Goal: Task Accomplishment & Management: Manage account settings

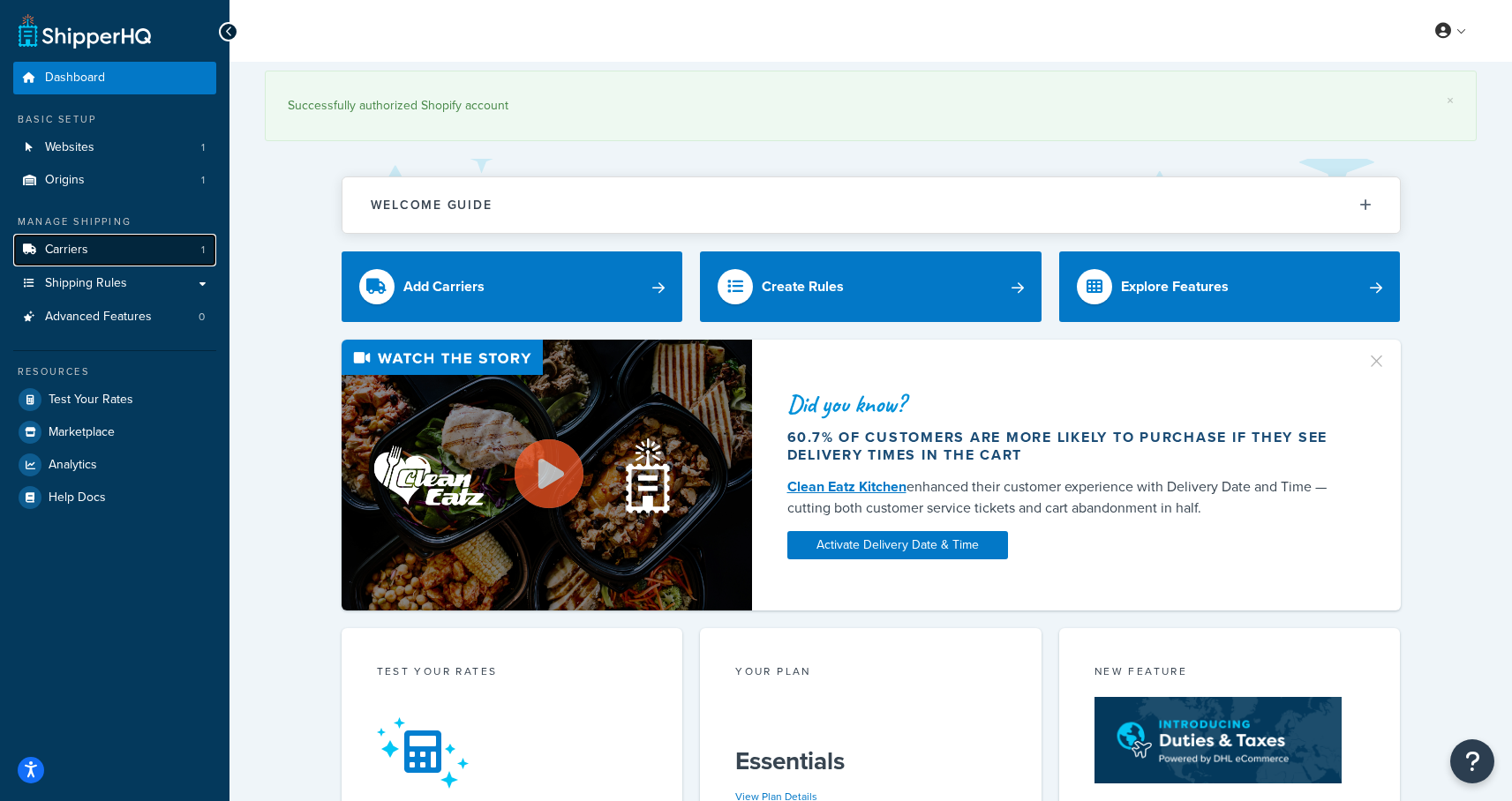
click at [118, 251] on link "Carriers 1" at bounding box center [114, 250] width 203 height 33
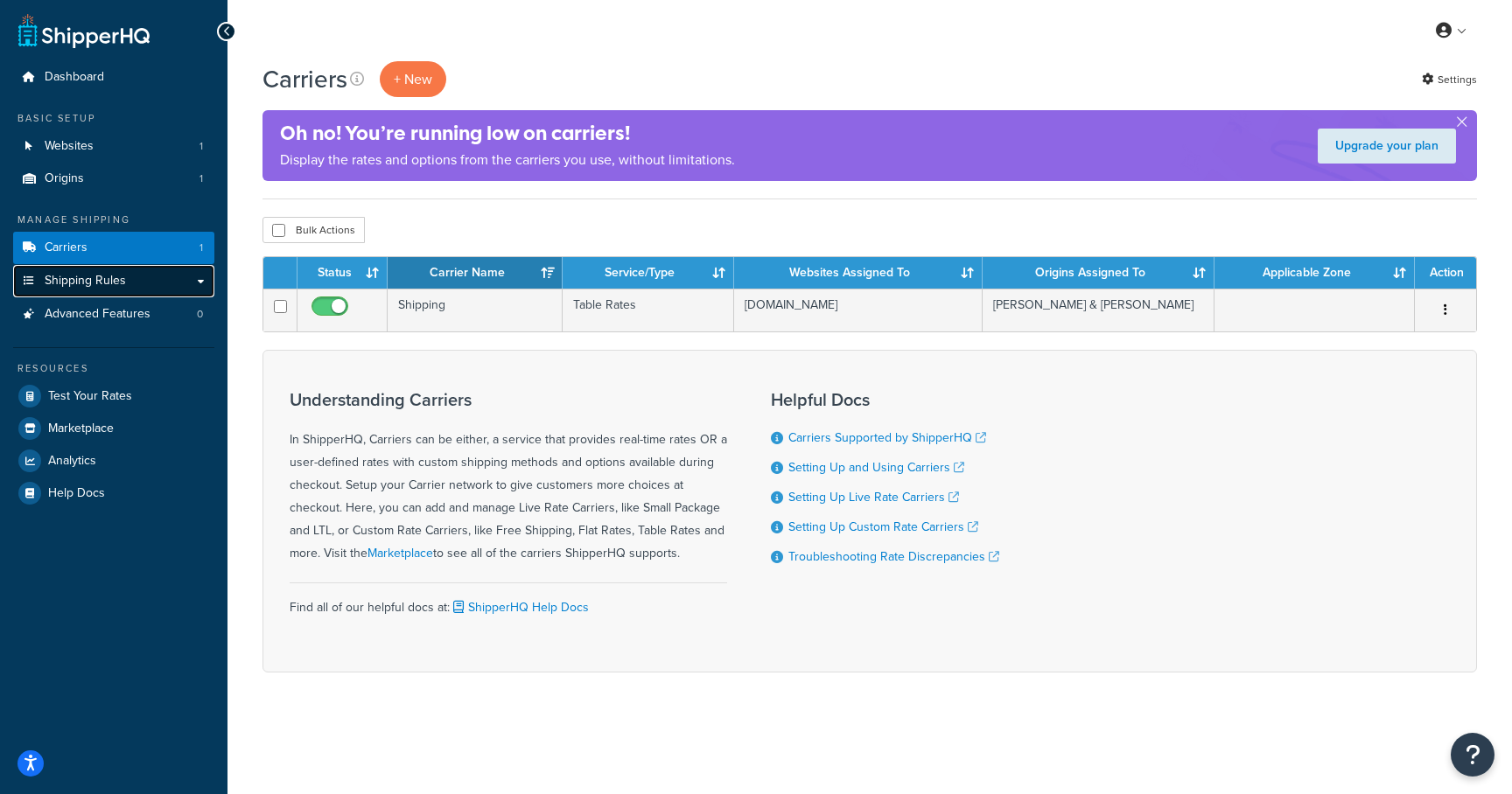
click at [113, 282] on span "Shipping Rules" at bounding box center [85, 282] width 81 height 15
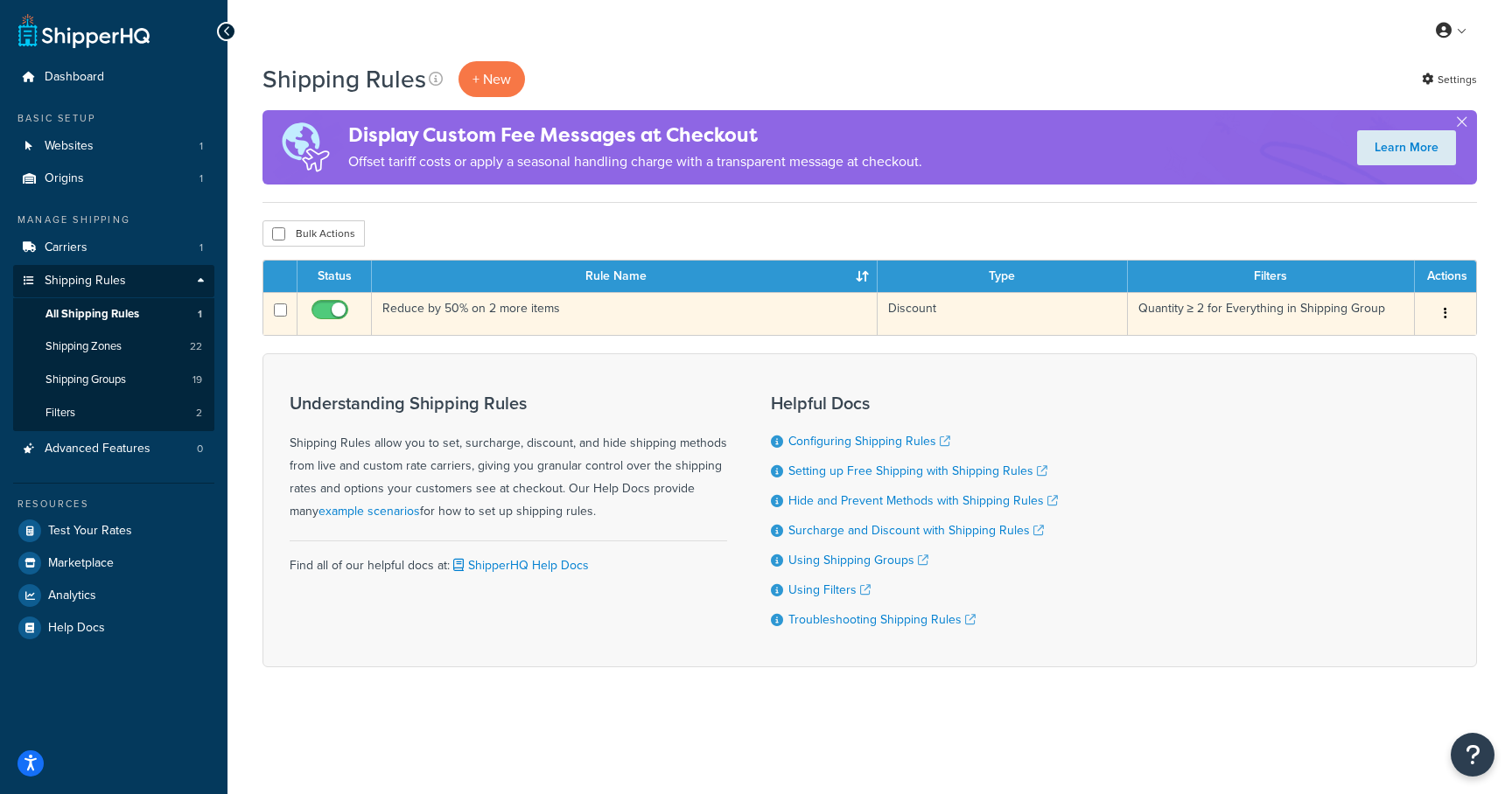
click at [467, 315] on td "Reduce by 50% on 2 more items" at bounding box center [624, 313] width 505 height 43
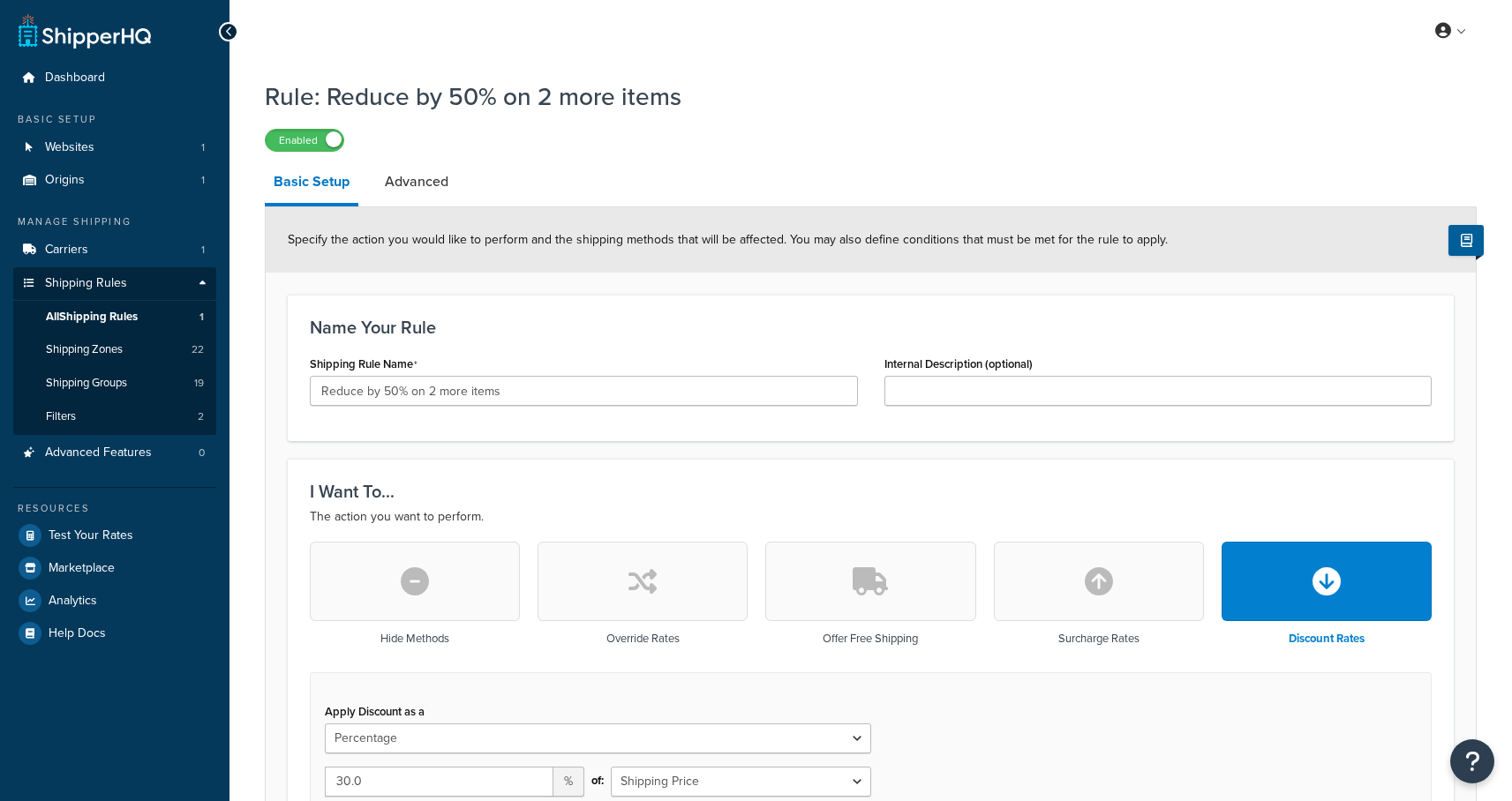
select select "PERCENTAGE"
select select "SHIPPING_GROUP"
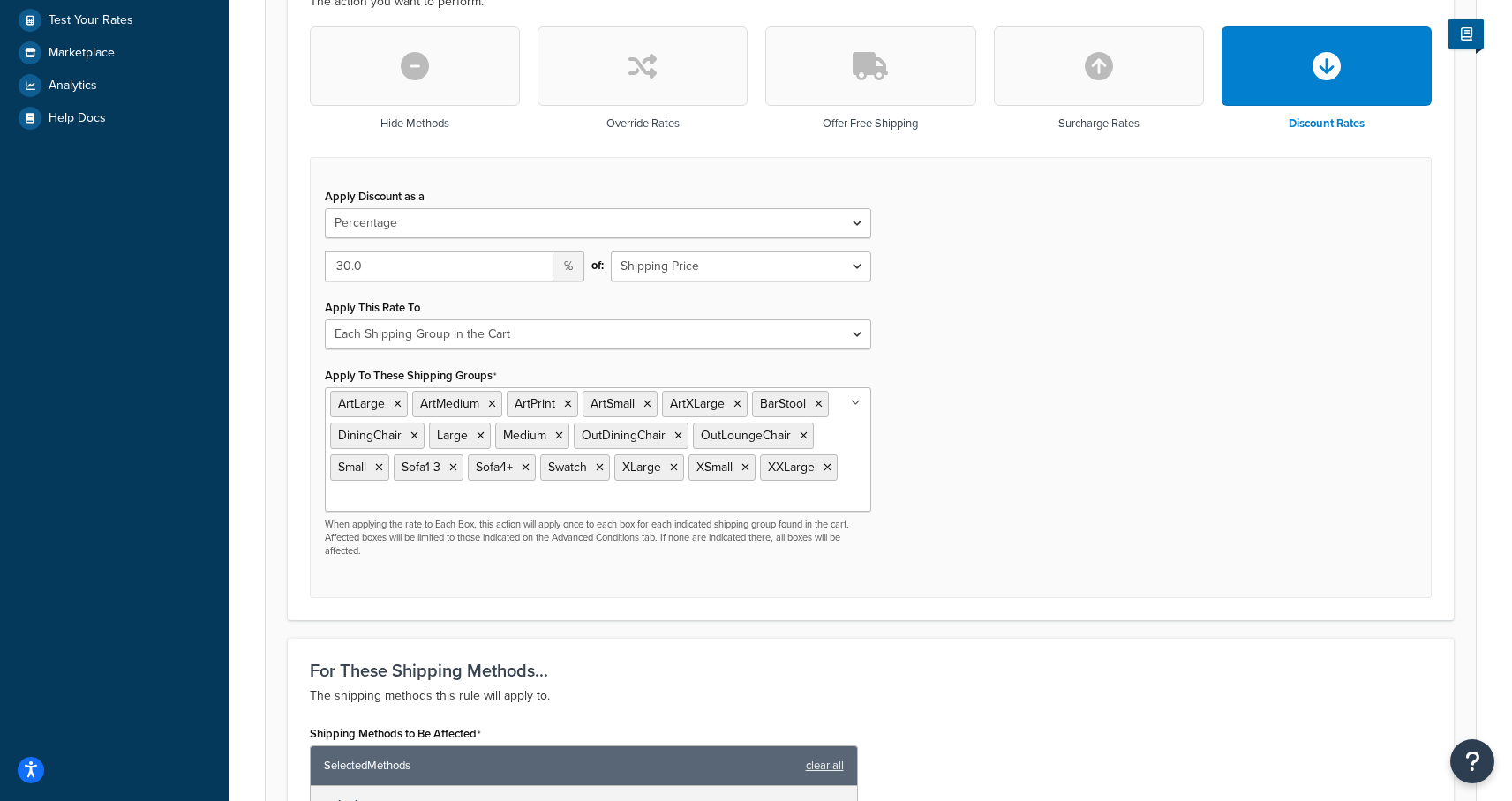
scroll to position [185, 0]
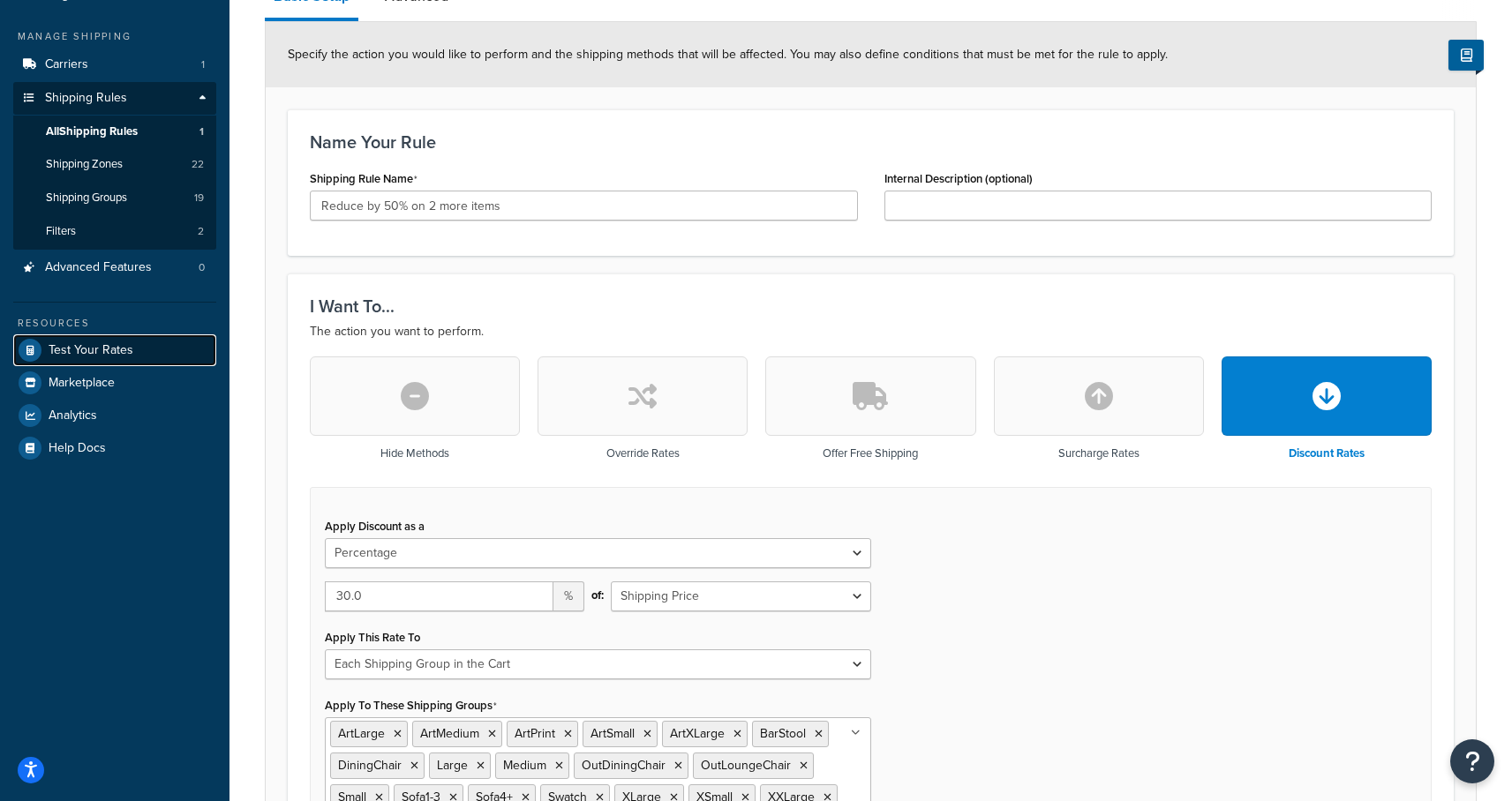
click at [91, 347] on span "Test Your Rates" at bounding box center [91, 351] width 85 height 15
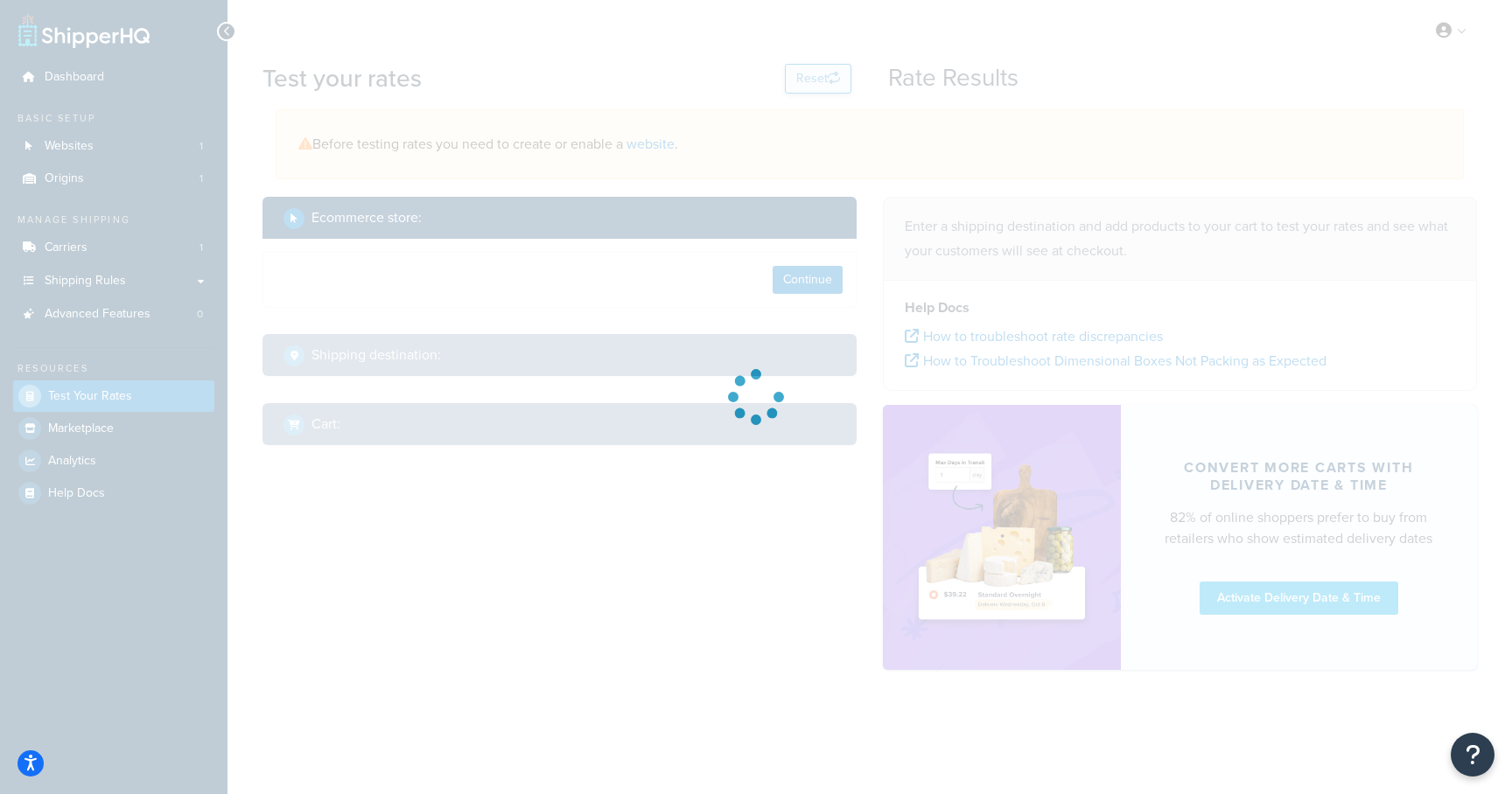
select select "[GEOGRAPHIC_DATA]"
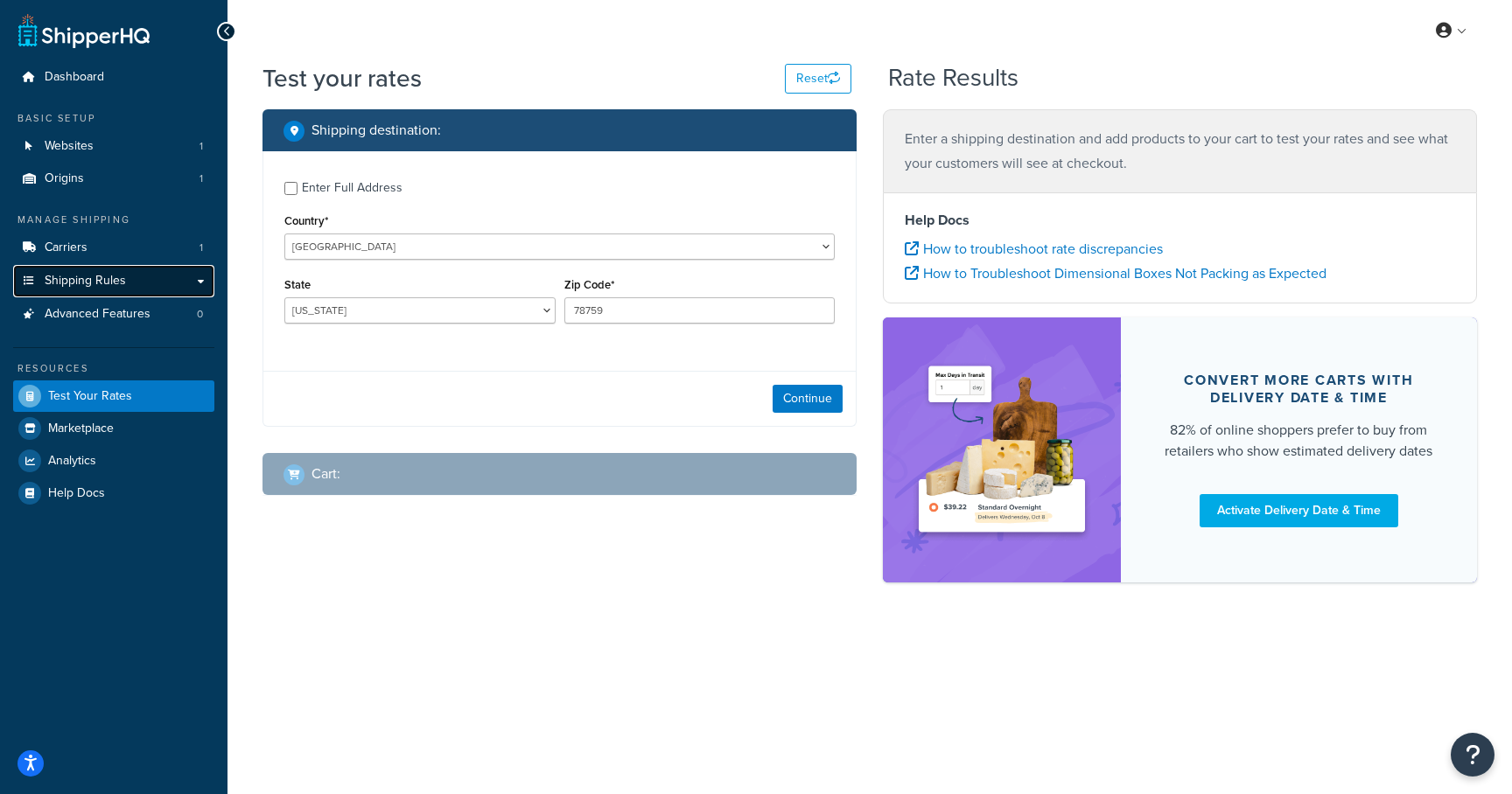
click at [88, 277] on span "Shipping Rules" at bounding box center [85, 282] width 81 height 15
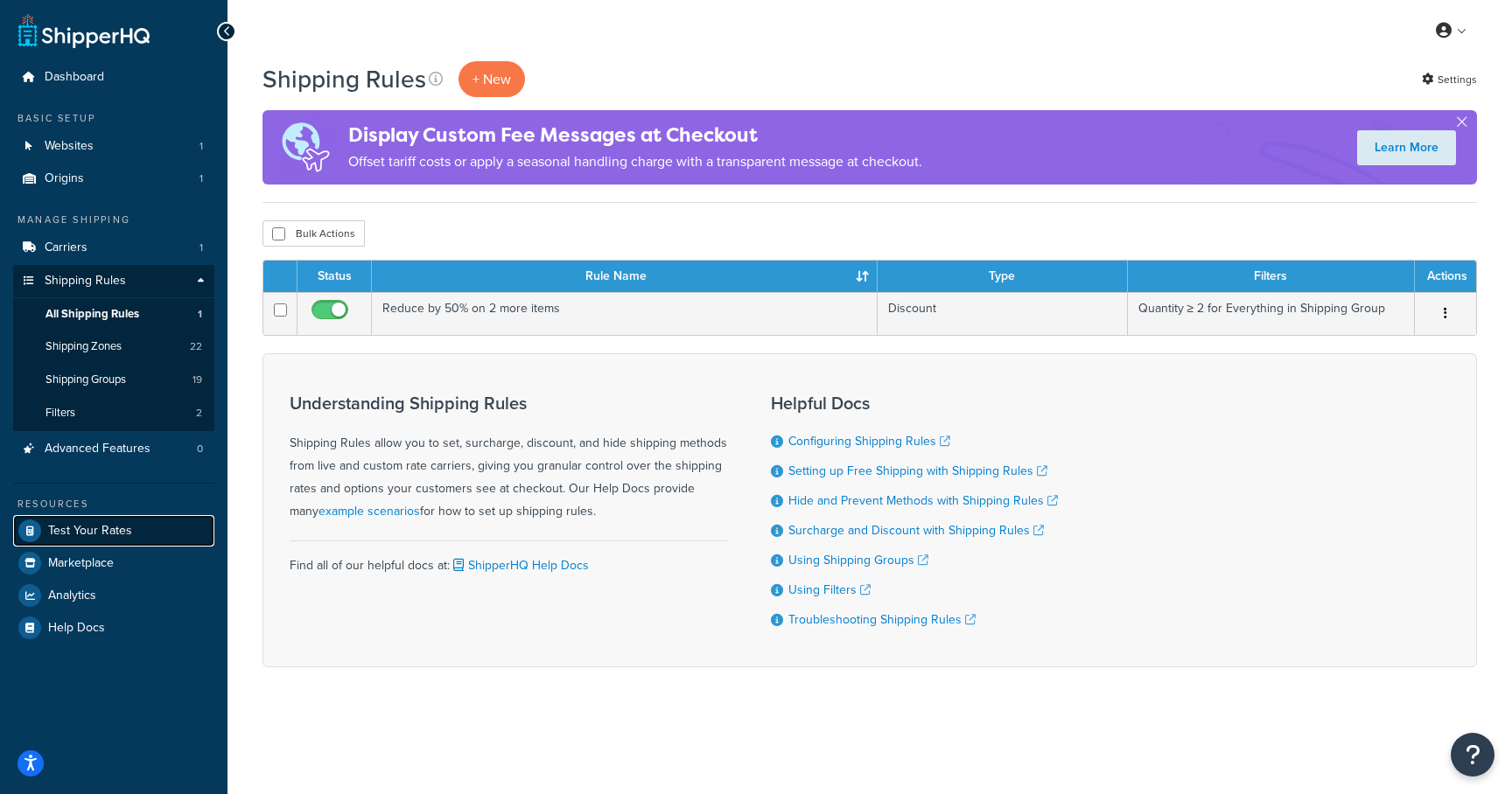
click at [85, 527] on span "Test Your Rates" at bounding box center [90, 531] width 84 height 15
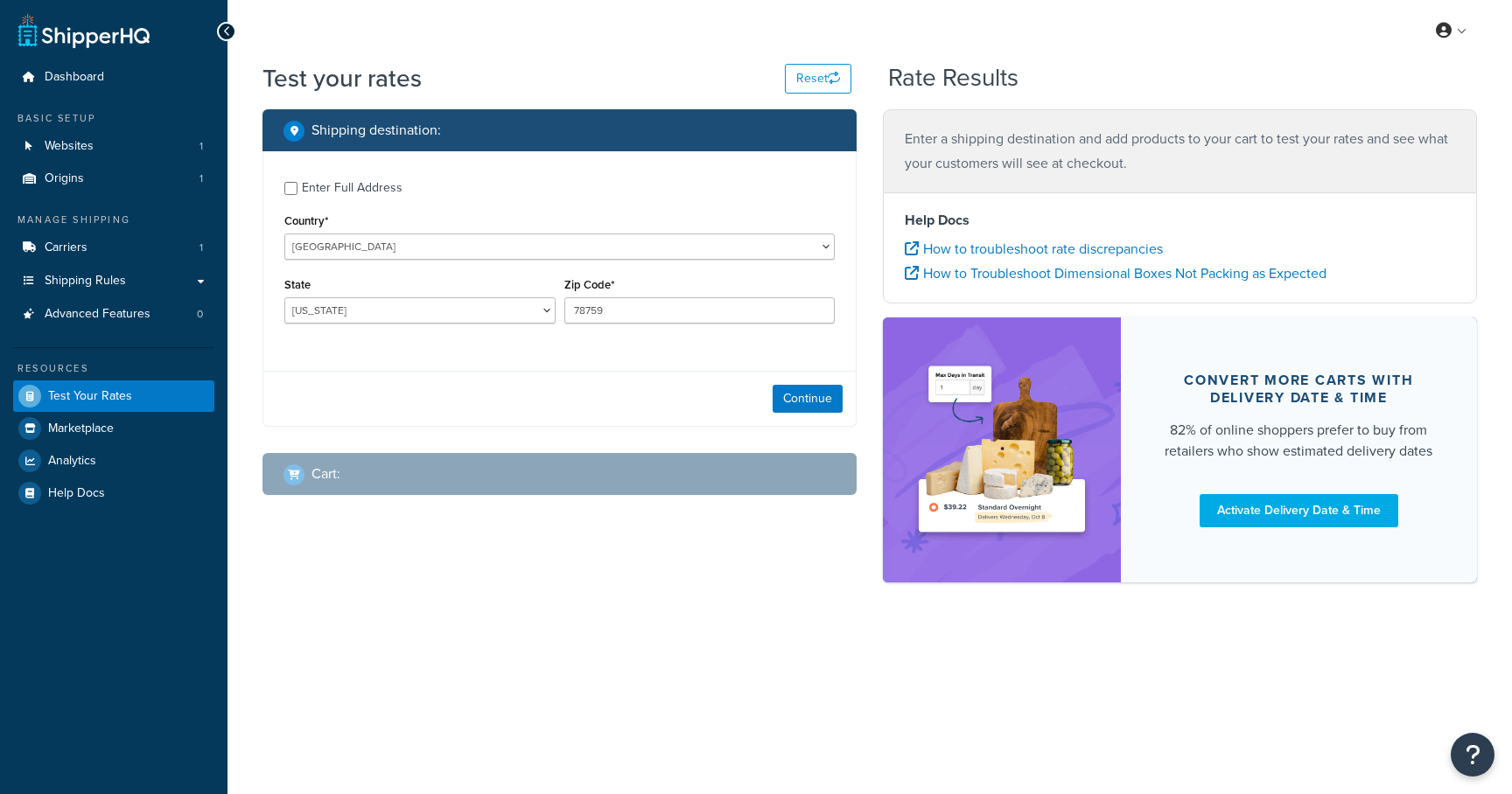
select select "[GEOGRAPHIC_DATA]"
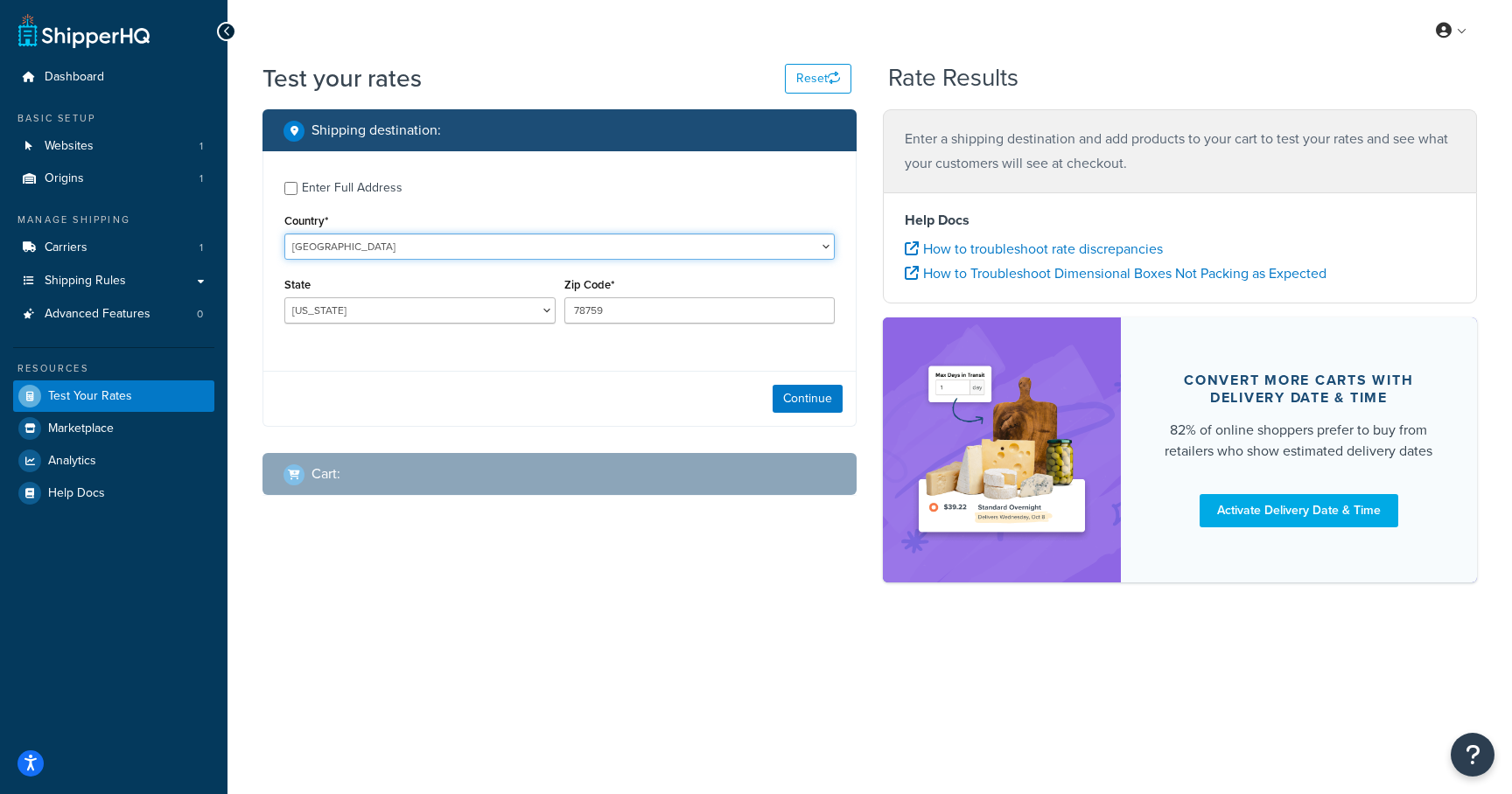
click at [349, 250] on select "United States United Kingdom Afghanistan Åland Islands Albania Algeria American…" at bounding box center [560, 247] width 550 height 26
select select "AU"
click at [284, 234] on select "United States United Kingdom Afghanistan Åland Islands Albania Algeria American…" at bounding box center [560, 247] width 550 height 26
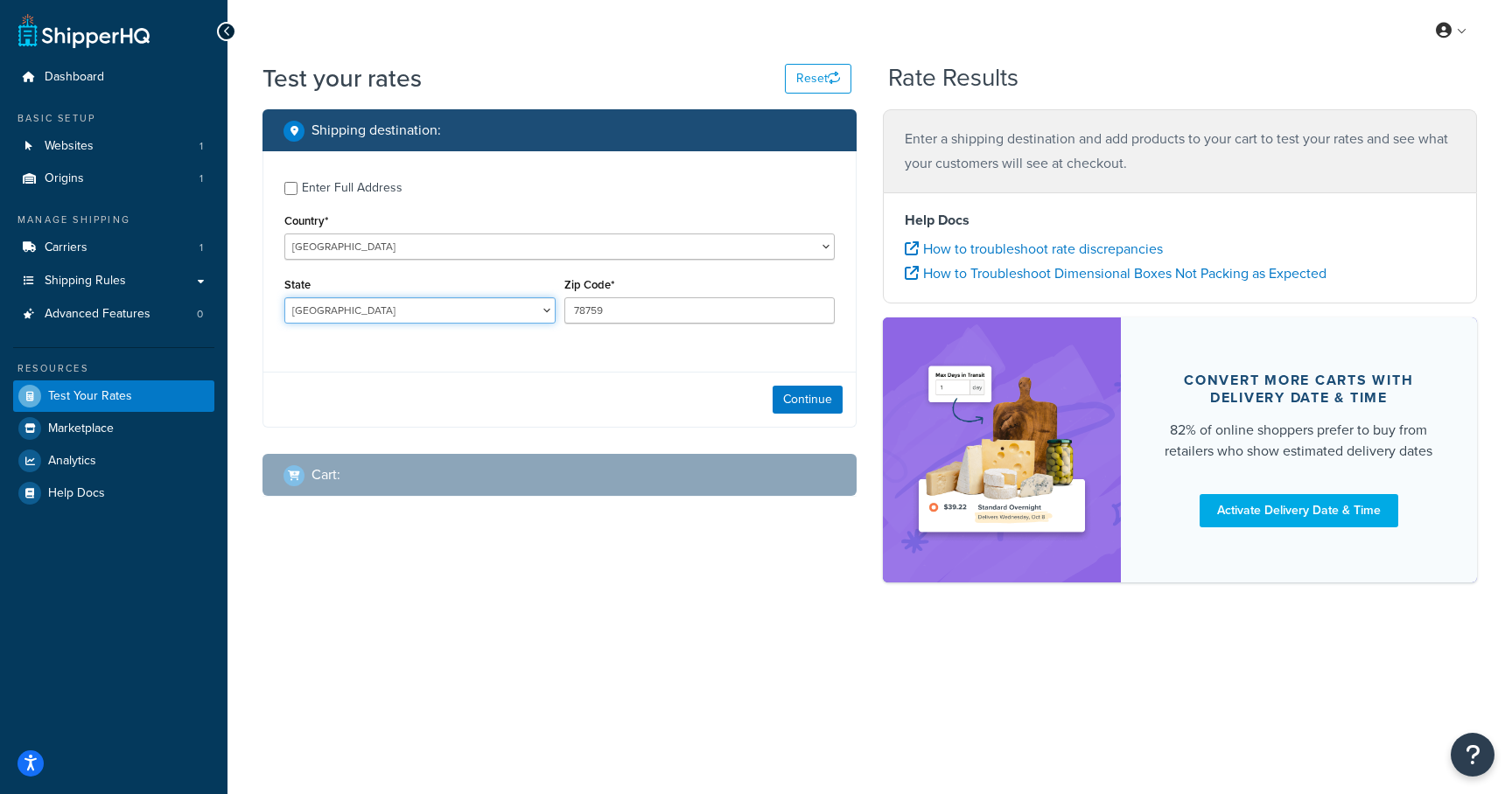
click at [474, 302] on select "Australian Capital Territory New South Wales Northern Territory Queensland Sout…" at bounding box center [420, 310] width 271 height 26
select select "VIC"
click at [284, 298] on select "Australian Capital Territory New South Wales Northern Territory Queensland Sout…" at bounding box center [420, 310] width 271 height 26
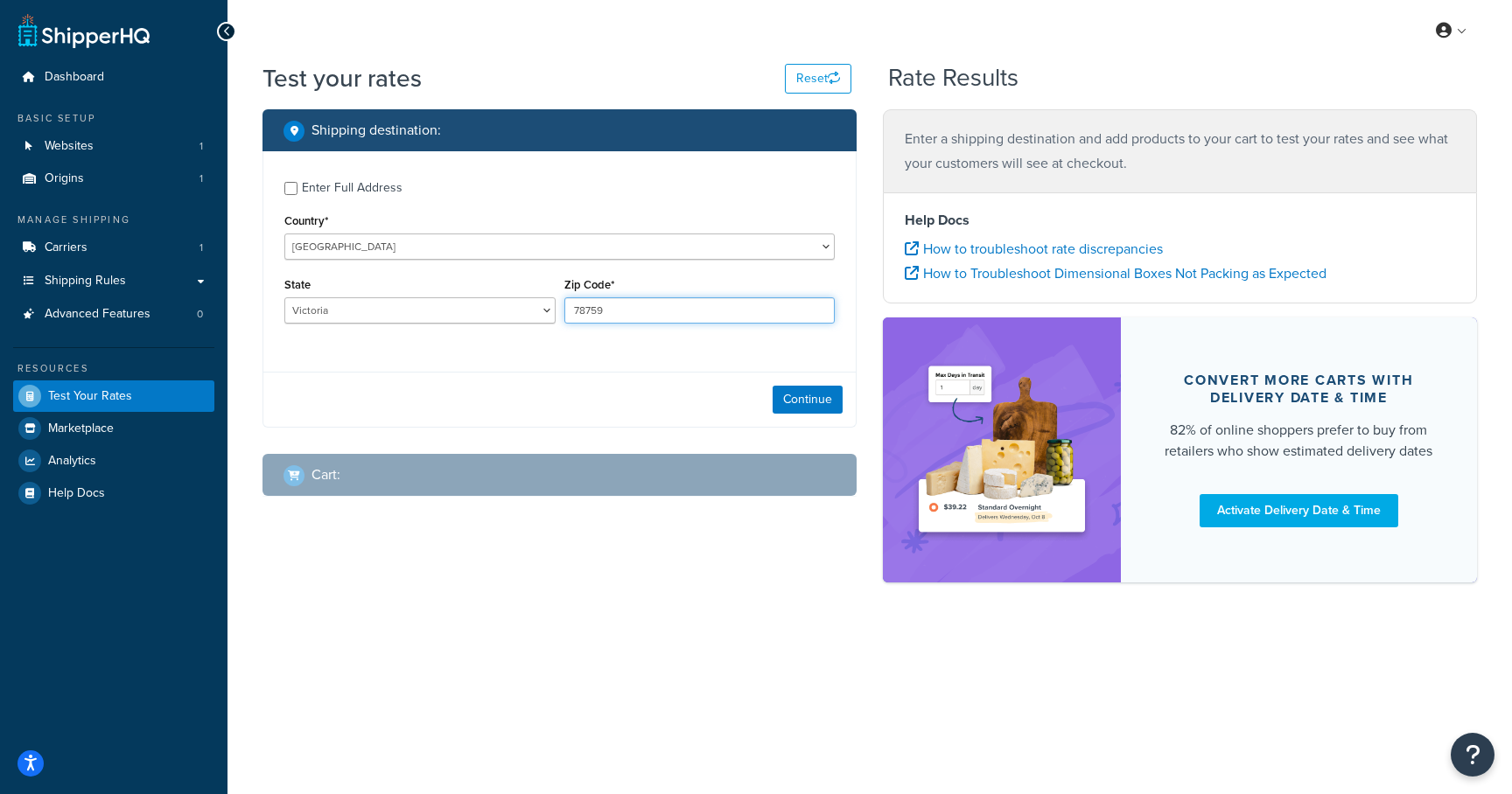
click at [636, 305] on input "78759" at bounding box center [700, 310] width 271 height 26
click at [635, 306] on input "78759" at bounding box center [700, 310] width 271 height 26
type input "3000"
click at [805, 406] on button "Continue" at bounding box center [807, 398] width 70 height 28
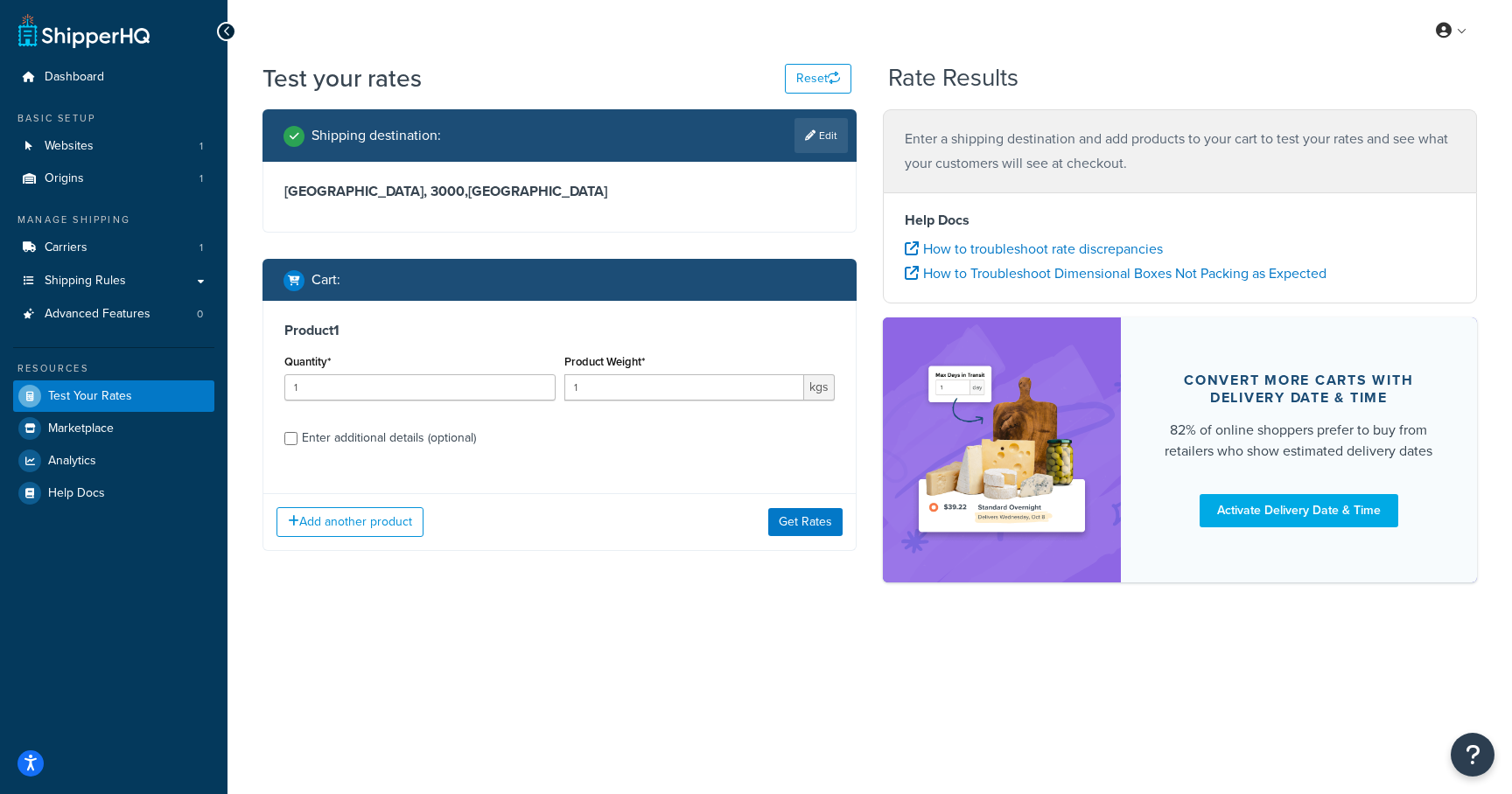
click at [321, 434] on div "Enter additional details (optional)" at bounding box center [389, 438] width 174 height 24
click at [298, 434] on input "Enter additional details (optional)" at bounding box center [291, 439] width 13 height 13
checkbox input "true"
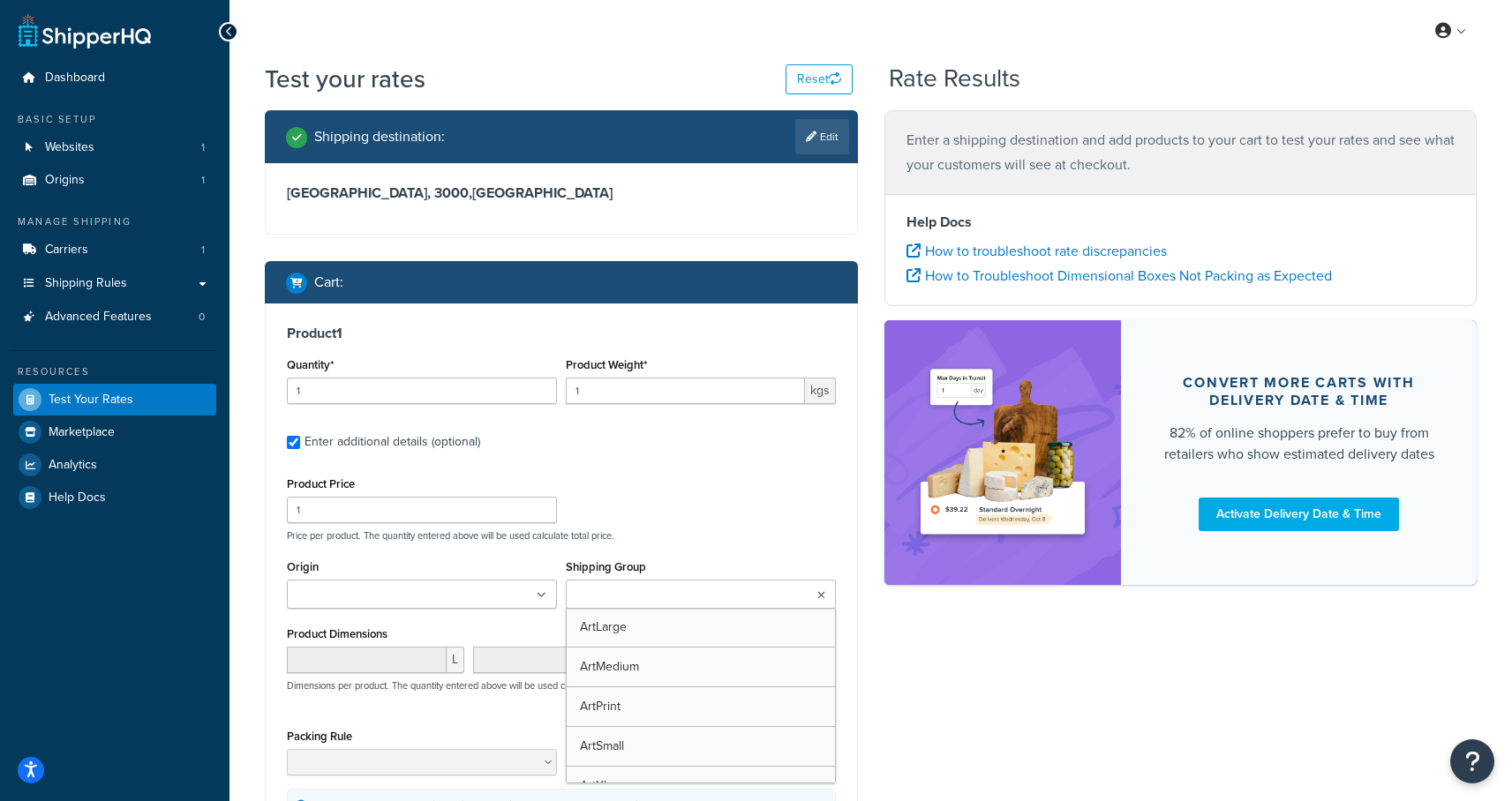
click at [623, 600] on input "Shipping Group" at bounding box center [648, 595] width 156 height 20
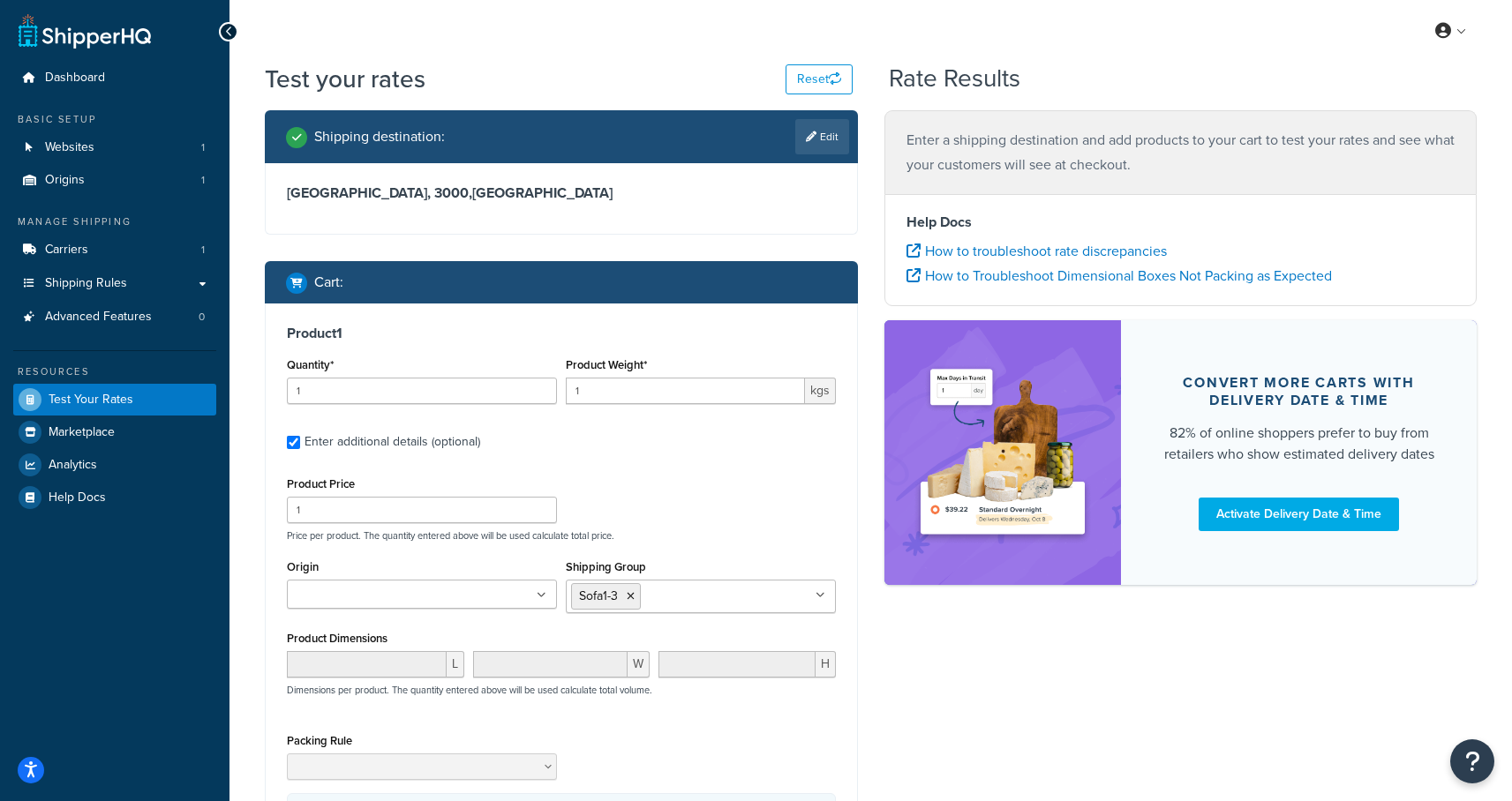
click at [690, 509] on div "Product Price 1 Price per product. The quantity entered above will be used calc…" at bounding box center [561, 507] width 558 height 70
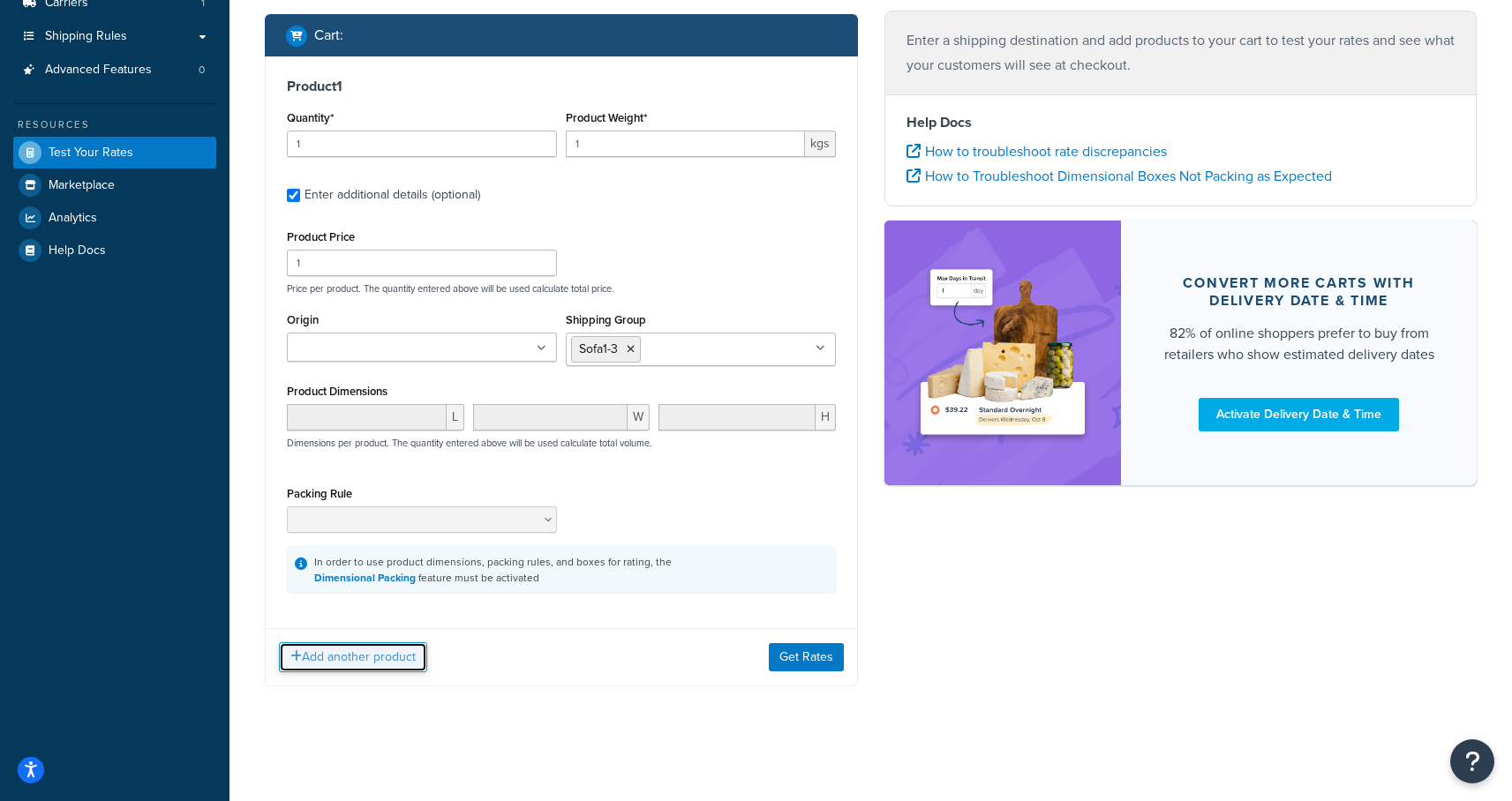
click at [349, 648] on button "Add another product" at bounding box center [352, 658] width 148 height 30
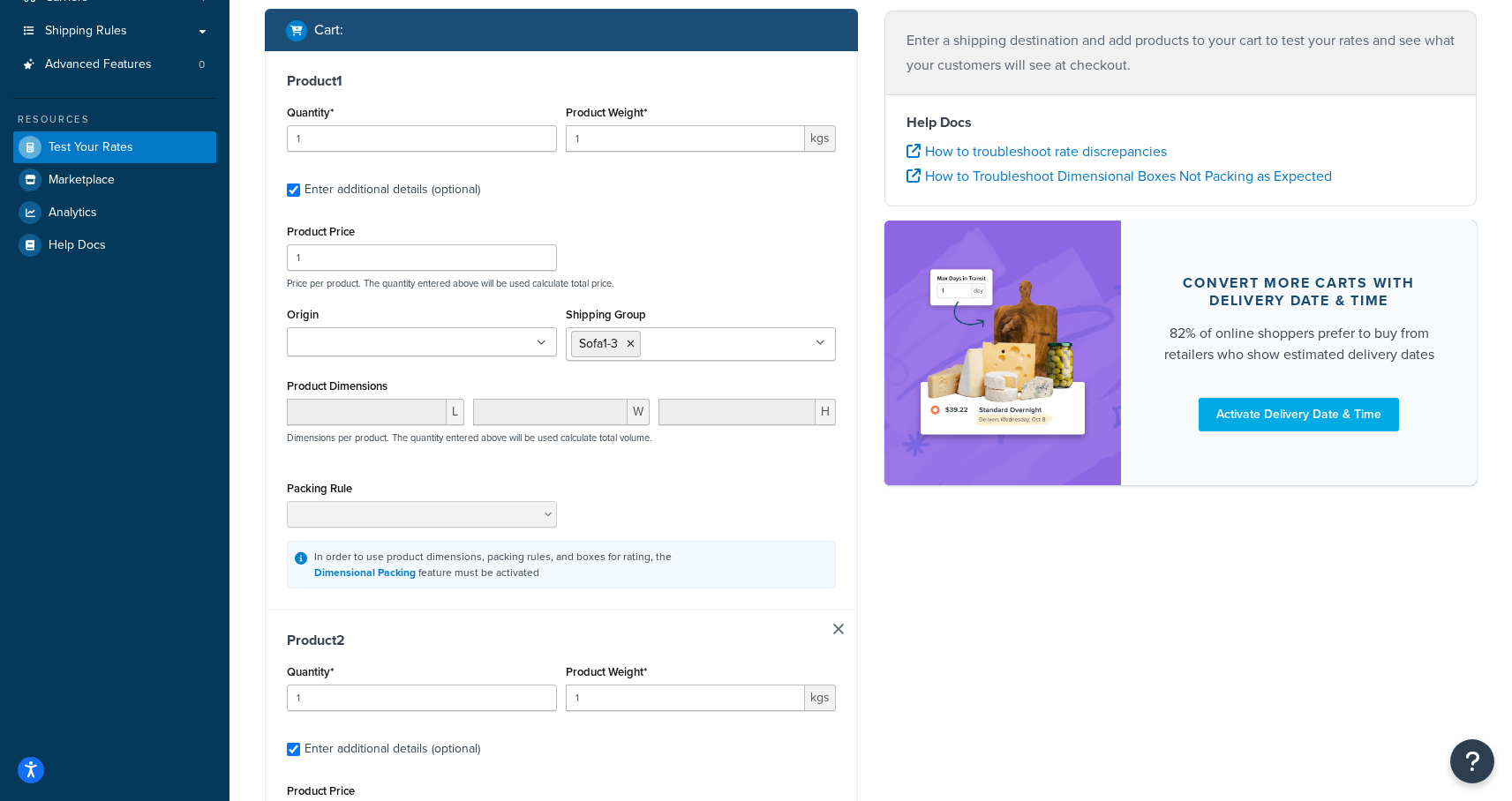
scroll to position [578, 0]
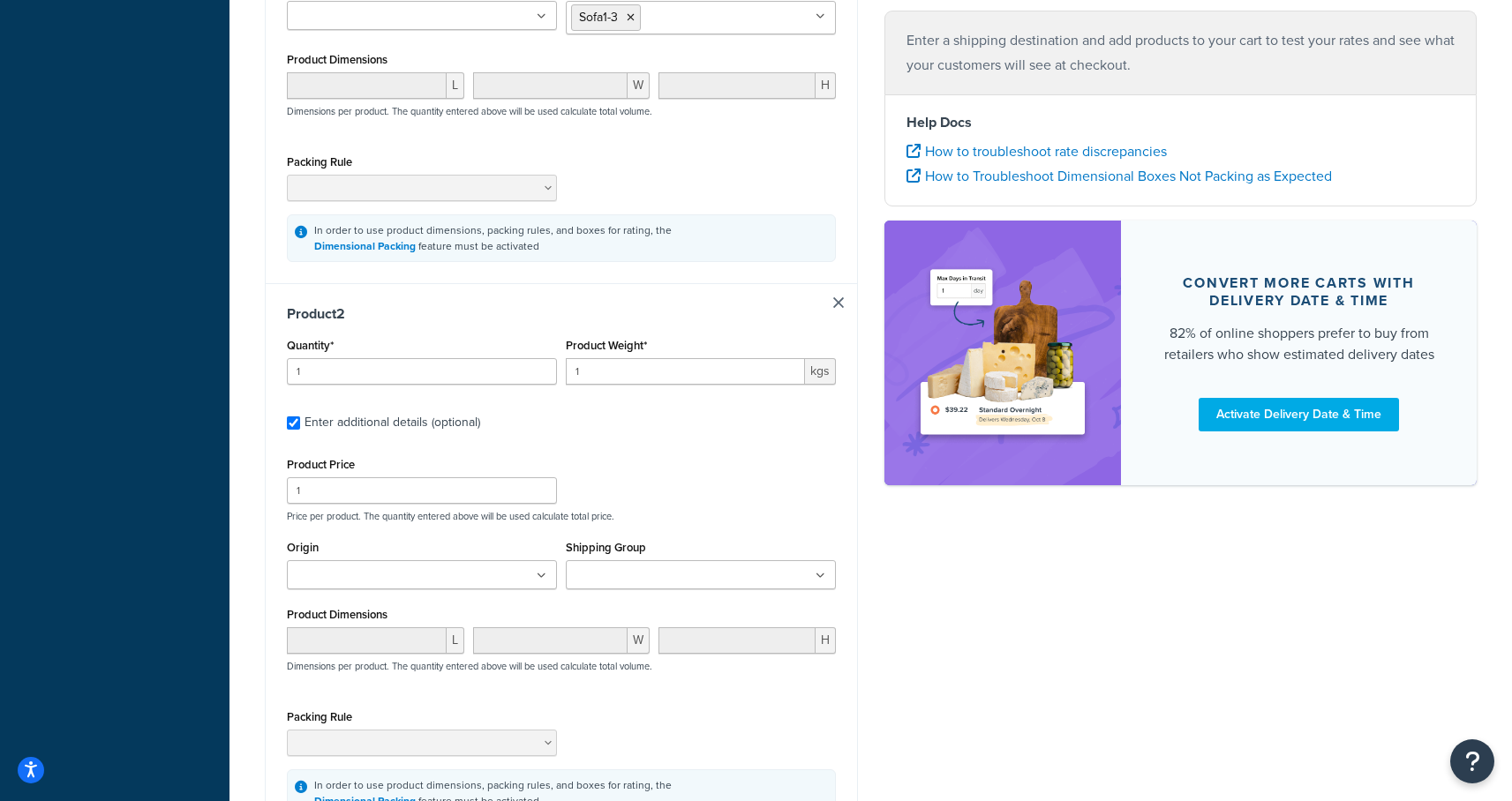
click at [624, 580] on input "Shipping Group" at bounding box center [648, 576] width 156 height 20
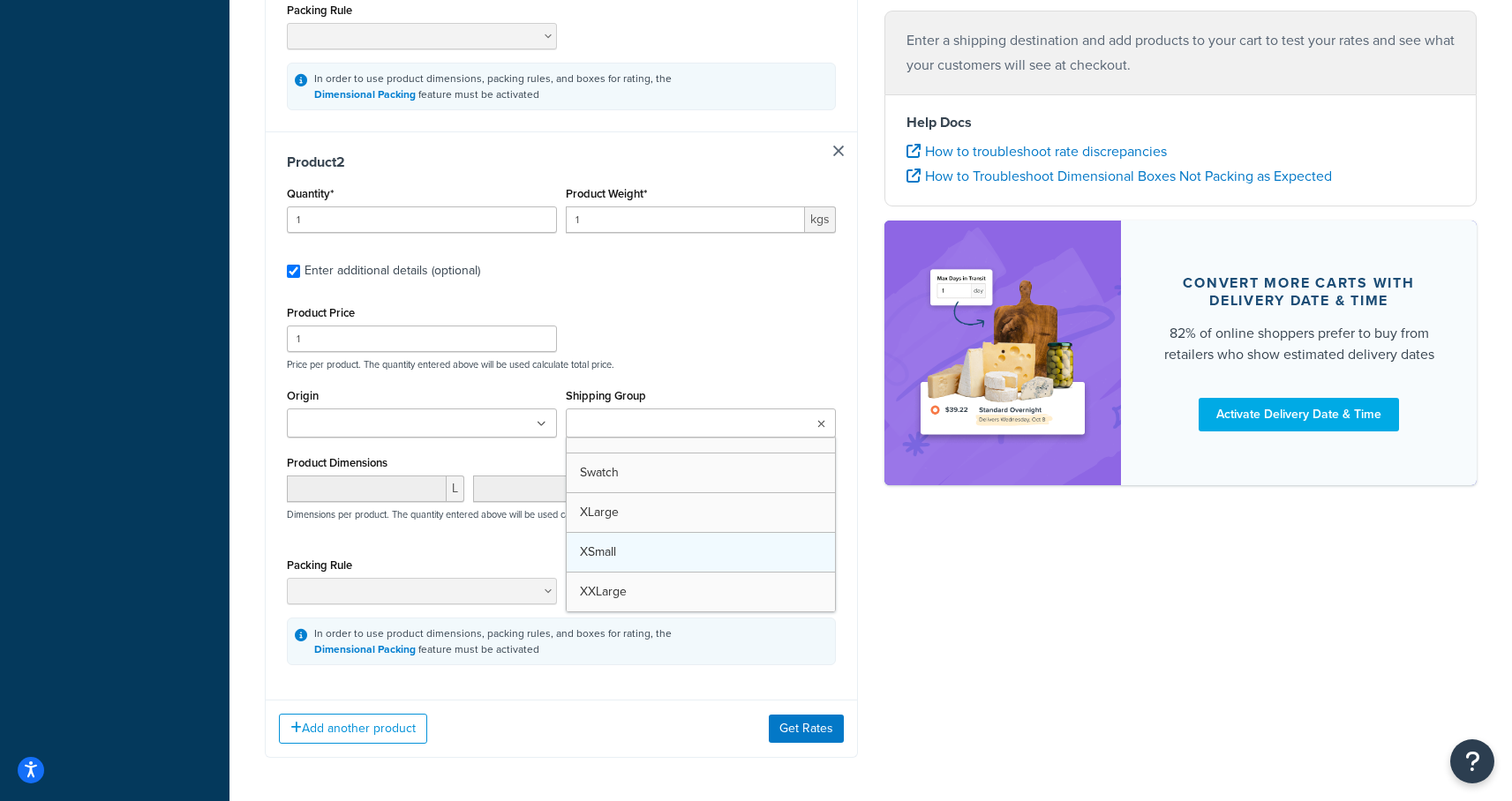
scroll to position [499, 0]
type input "2"
click at [541, 215] on input "2" at bounding box center [422, 220] width 270 height 26
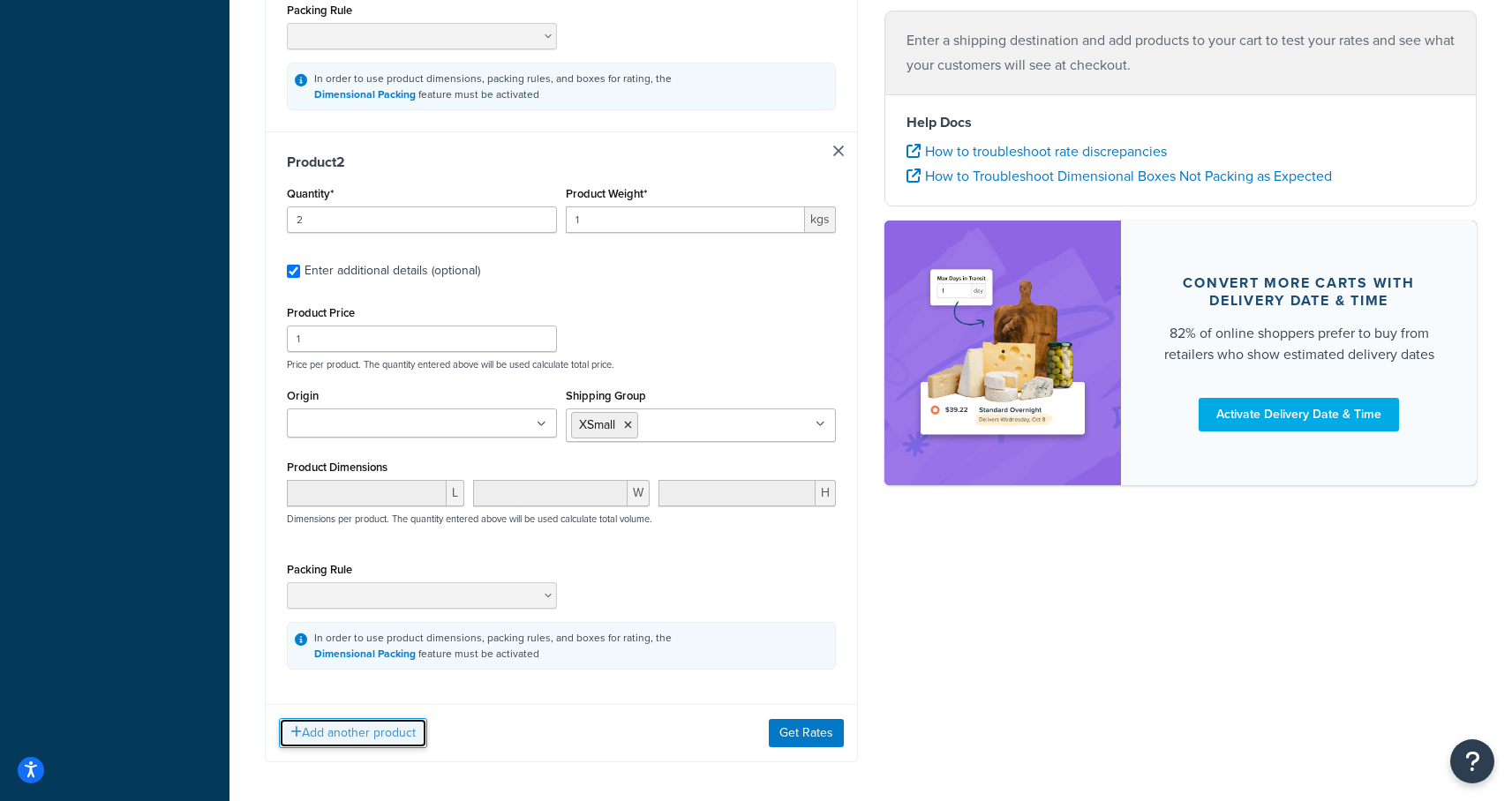
click at [307, 746] on button "Add another product" at bounding box center [352, 733] width 148 height 30
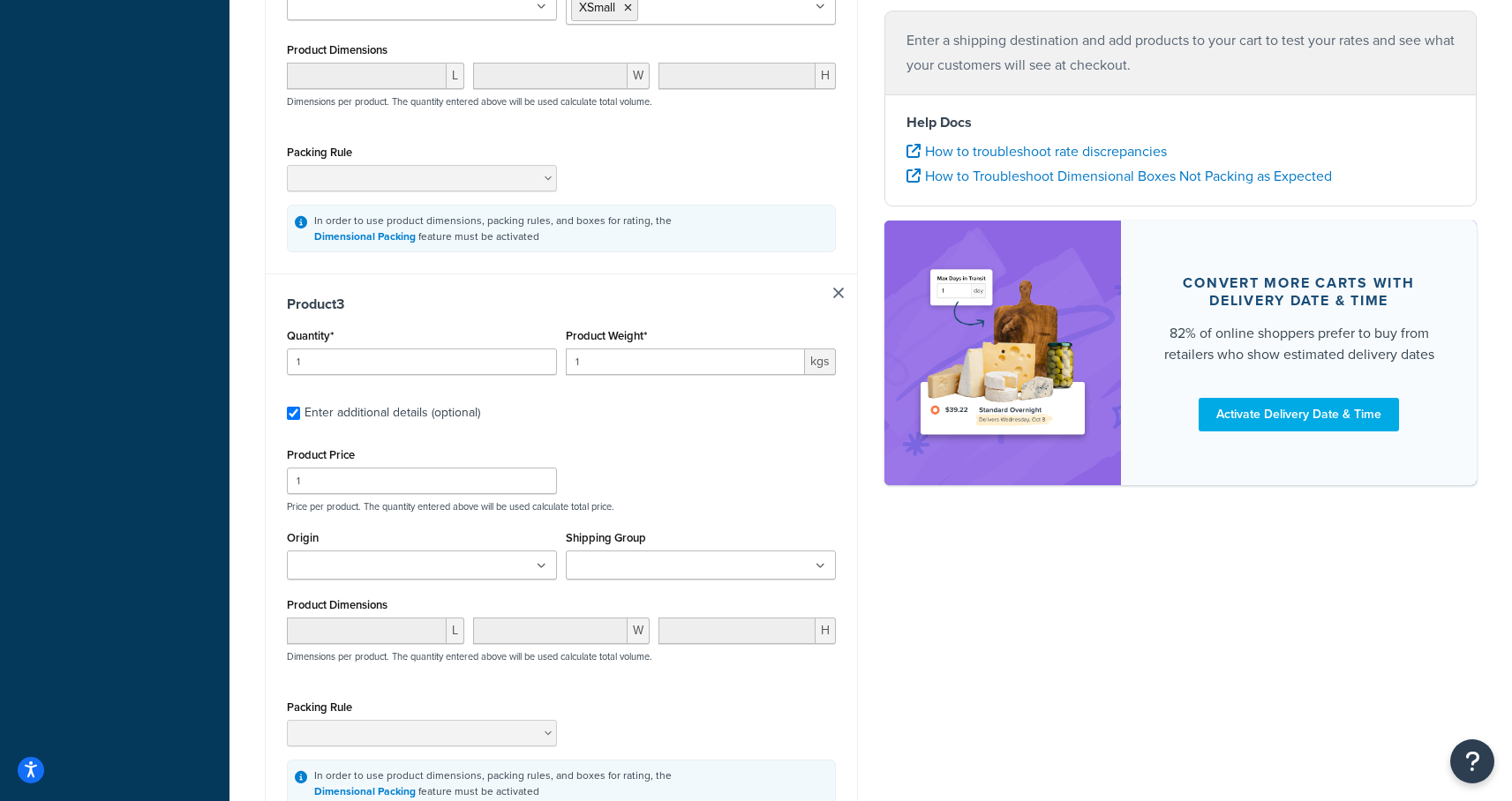
scroll to position [1177, 0]
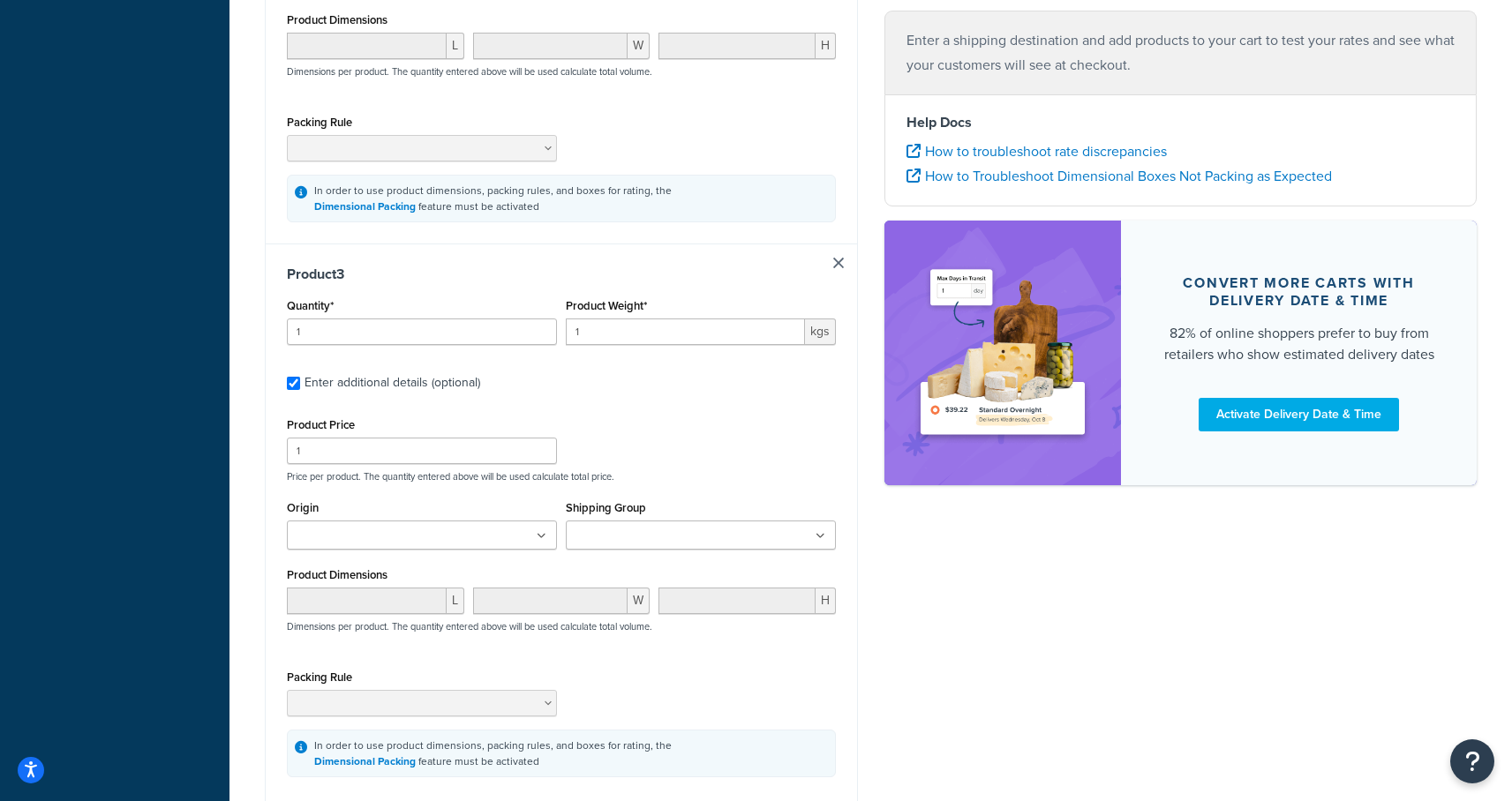
click at [829, 262] on div "Product 3 Quantity* 1 Product Weight* 1 kgs Enter additional details (optional)…" at bounding box center [561, 521] width 591 height 555
click at [838, 261] on link at bounding box center [838, 262] width 10 height 10
checkbox input "false"
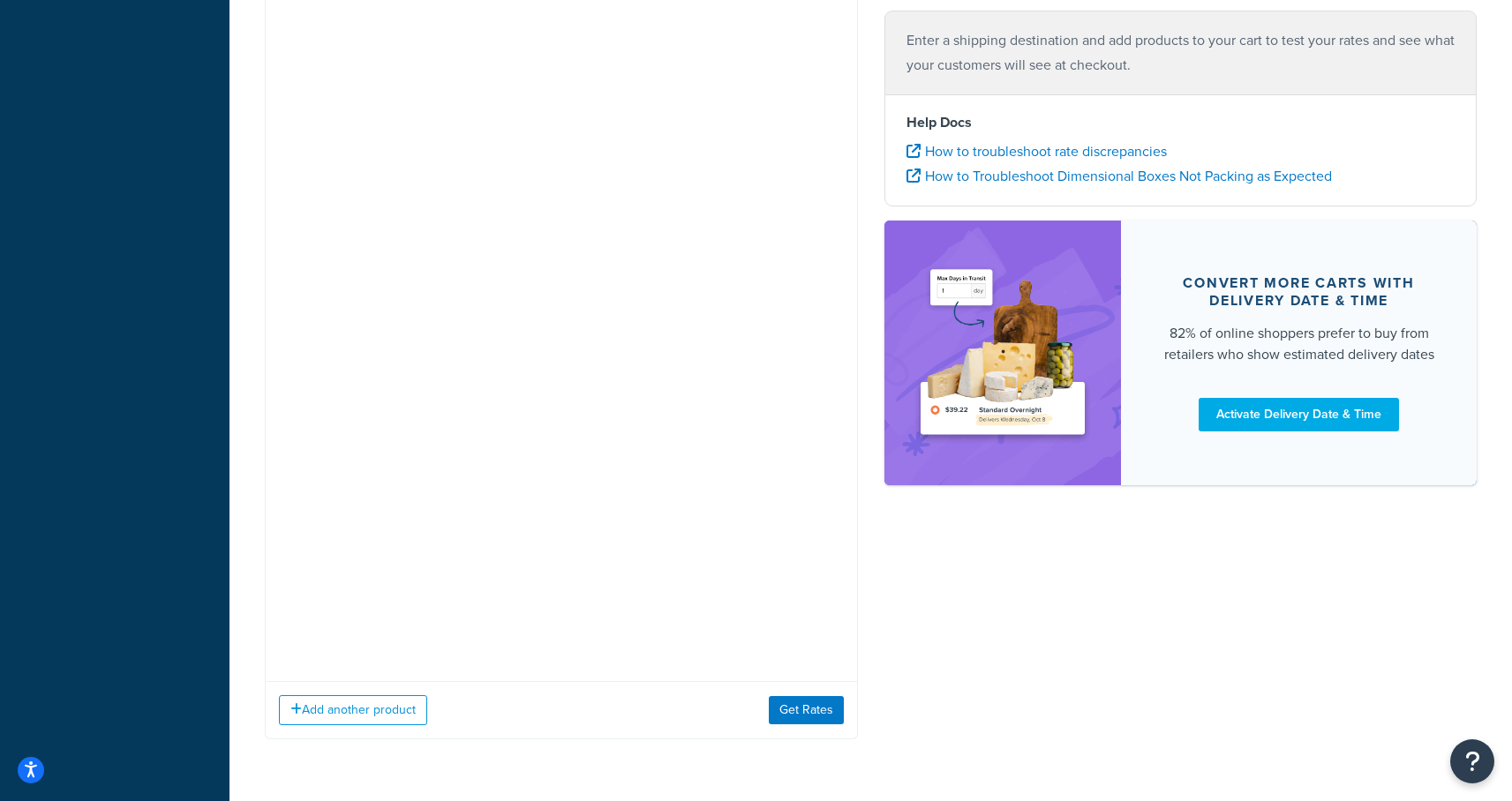
scroll to position [0, 0]
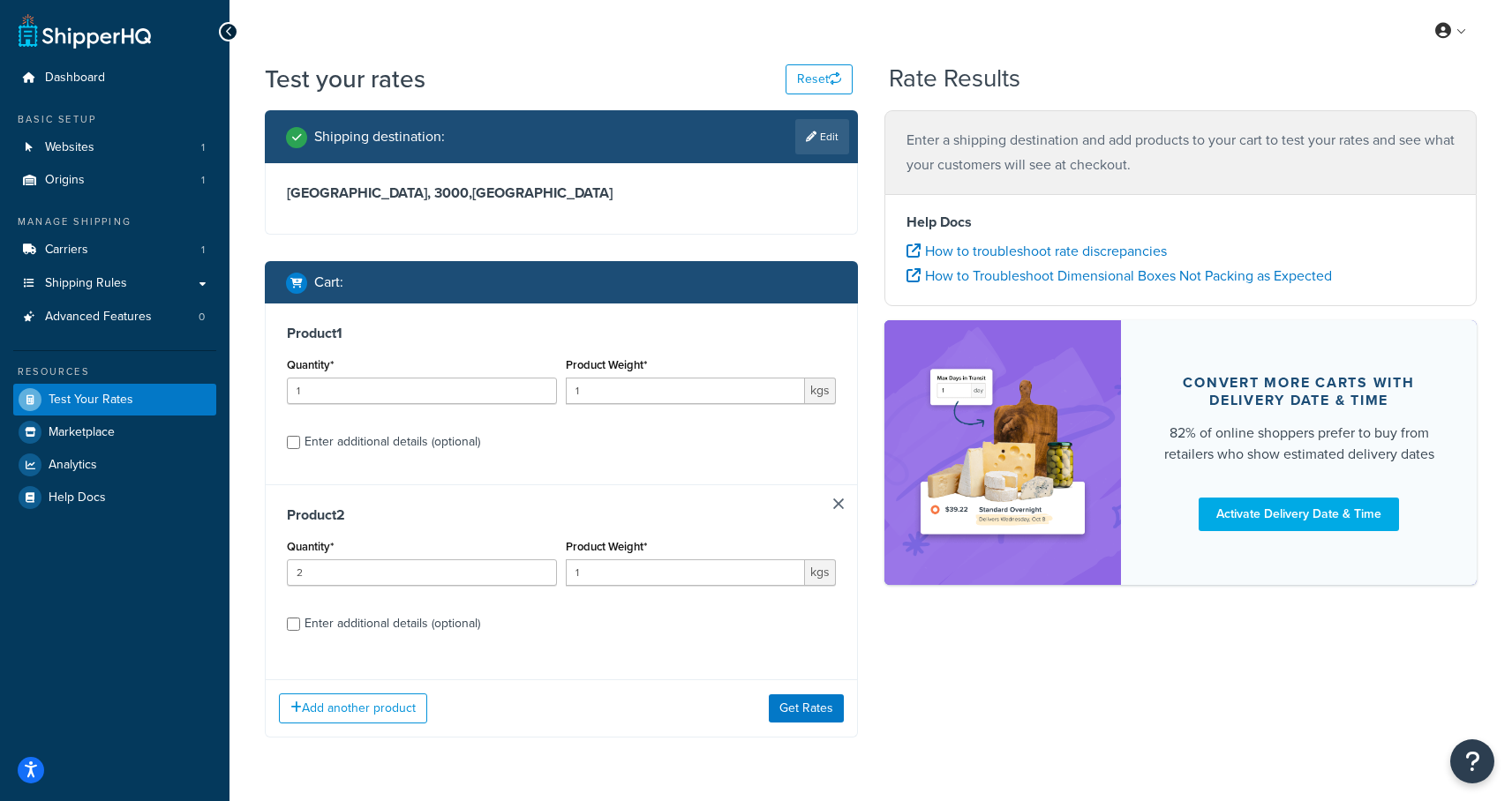
click at [309, 631] on div "Enter additional details (optional)" at bounding box center [393, 624] width 176 height 25
click at [300, 630] on input "Enter additional details (optional)" at bounding box center [294, 624] width 13 height 13
checkbox input "true"
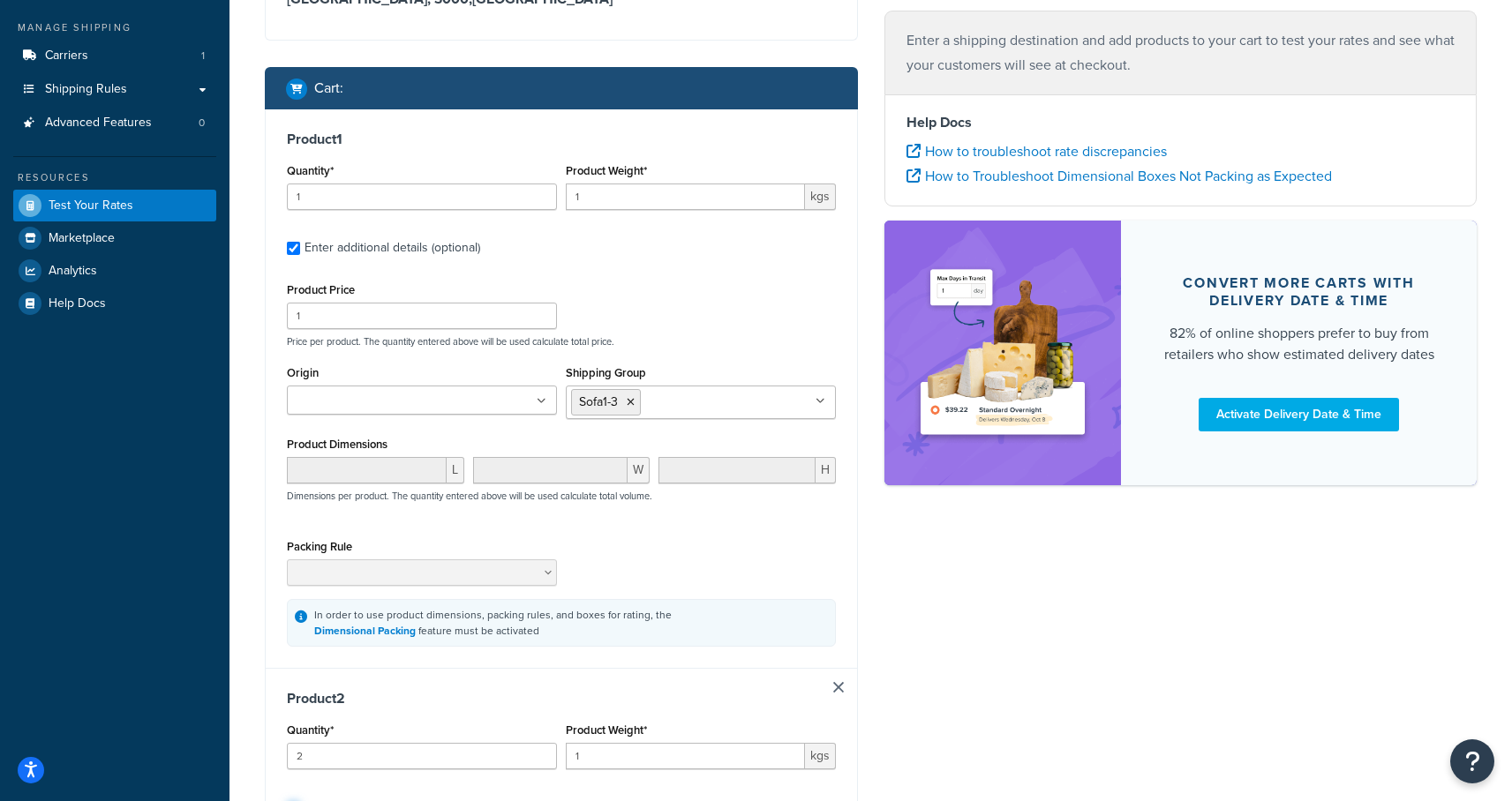
scroll to position [476, 0]
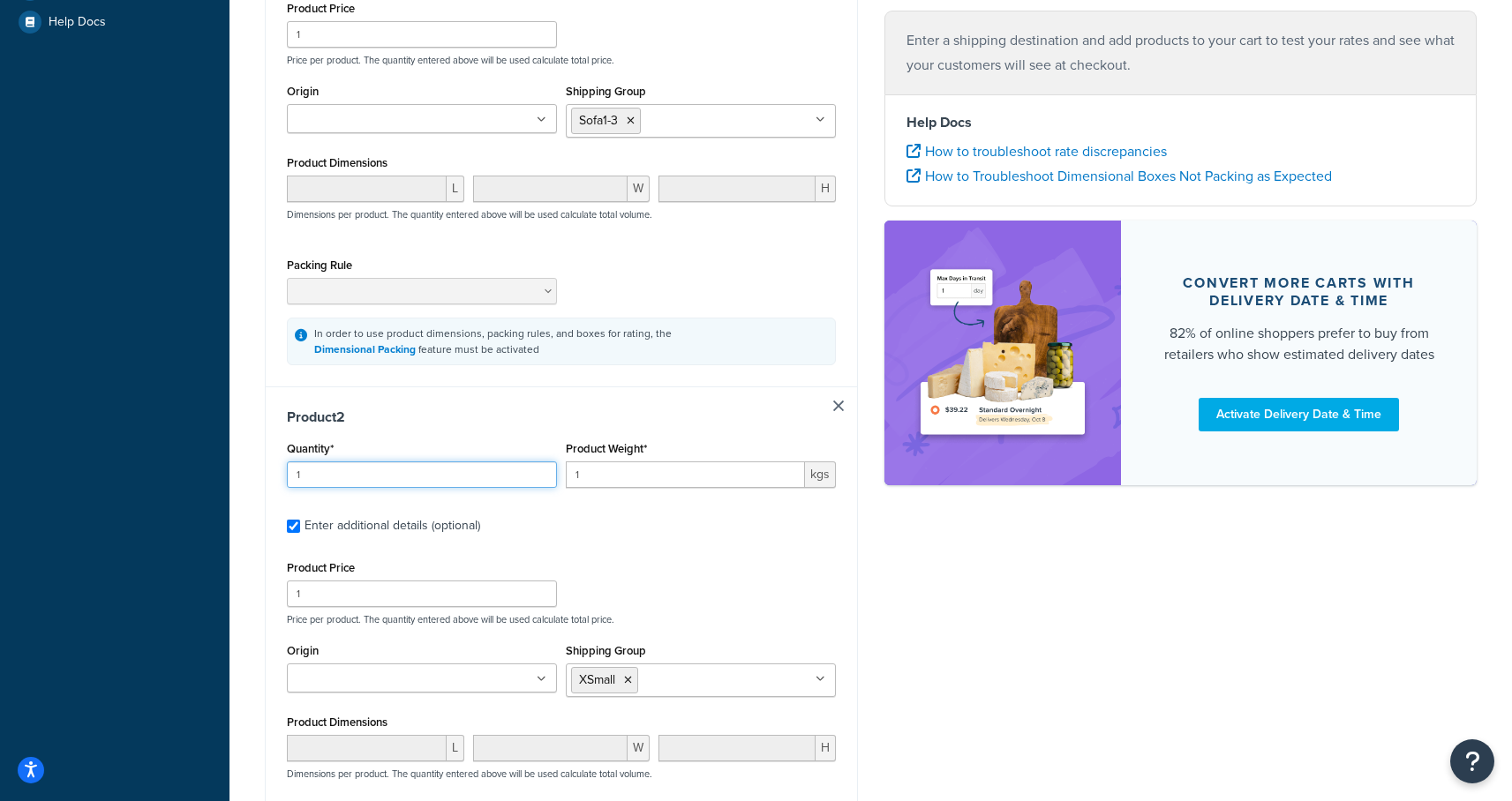
click at [537, 481] on input "1" at bounding box center [422, 475] width 270 height 26
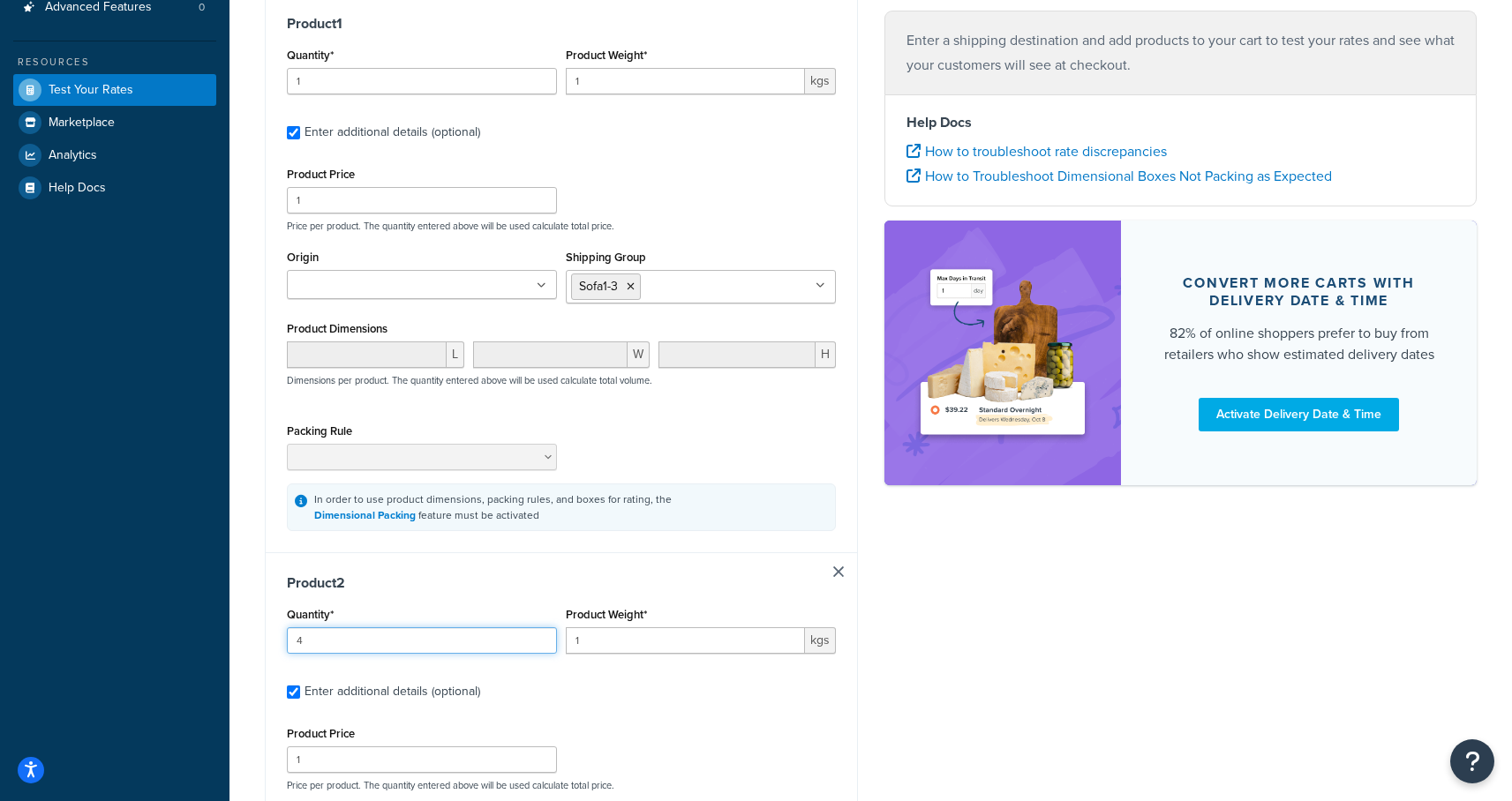
scroll to position [305, 0]
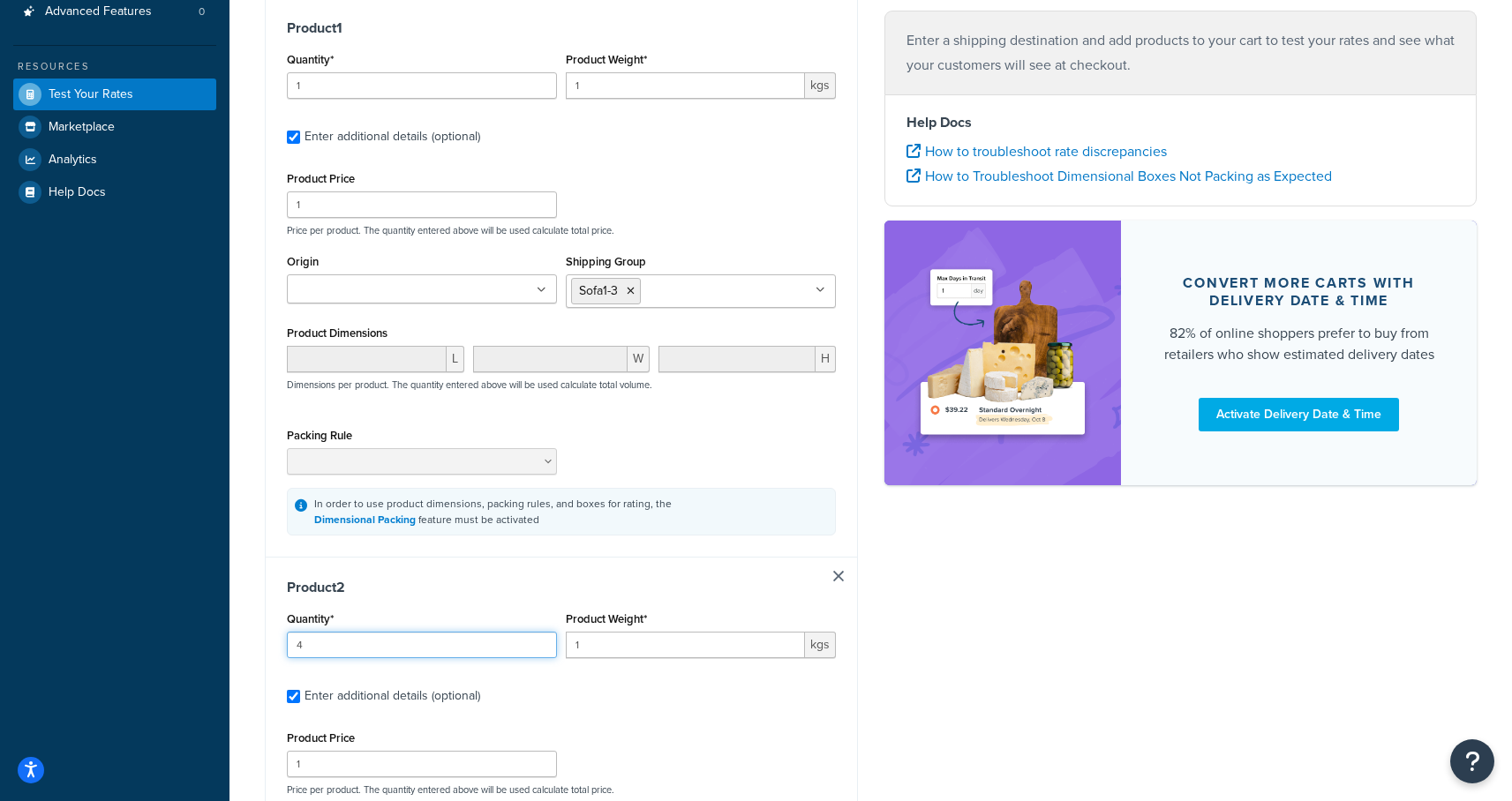
type input "4"
click at [542, 200] on input "2" at bounding box center [422, 205] width 270 height 26
click at [541, 200] on input "3" at bounding box center [422, 205] width 270 height 26
type input "4"
click at [541, 200] on input "4" at bounding box center [422, 205] width 270 height 26
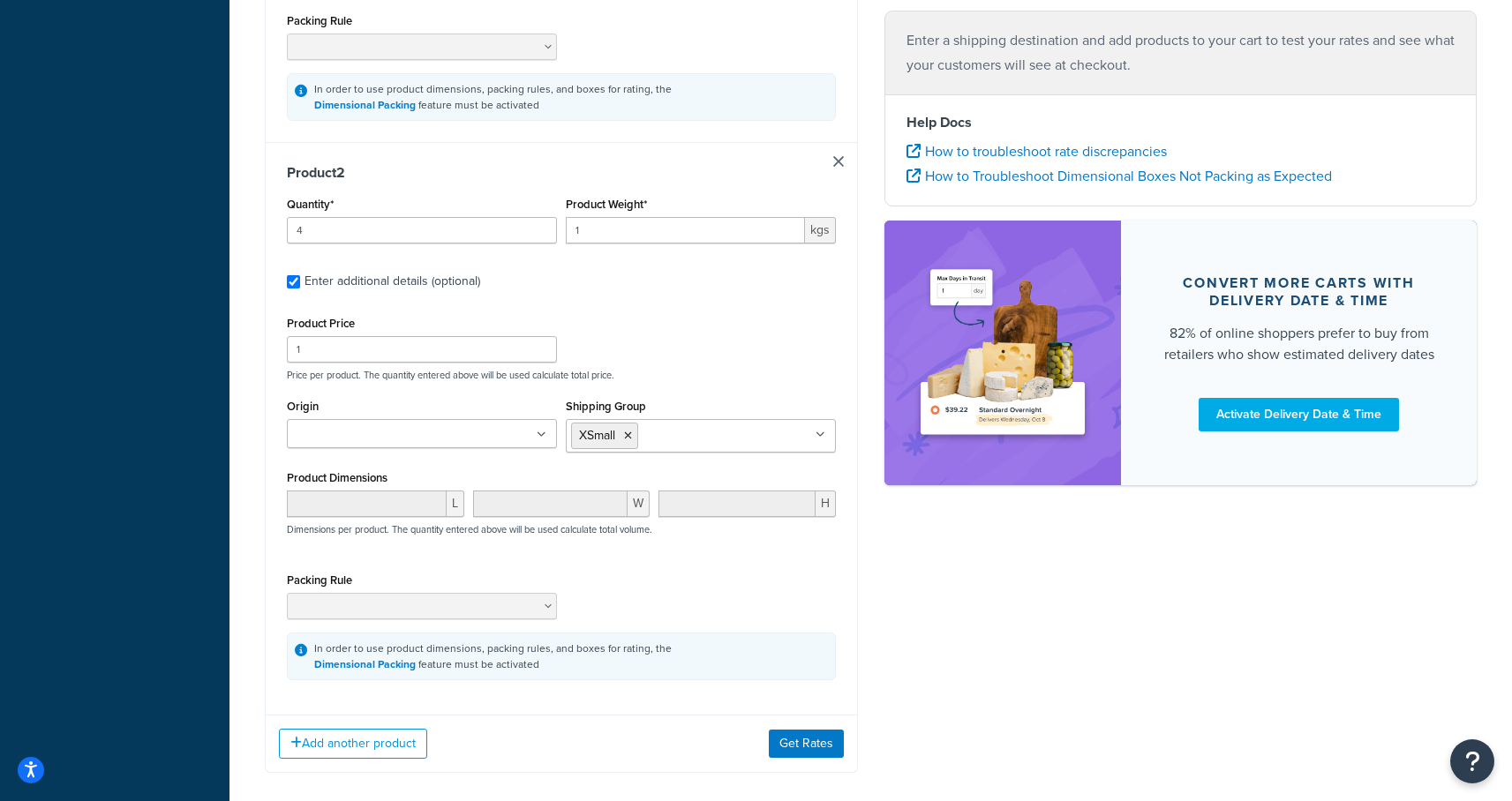
scroll to position [810, 0]
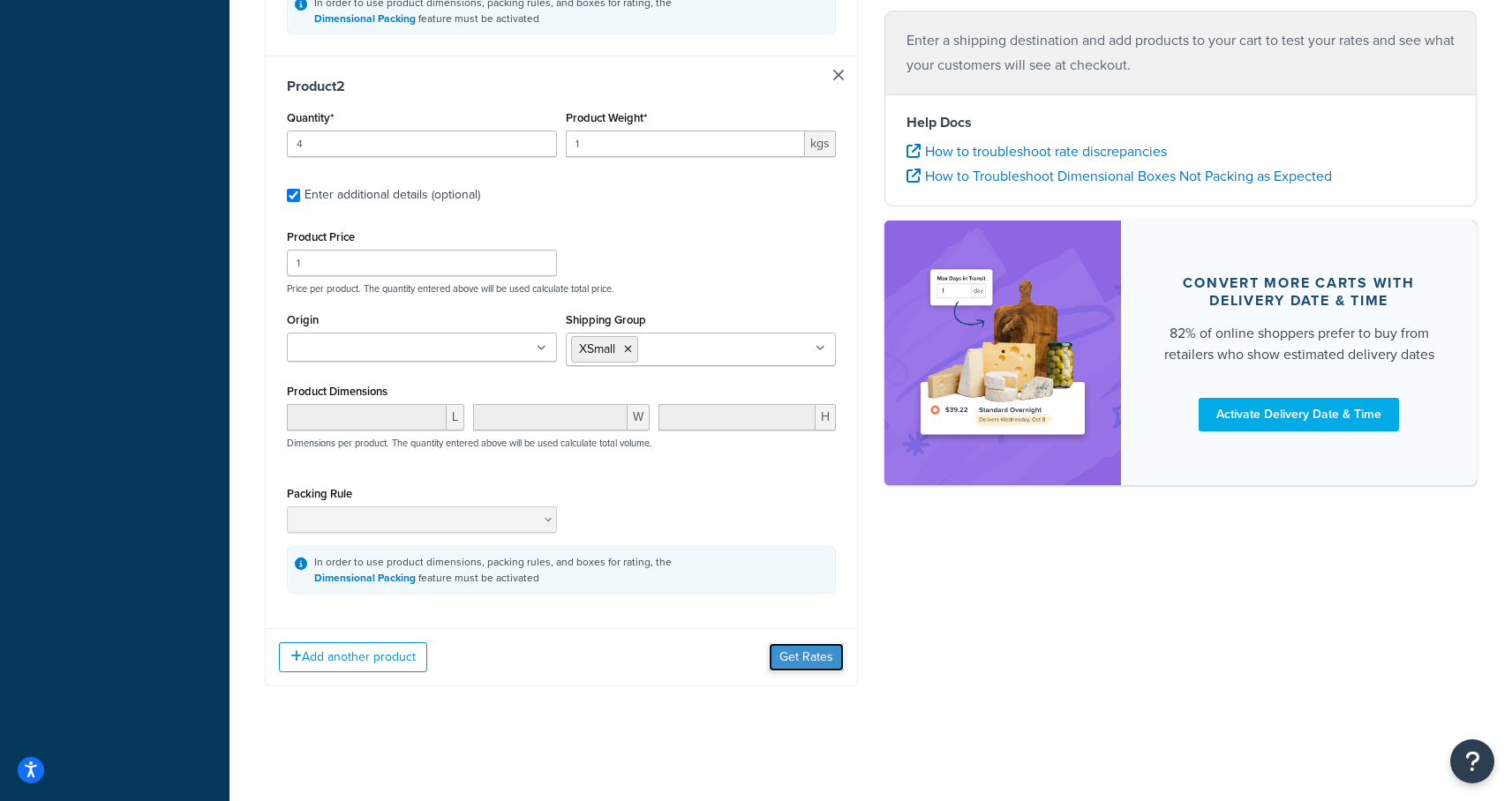
click at [786, 656] on button "Get Rates" at bounding box center [805, 658] width 75 height 28
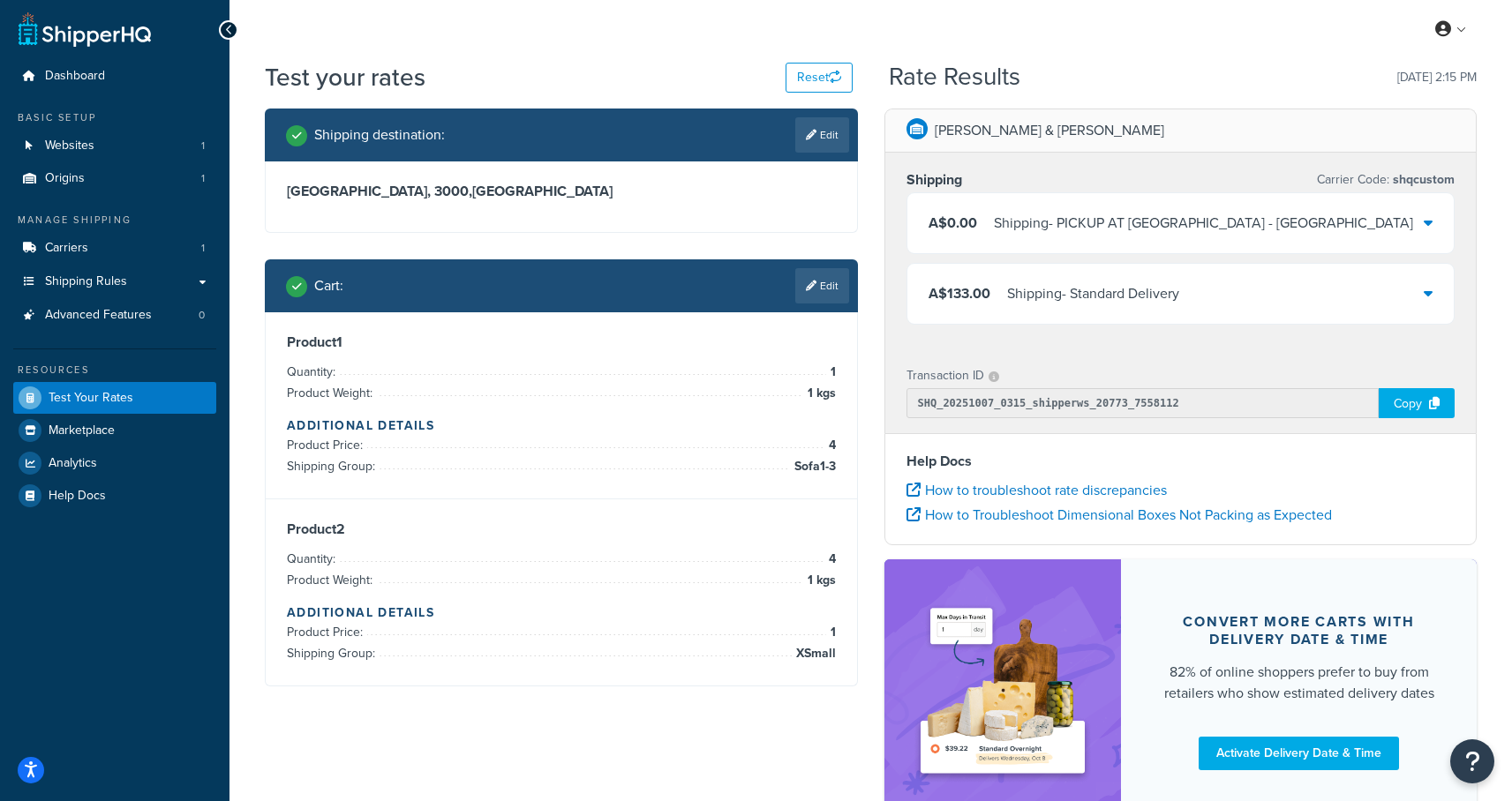
scroll to position [129, 0]
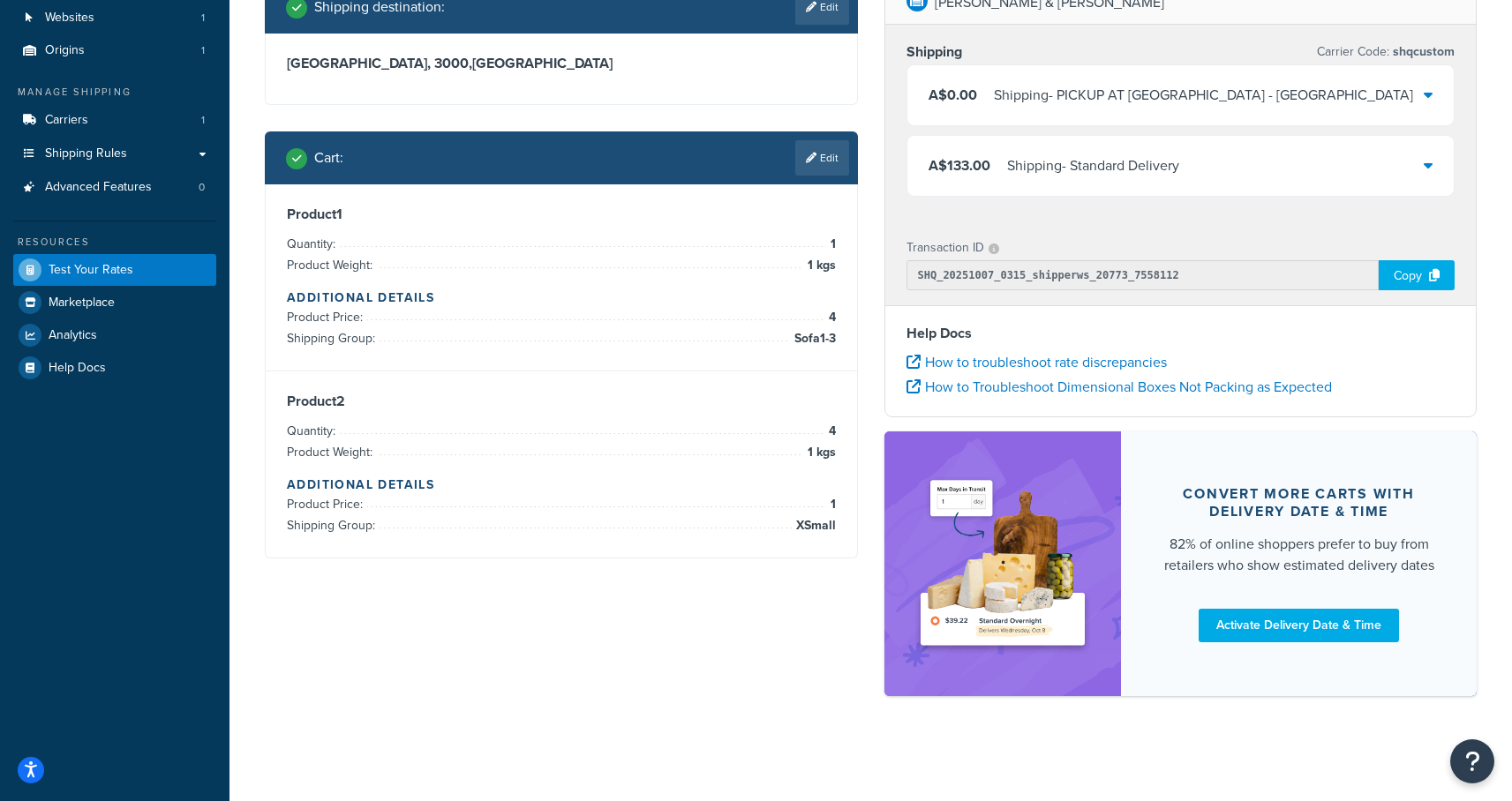
click at [798, 183] on div "Cart : Edit" at bounding box center [561, 158] width 593 height 53
click at [820, 163] on link "Edit" at bounding box center [821, 158] width 54 height 35
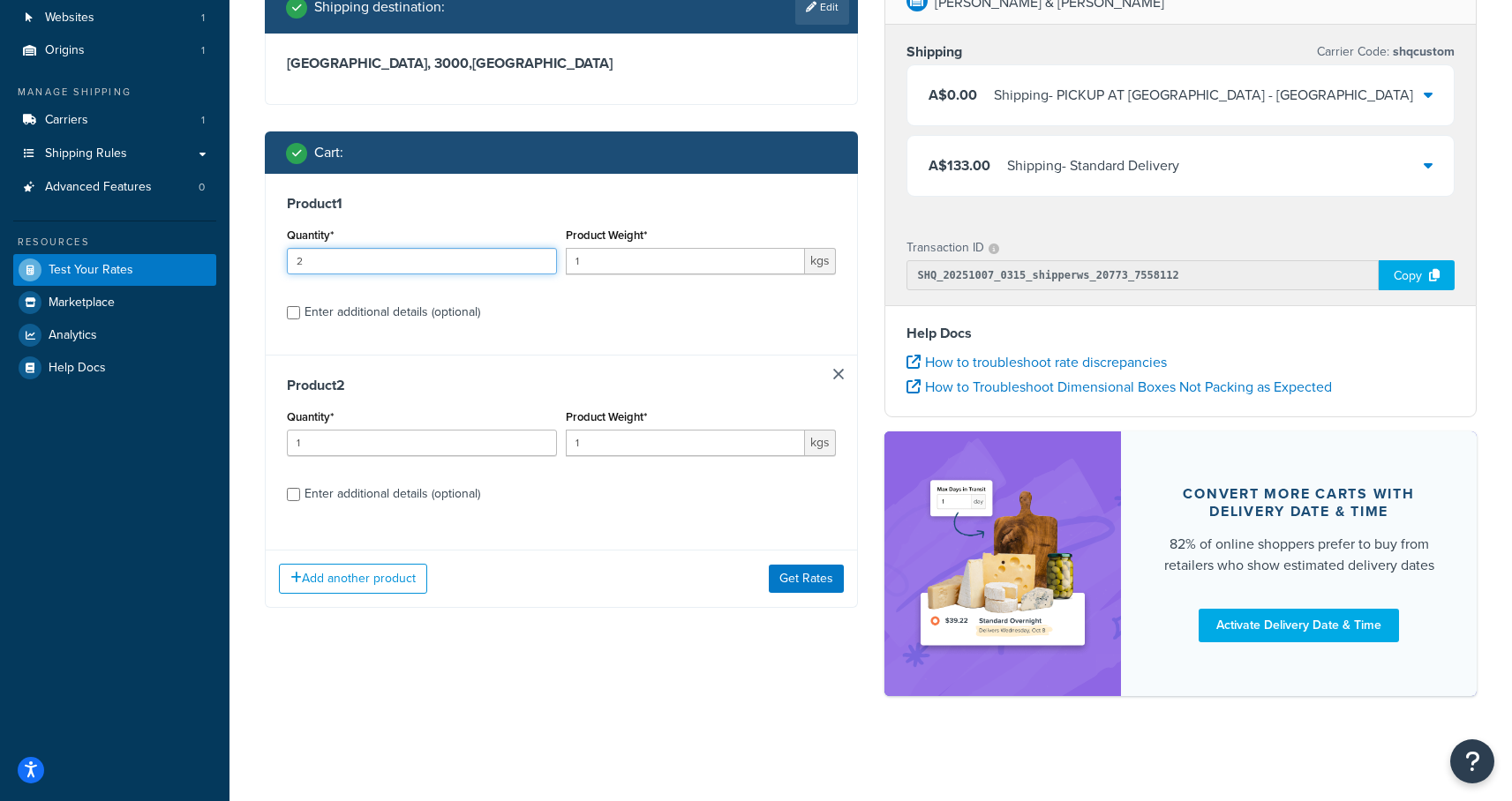
click at [541, 255] on input "2" at bounding box center [422, 261] width 270 height 26
click at [541, 255] on input "3" at bounding box center [422, 261] width 270 height 26
type input "4"
click at [541, 255] on input "4" at bounding box center [422, 261] width 270 height 26
click at [349, 311] on div "Enter additional details (optional)" at bounding box center [393, 312] width 176 height 25
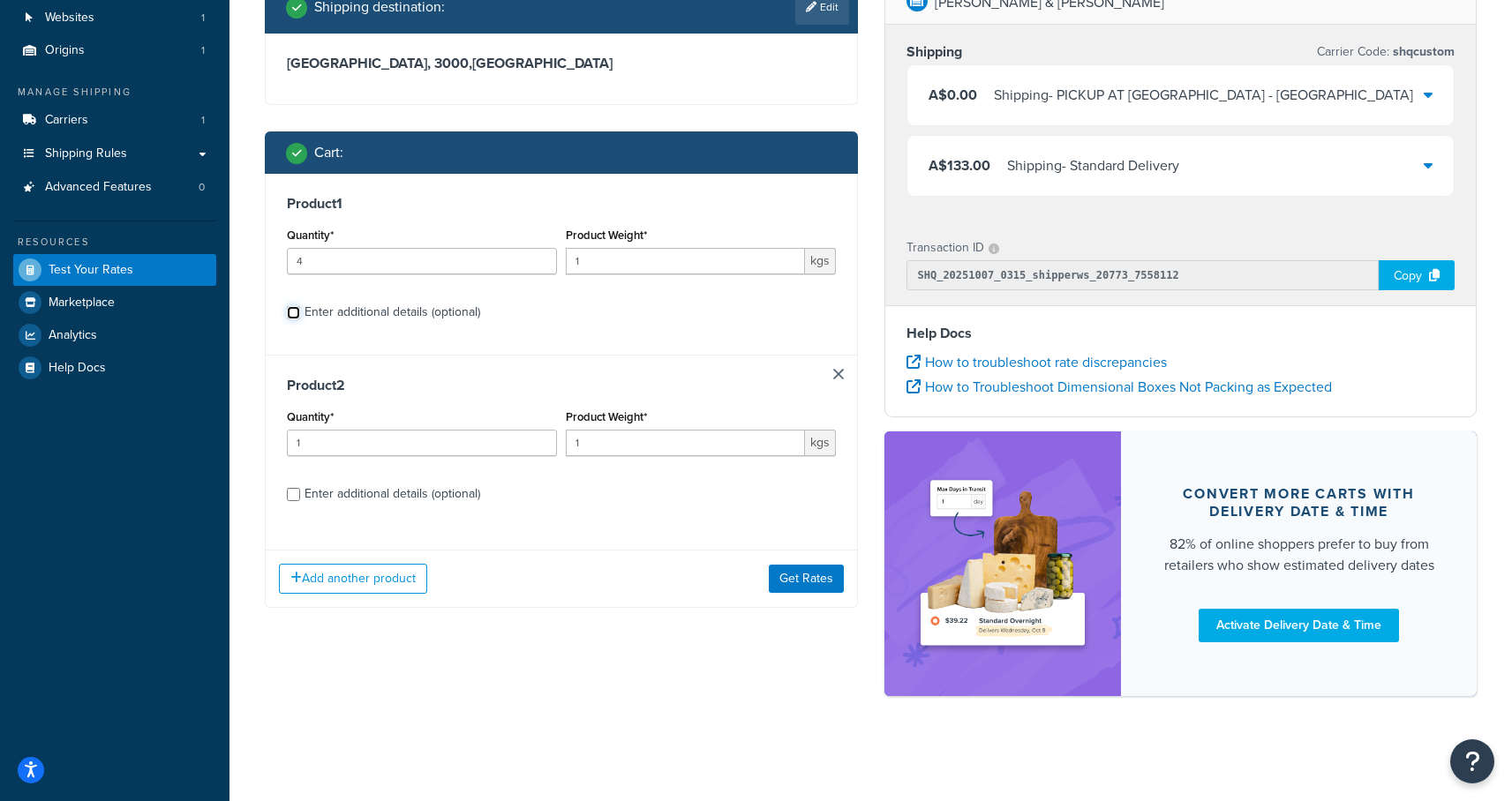
click at [300, 311] on input "Enter additional details (optional)" at bounding box center [294, 312] width 13 height 13
checkbox input "true"
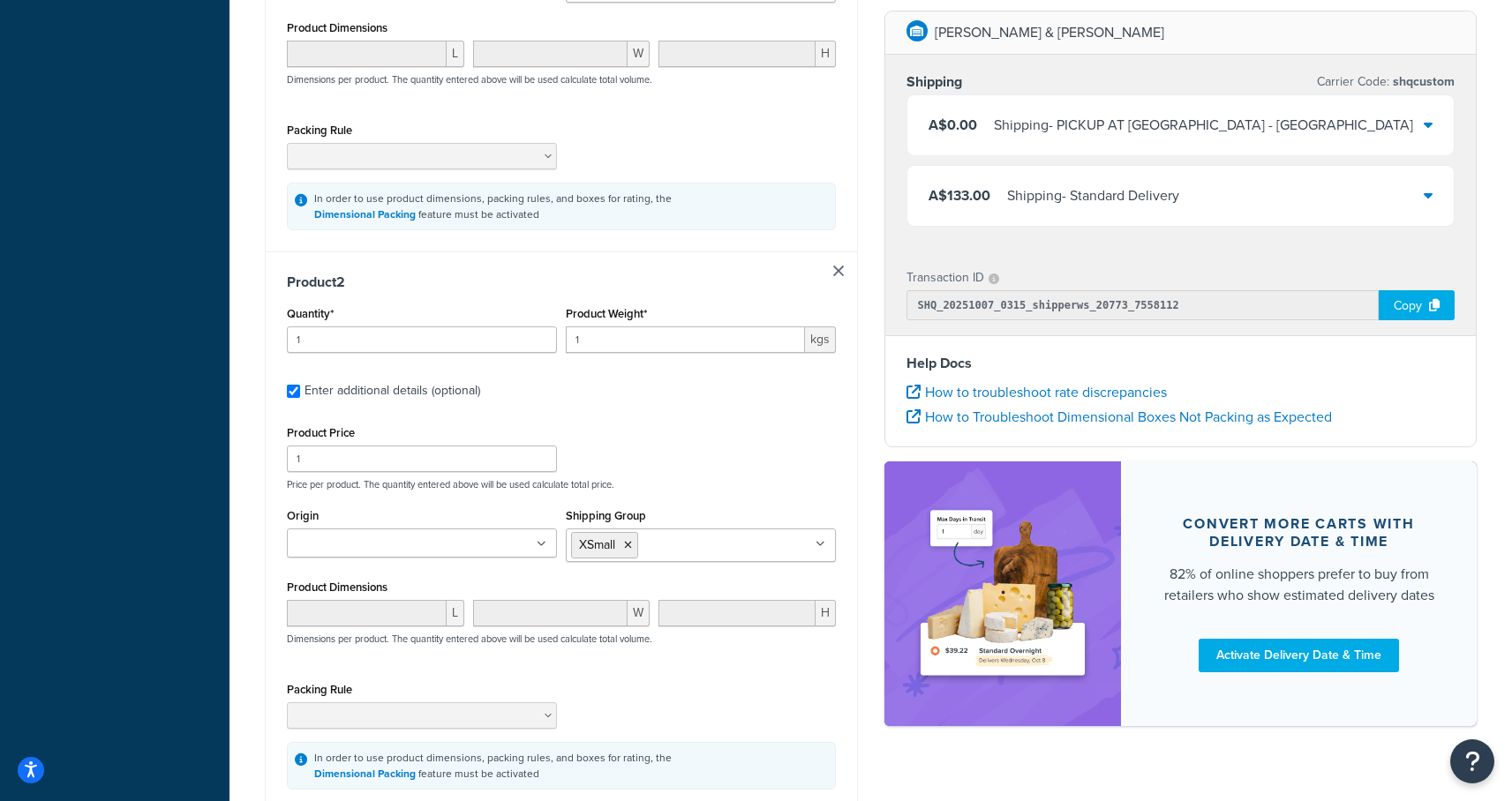
scroll to position [810, 0]
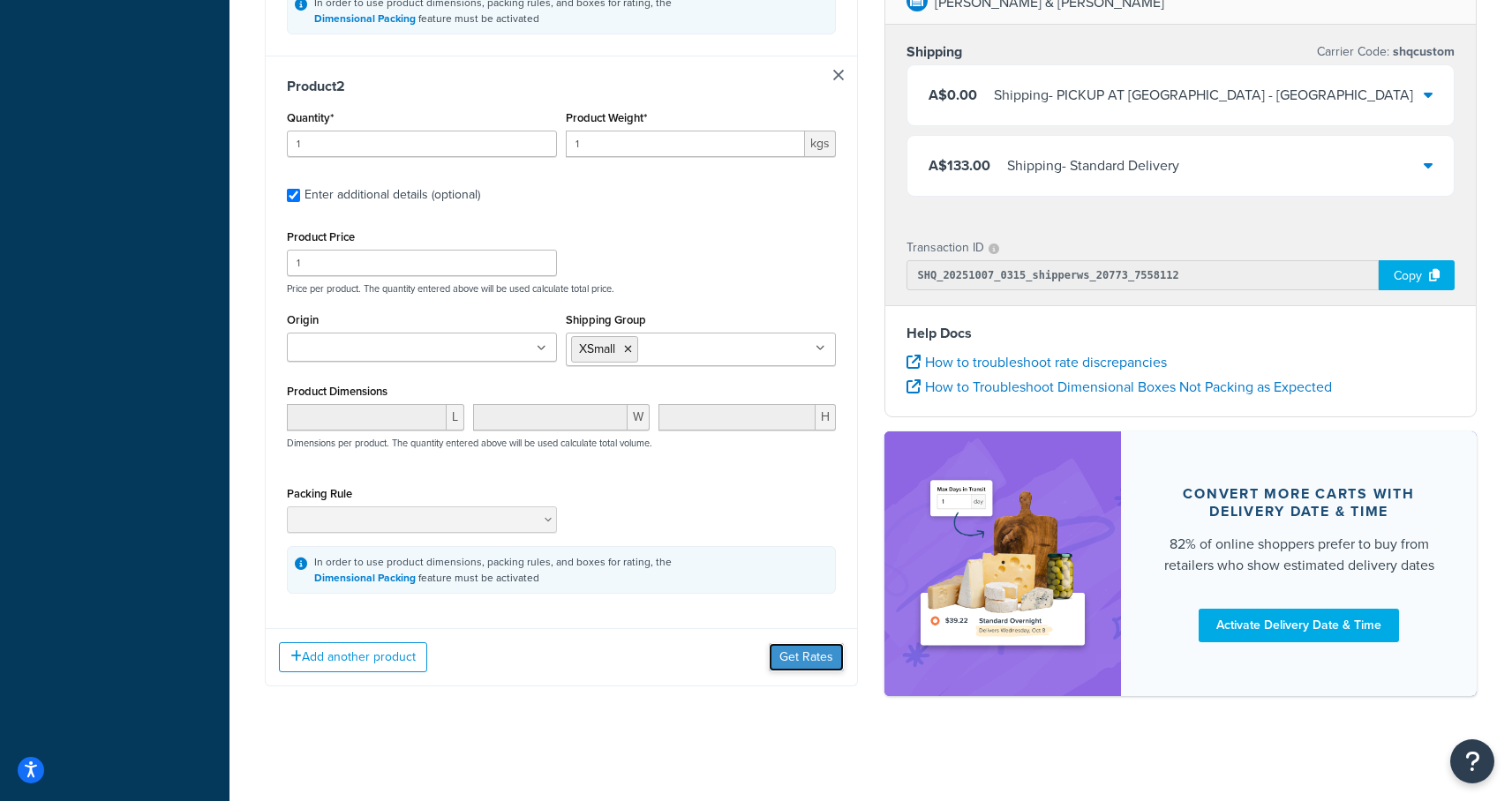
click at [793, 654] on button "Get Rates" at bounding box center [805, 658] width 75 height 28
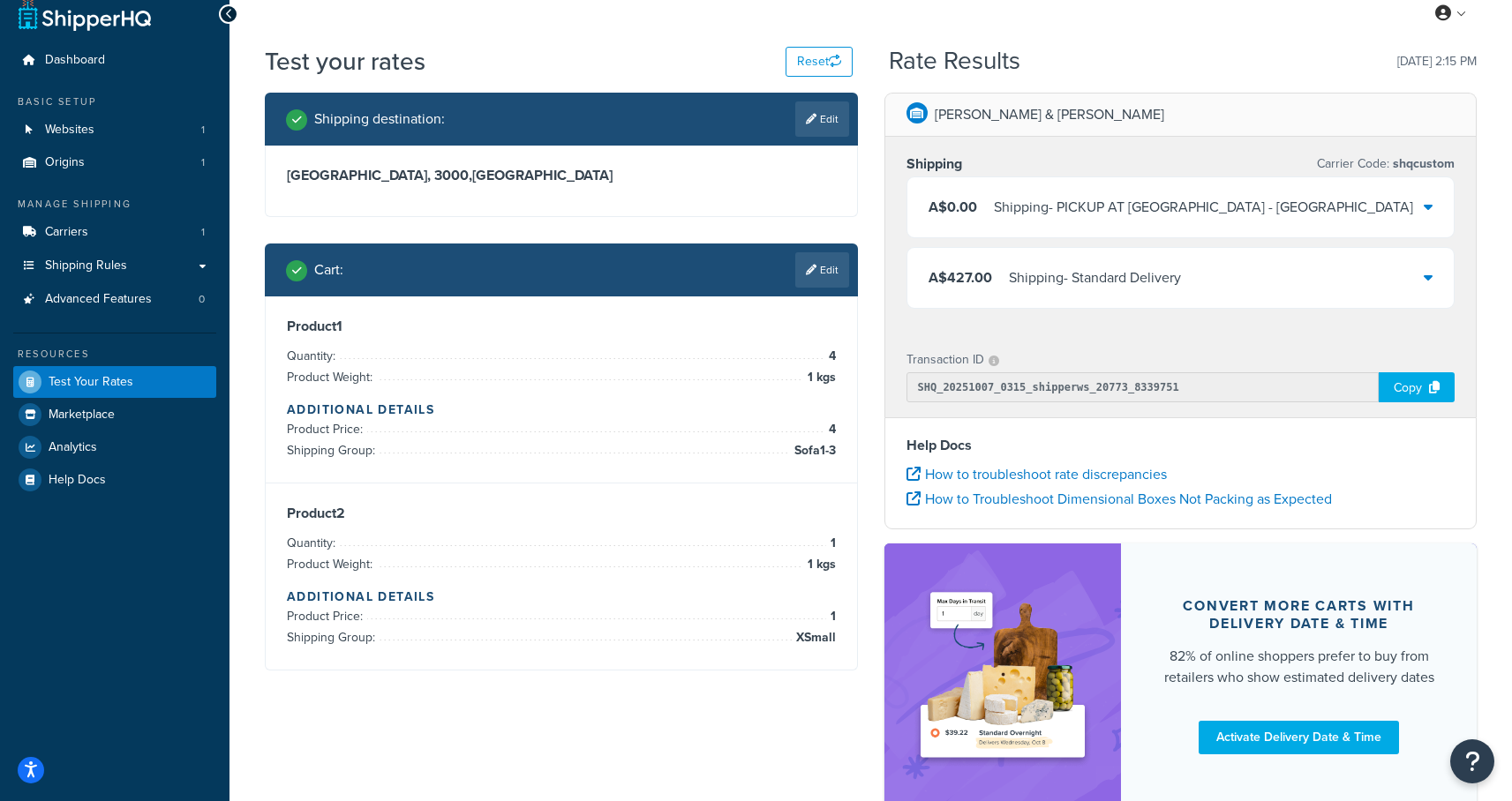
scroll to position [0, 0]
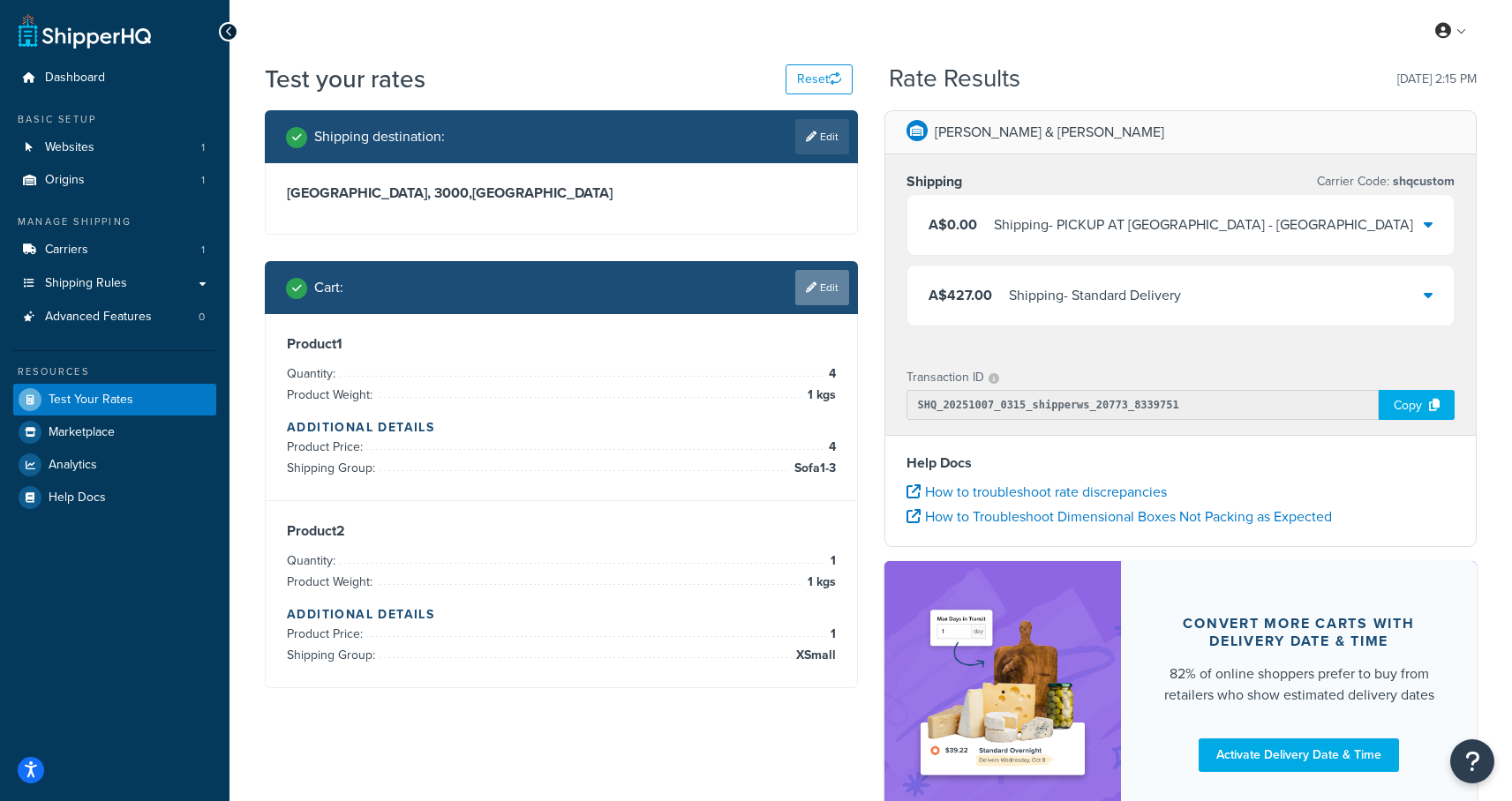
click at [821, 292] on link "Edit" at bounding box center [821, 287] width 54 height 35
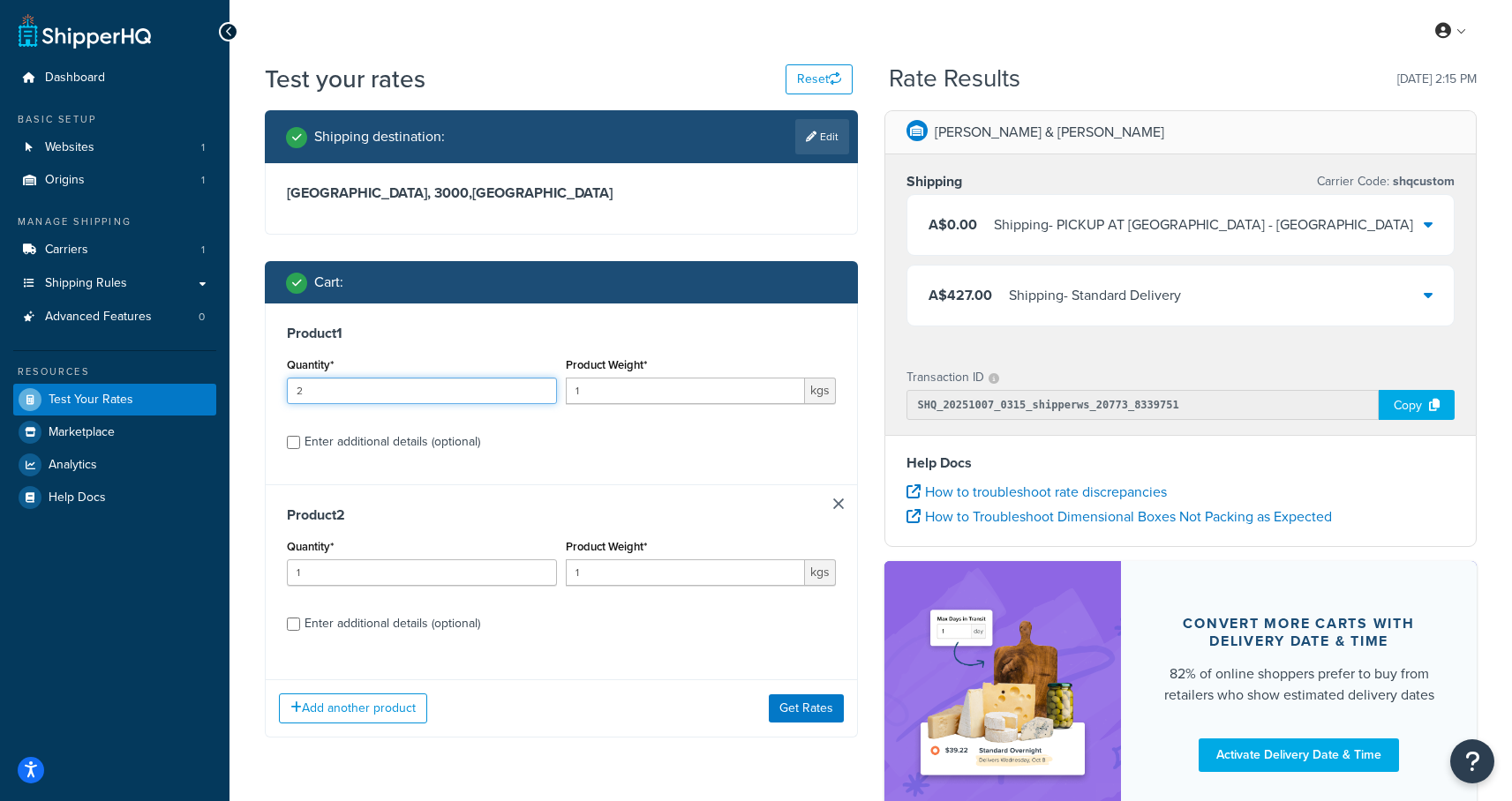
click at [542, 387] on input "2" at bounding box center [422, 391] width 270 height 26
click at [542, 387] on input "3" at bounding box center [422, 391] width 270 height 26
type input "4"
click at [542, 387] on input "4" at bounding box center [422, 391] width 270 height 26
type input "2"
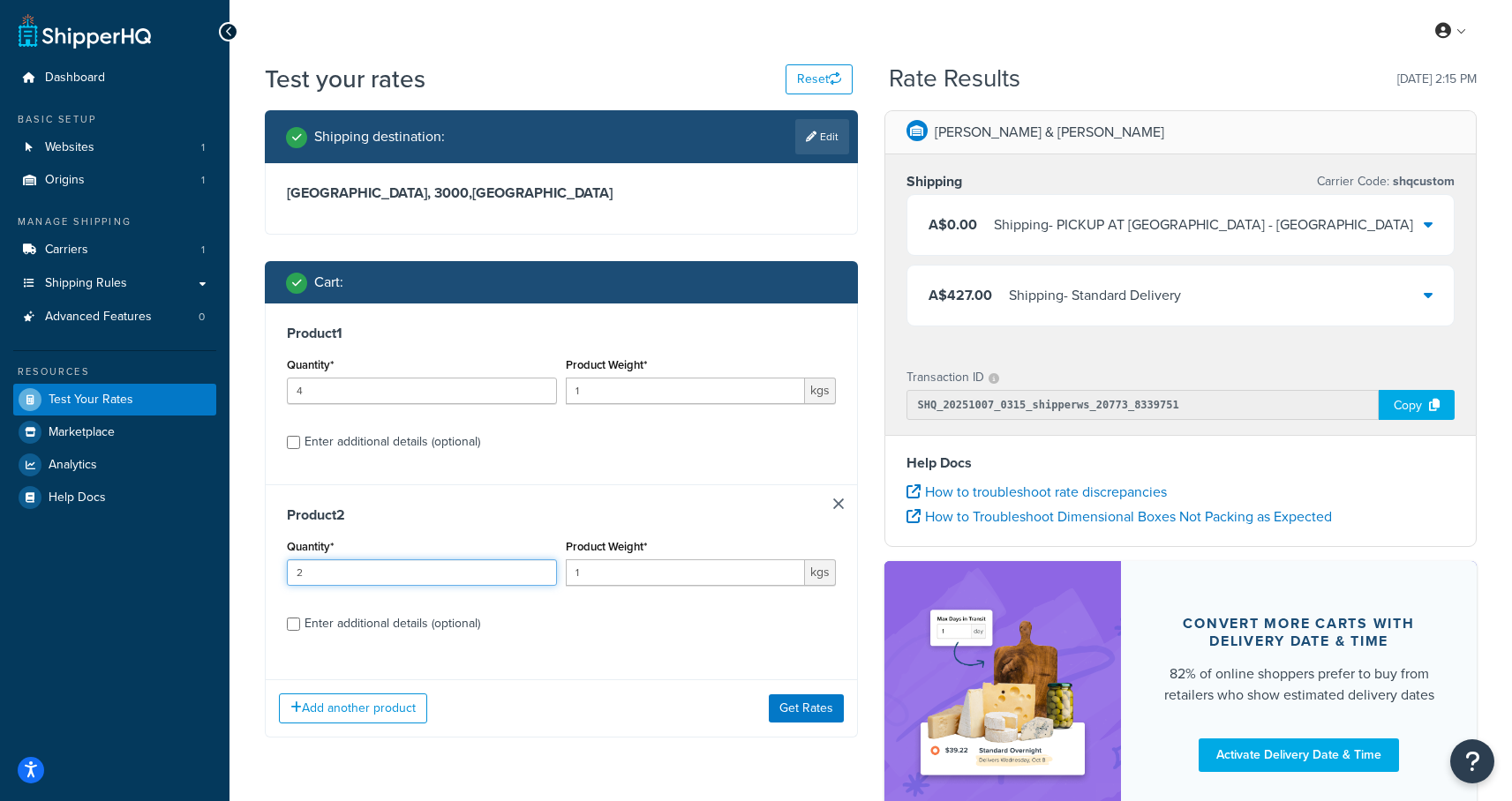
click at [537, 564] on input "2" at bounding box center [422, 573] width 270 height 26
click at [808, 709] on button "Get Rates" at bounding box center [805, 709] width 75 height 28
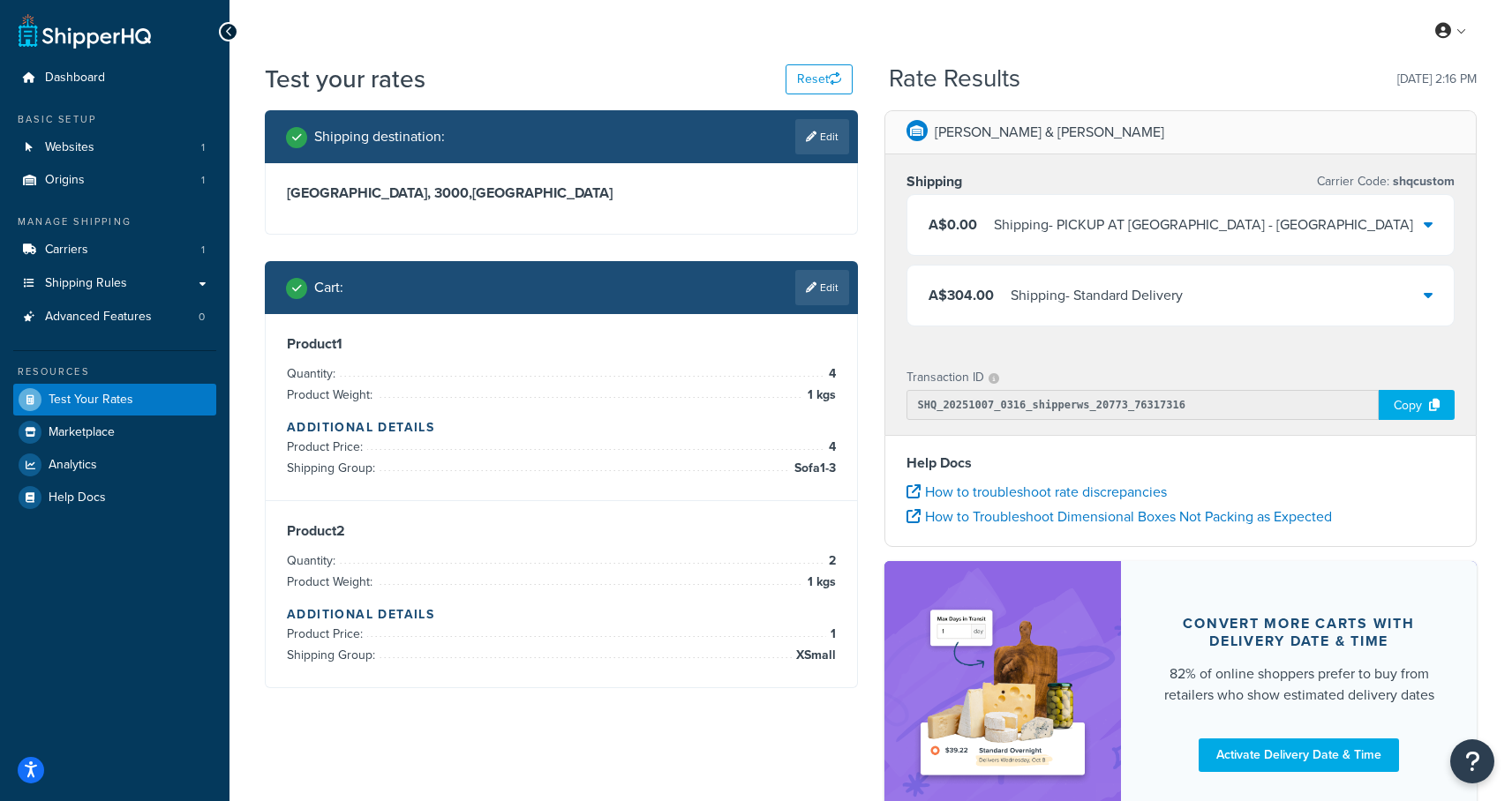
click at [1201, 270] on div "A$304.00 Shipping - Standard Delivery" at bounding box center [1181, 295] width 547 height 60
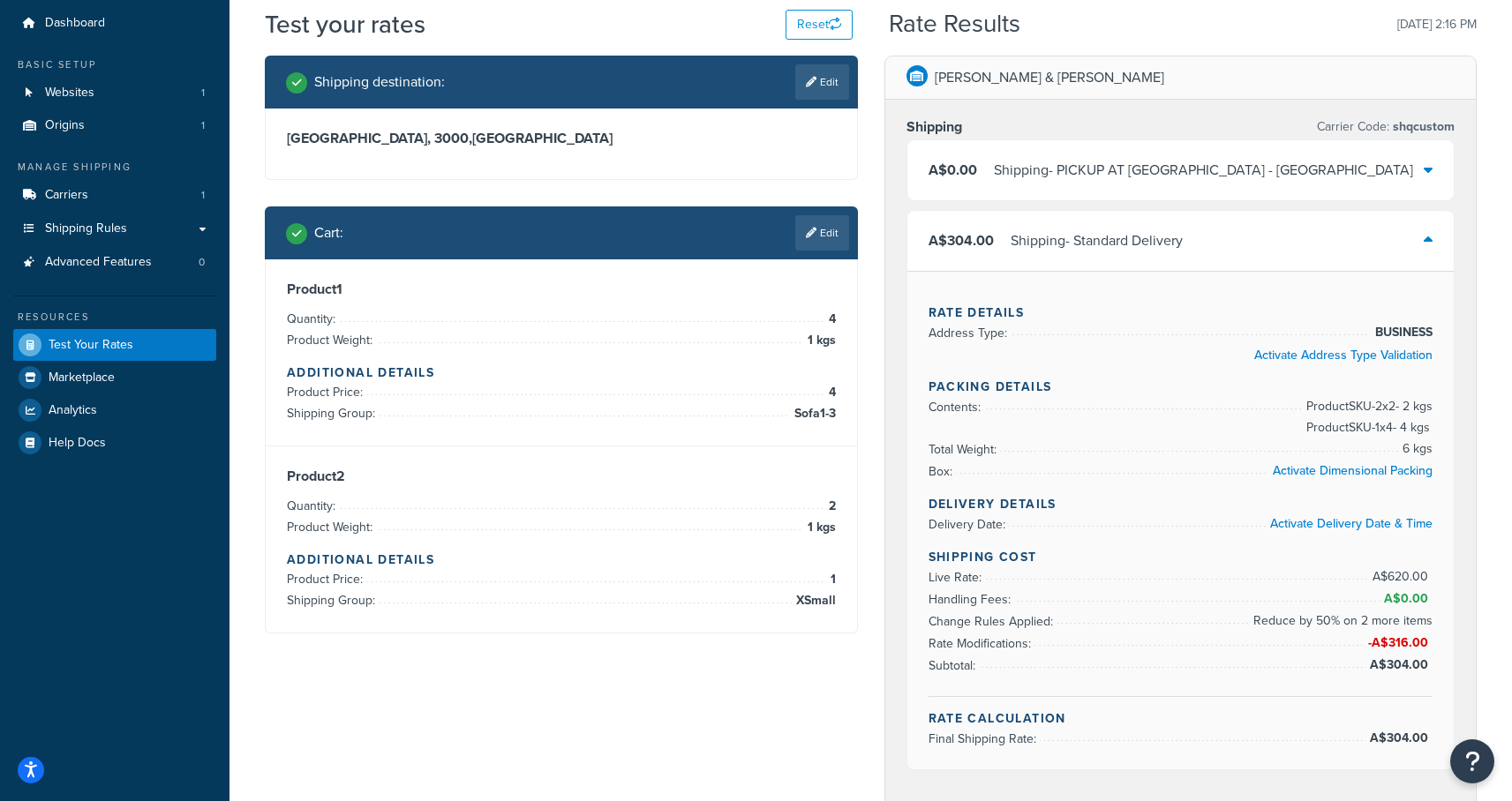
scroll to position [80, 0]
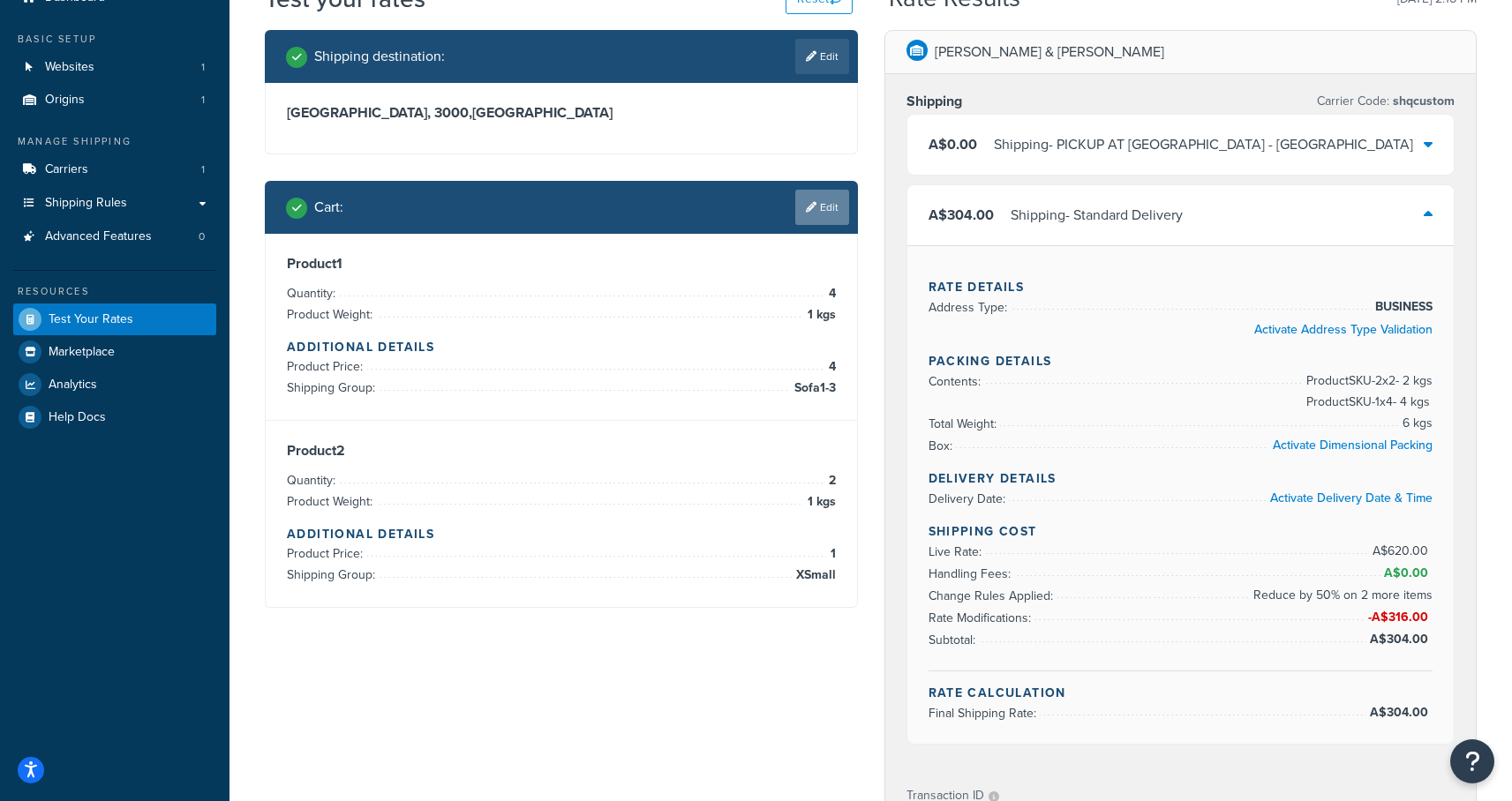
click at [820, 205] on link "Edit" at bounding box center [821, 207] width 54 height 35
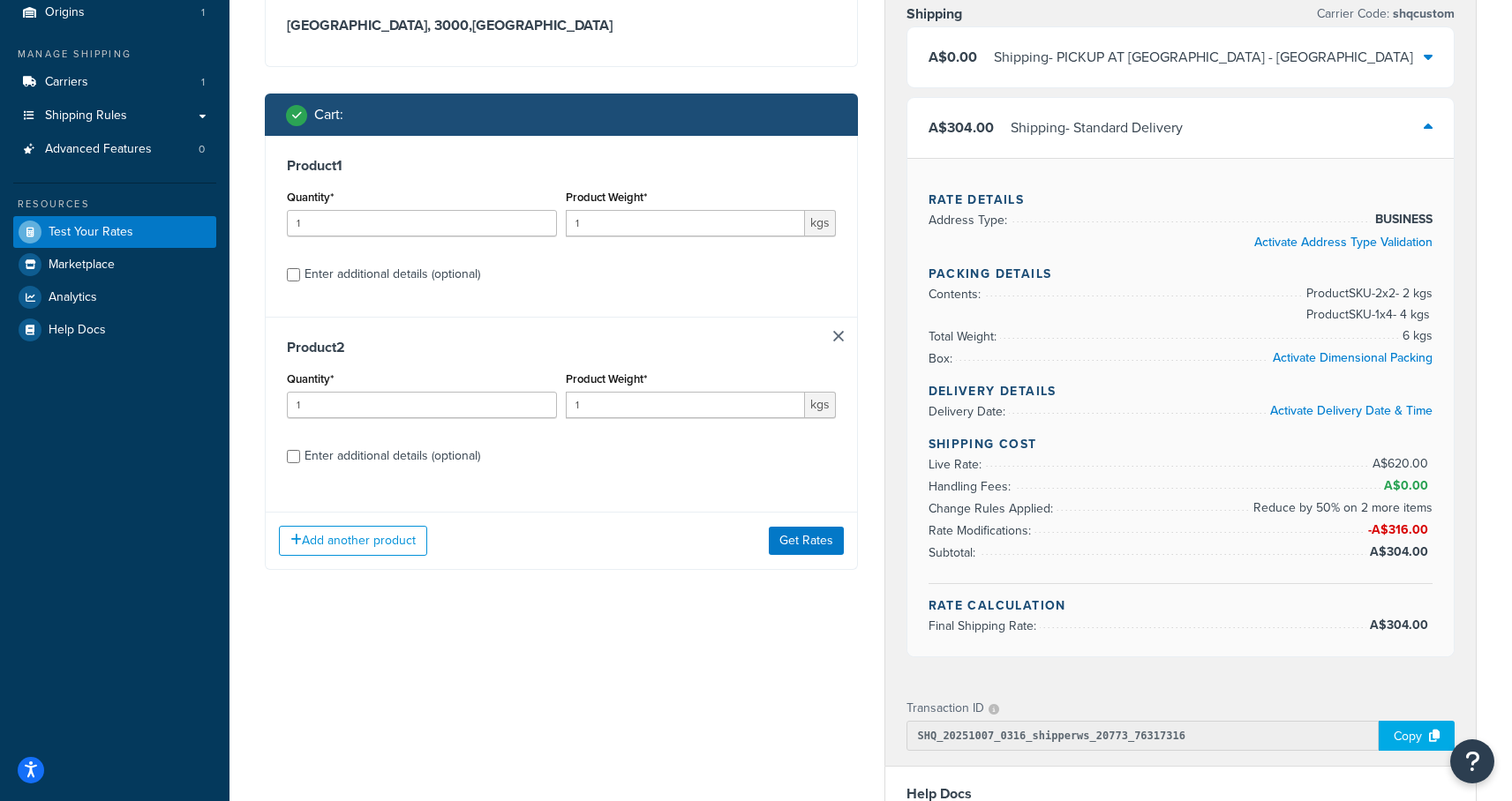
scroll to position [196, 0]
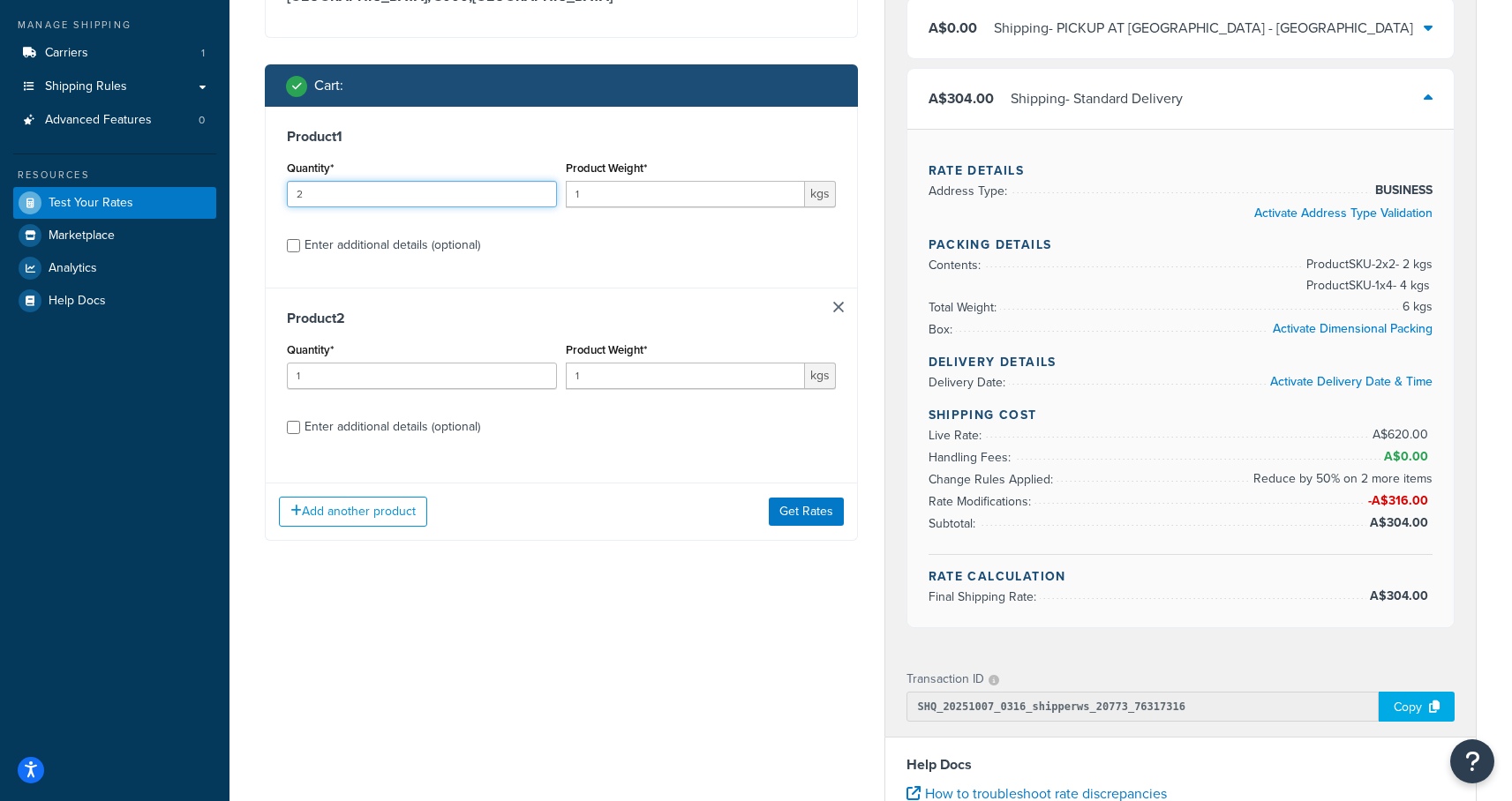
click at [544, 190] on input "2" at bounding box center [422, 194] width 270 height 26
click at [544, 190] on input "3" at bounding box center [422, 194] width 270 height 26
type input "4"
click at [544, 190] on input "4" at bounding box center [422, 194] width 270 height 26
click at [806, 510] on button "Get Rates" at bounding box center [805, 511] width 75 height 28
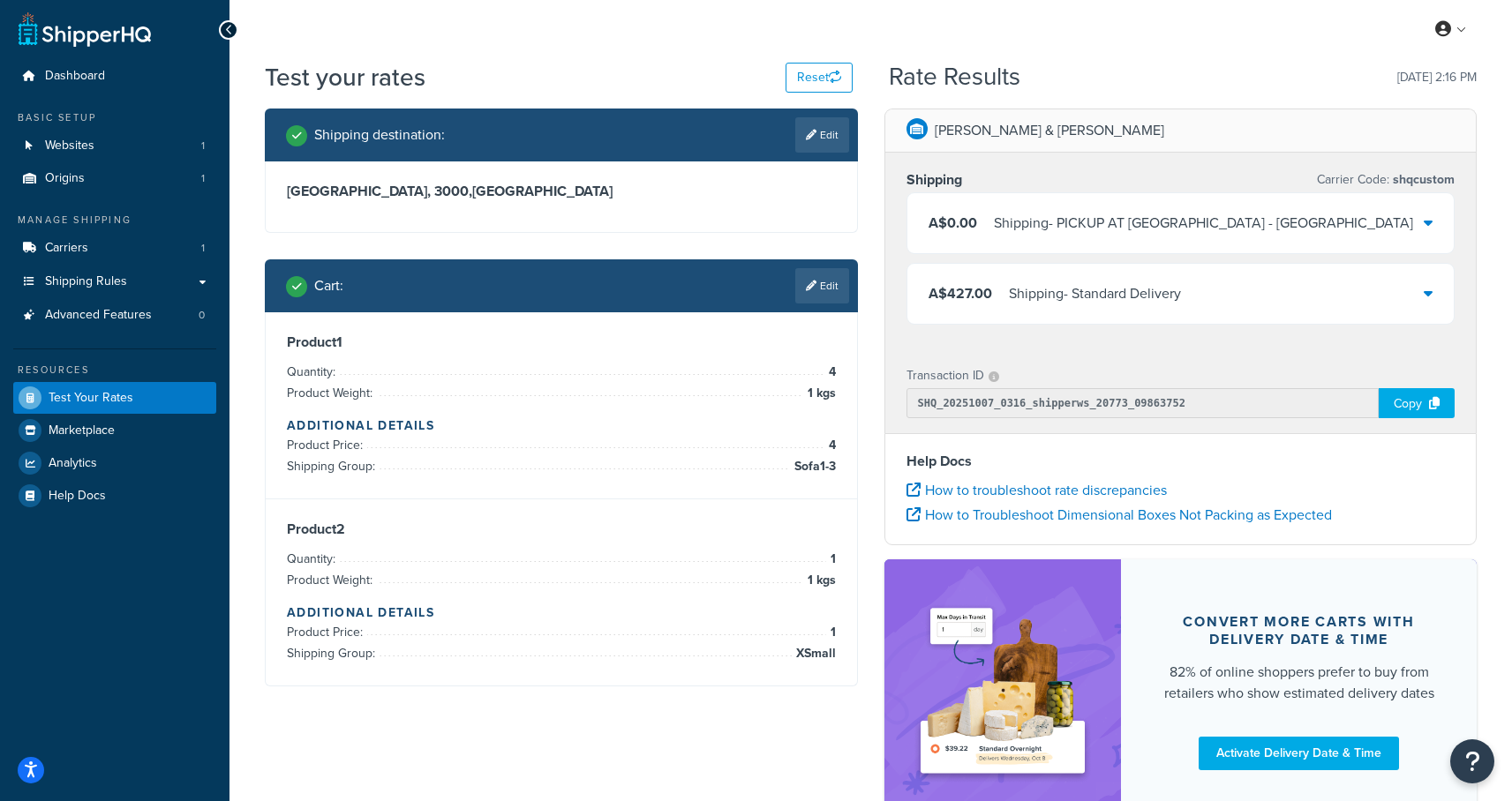
scroll to position [129, 0]
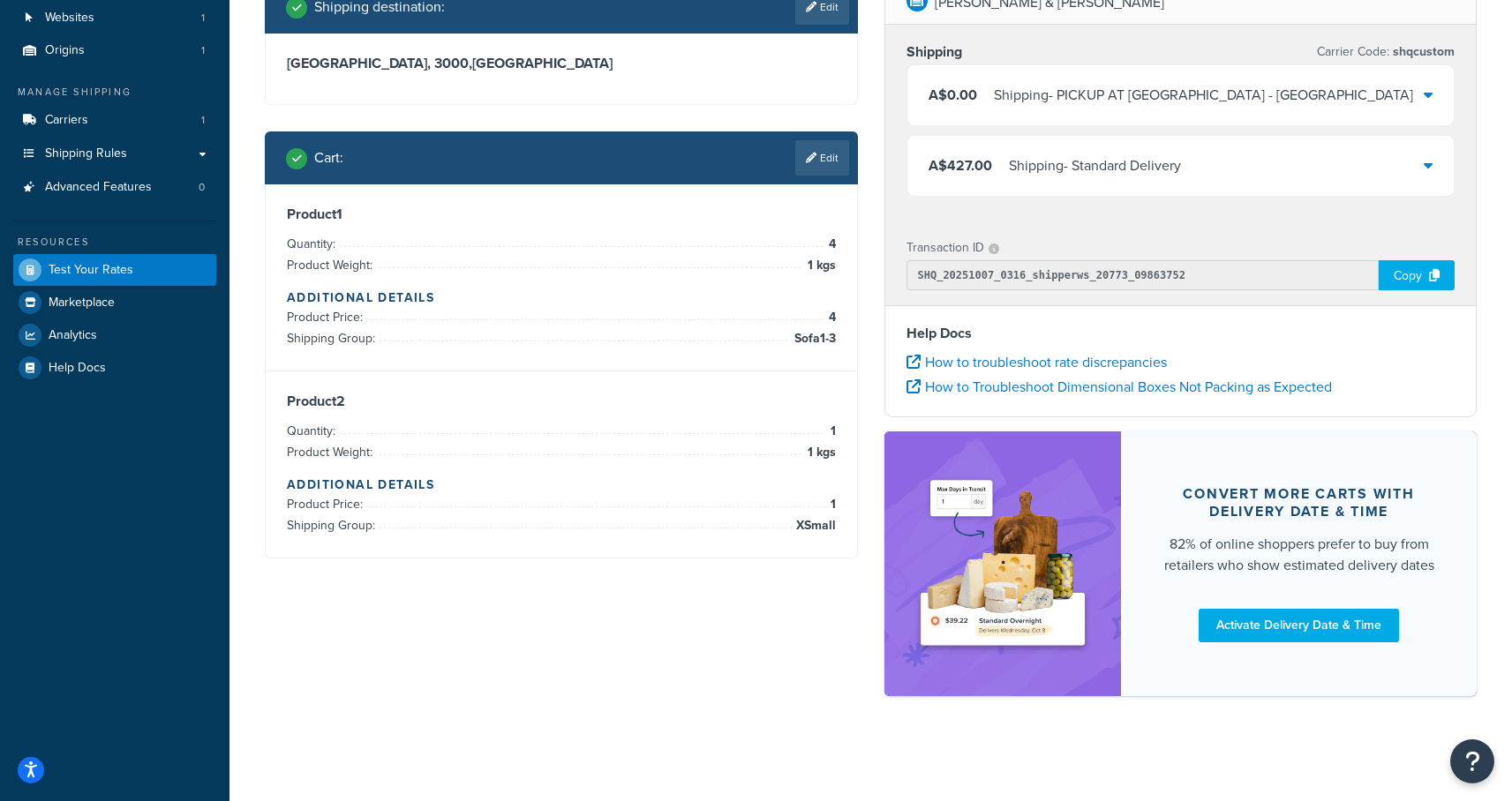
click at [1359, 182] on div "A$427.00 Shipping - Standard Delivery" at bounding box center [1181, 166] width 547 height 60
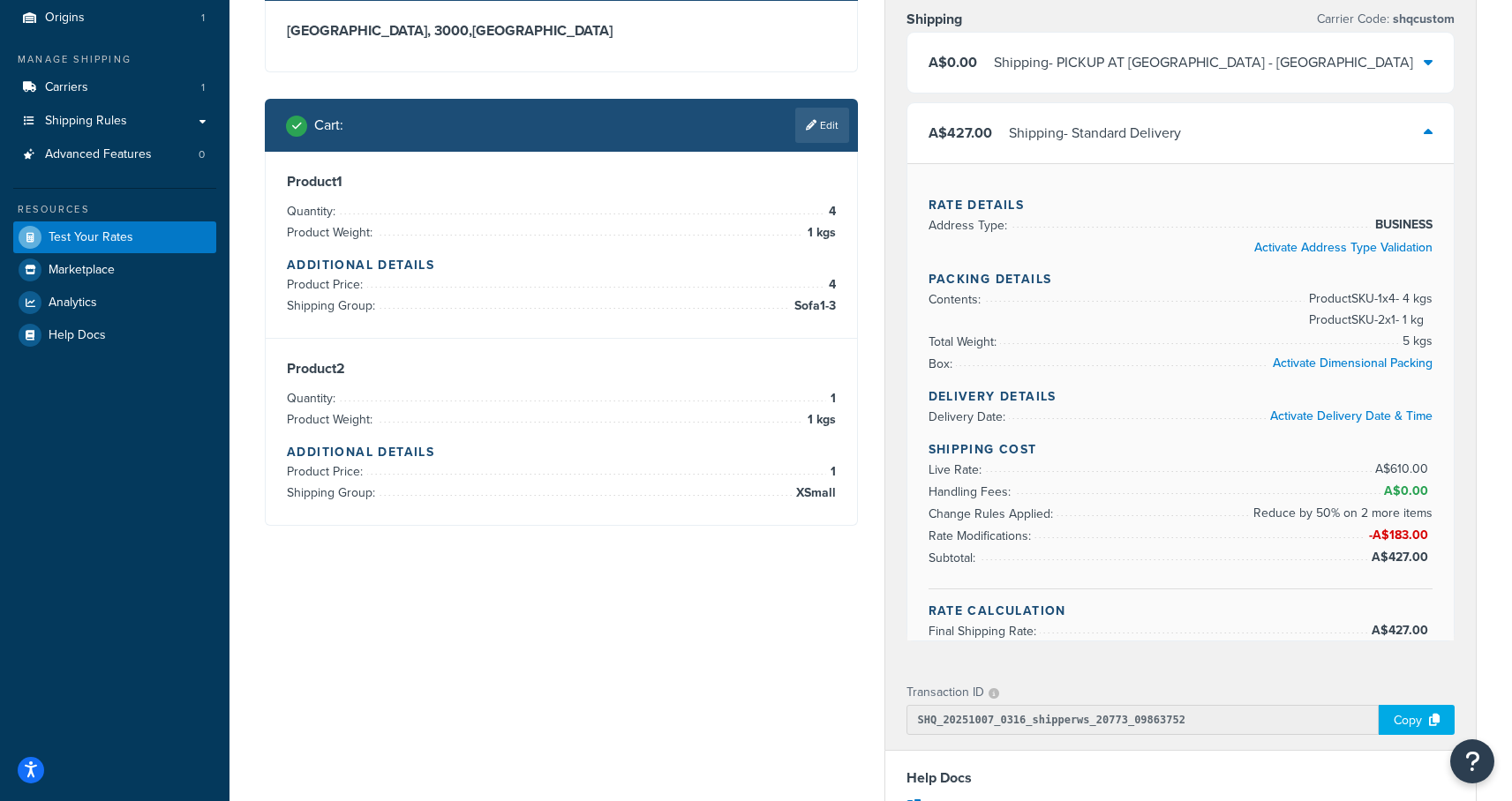
scroll to position [196, 0]
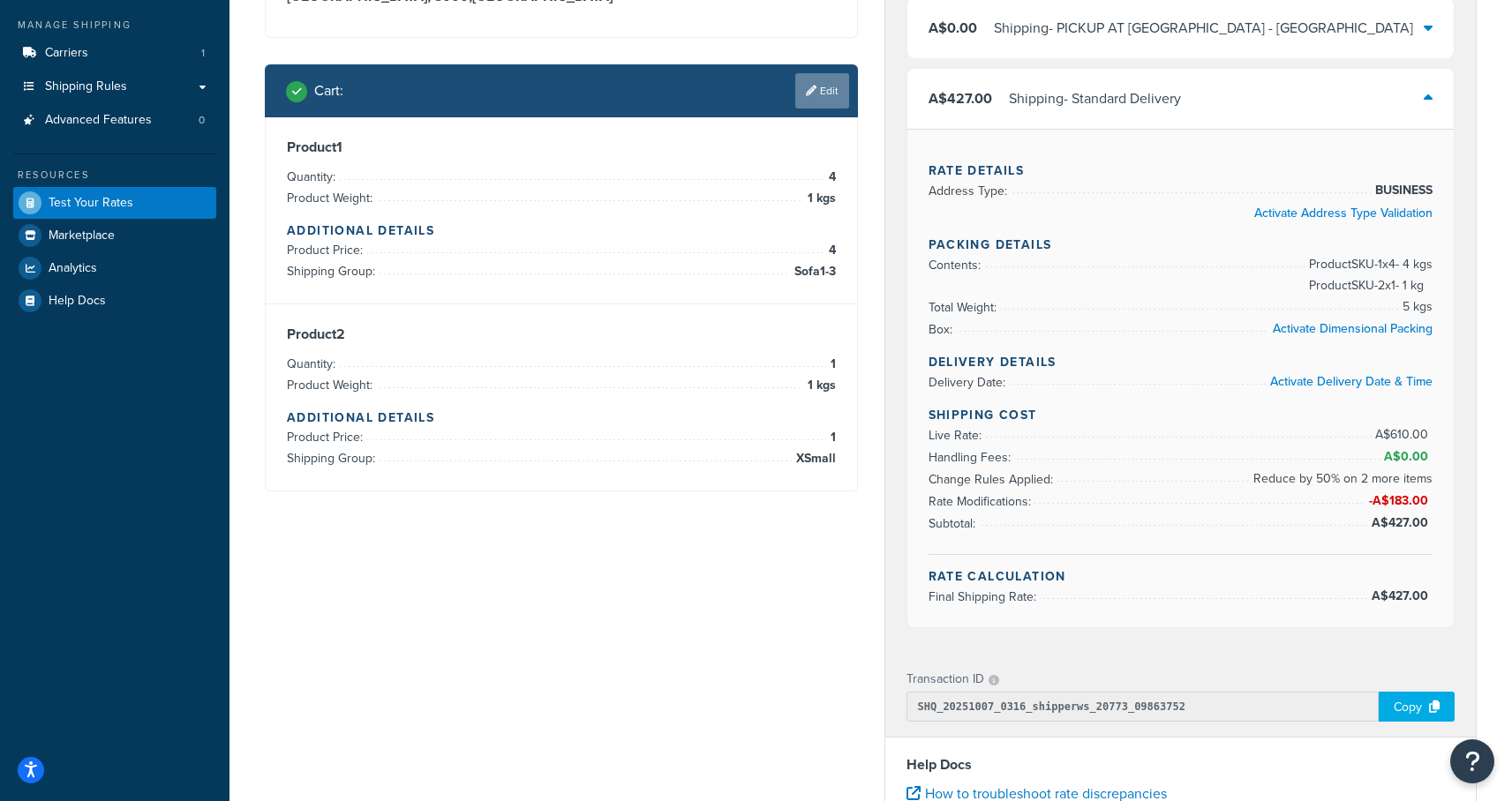
click at [835, 92] on link "Edit" at bounding box center [821, 91] width 54 height 35
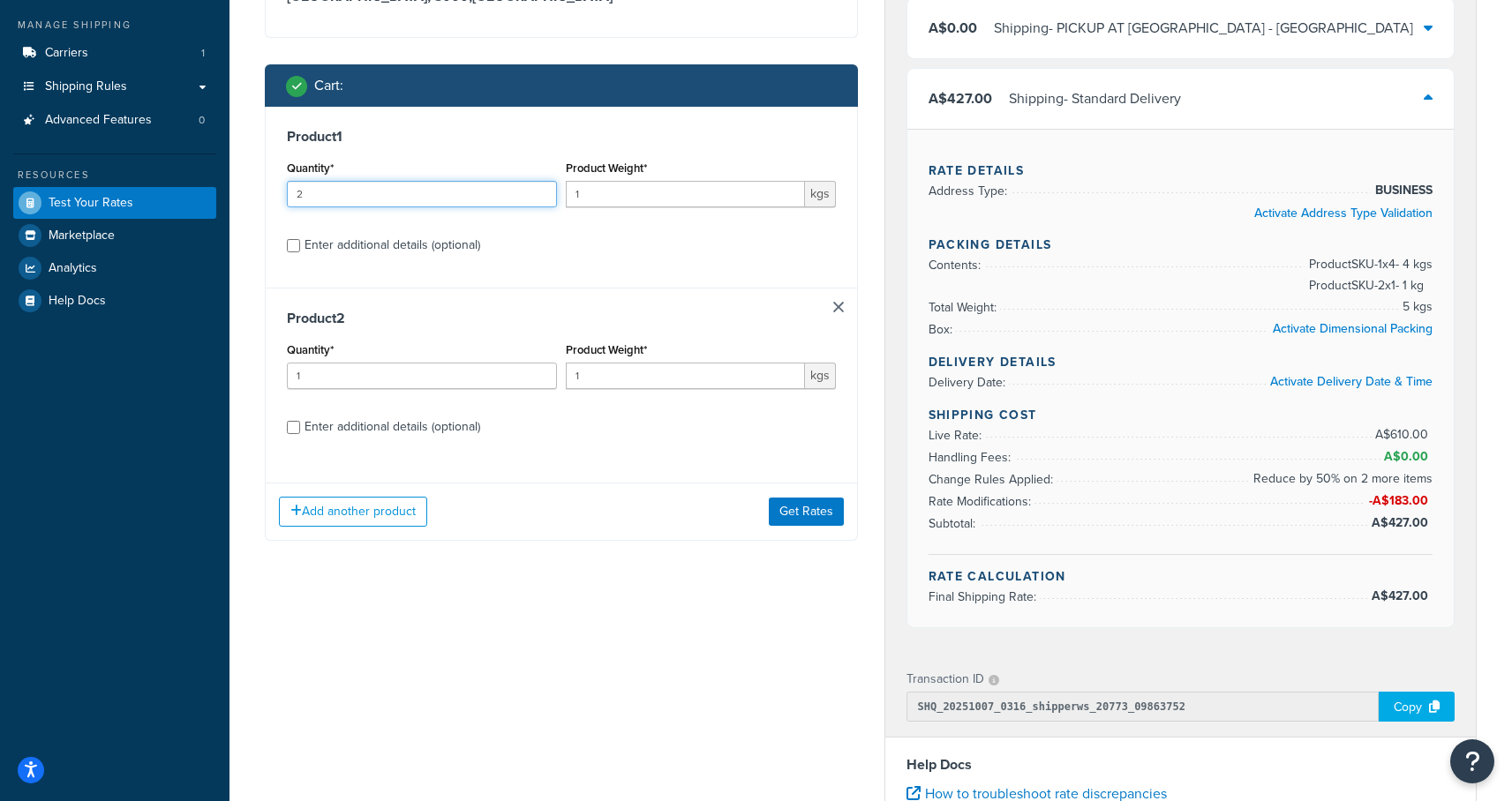
click at [541, 190] on input "2" at bounding box center [422, 194] width 270 height 26
click at [541, 190] on input "3" at bounding box center [422, 194] width 270 height 26
type input "4"
click at [541, 190] on input "4" at bounding box center [422, 194] width 270 height 26
type input "2"
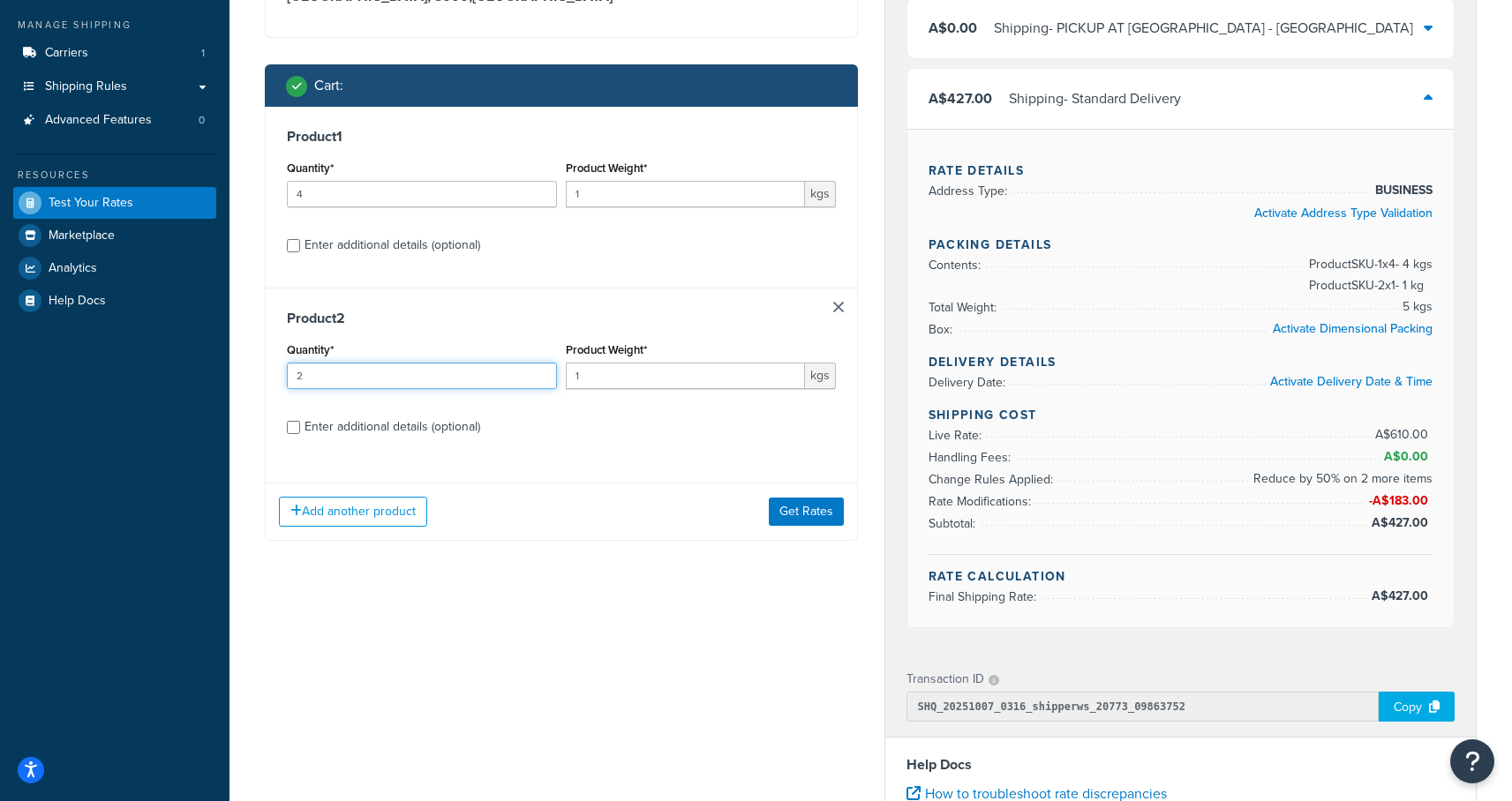
click at [542, 372] on input "2" at bounding box center [422, 375] width 270 height 26
click at [799, 505] on button "Get Rates" at bounding box center [805, 511] width 75 height 28
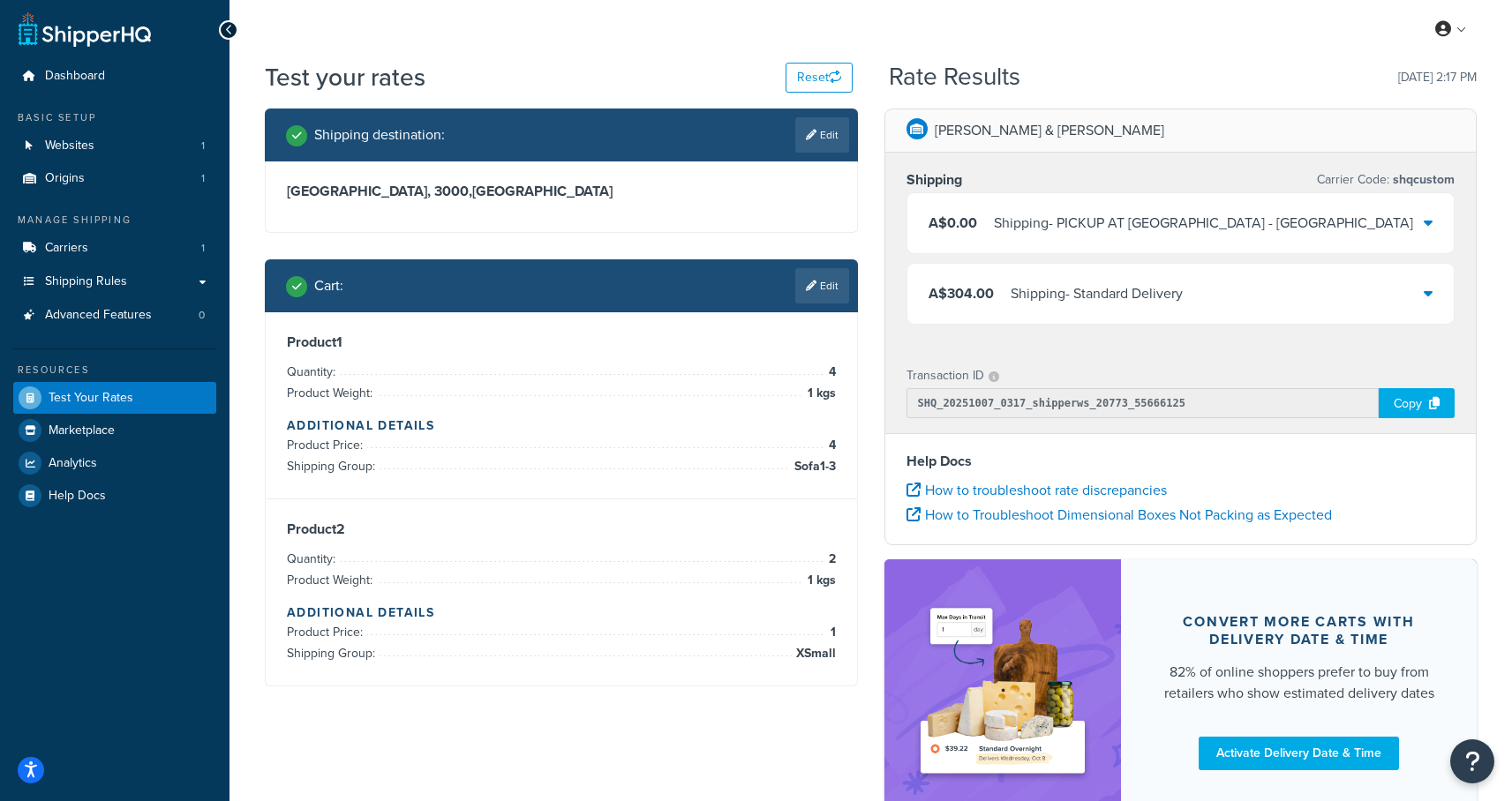
scroll to position [129, 0]
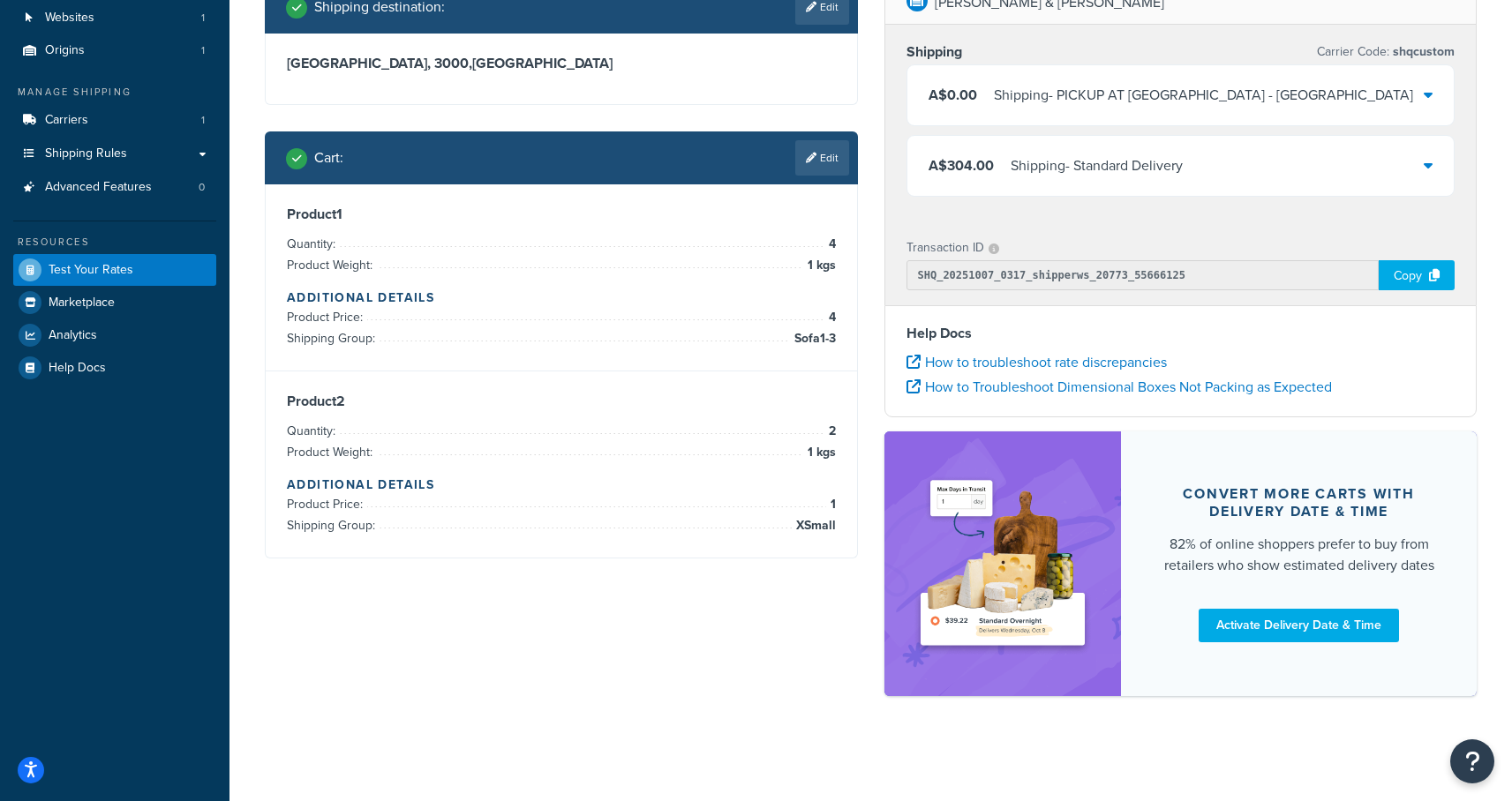
click at [1263, 136] on div "A$304.00 Shipping - Standard Delivery" at bounding box center [1181, 166] width 547 height 60
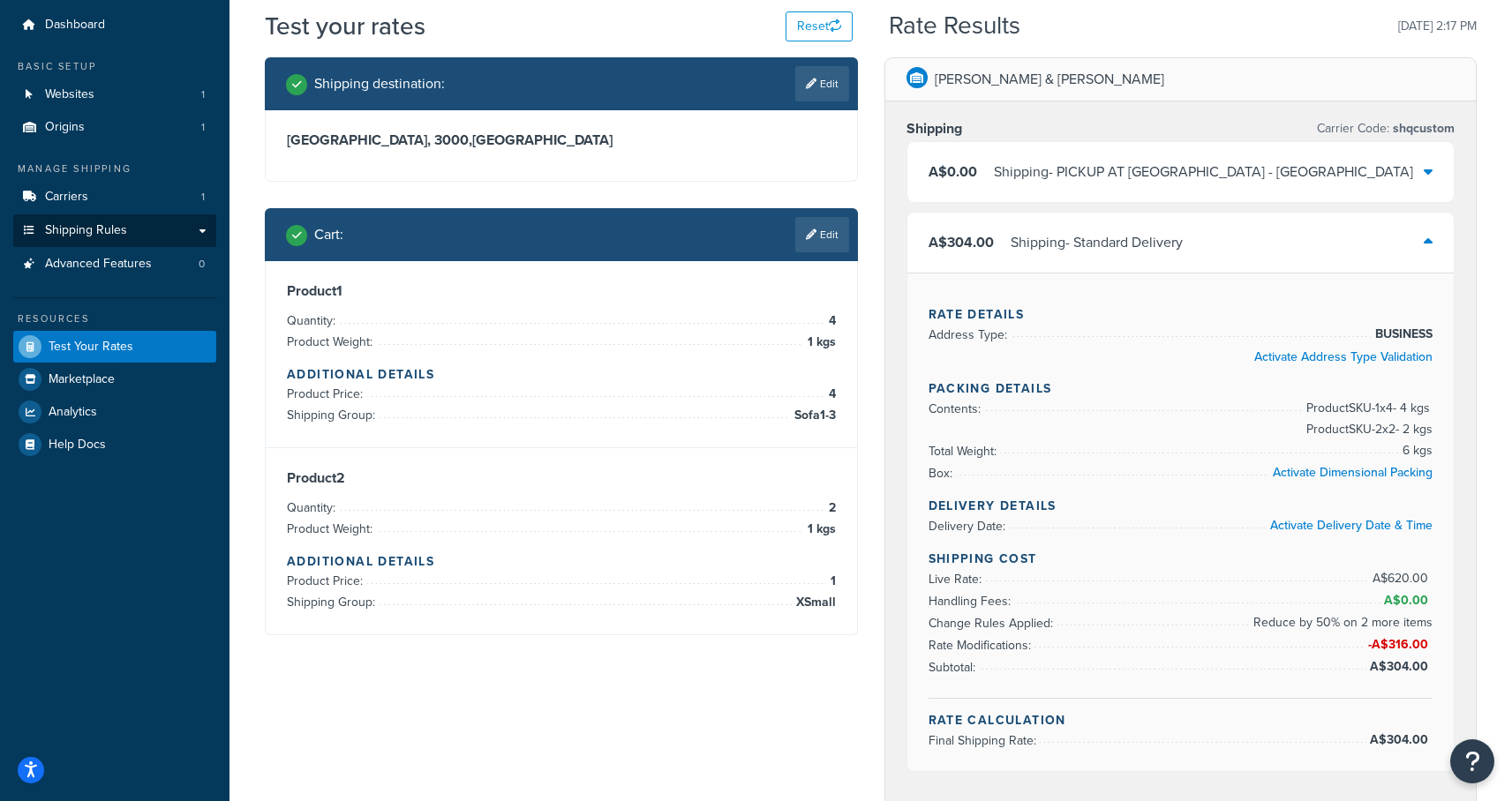
scroll to position [0, 0]
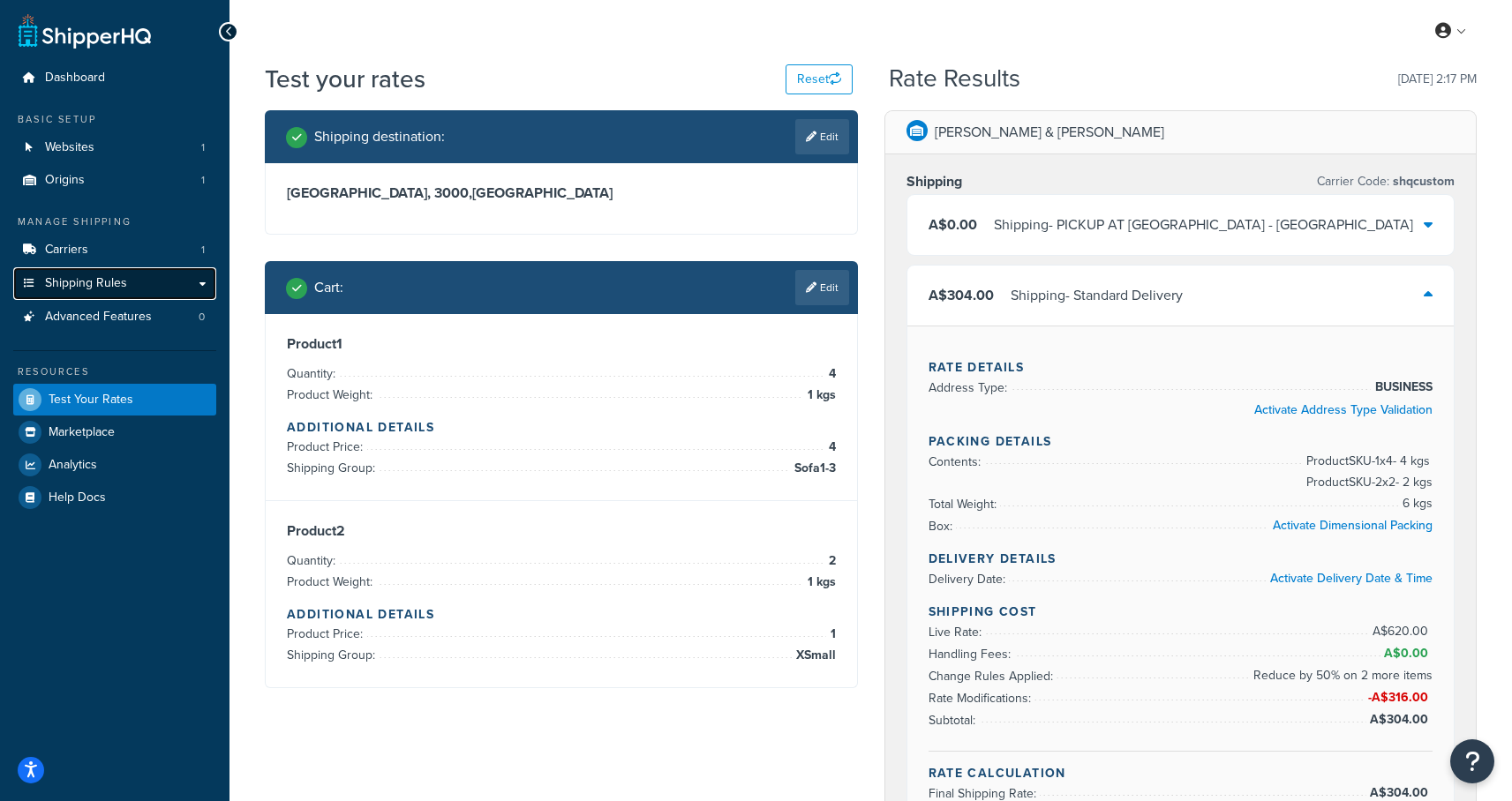
click at [112, 281] on span "Shipping Rules" at bounding box center [86, 284] width 82 height 15
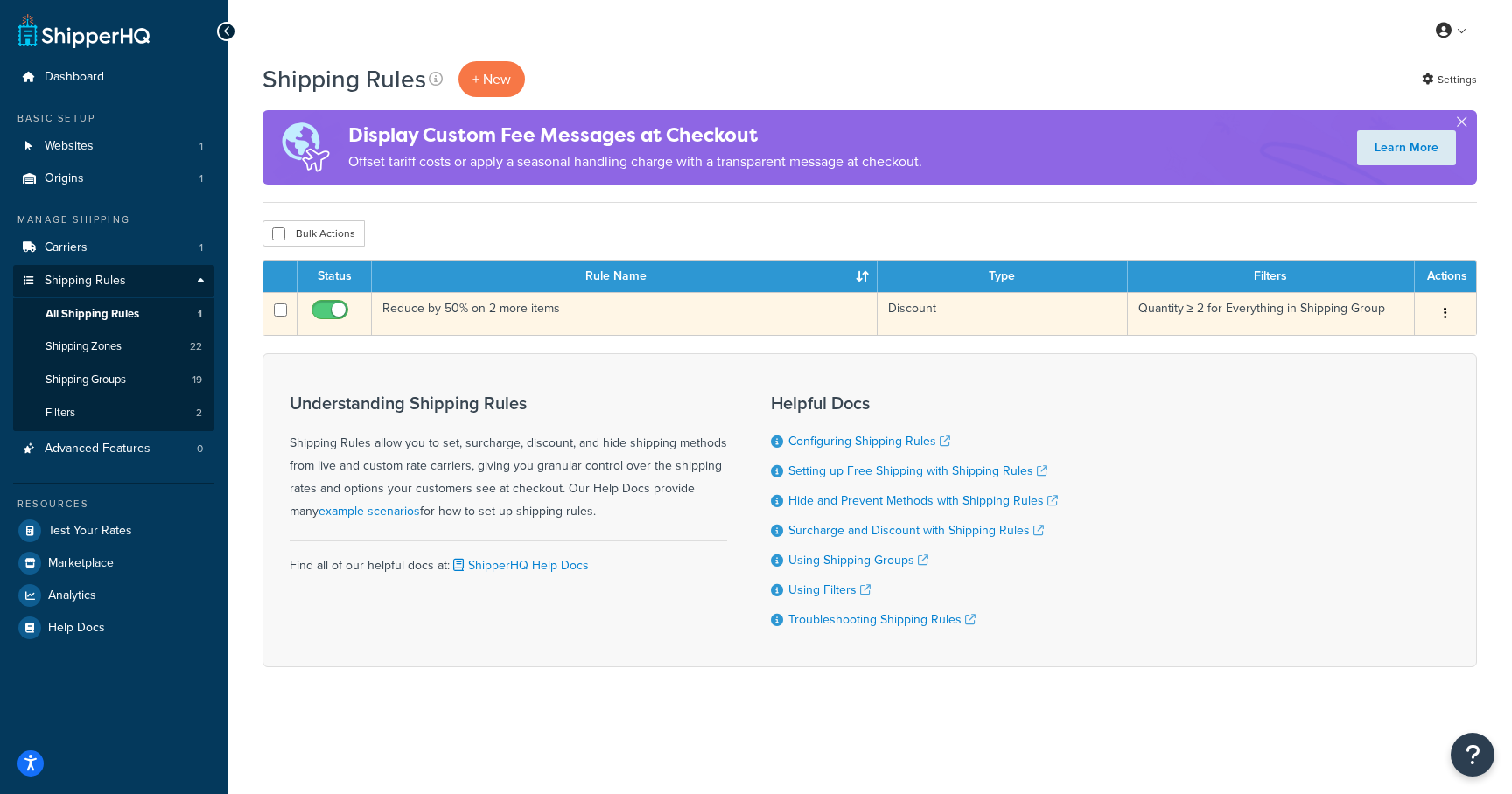
click at [433, 308] on td "Reduce by 50% on 2 more items" at bounding box center [624, 313] width 505 height 43
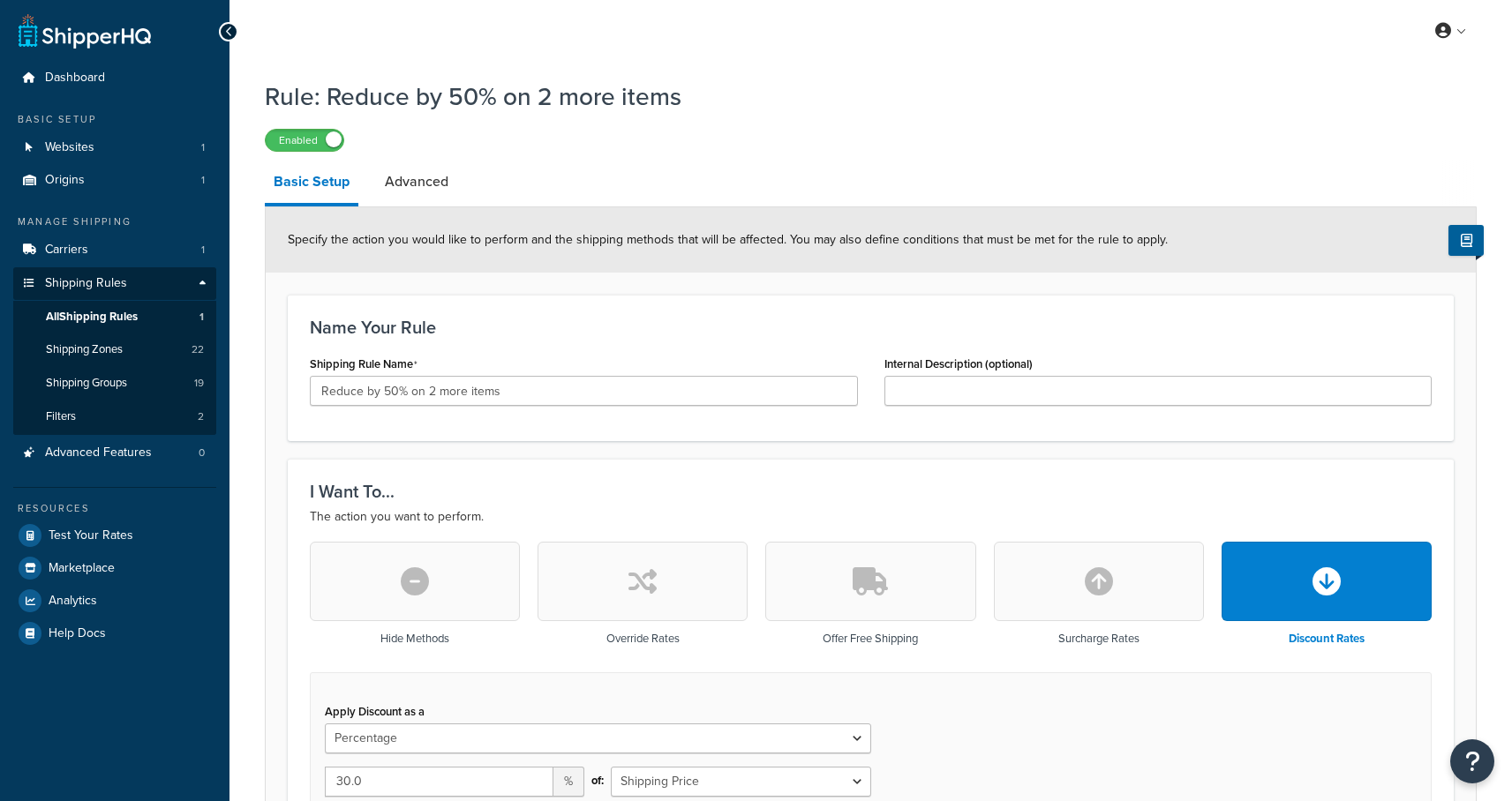
select select "PERCENTAGE"
select select "SHIPPING_GROUP"
click at [381, 394] on input "Reduce by 50% on 2 more items" at bounding box center [583, 391] width 548 height 30
type input "Reduce by 30% on 2 more items"
click at [551, 309] on div "Name Your Rule Shipping Rule Name Reduce by 30% on 2 more items Internal Descri…" at bounding box center [870, 367] width 1166 height 146
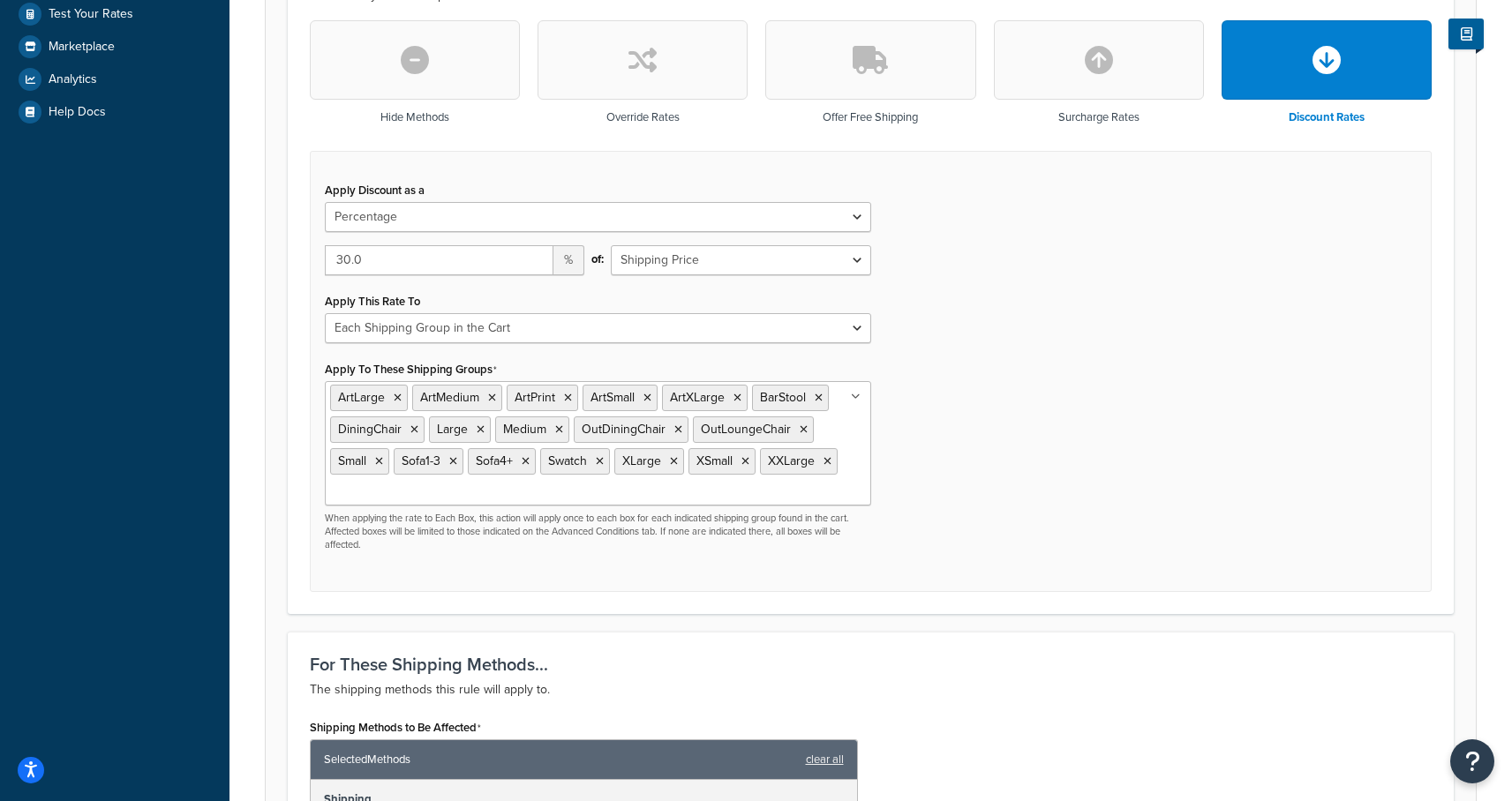
scroll to position [435, 0]
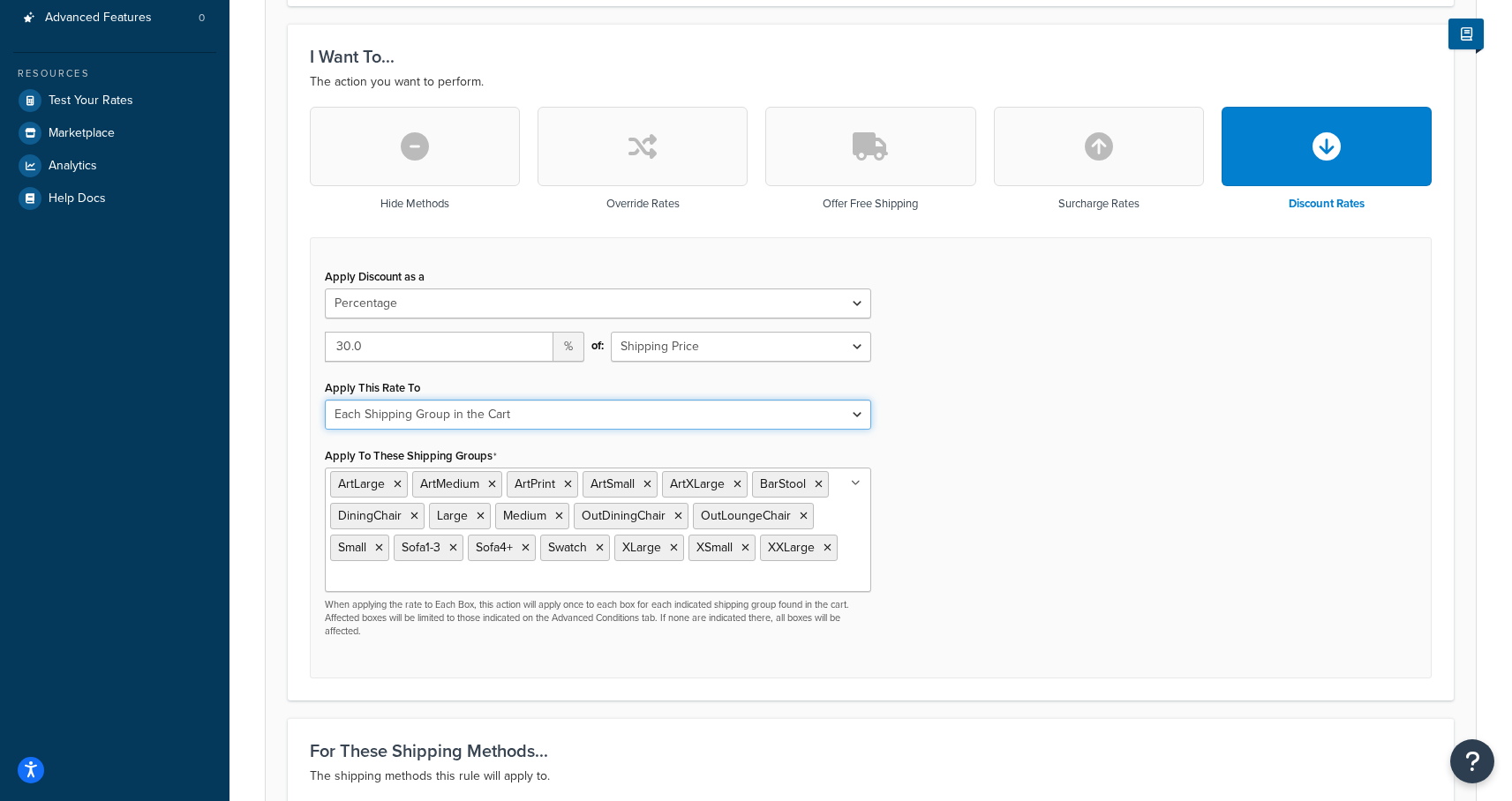
click at [601, 418] on select "Each Shipment in the Cart Each Shipping Group in the Cart Each Item within a Sh…" at bounding box center [597, 415] width 546 height 30
select select "ITEM"
click at [325, 400] on select "Each Shipment in the Cart Each Shipping Group in the Cart Each Item within a Sh…" at bounding box center [597, 415] width 546 height 30
drag, startPoint x: 1066, startPoint y: 445, endPoint x: 1056, endPoint y: 440, distance: 11.2
click at [1066, 445] on div "Apply Discount as a Flat Rate Percentage Flat Rate & Percentage 30.0 % of: Ship…" at bounding box center [870, 457] width 1121 height 441
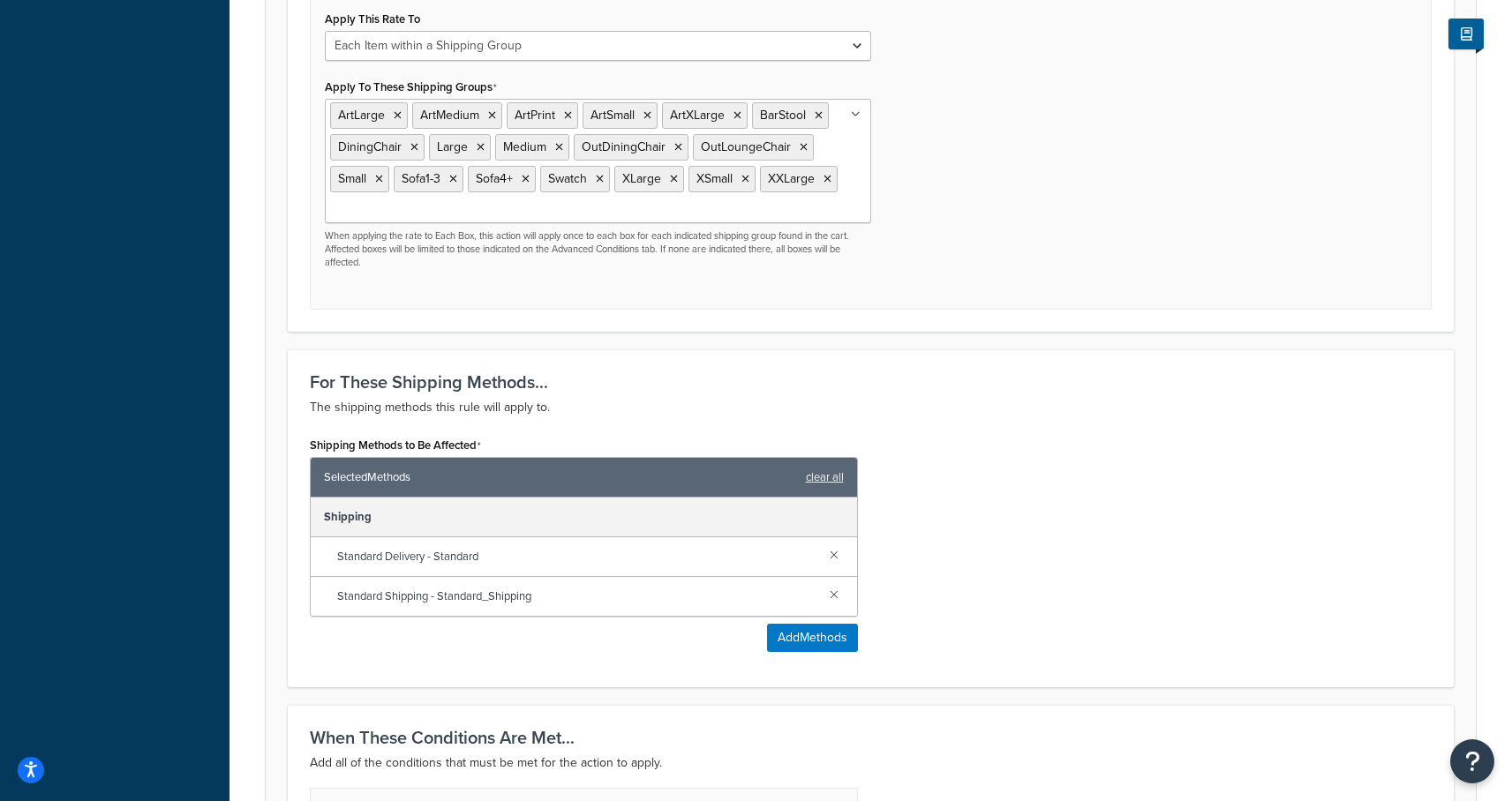
scroll to position [1165, 0]
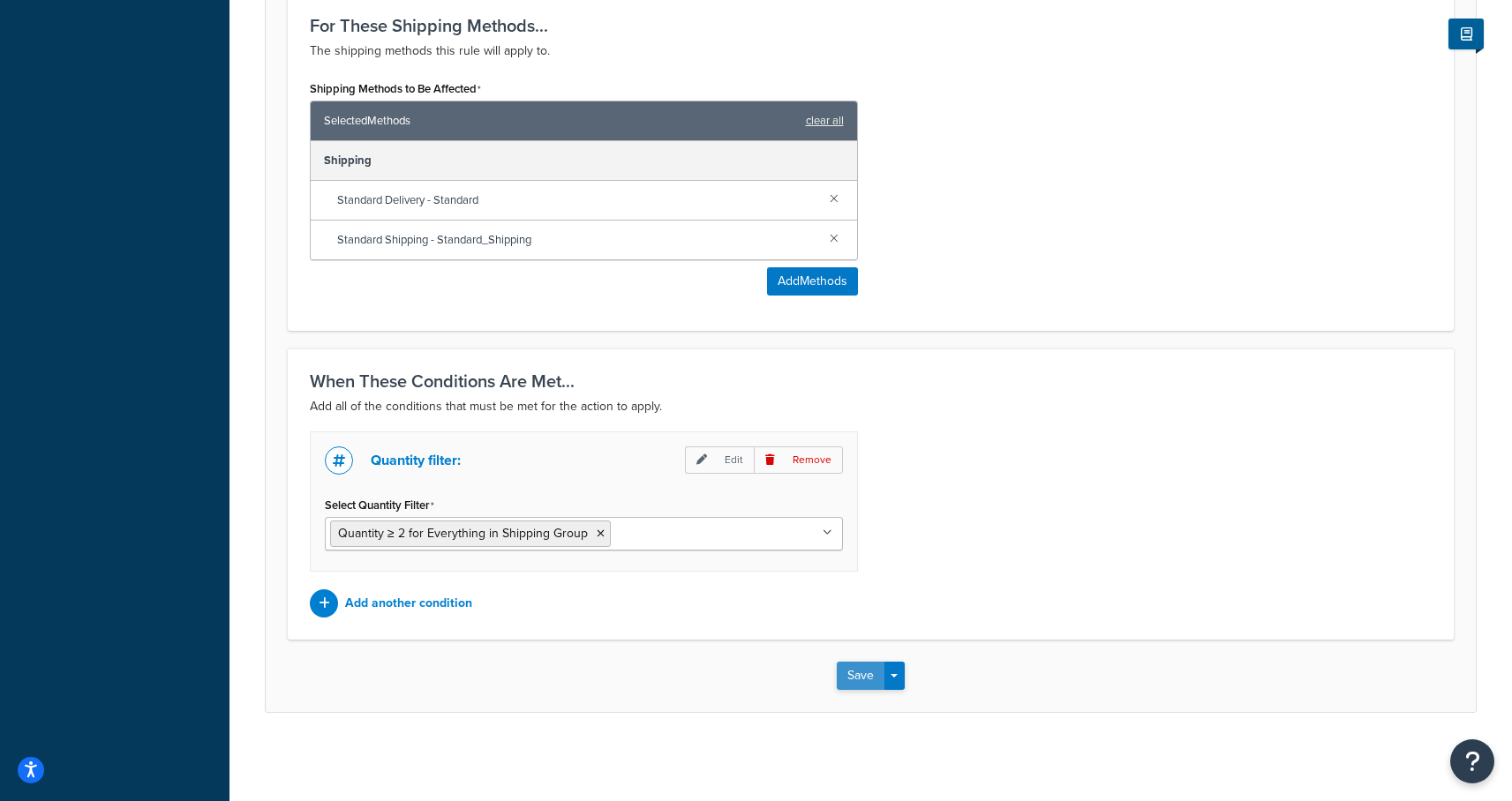
click at [866, 686] on button "Save" at bounding box center [860, 676] width 47 height 28
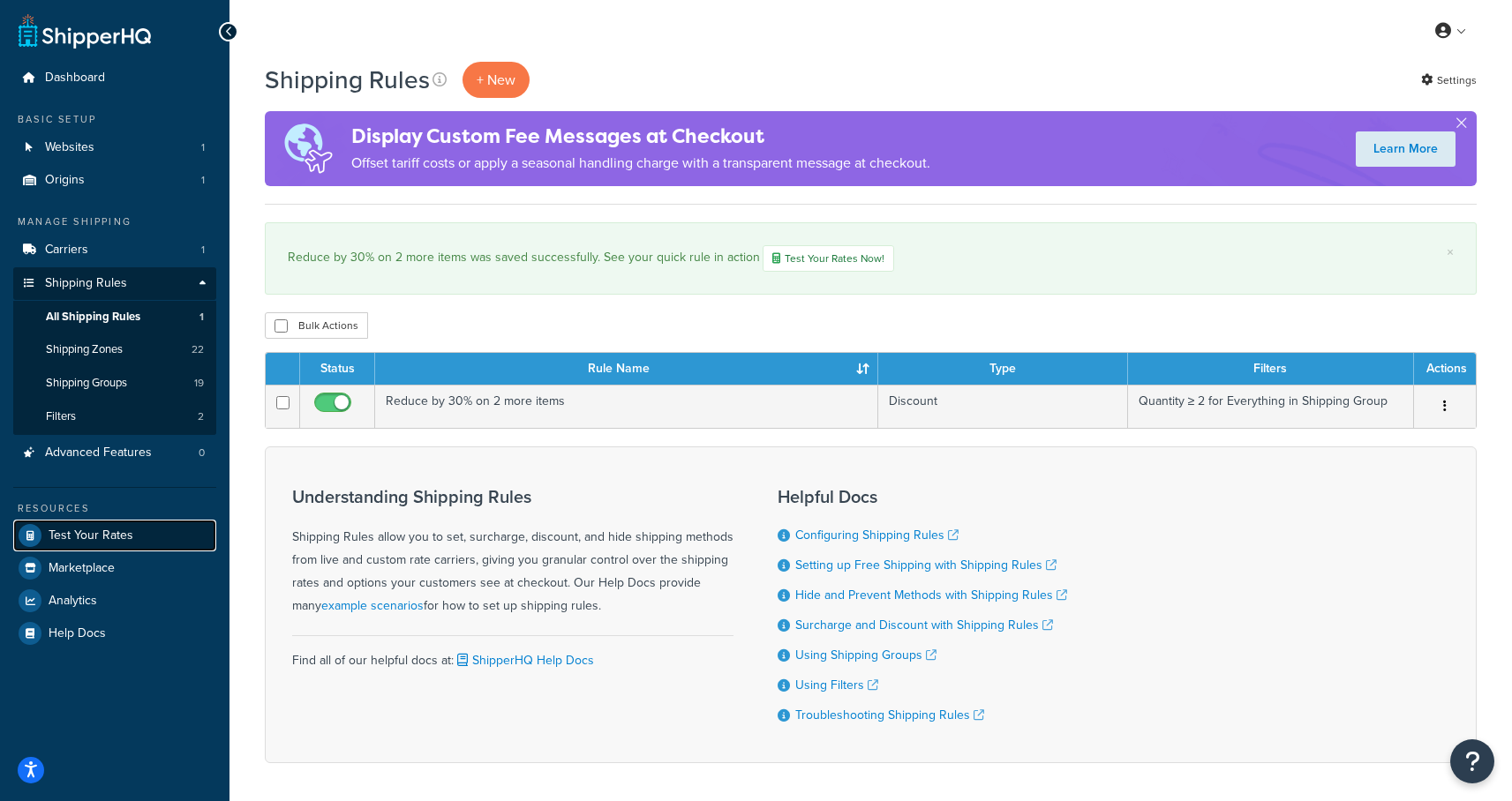
click at [88, 536] on span "Test Your Rates" at bounding box center [91, 536] width 85 height 15
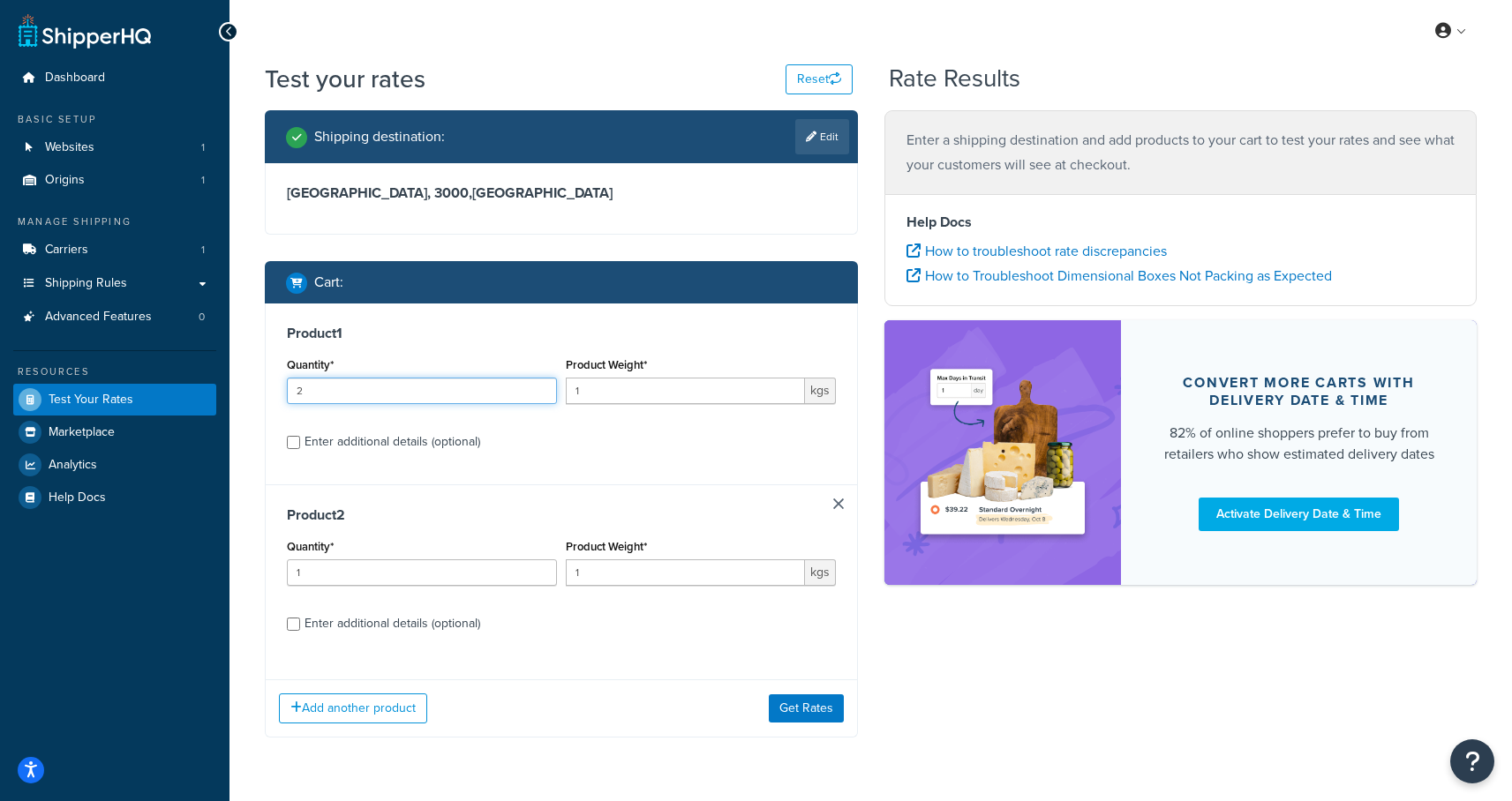
click at [539, 386] on input "2" at bounding box center [422, 391] width 270 height 26
click at [539, 386] on input "3" at bounding box center [422, 391] width 270 height 26
type input "4"
click at [539, 386] on input "4" at bounding box center [422, 391] width 270 height 26
click at [789, 706] on button "Get Rates" at bounding box center [805, 709] width 75 height 28
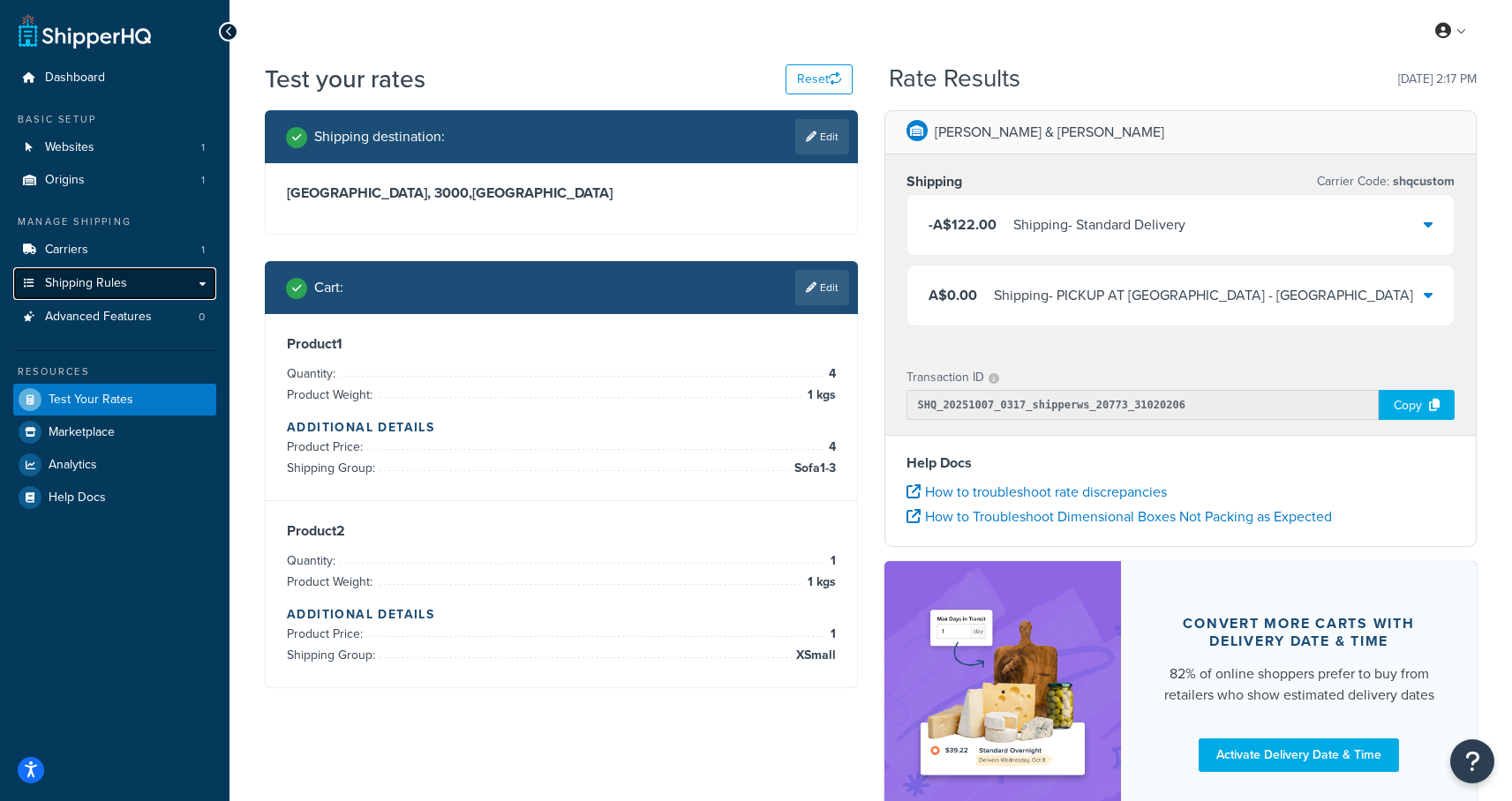
click at [73, 281] on span "Shipping Rules" at bounding box center [86, 284] width 82 height 15
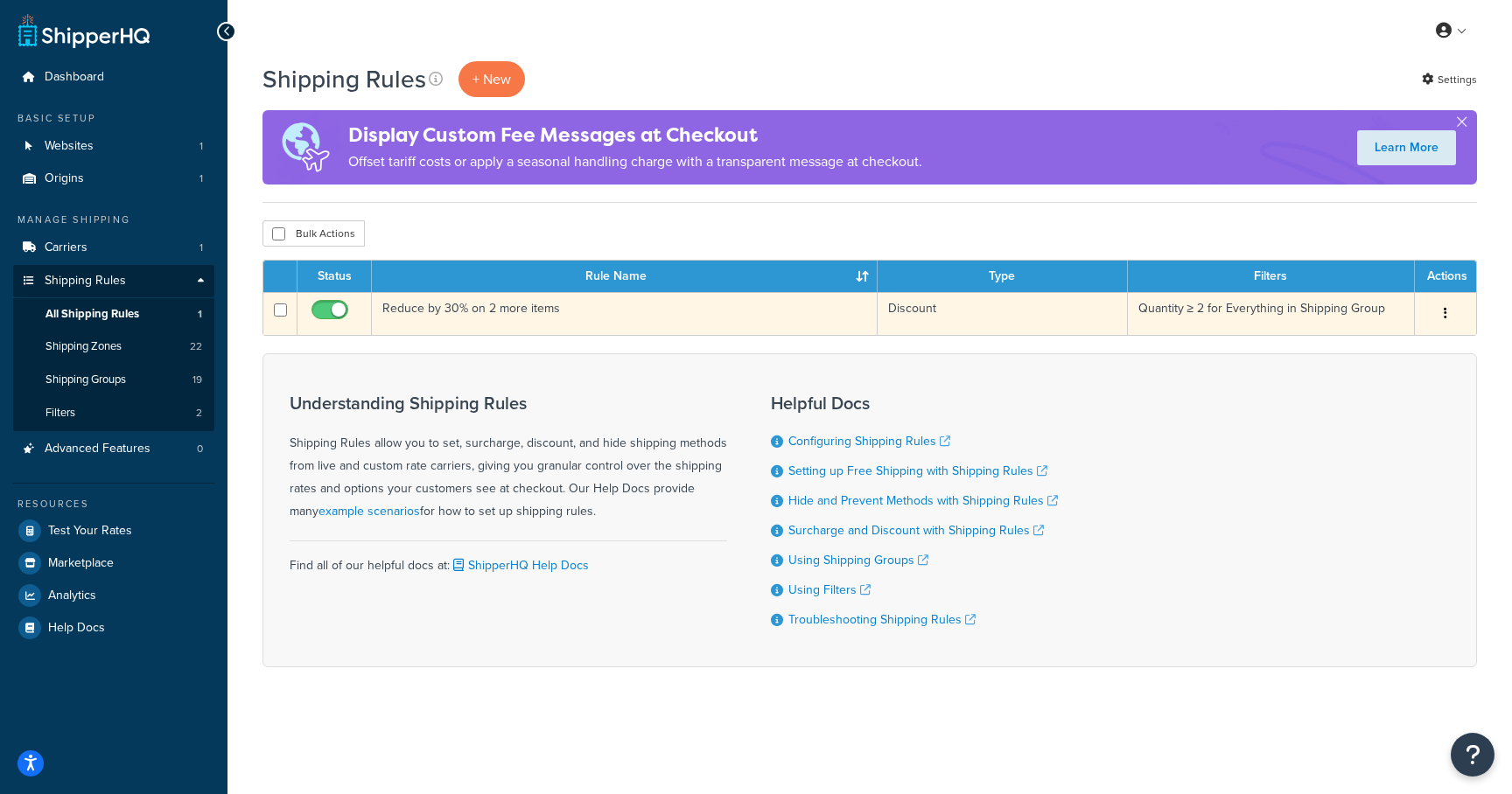
click at [410, 310] on td "Reduce by 30% on 2 more items" at bounding box center [624, 313] width 505 height 43
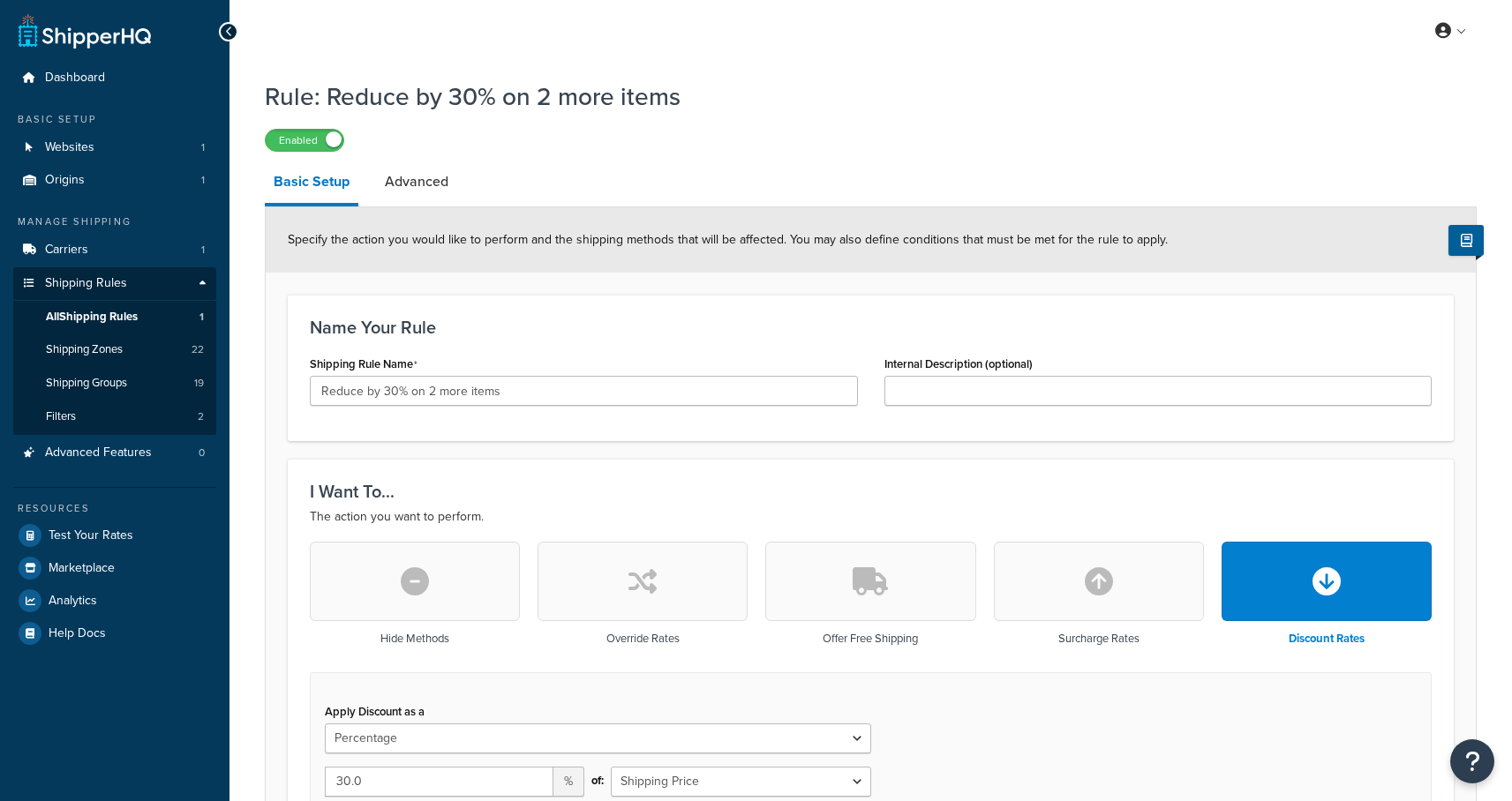
select select "PERCENTAGE"
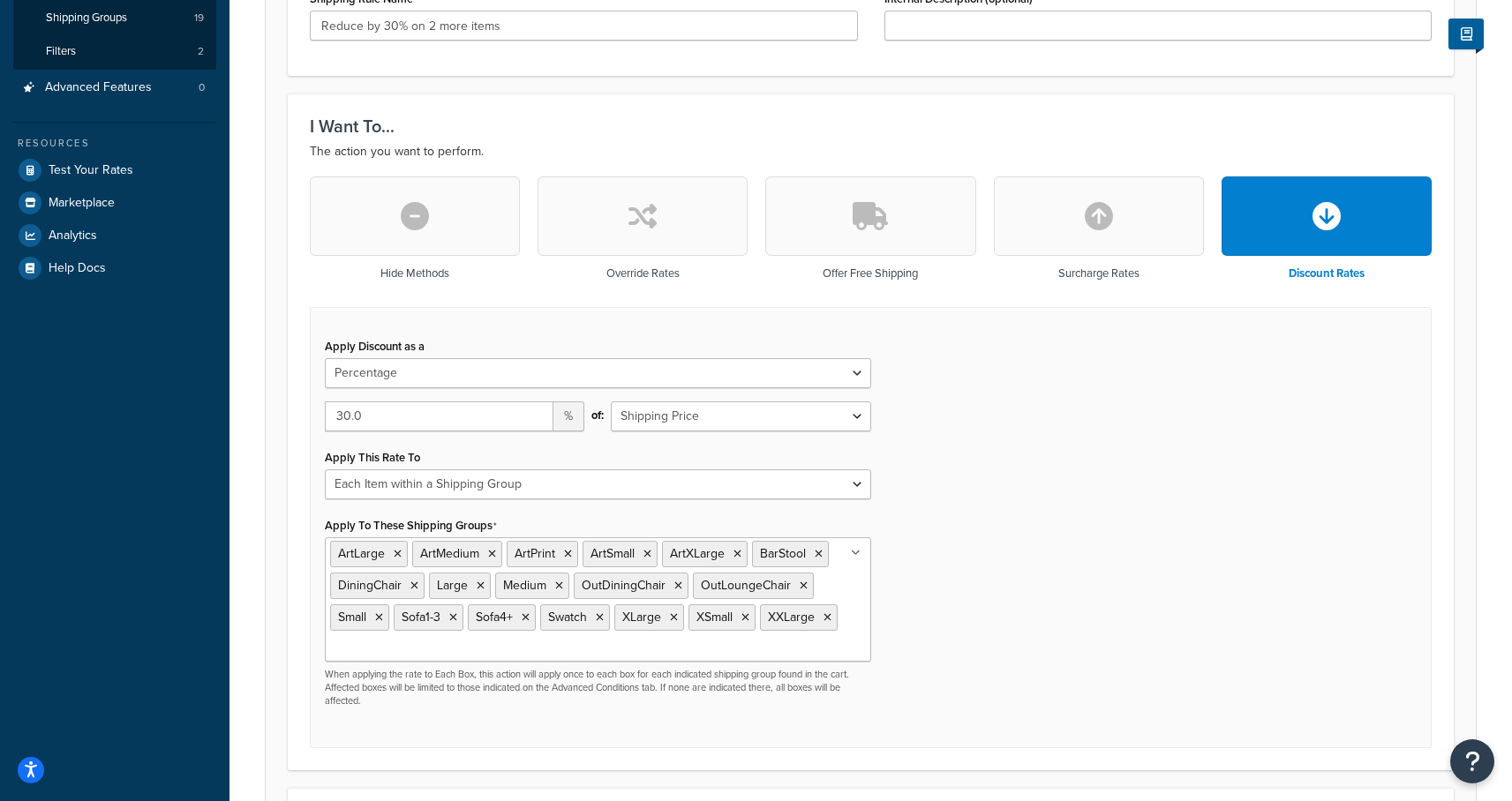
scroll to position [473, 0]
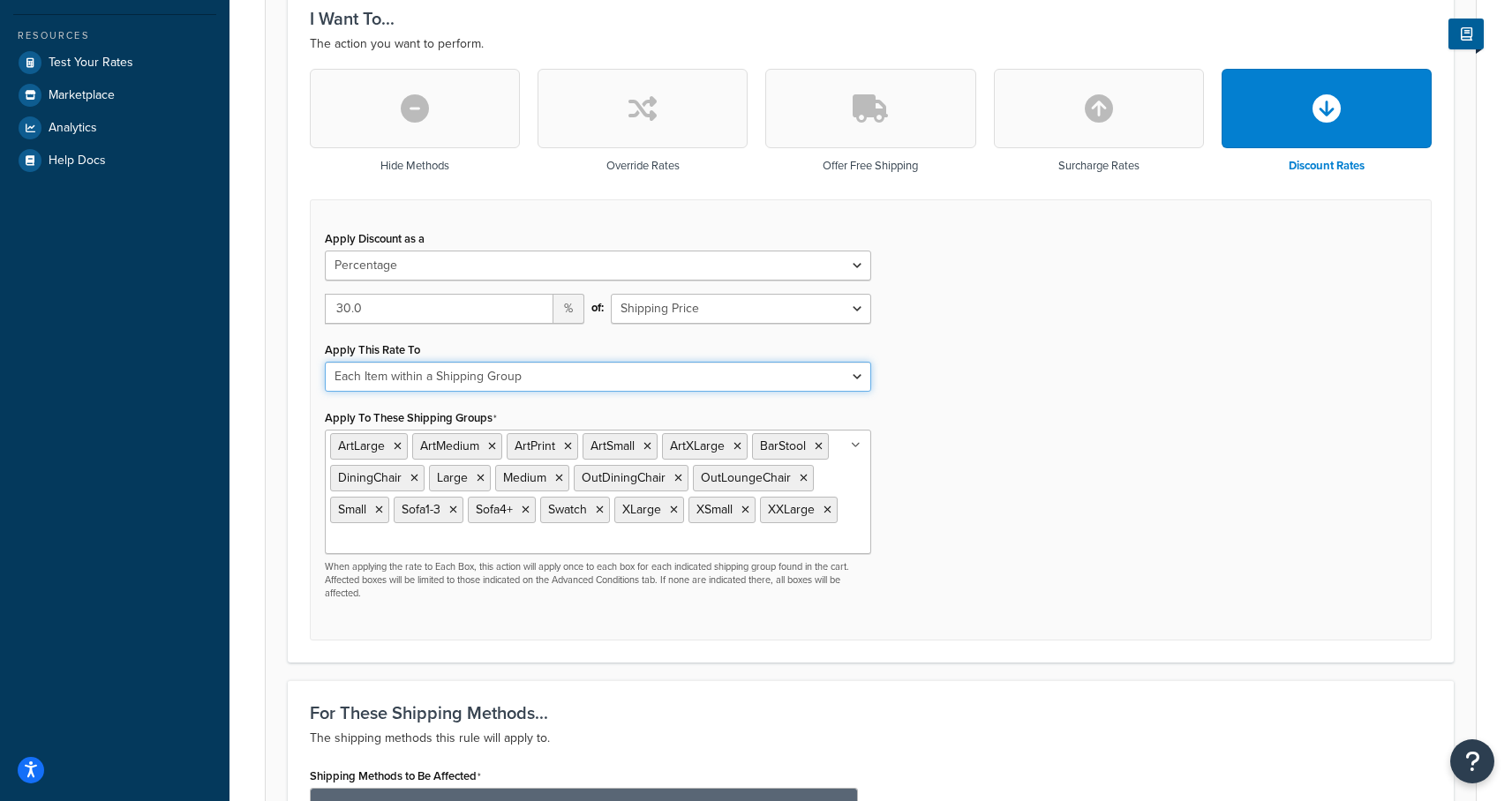
click at [601, 390] on select "Each Shipment in the Cart Each Shipping Group in the Cart Each Item within a Sh…" at bounding box center [597, 376] width 546 height 30
select select "CART"
click at [325, 361] on select "Each Shipment in the Cart Each Shipping Group in the Cart Each Item within a Sh…" at bounding box center [597, 376] width 546 height 30
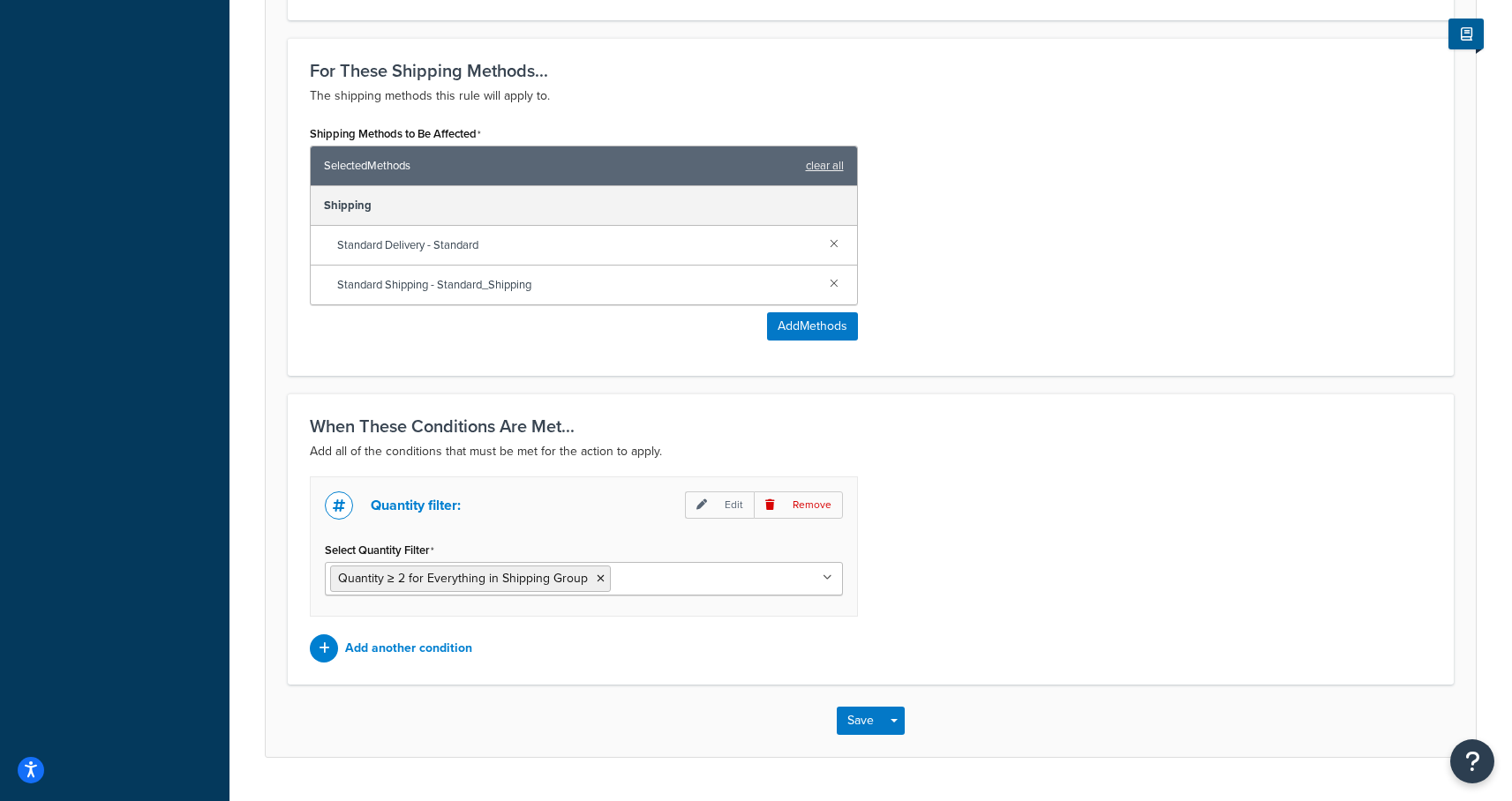
scroll to position [952, 0]
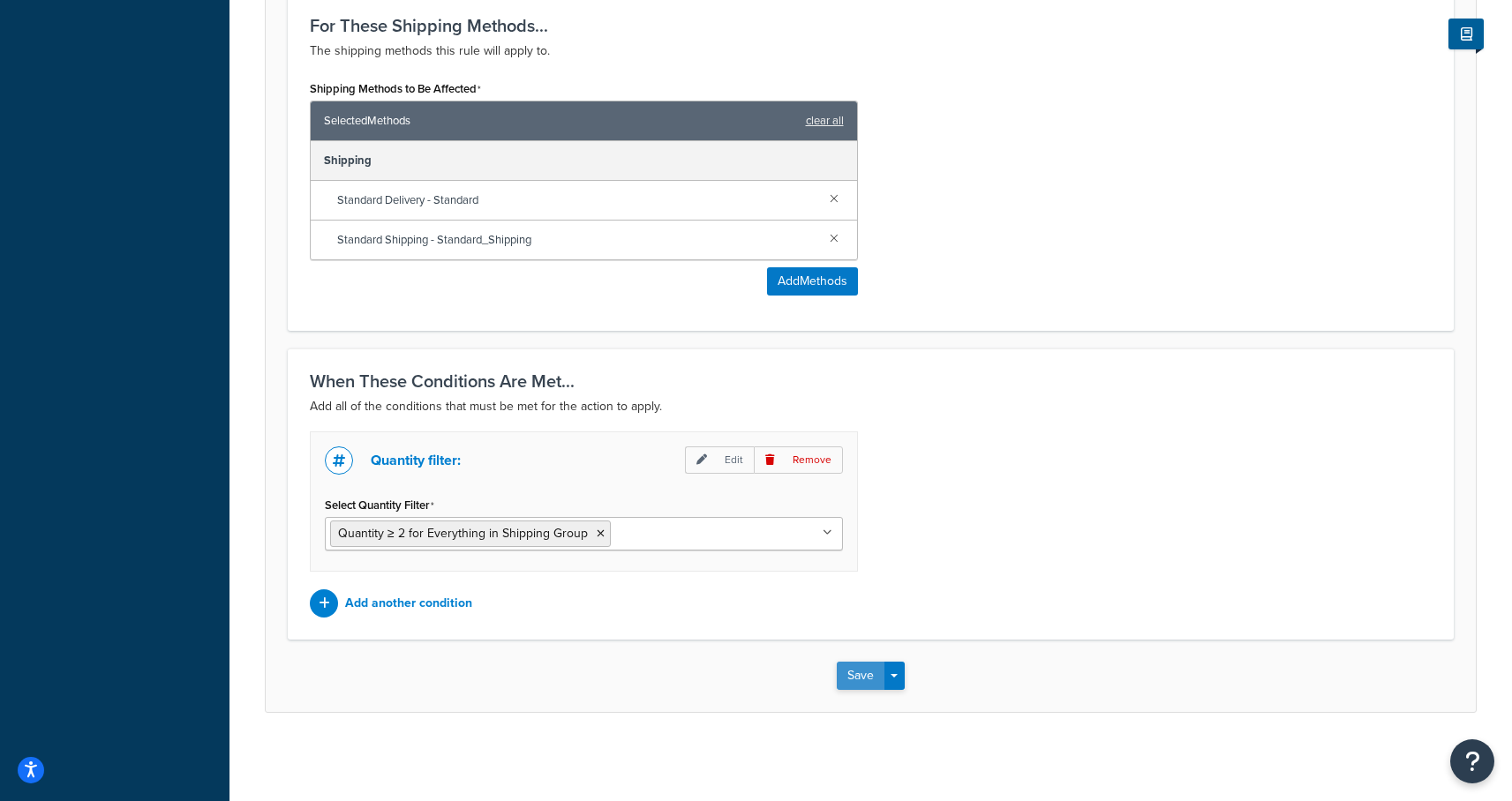
click at [874, 673] on button "Save" at bounding box center [860, 676] width 47 height 28
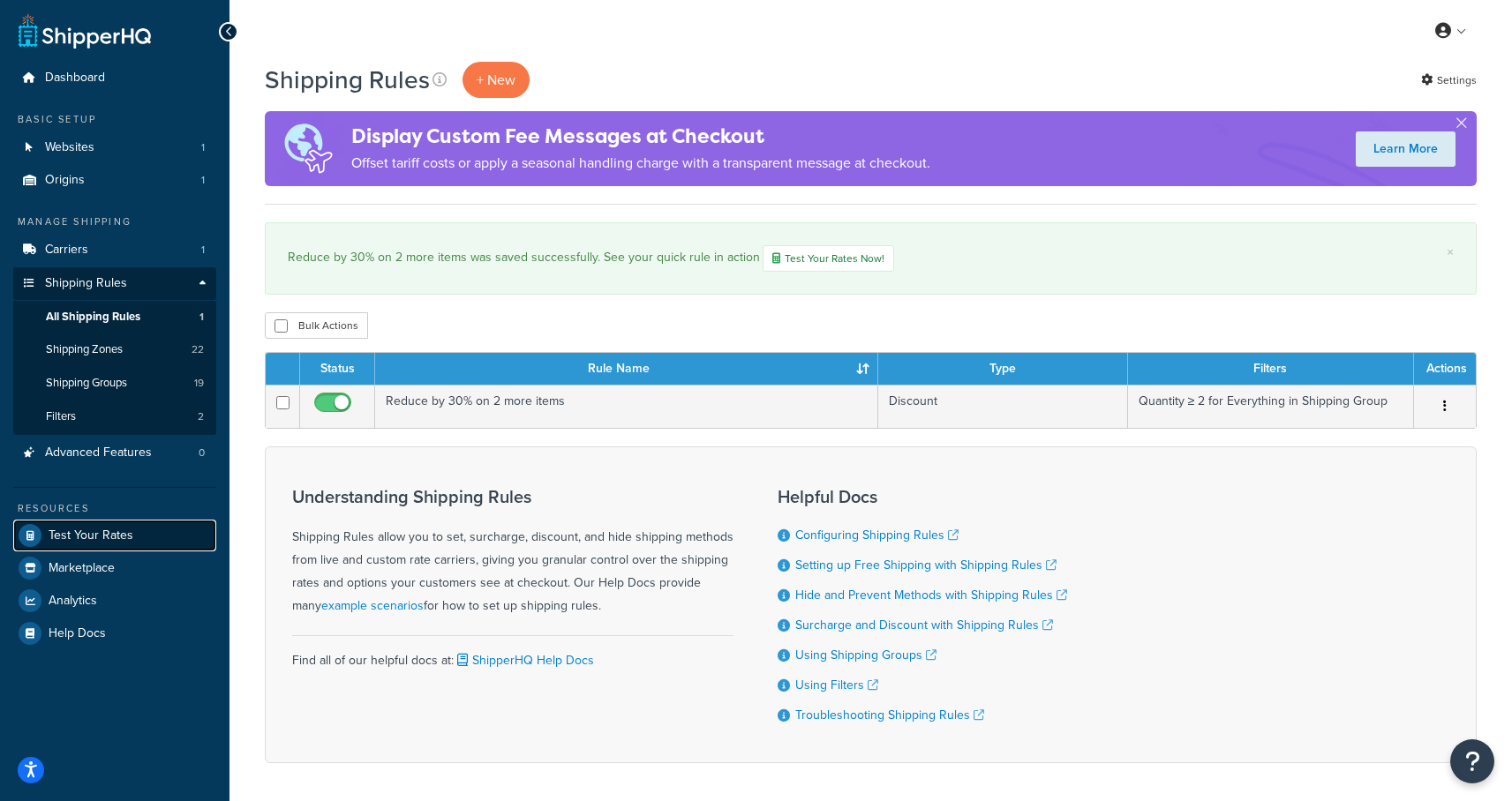
click at [104, 528] on span "Test Your Rates" at bounding box center [91, 536] width 85 height 15
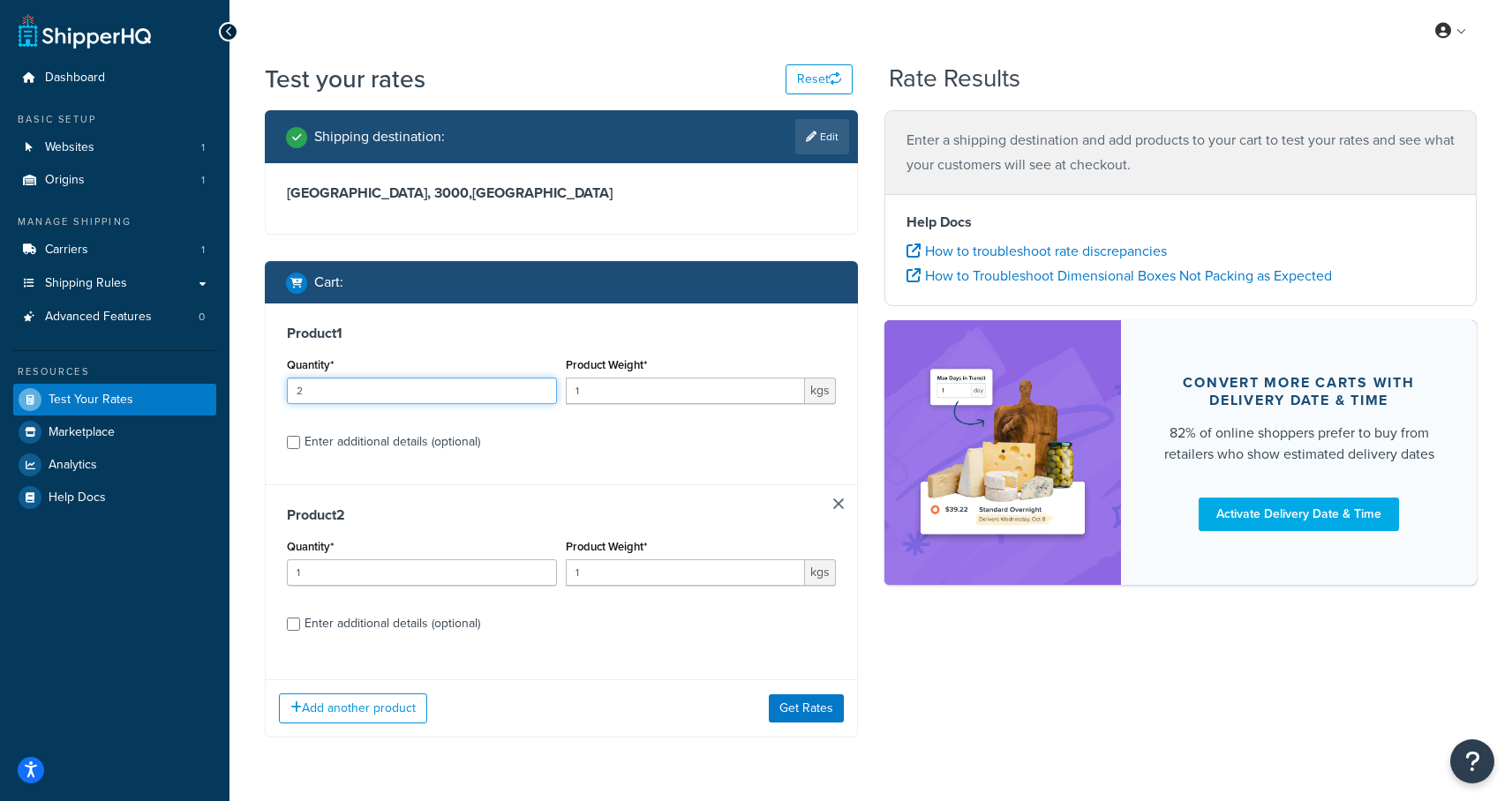
click at [546, 388] on input "2" at bounding box center [422, 391] width 270 height 26
click at [545, 388] on input "3" at bounding box center [422, 391] width 270 height 26
type input "4"
click at [545, 388] on input "4" at bounding box center [422, 391] width 270 height 26
click at [798, 713] on button "Get Rates" at bounding box center [805, 709] width 75 height 28
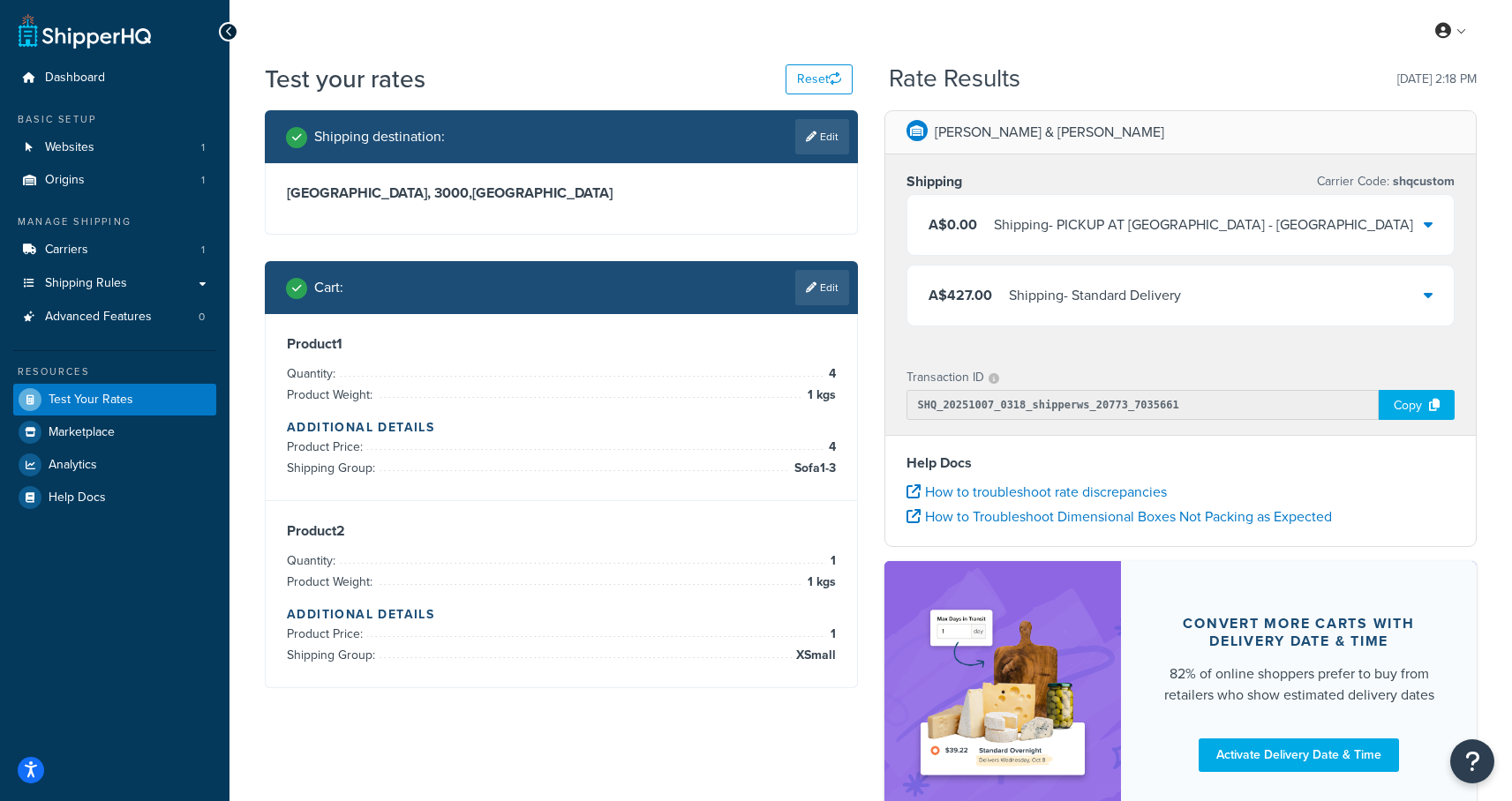
click at [1235, 294] on div "A$427.00 Shipping - Standard Delivery" at bounding box center [1181, 295] width 547 height 60
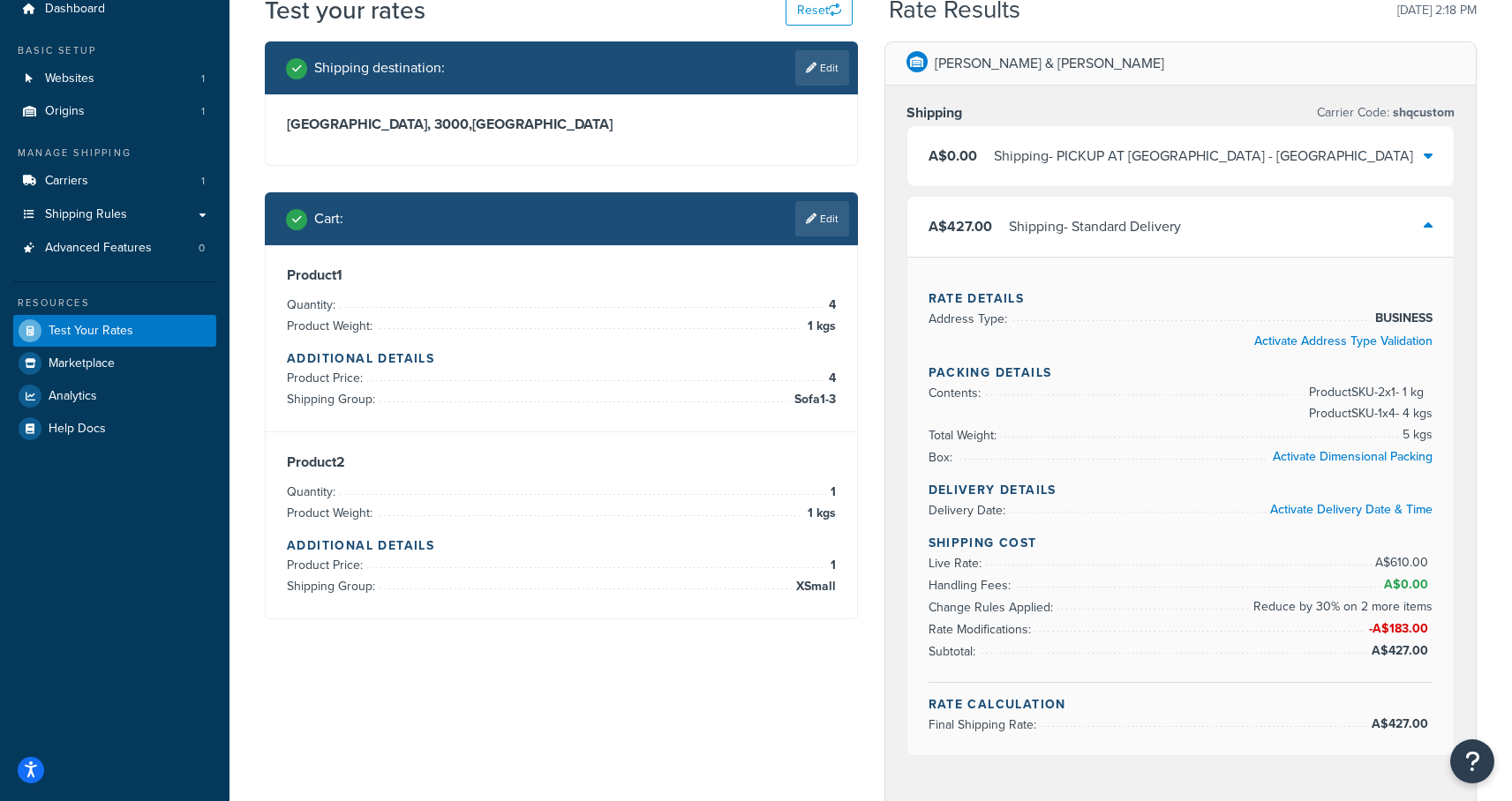
scroll to position [78, 0]
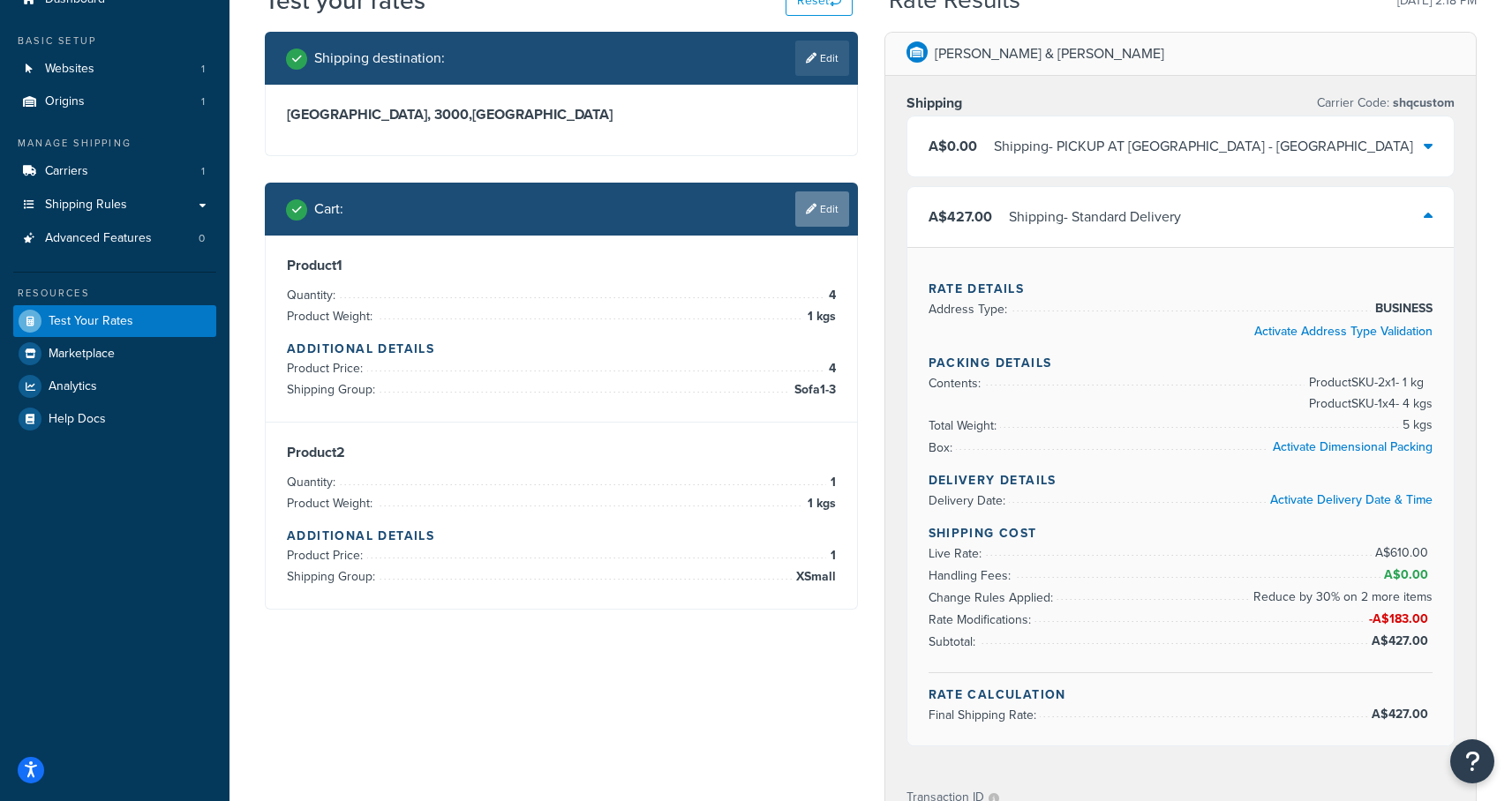
click at [827, 210] on link "Edit" at bounding box center [821, 209] width 54 height 35
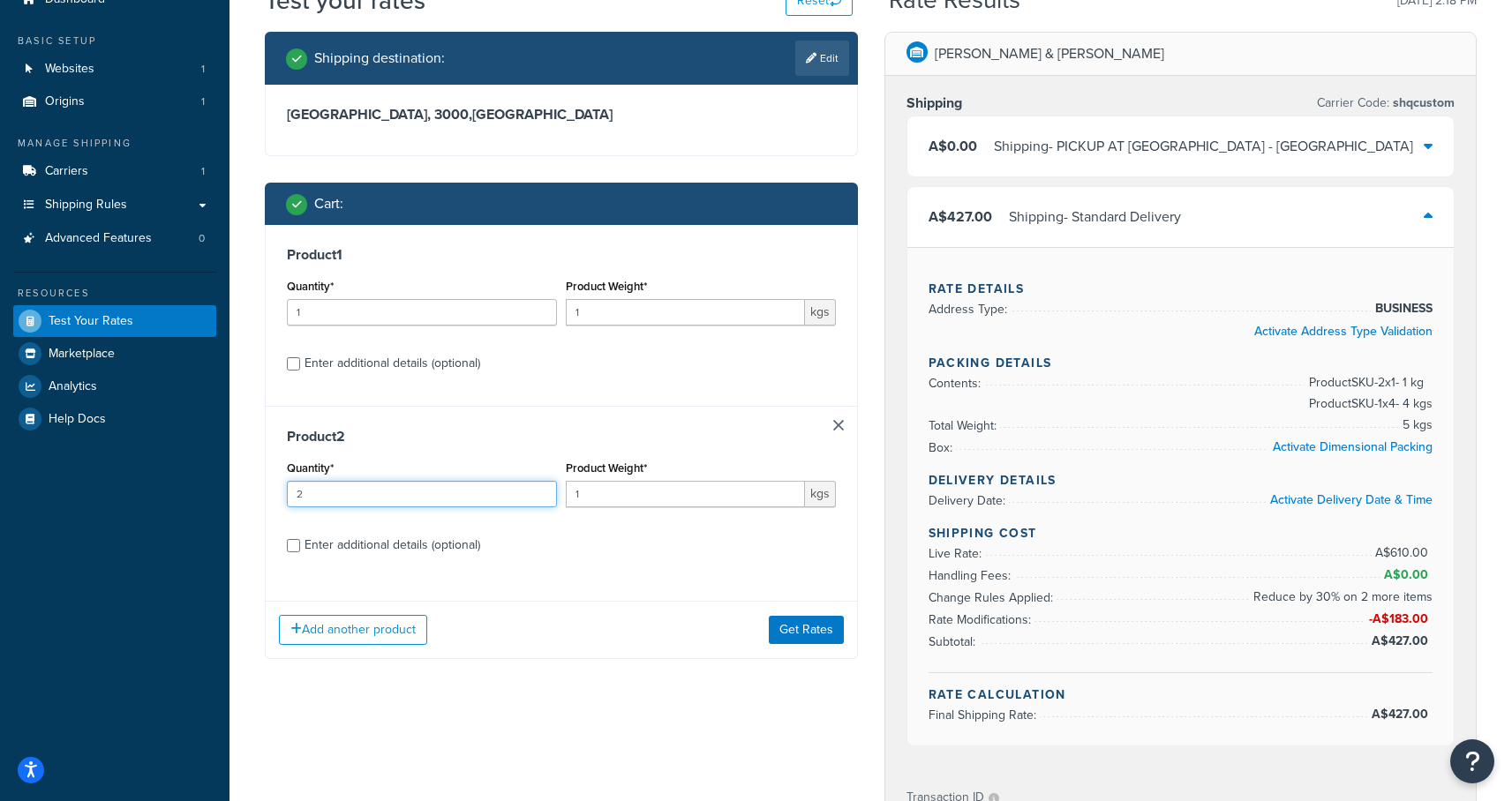
type input "2"
click at [541, 490] on input "2" at bounding box center [422, 494] width 270 height 26
click at [541, 306] on input "2" at bounding box center [422, 312] width 270 height 26
click at [541, 306] on input "3" at bounding box center [422, 312] width 270 height 26
type input "4"
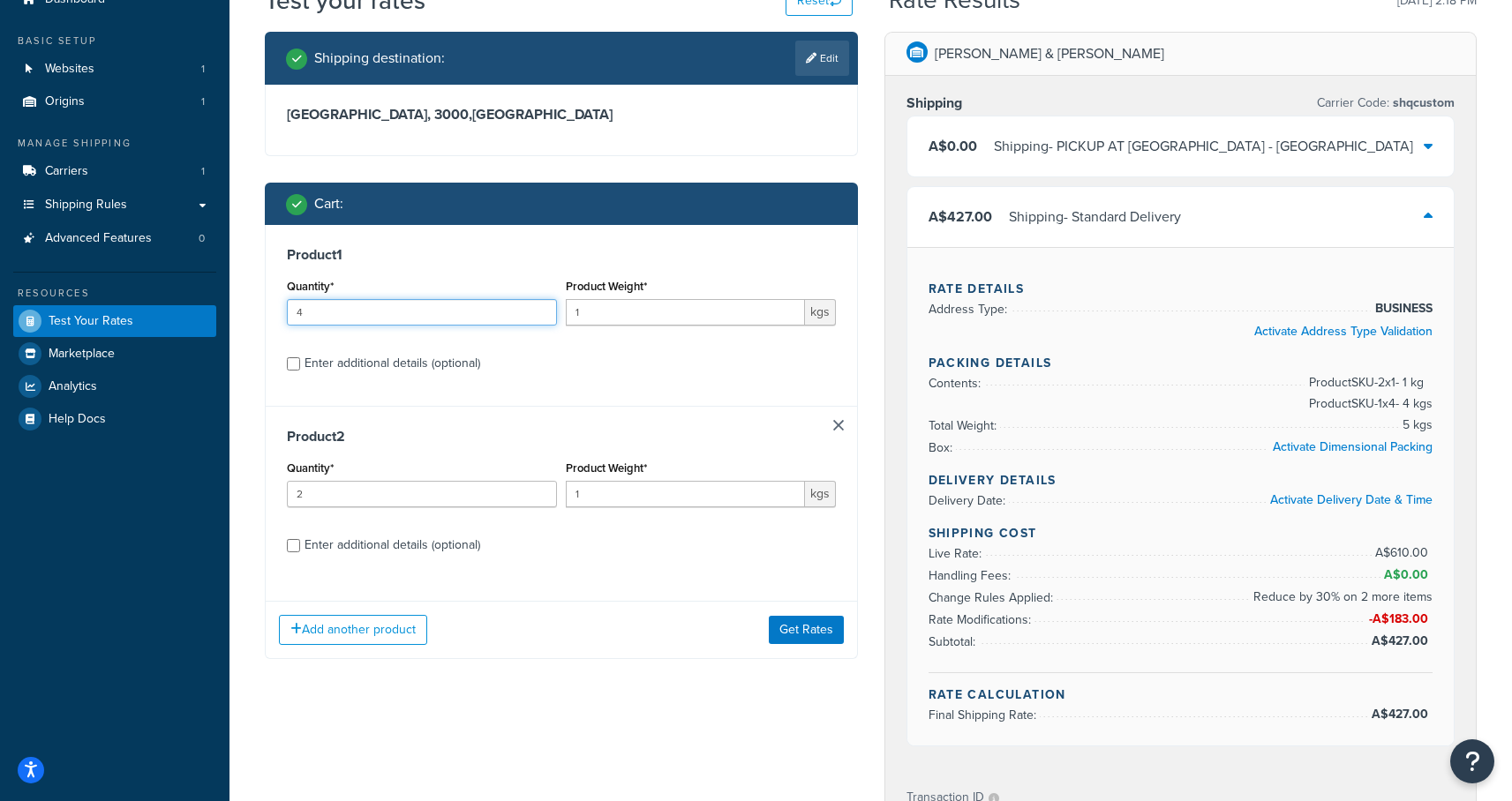
click at [541, 306] on input "4" at bounding box center [422, 312] width 270 height 26
click at [798, 638] on button "Get Rates" at bounding box center [805, 630] width 75 height 28
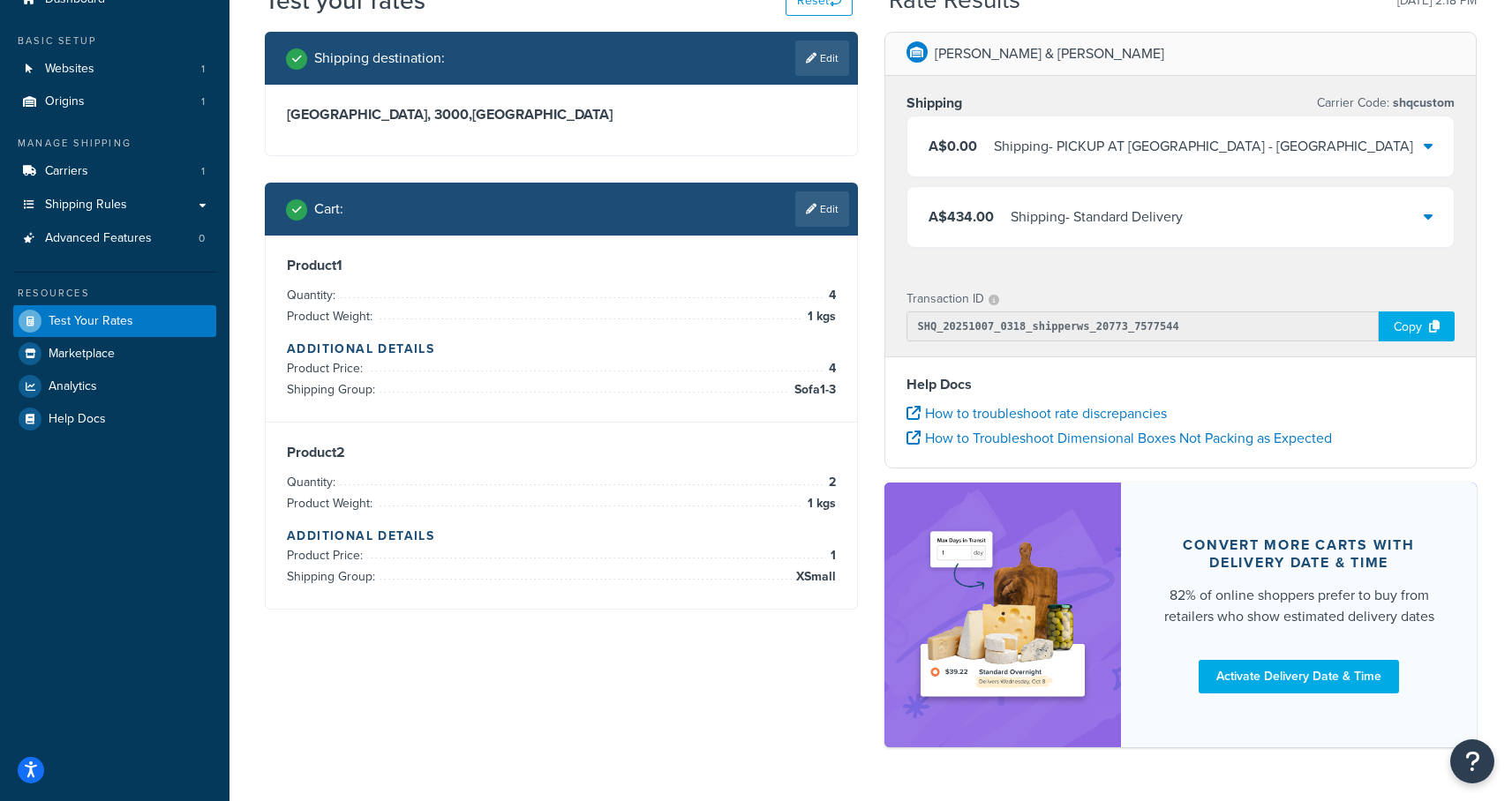
click at [1122, 214] on div "Shipping - Standard Delivery" at bounding box center [1096, 217] width 172 height 25
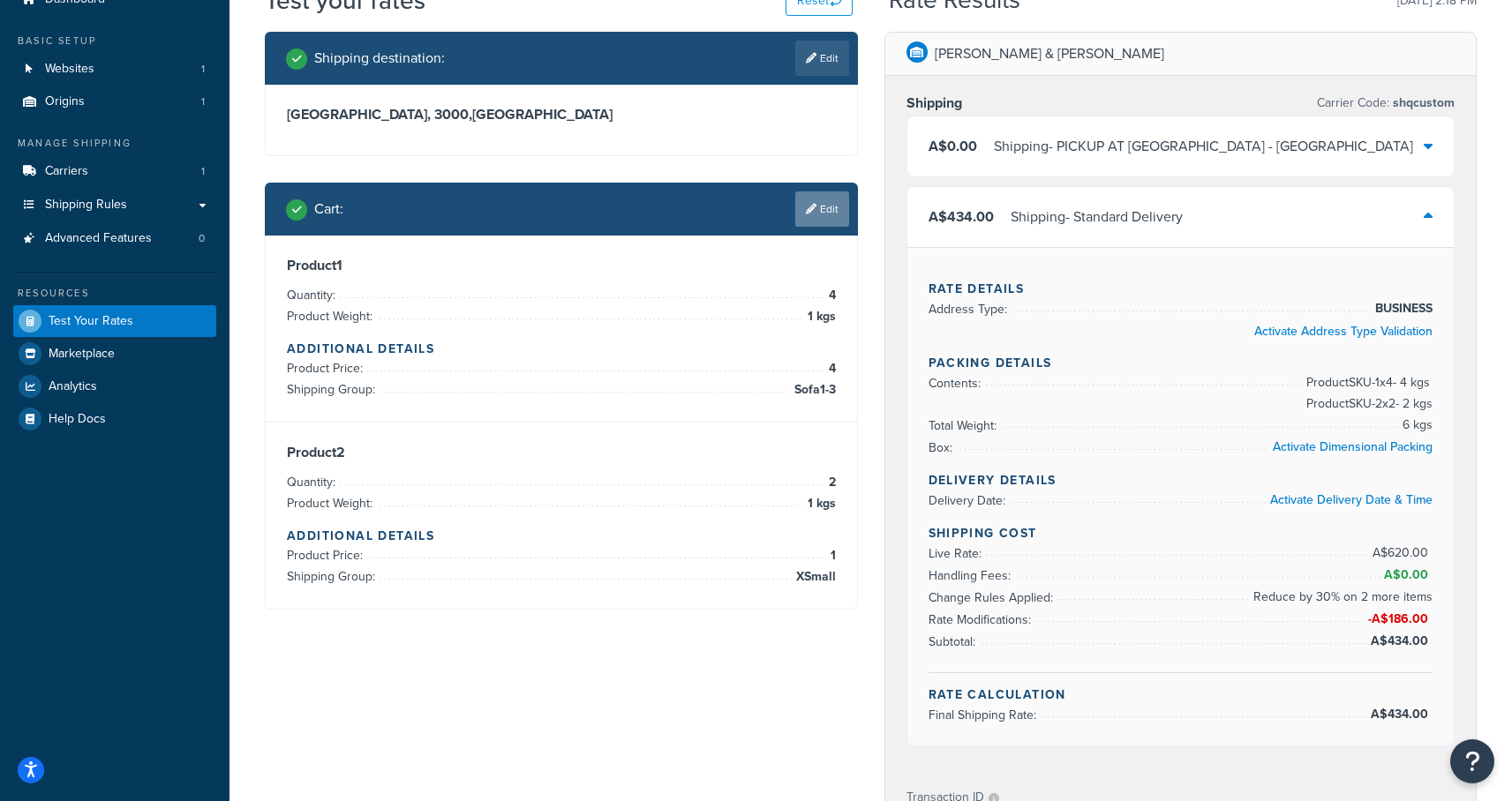
click at [807, 207] on icon at bounding box center [811, 209] width 10 height 10
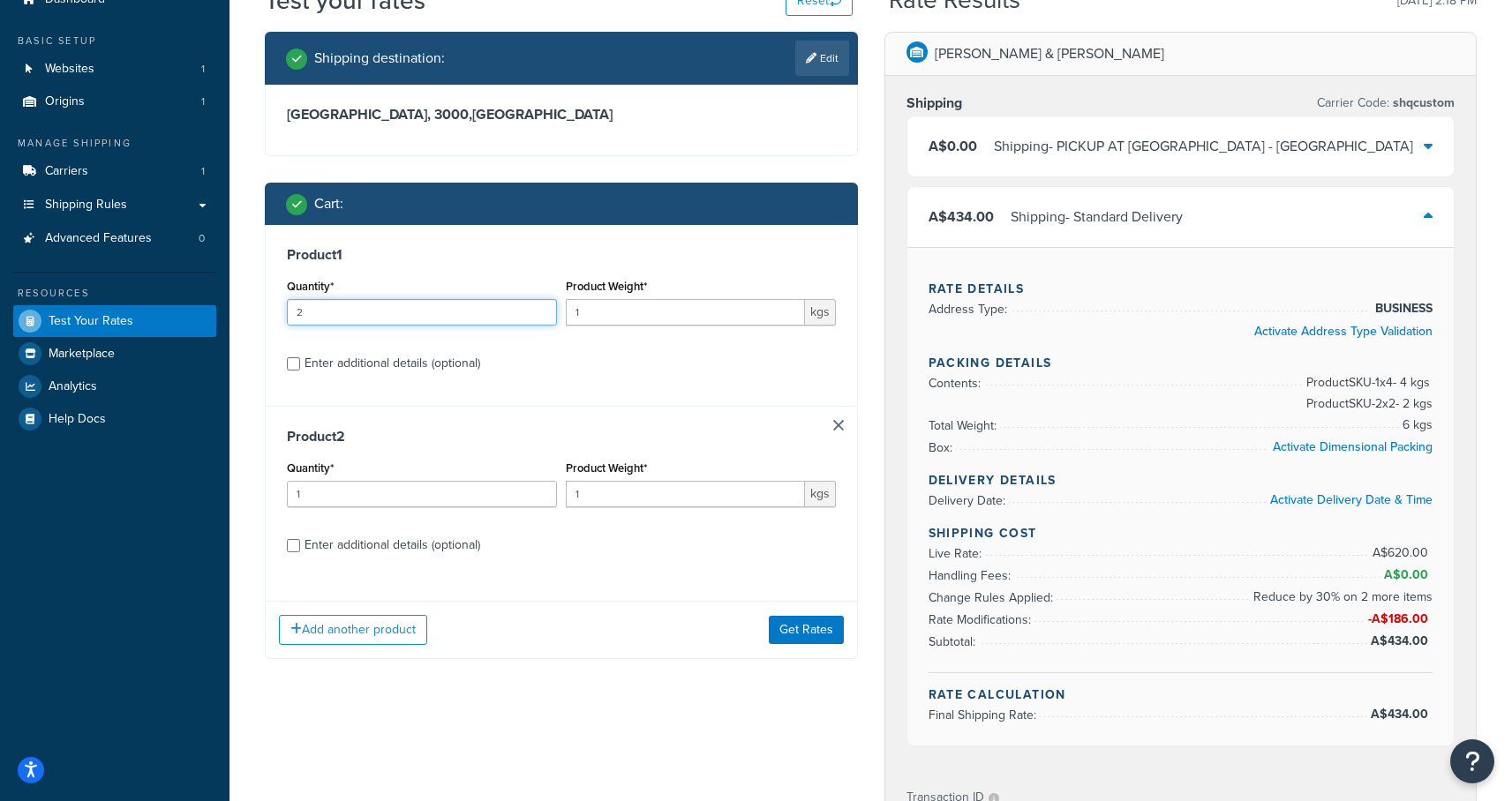
click at [542, 308] on input "2" at bounding box center [422, 312] width 270 height 26
click at [542, 308] on input "3" at bounding box center [422, 312] width 270 height 26
type input "4"
click at [542, 308] on input "4" at bounding box center [422, 312] width 270 height 26
click at [829, 630] on button "Get Rates" at bounding box center [805, 630] width 75 height 28
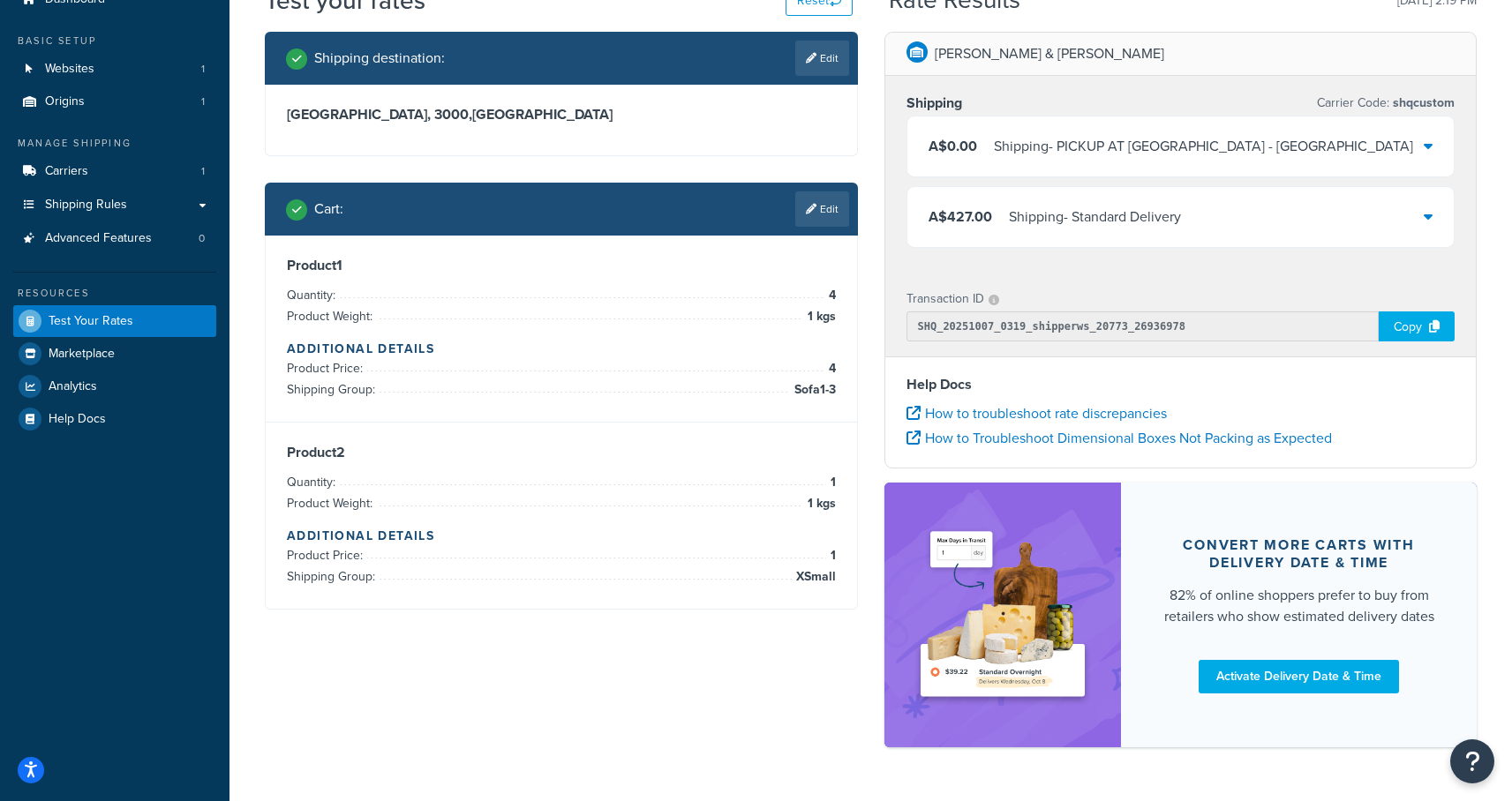
click at [1157, 230] on div "A$427.00 Shipping - Standard Delivery" at bounding box center [1181, 217] width 547 height 60
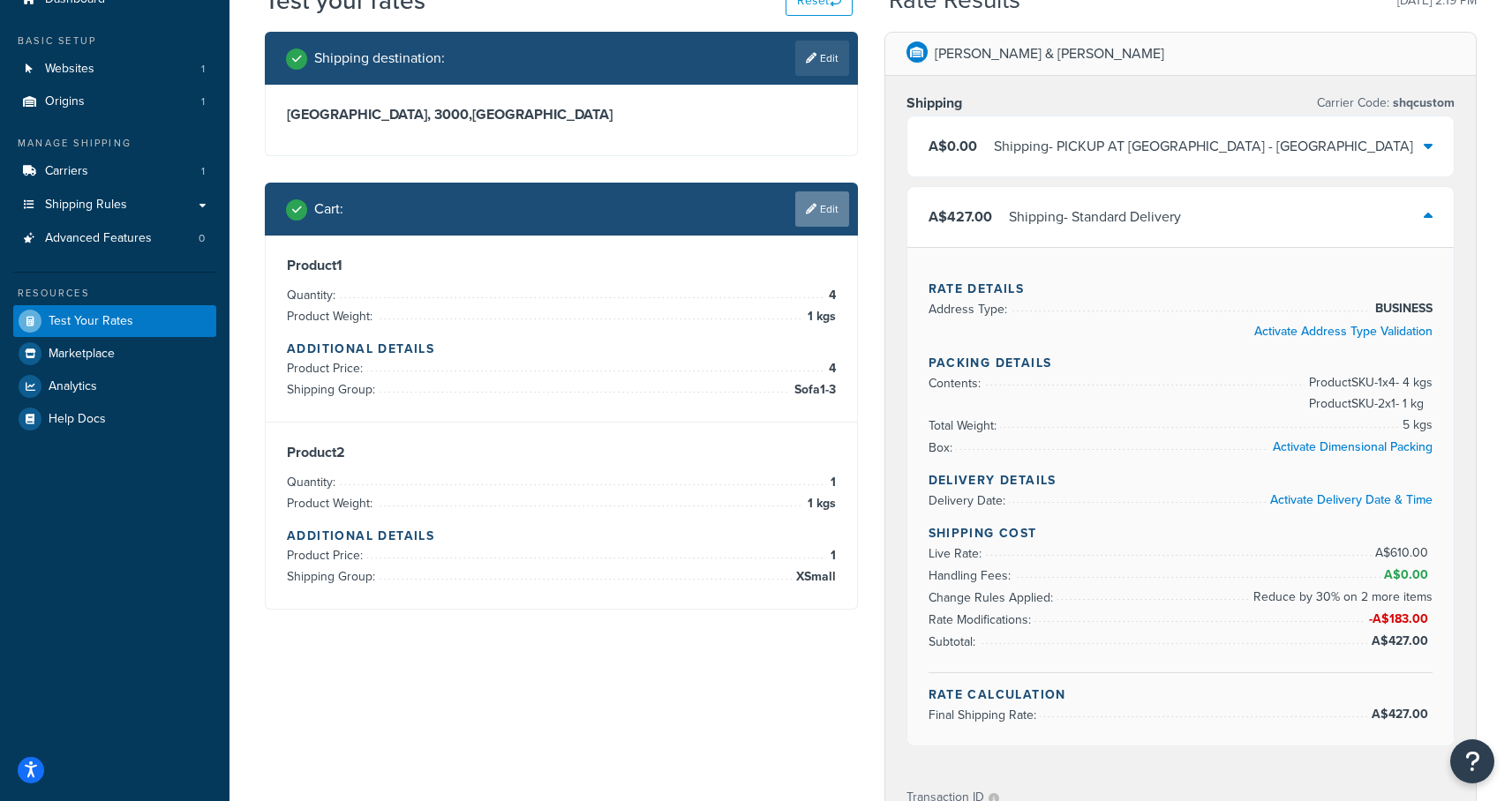
click at [817, 204] on link "Edit" at bounding box center [821, 209] width 54 height 35
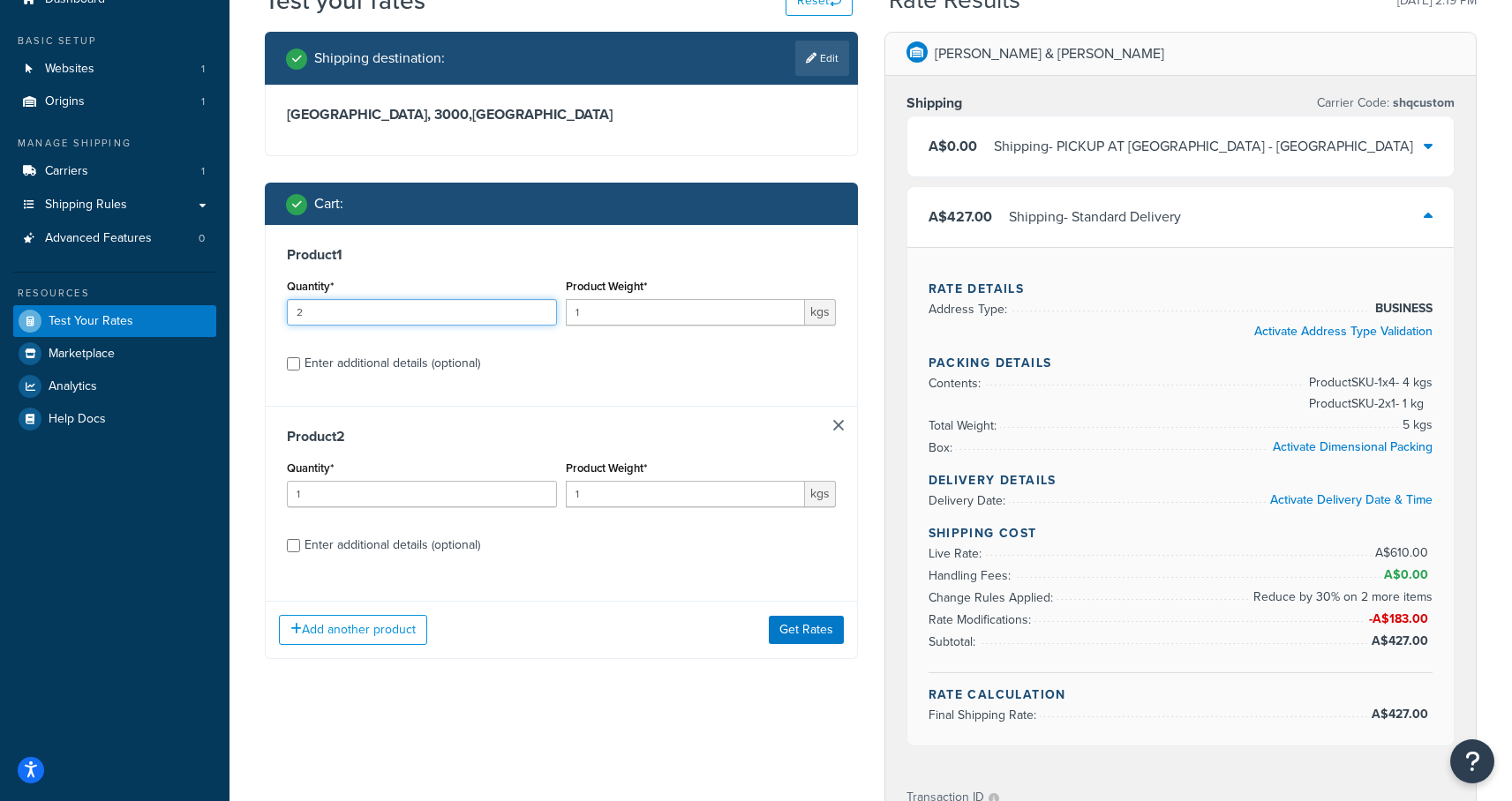
click at [538, 308] on input "2" at bounding box center [422, 312] width 270 height 26
click at [538, 308] on input "3" at bounding box center [422, 312] width 270 height 26
type input "4"
click at [538, 308] on input "4" at bounding box center [422, 312] width 270 height 26
type input "2"
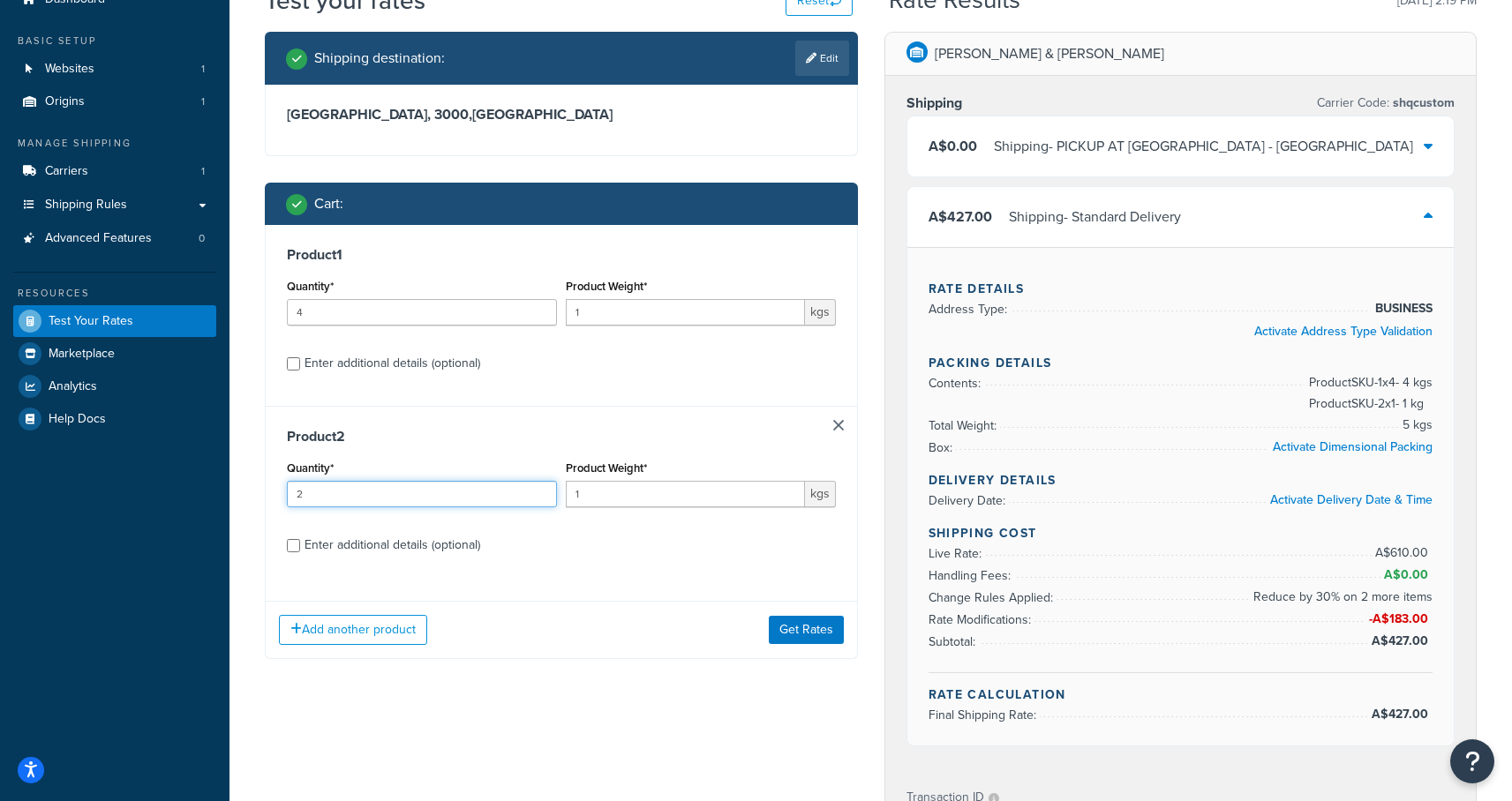
click at [539, 489] on input "2" at bounding box center [422, 494] width 270 height 26
click at [791, 630] on button "Get Rates" at bounding box center [805, 630] width 75 height 28
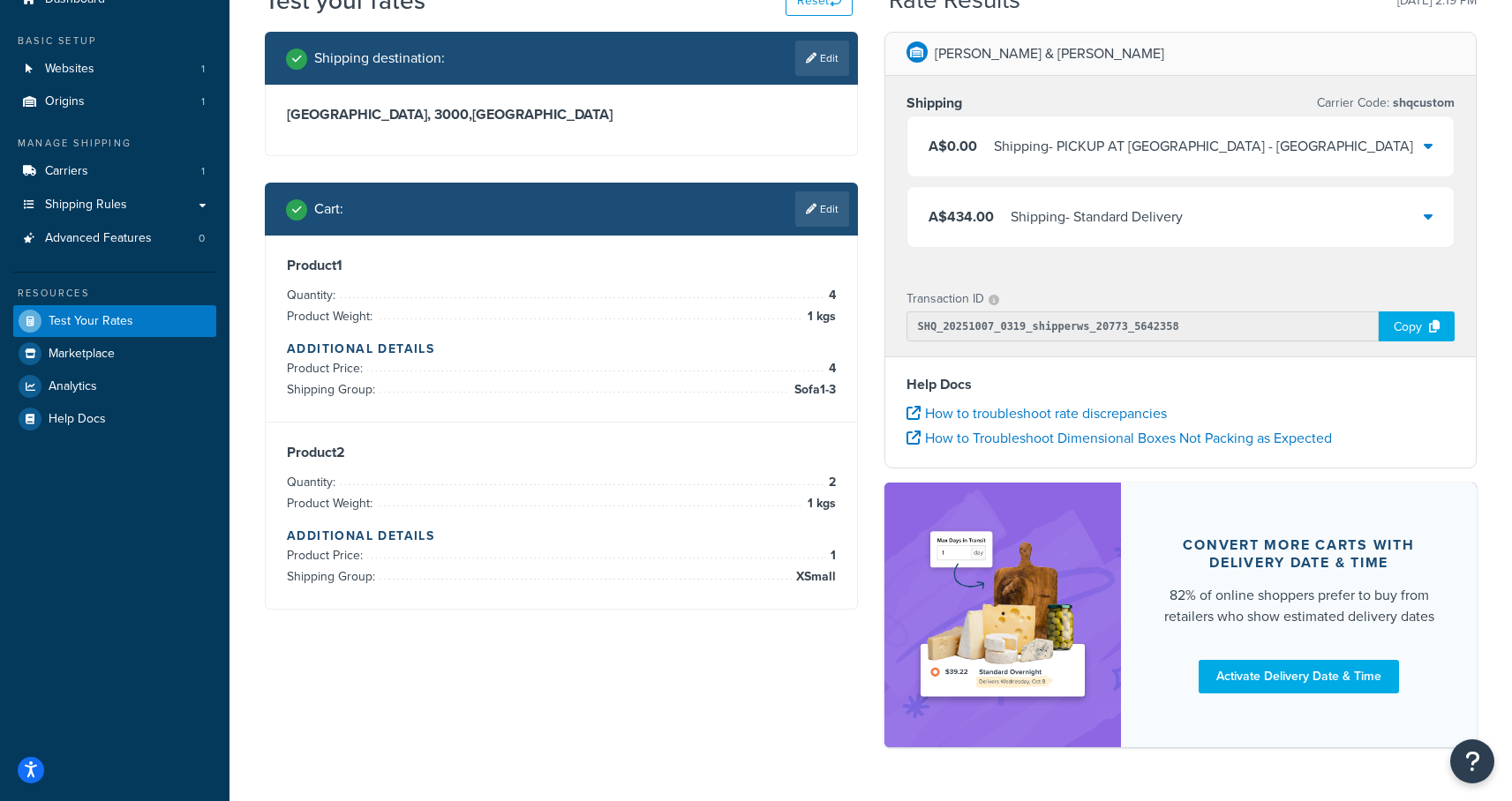
click at [1142, 217] on div "Shipping - Standard Delivery" at bounding box center [1096, 217] width 172 height 25
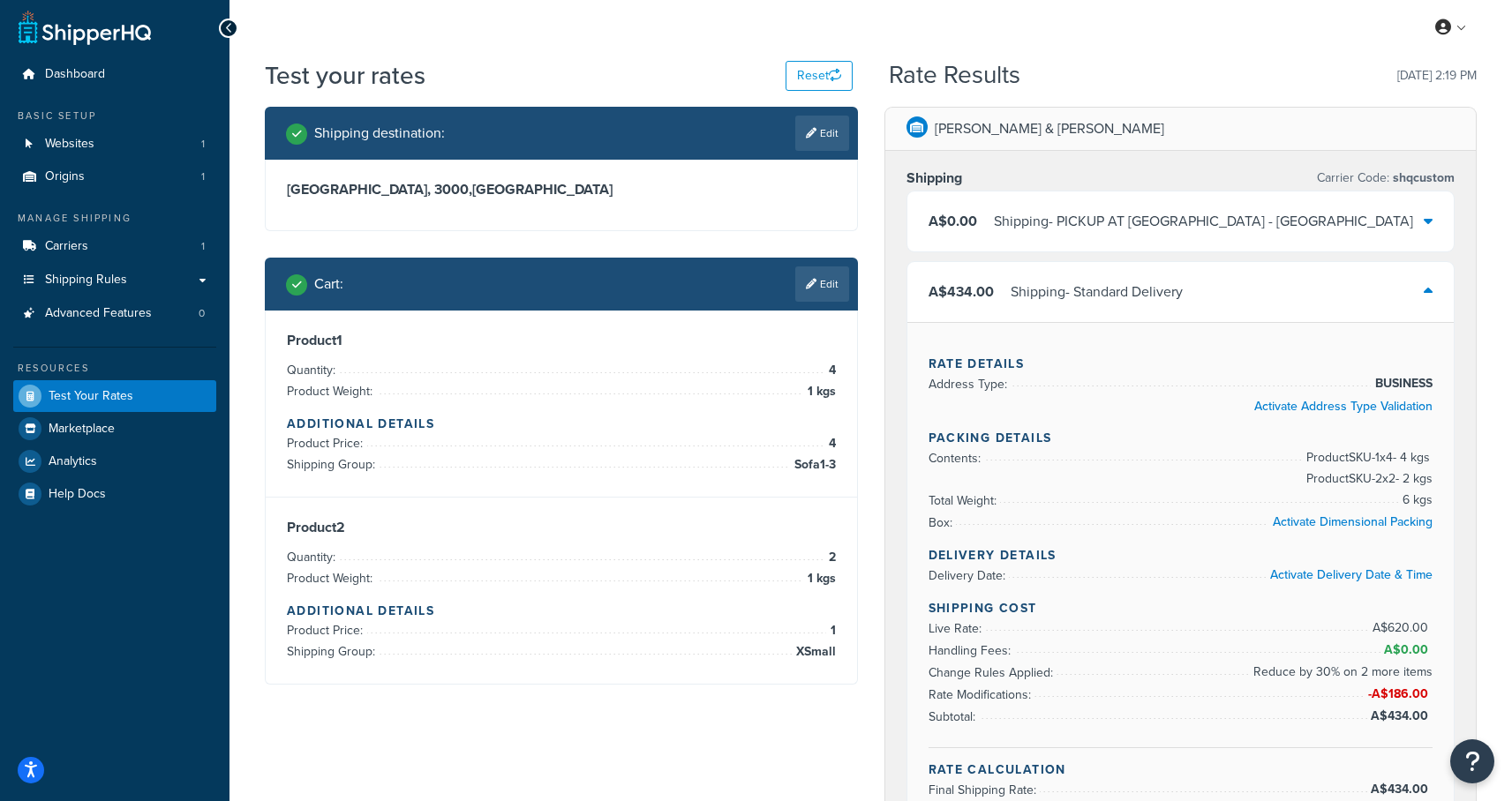
scroll to position [0, 0]
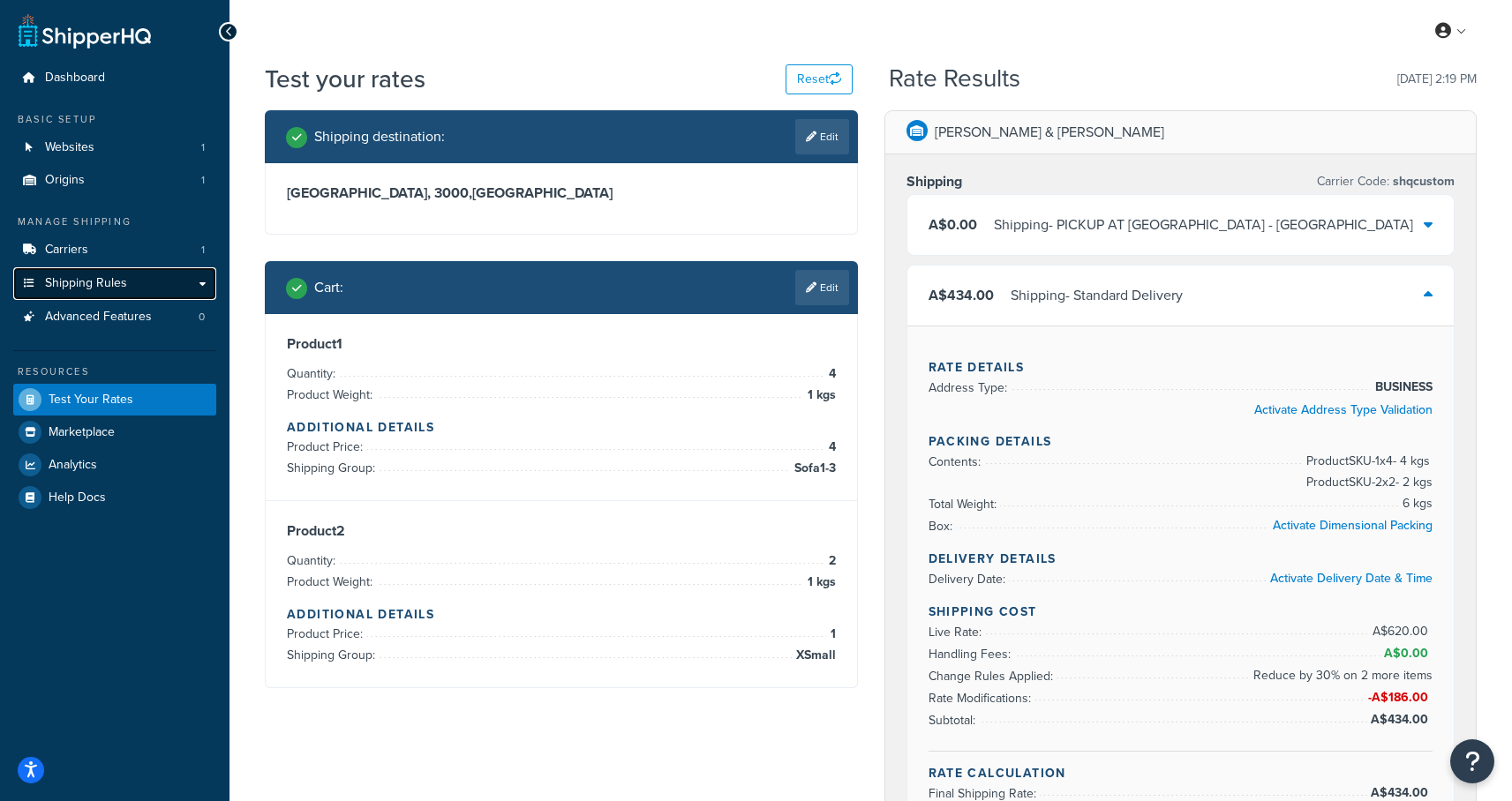
click at [121, 285] on span "Shipping Rules" at bounding box center [86, 284] width 82 height 15
click at [133, 286] on link "Shipping Rules" at bounding box center [114, 283] width 203 height 33
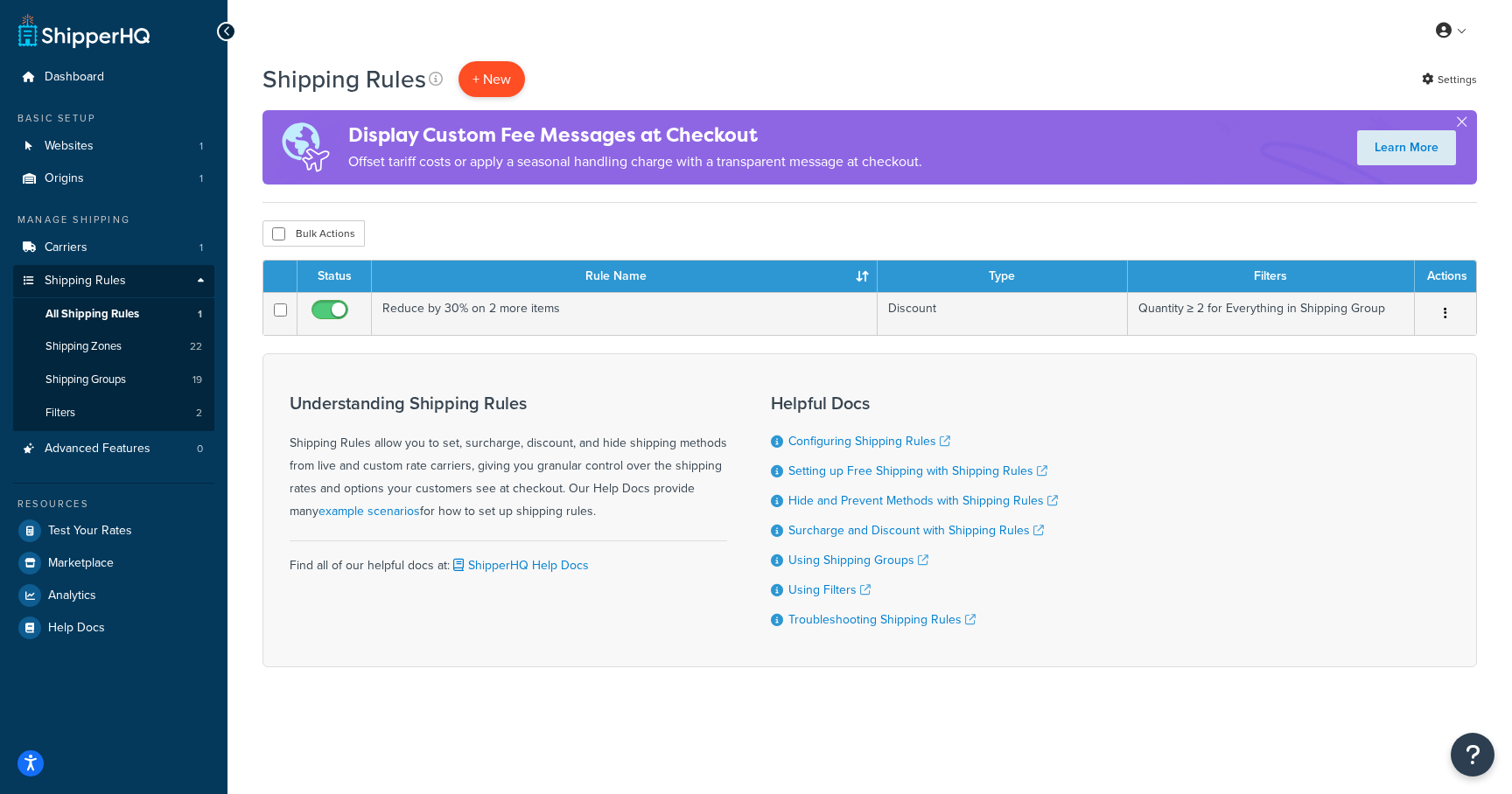
click at [481, 71] on p "+ New" at bounding box center [491, 79] width 66 height 36
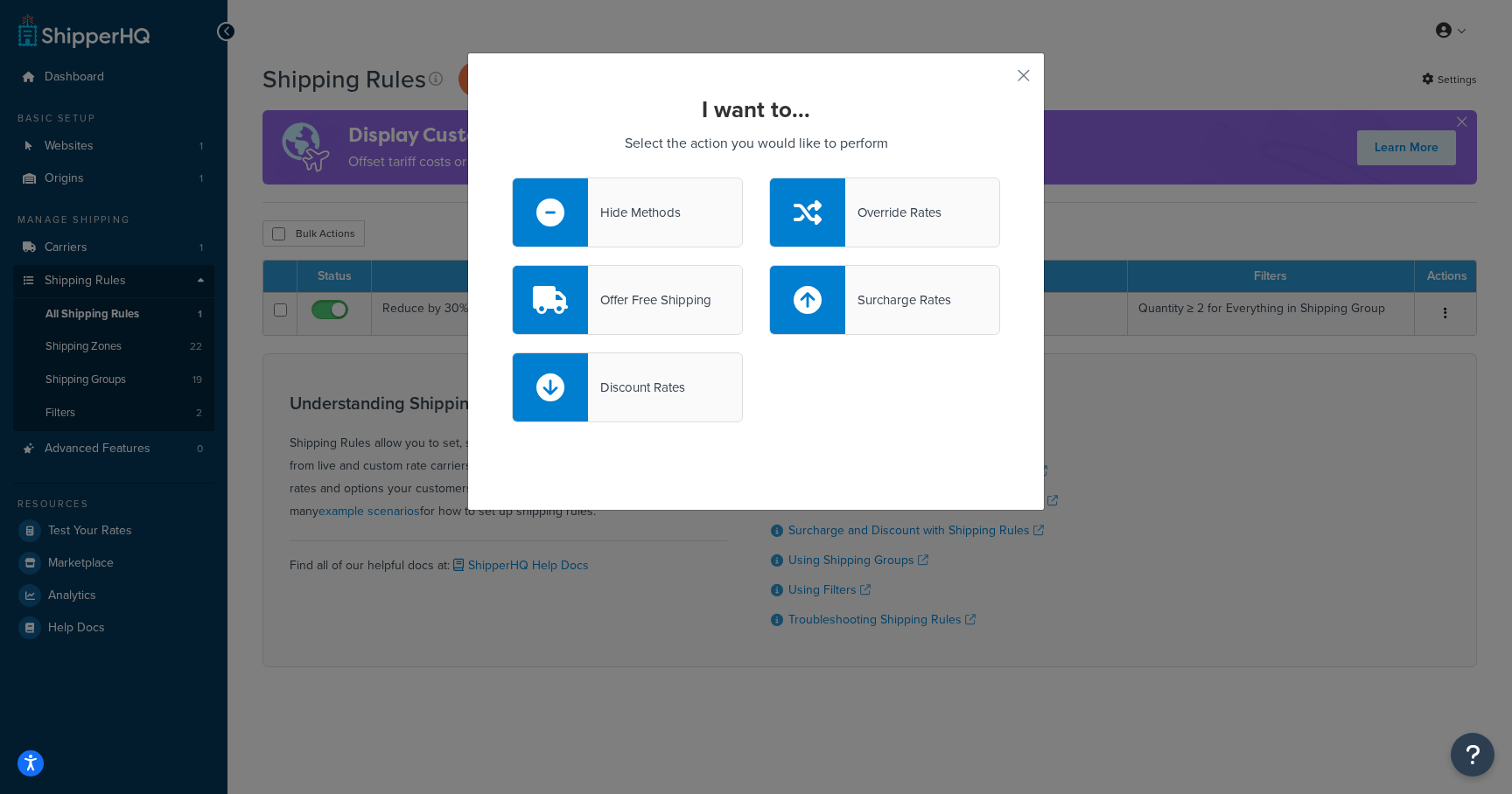
click at [654, 220] on div "Hide Methods" at bounding box center [633, 212] width 93 height 24
click at [0, 0] on input "Hide Methods" at bounding box center [0, 0] width 0 height 0
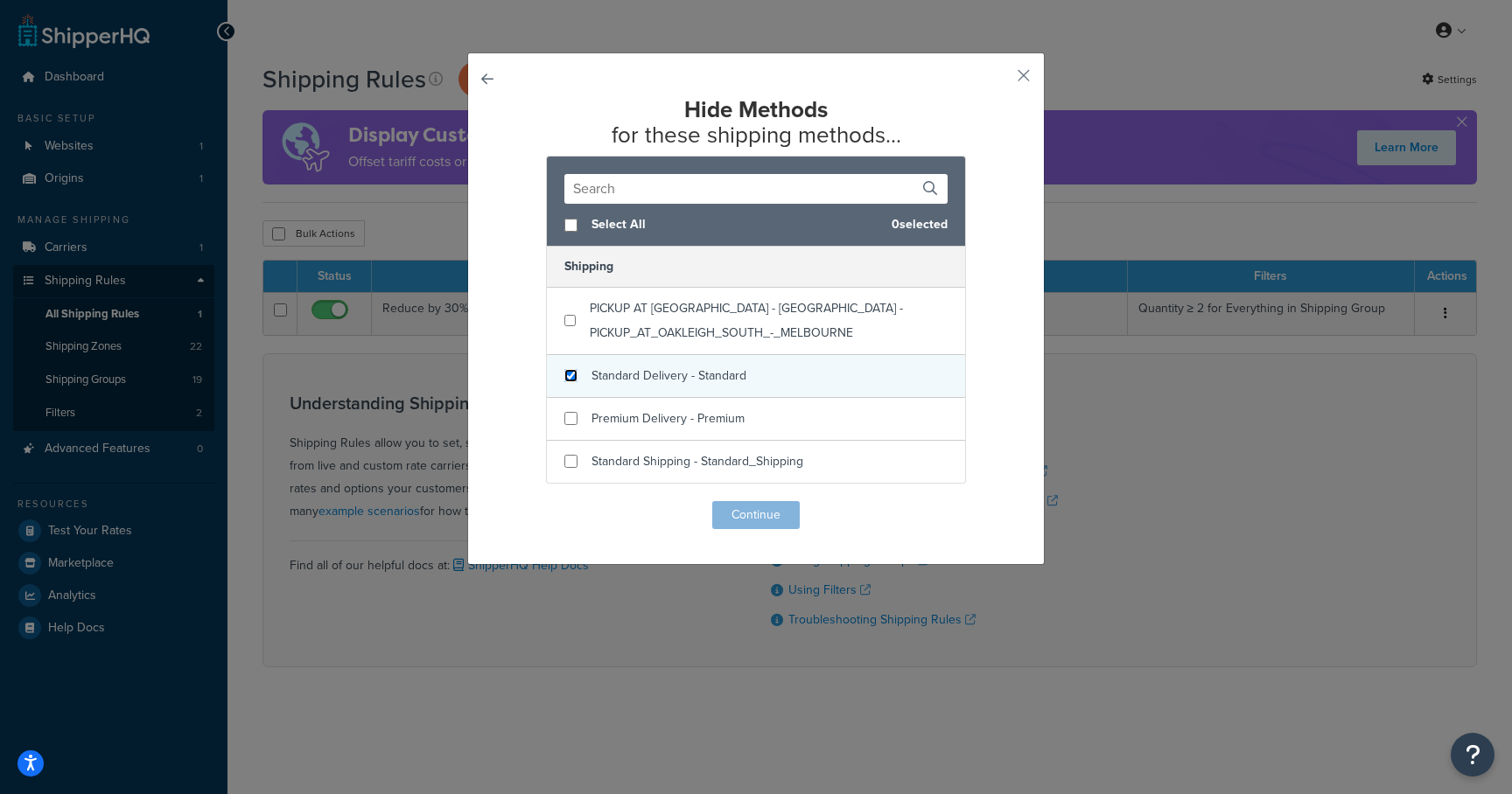
click at [565, 374] on input "checkbox" at bounding box center [571, 376] width 13 height 13
checkbox input "true"
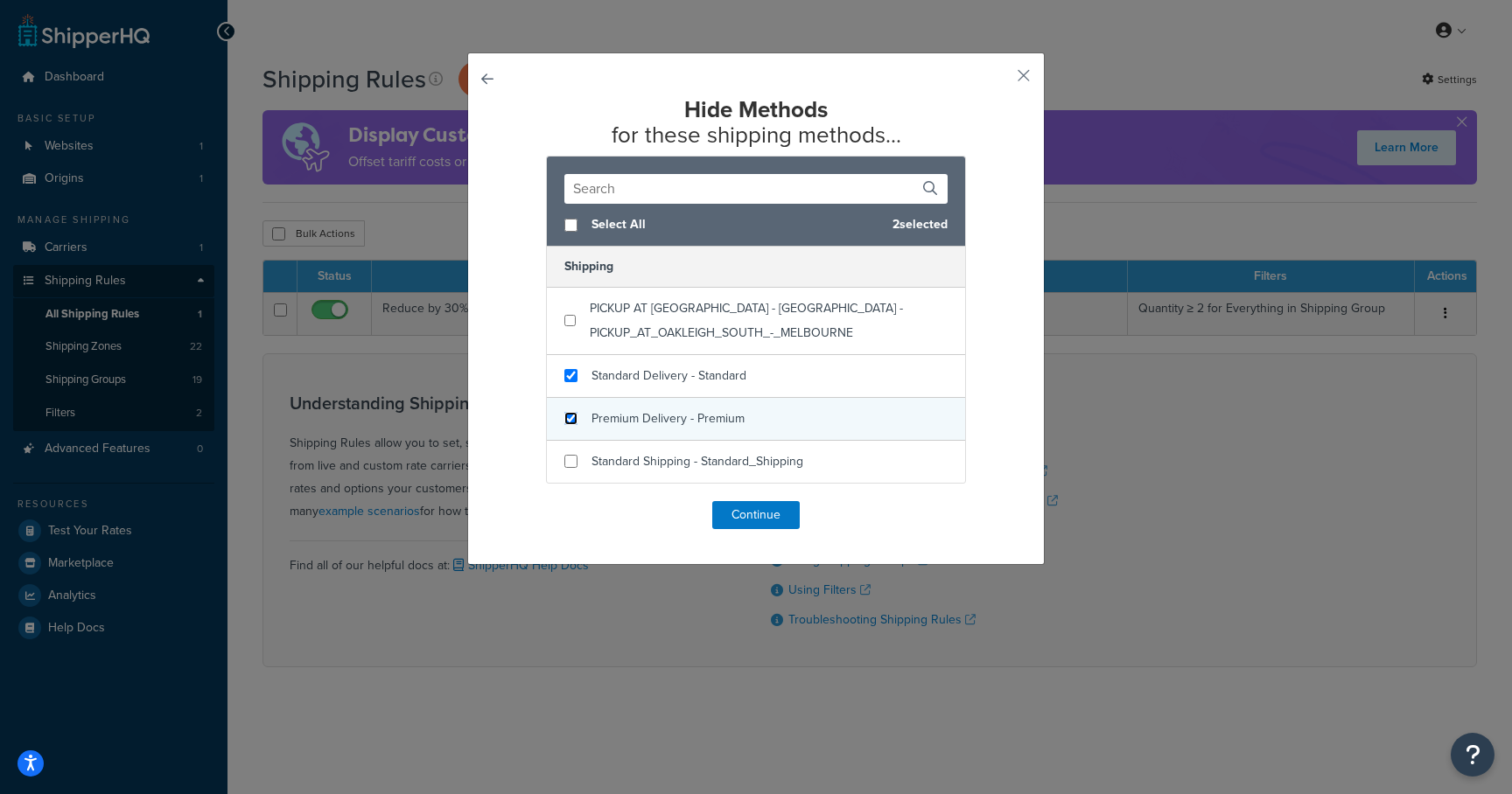
click at [569, 417] on input "checkbox" at bounding box center [571, 418] width 13 height 13
checkbox input "true"
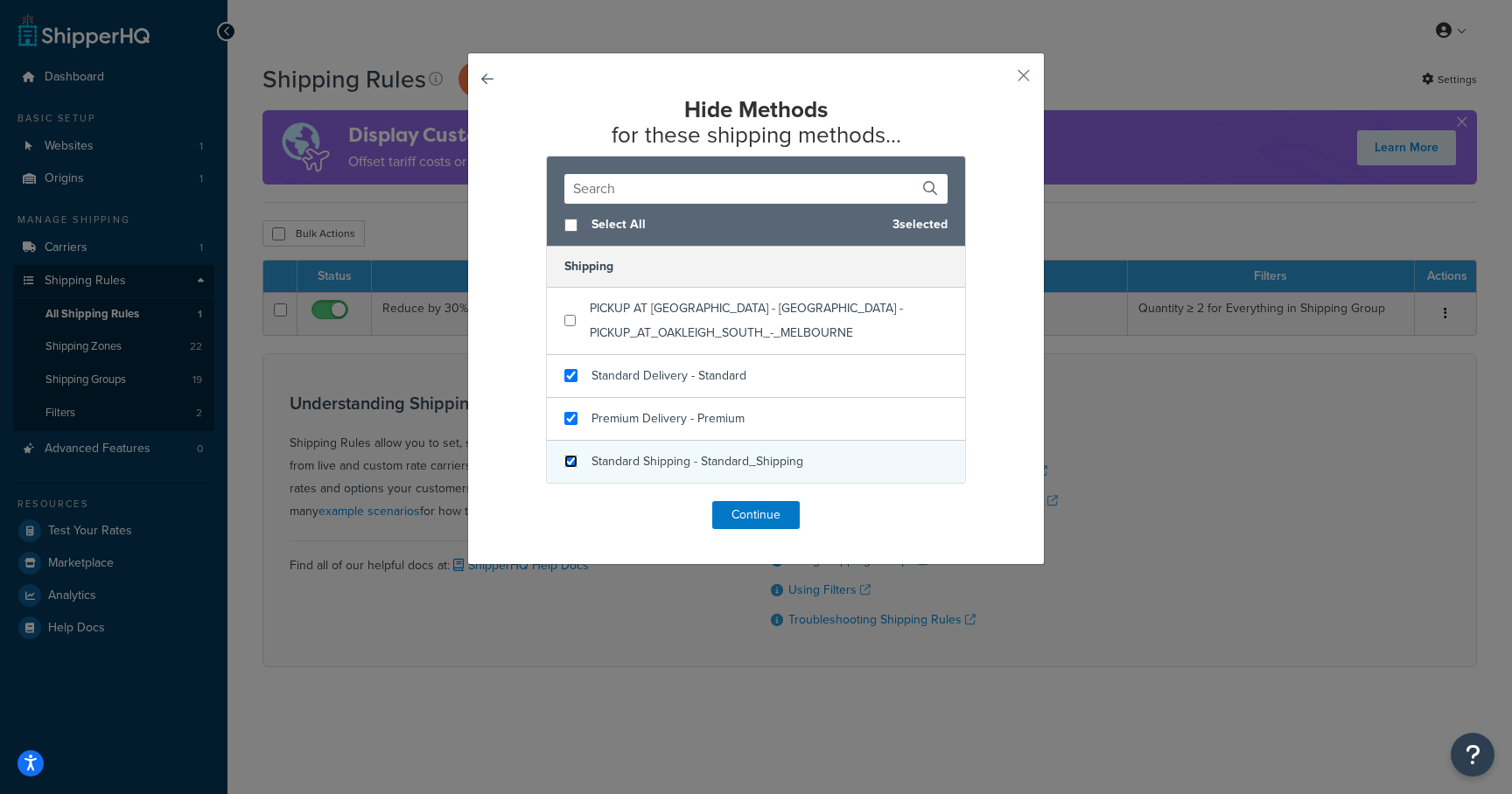
click at [564, 460] on input "checkbox" at bounding box center [571, 461] width 13 height 13
checkbox input "true"
click at [759, 515] on button "Continue" at bounding box center [755, 515] width 87 height 28
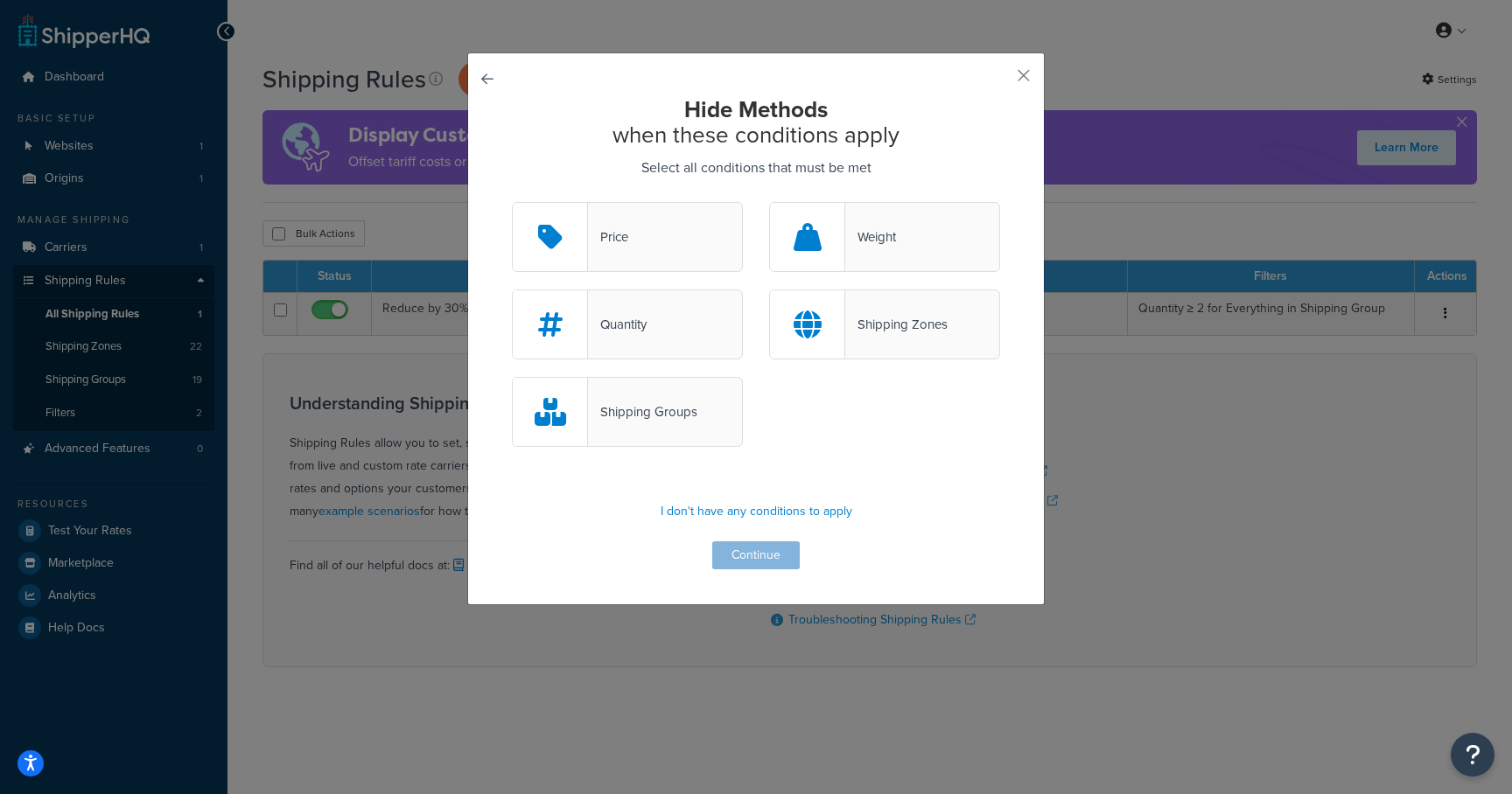
click at [845, 322] on div "Shipping Zones" at bounding box center [895, 325] width 102 height 24
click at [0, 0] on input "Shipping Zones" at bounding box center [0, 0] width 0 height 0
click at [731, 569] on button "Continue" at bounding box center [755, 556] width 87 height 28
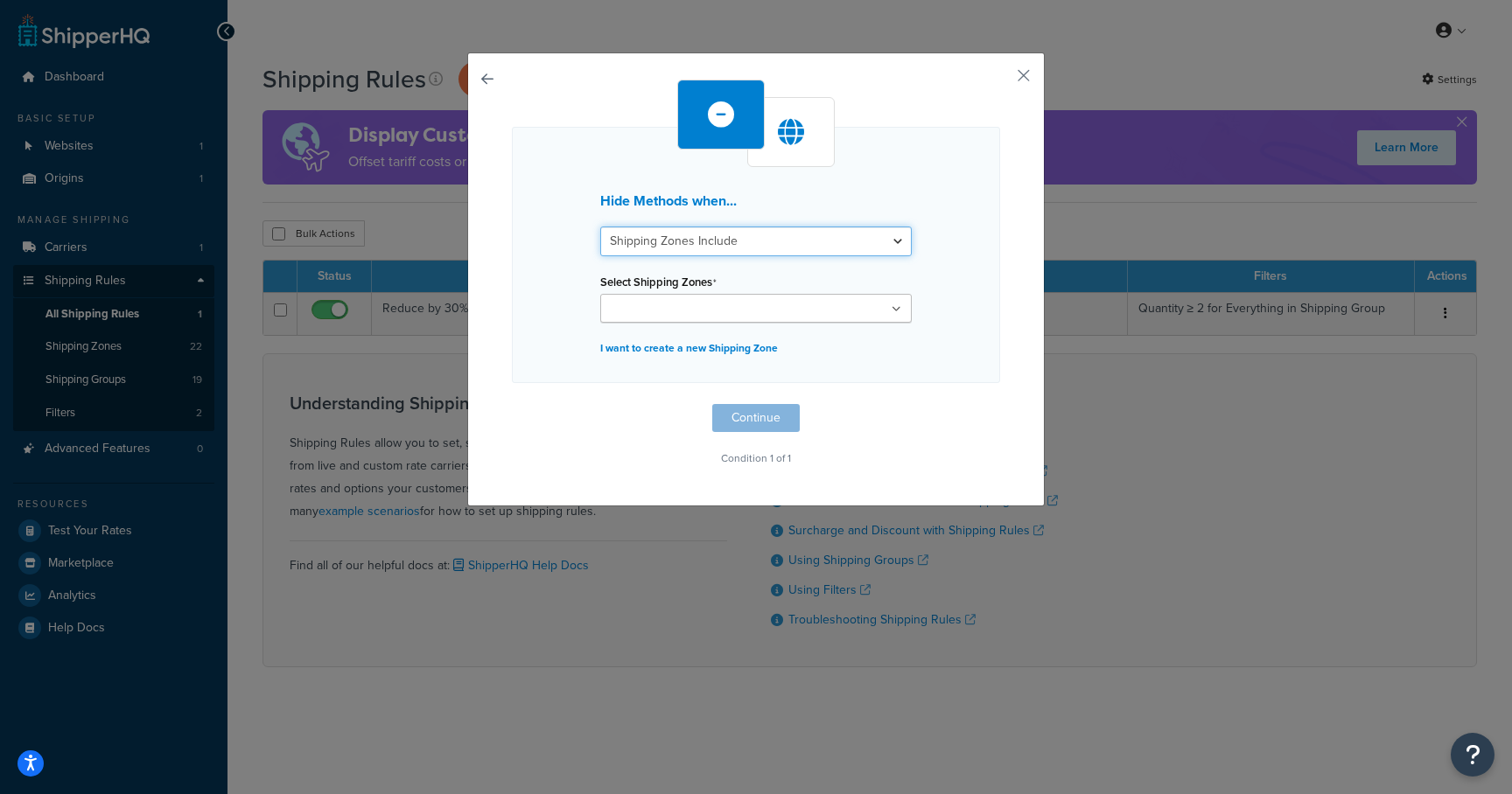
click at [845, 234] on select "Shipping Zones Include Shipping Zones Do Not Include" at bounding box center [755, 241] width 312 height 30
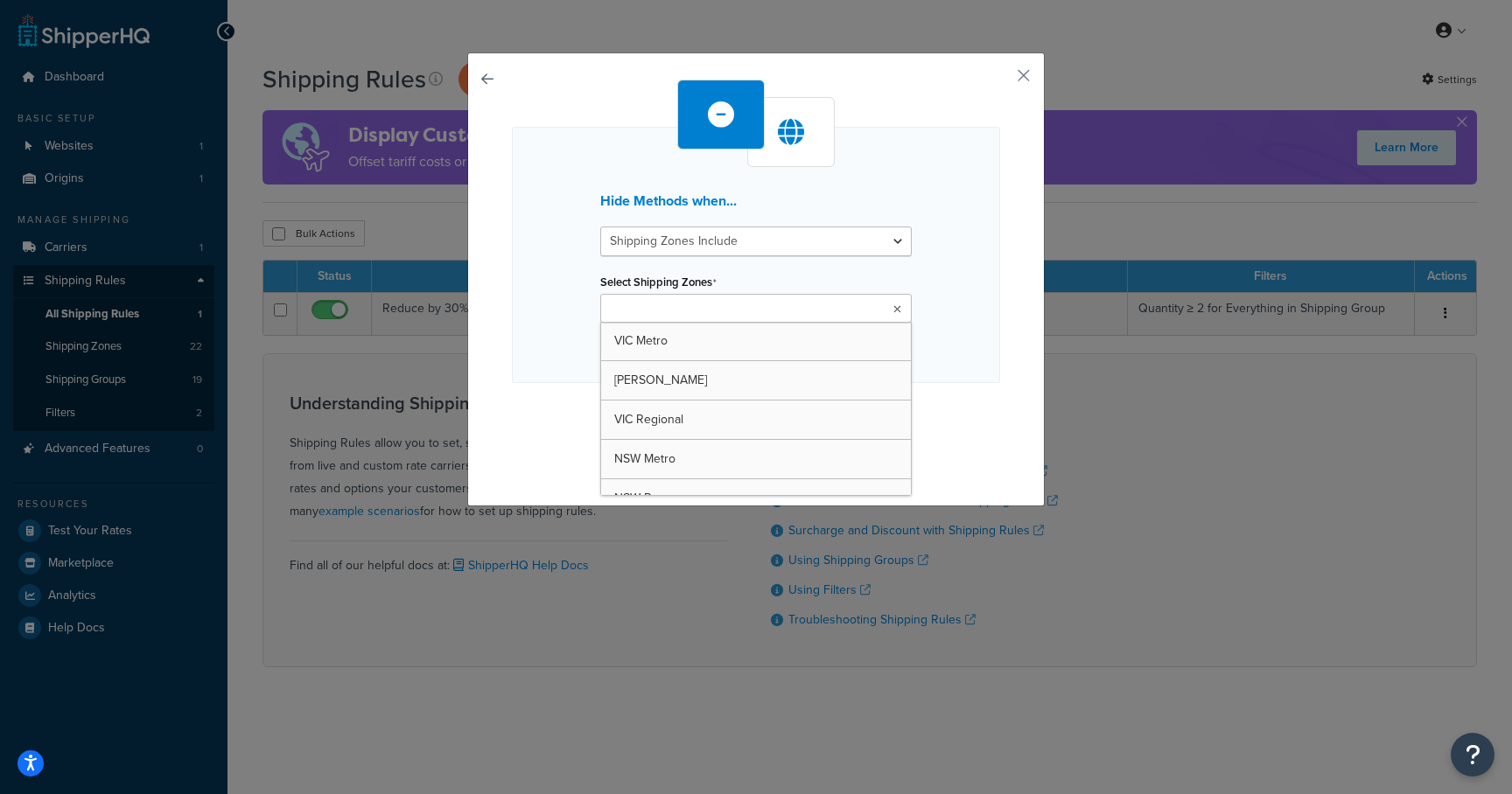
click at [839, 310] on ul at bounding box center [755, 308] width 312 height 29
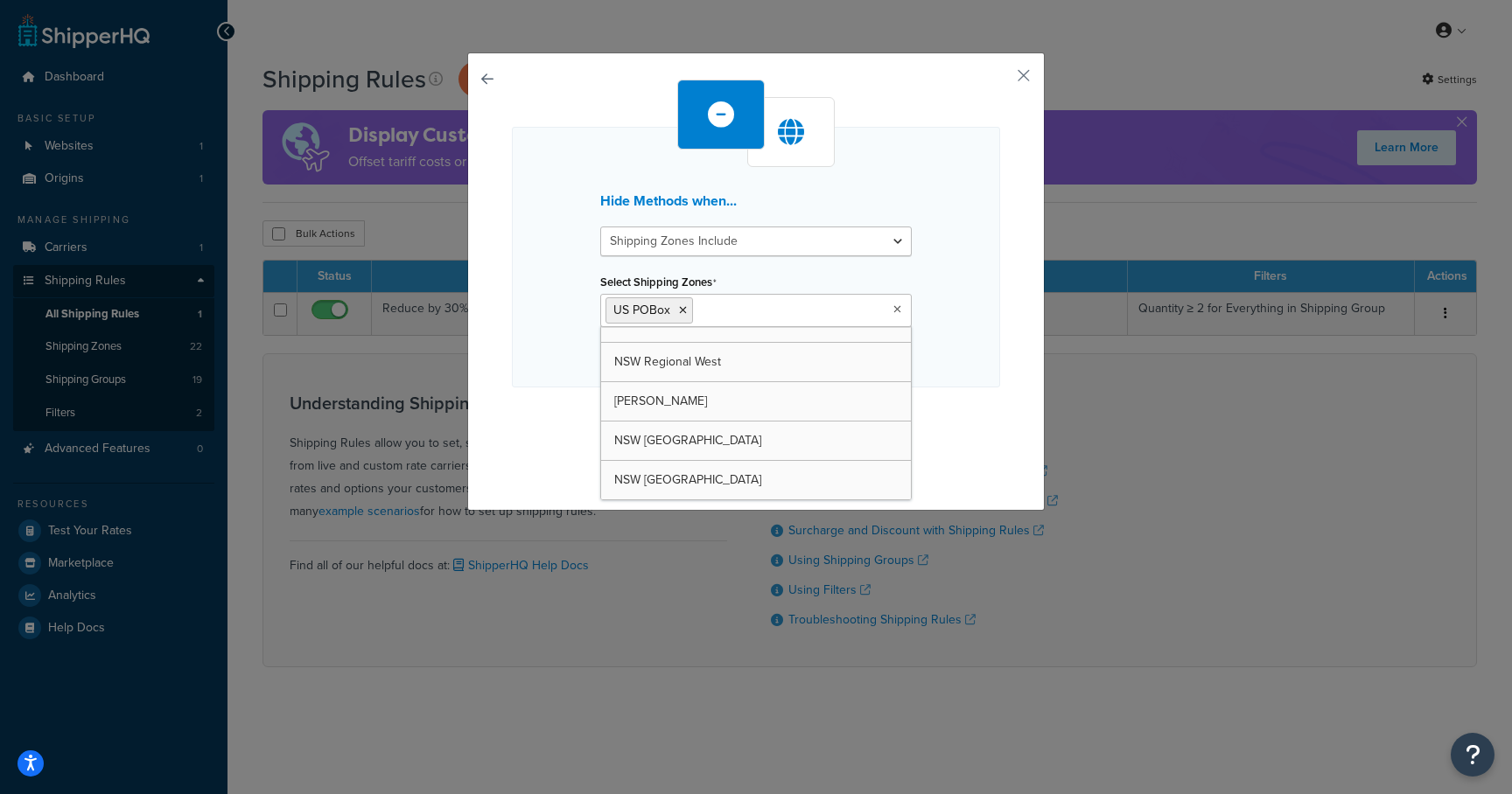
click at [953, 383] on div "Hide Methods when... Shipping Zones Include Shipping Zones Do Not Include Selec…" at bounding box center [756, 257] width 488 height 261
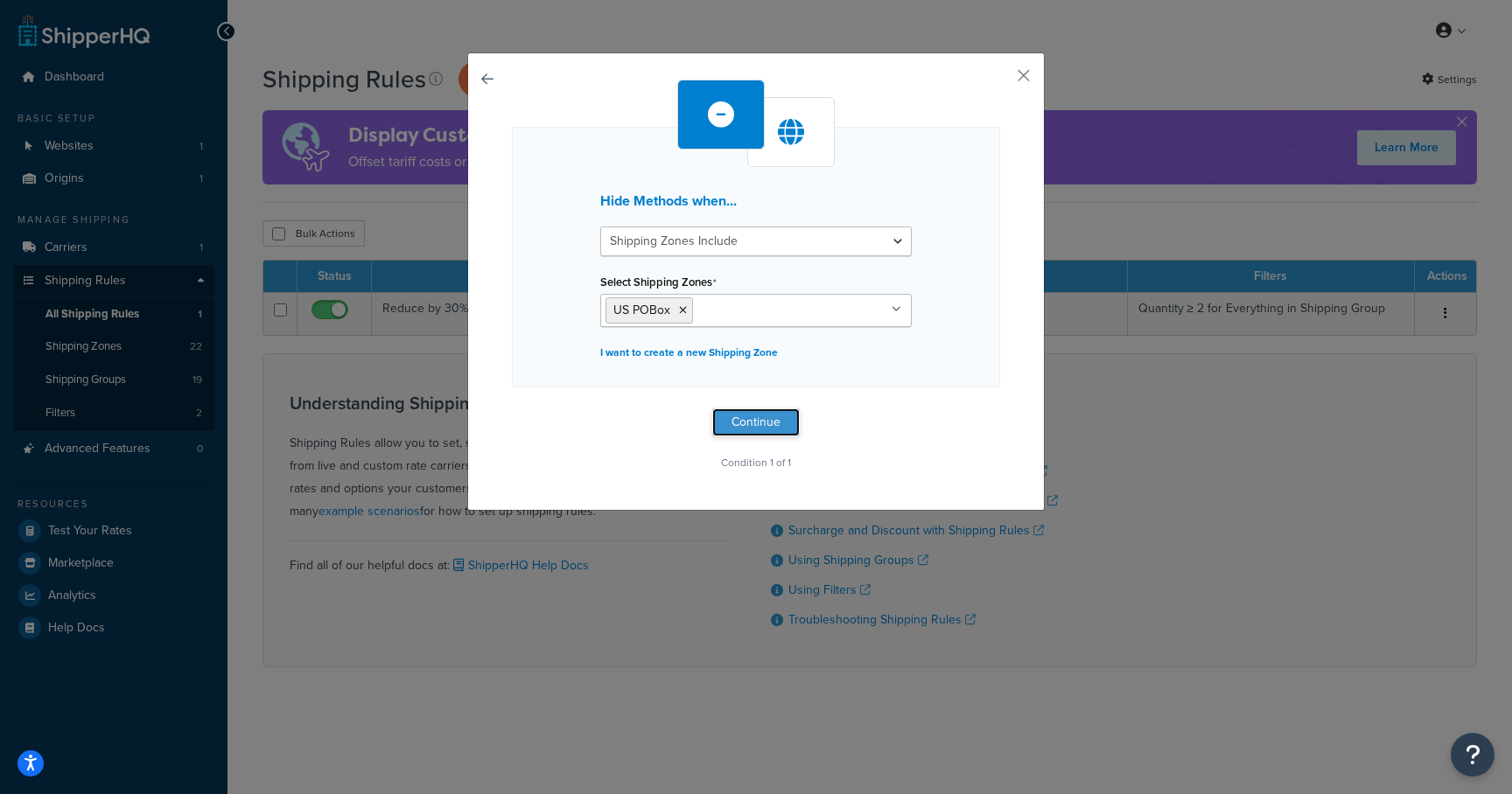
click at [740, 415] on button "Continue" at bounding box center [755, 423] width 87 height 28
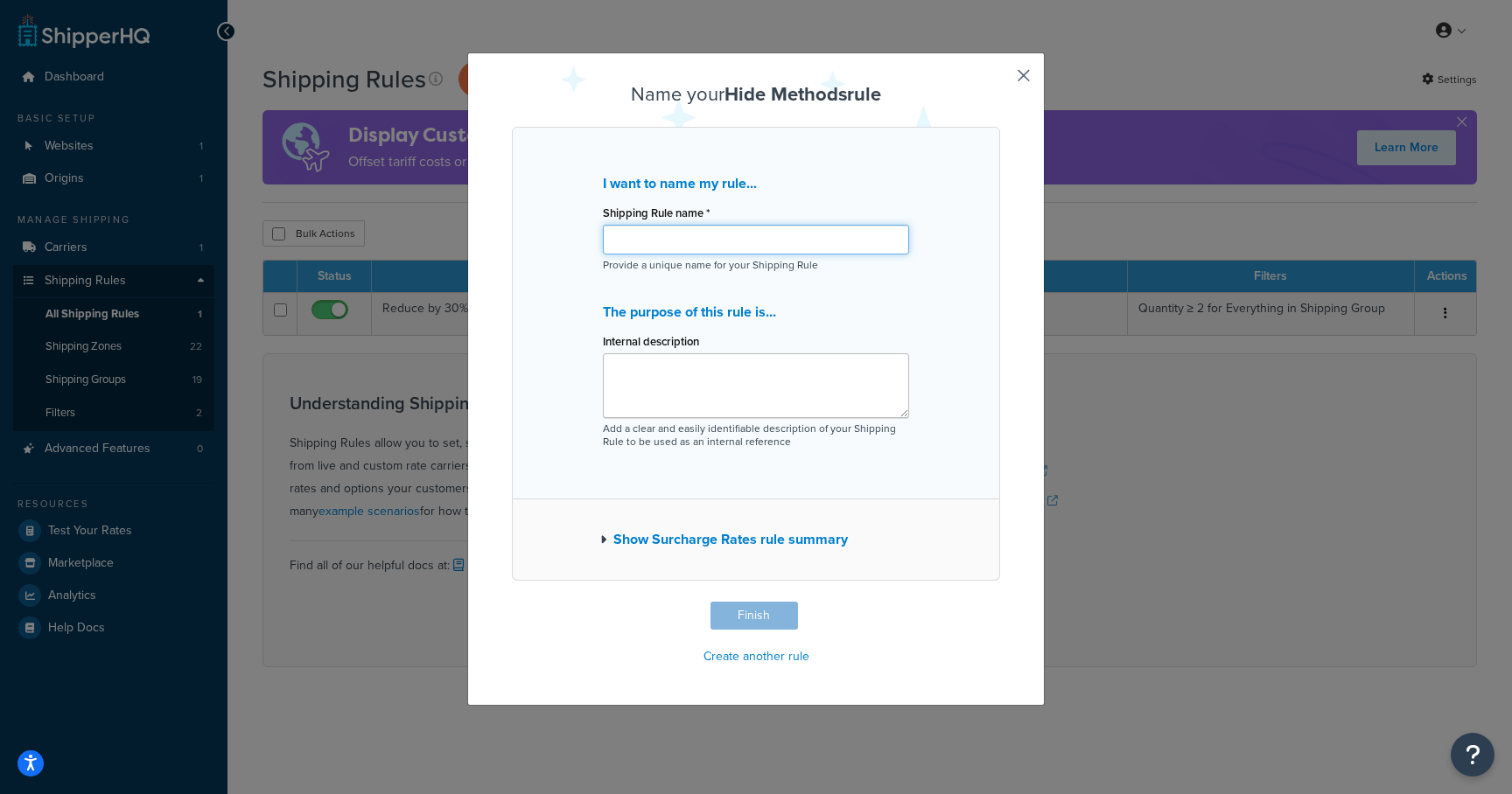
click at [650, 240] on input "Shipping Rule name *" at bounding box center [755, 239] width 306 height 30
type input "Hide PO Boxes"
click at [734, 618] on button "Finish" at bounding box center [753, 615] width 87 height 28
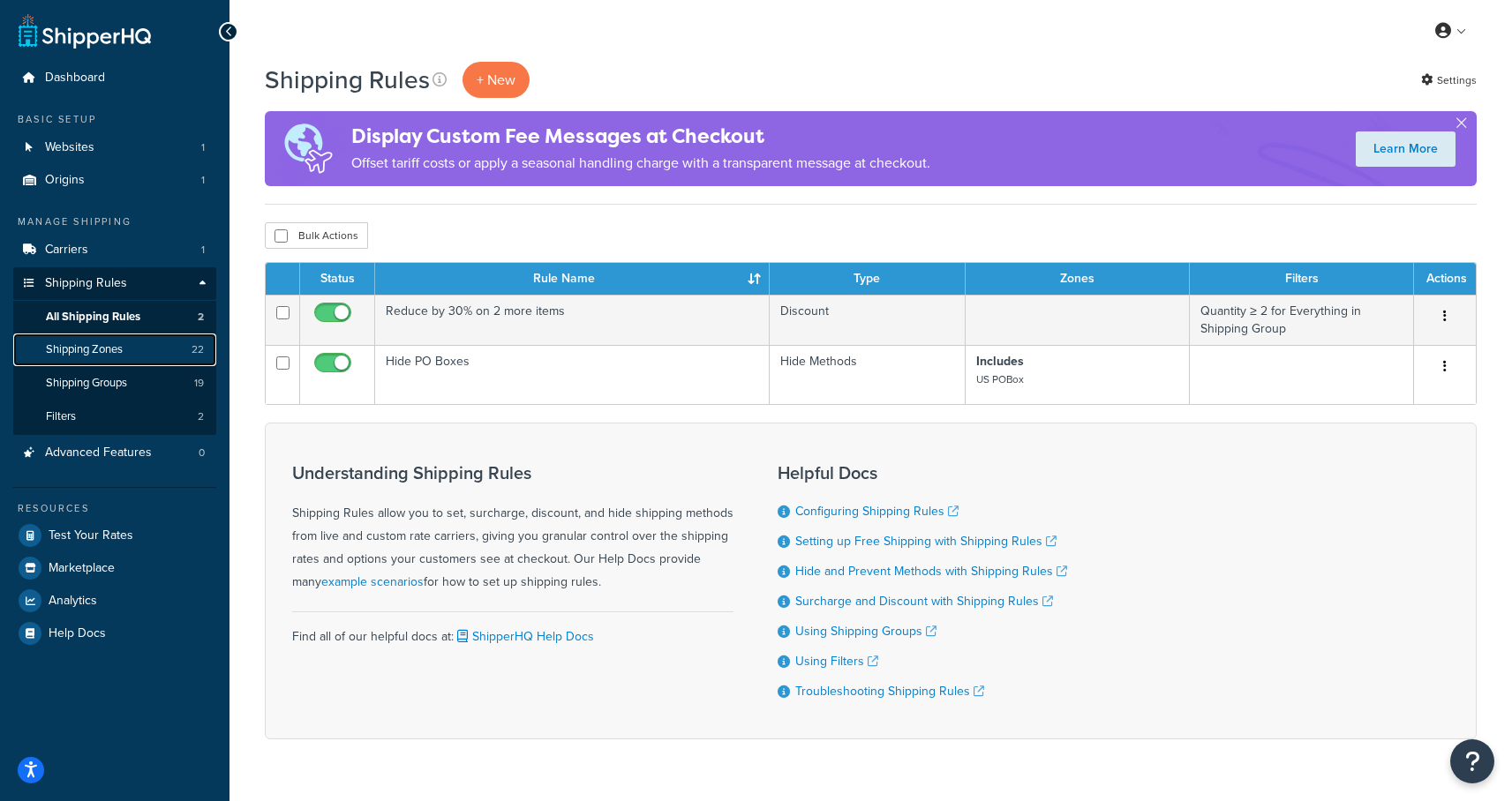
click at [89, 345] on span "Shipping Zones" at bounding box center [84, 350] width 76 height 15
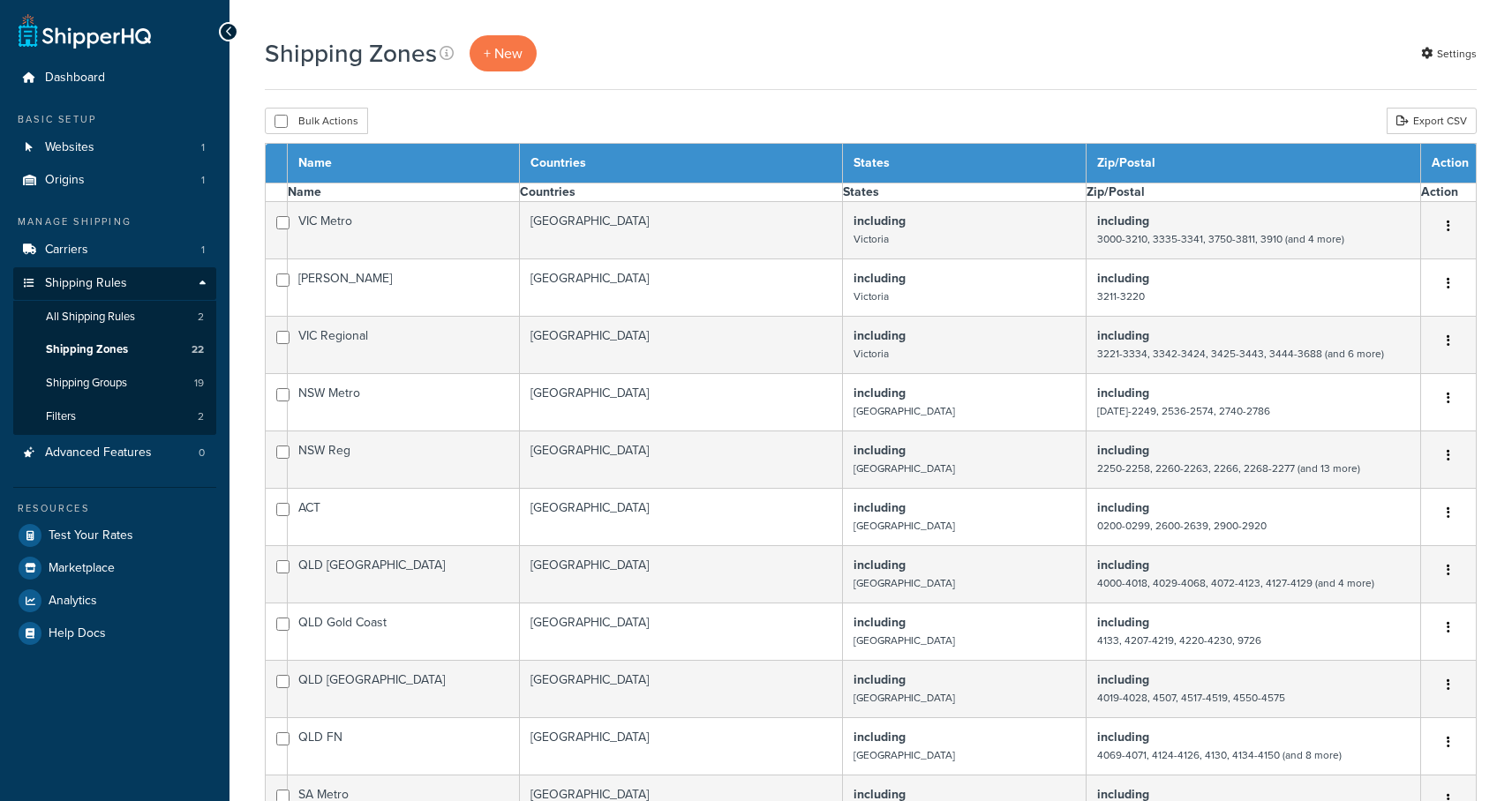
select select "15"
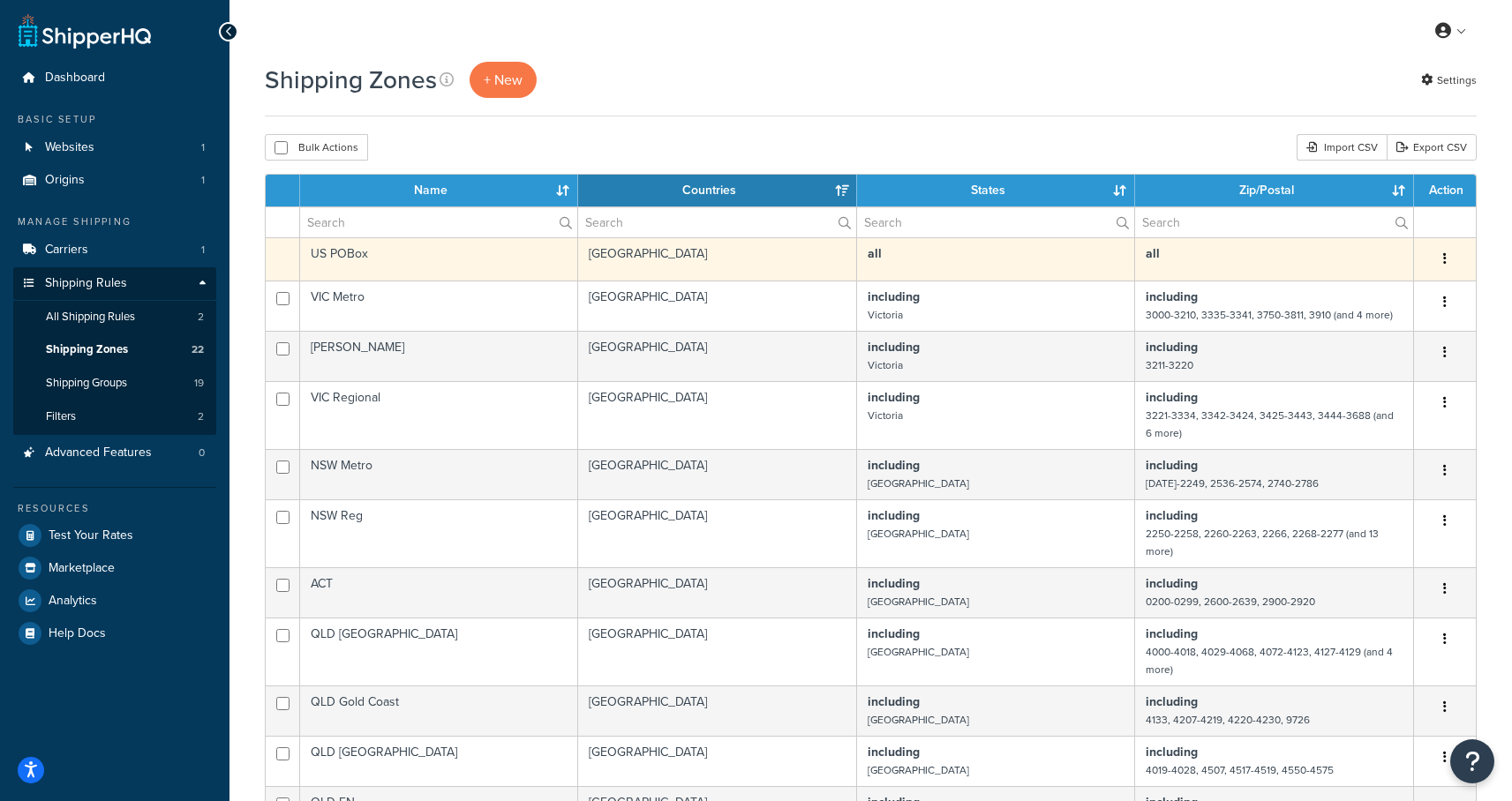
click at [1450, 259] on button "button" at bounding box center [1444, 259] width 25 height 28
click at [1381, 293] on link "Duplicate" at bounding box center [1373, 295] width 140 height 36
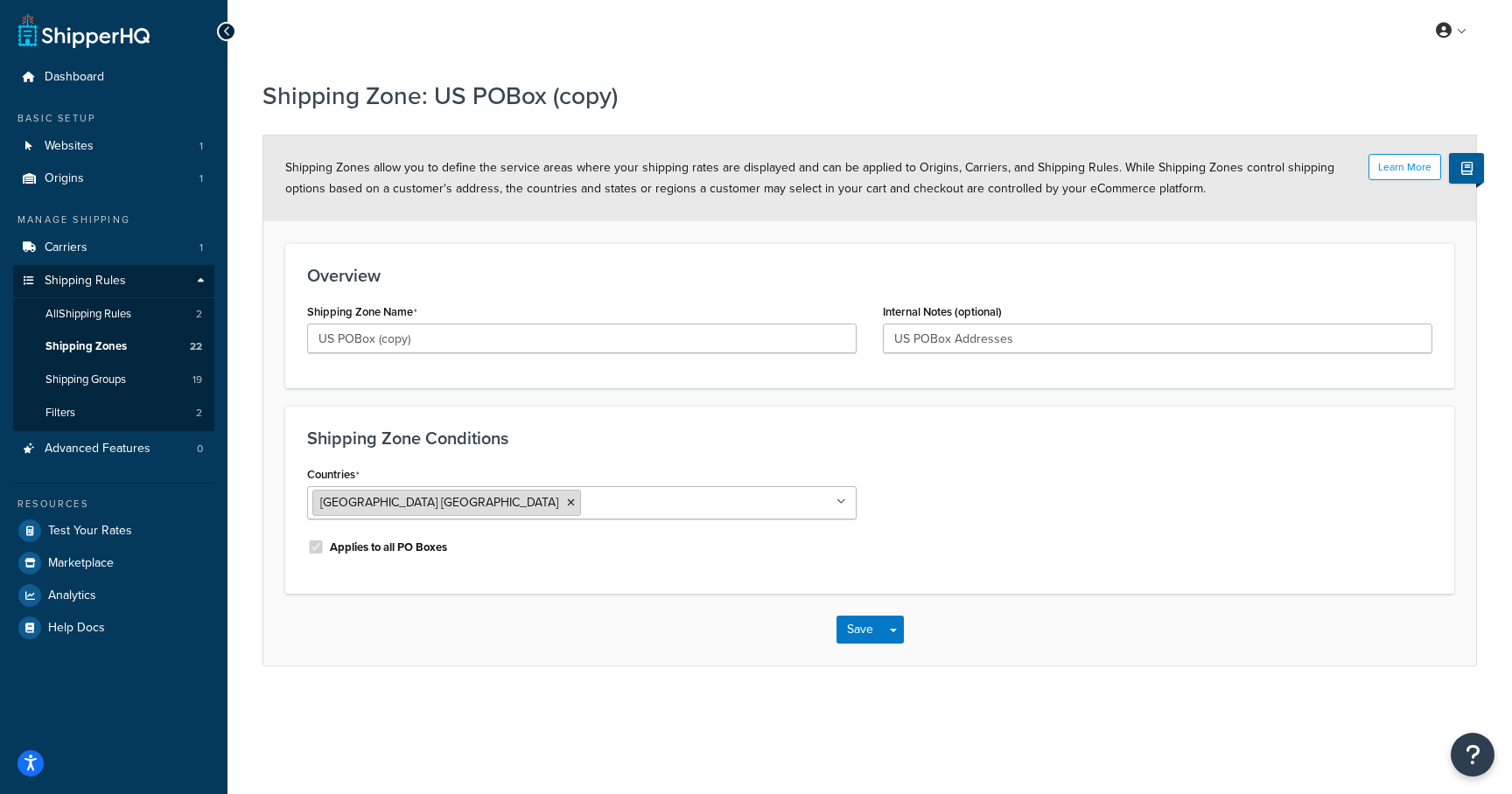
click at [567, 504] on icon at bounding box center [571, 502] width 7 height 10
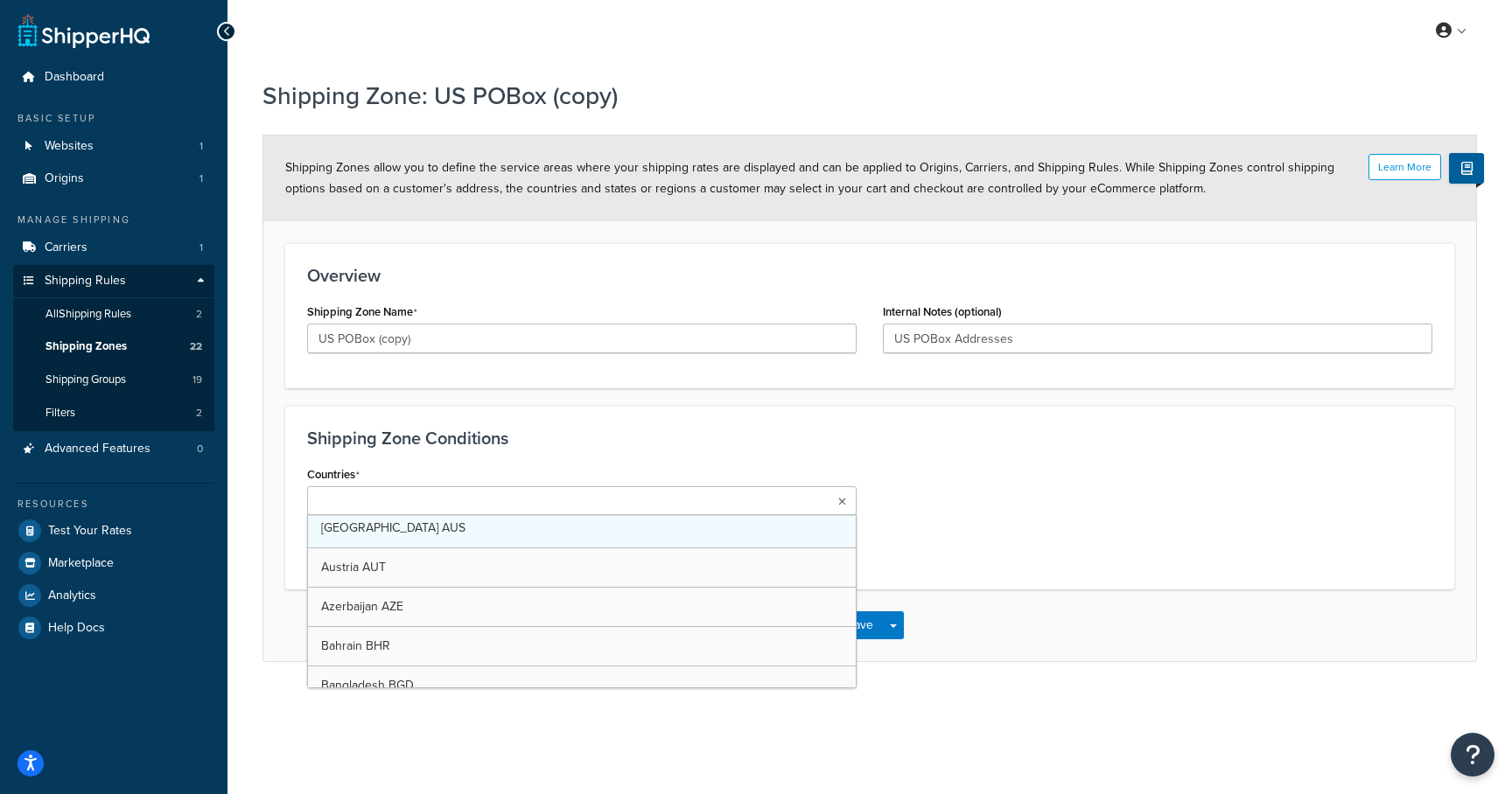
scroll to position [517, 0]
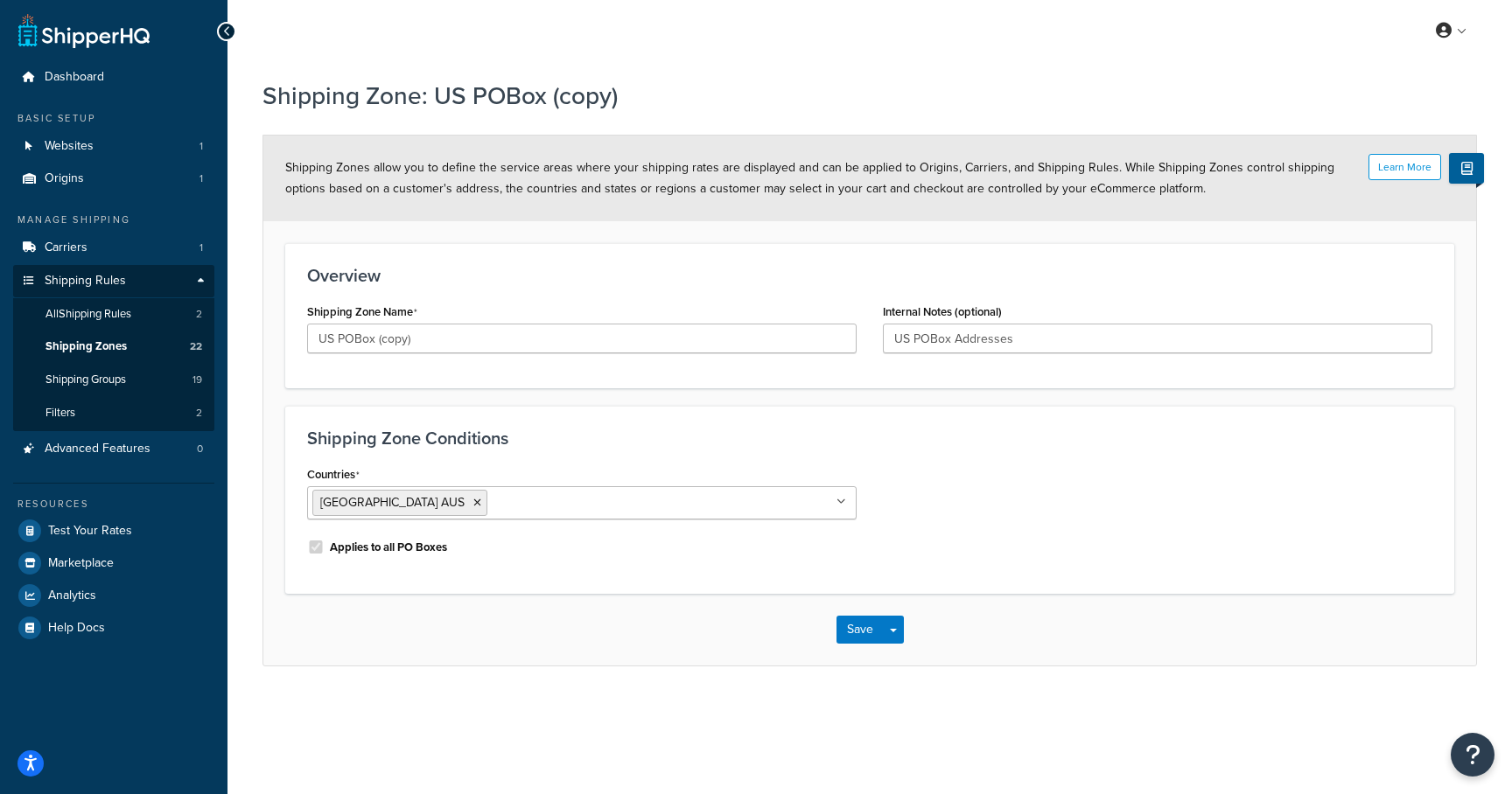
click at [986, 528] on div "Countries Australia AUS All Countries ALL United States USA Afghanistan AFG Alb…" at bounding box center [869, 517] width 1151 height 110
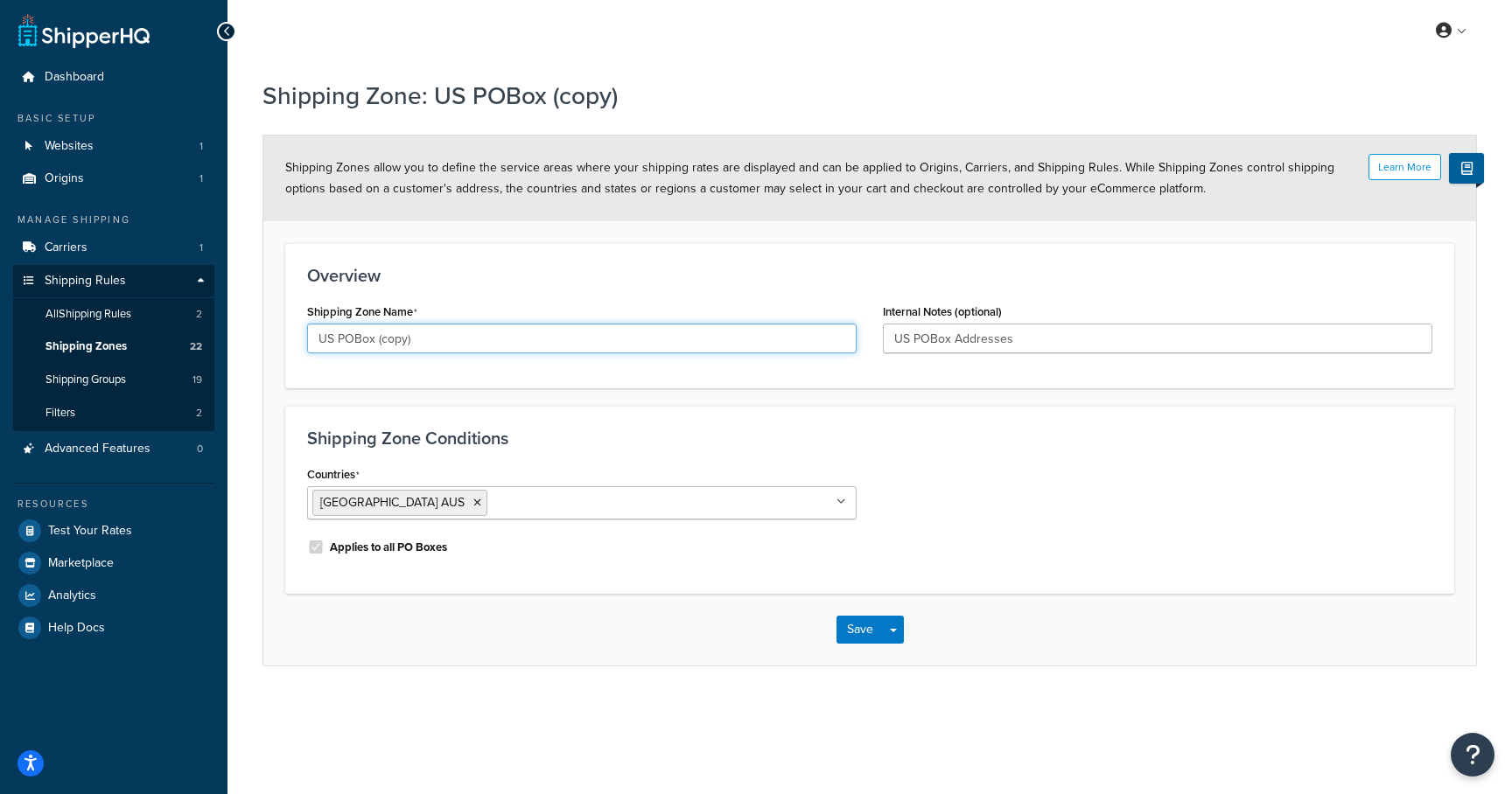
drag, startPoint x: 418, startPoint y: 339, endPoint x: 262, endPoint y: 341, distance: 156.0
click at [262, 341] on div "Learn More Shipping Zones allow you to define the service areas where your ship…" at bounding box center [869, 400] width 1214 height 531
type input "Australia PO Boxes"
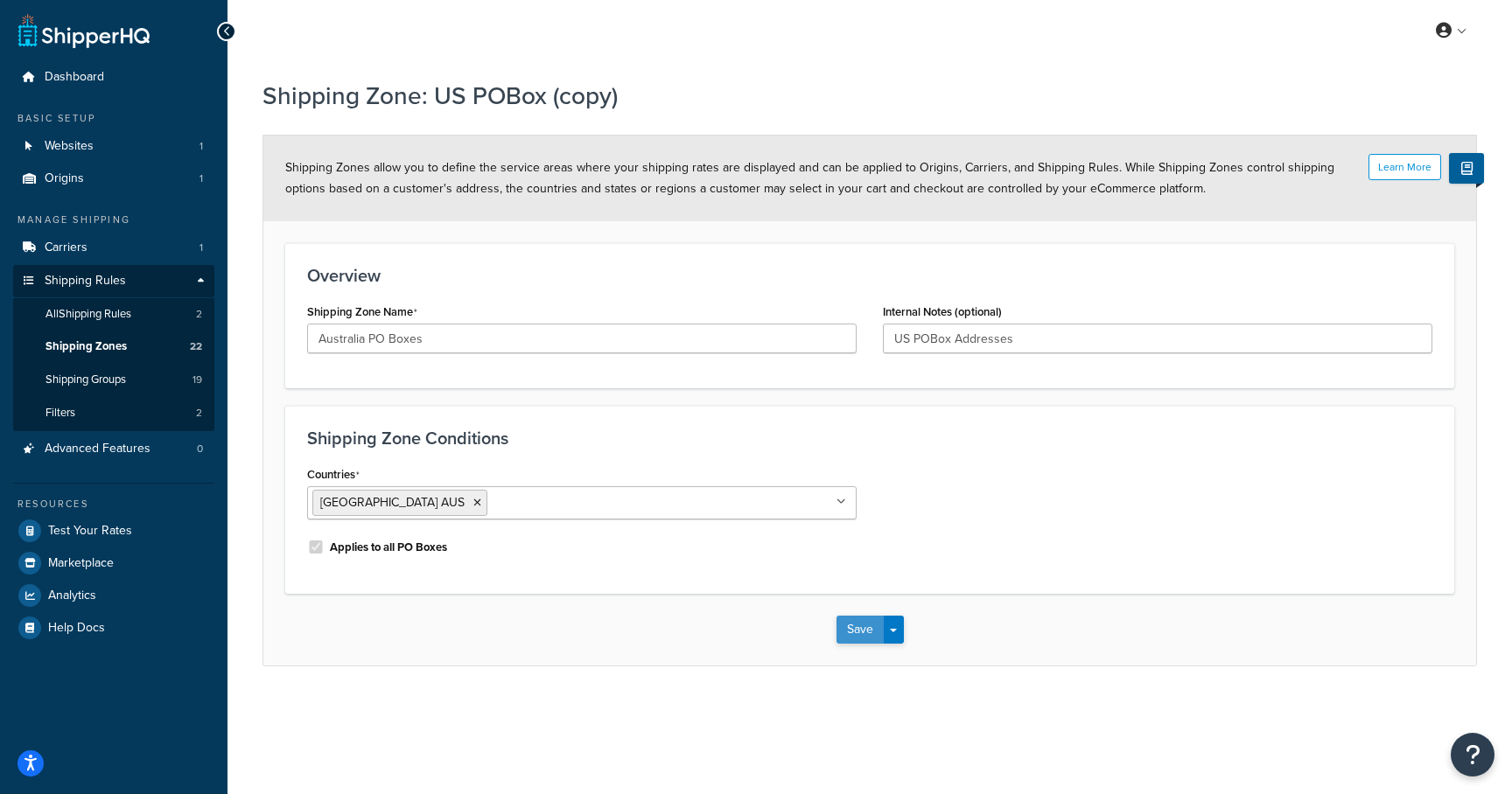
click at [864, 639] on button "Save" at bounding box center [860, 629] width 47 height 28
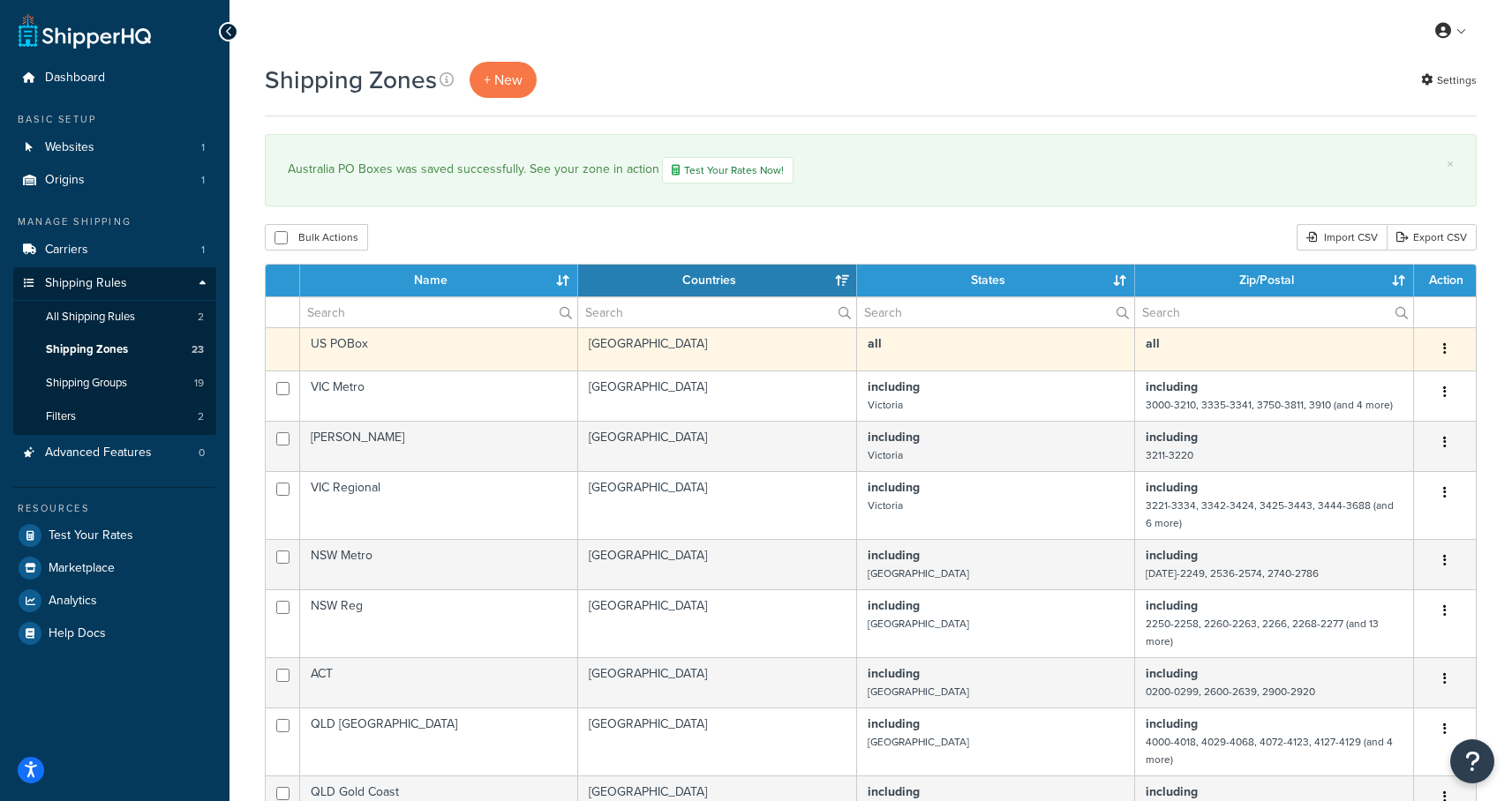
scroll to position [768, 0]
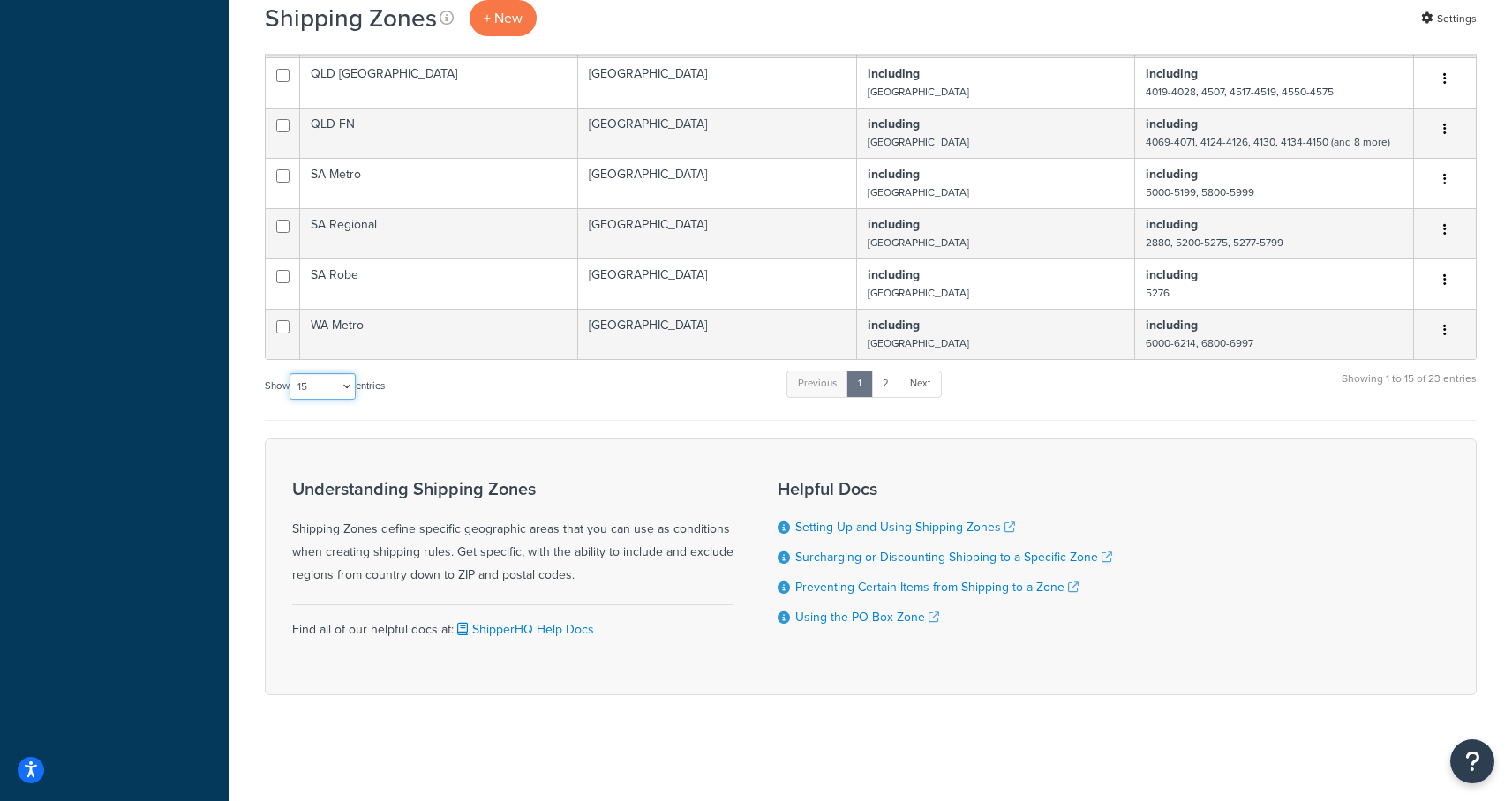
click at [352, 394] on select "10 15 25 50 100" at bounding box center [323, 386] width 66 height 26
click at [345, 393] on select "10 15 25 50 100" at bounding box center [323, 386] width 66 height 26
select select "100"
click at [292, 400] on select "10 15 25 50 100" at bounding box center [323, 386] width 66 height 26
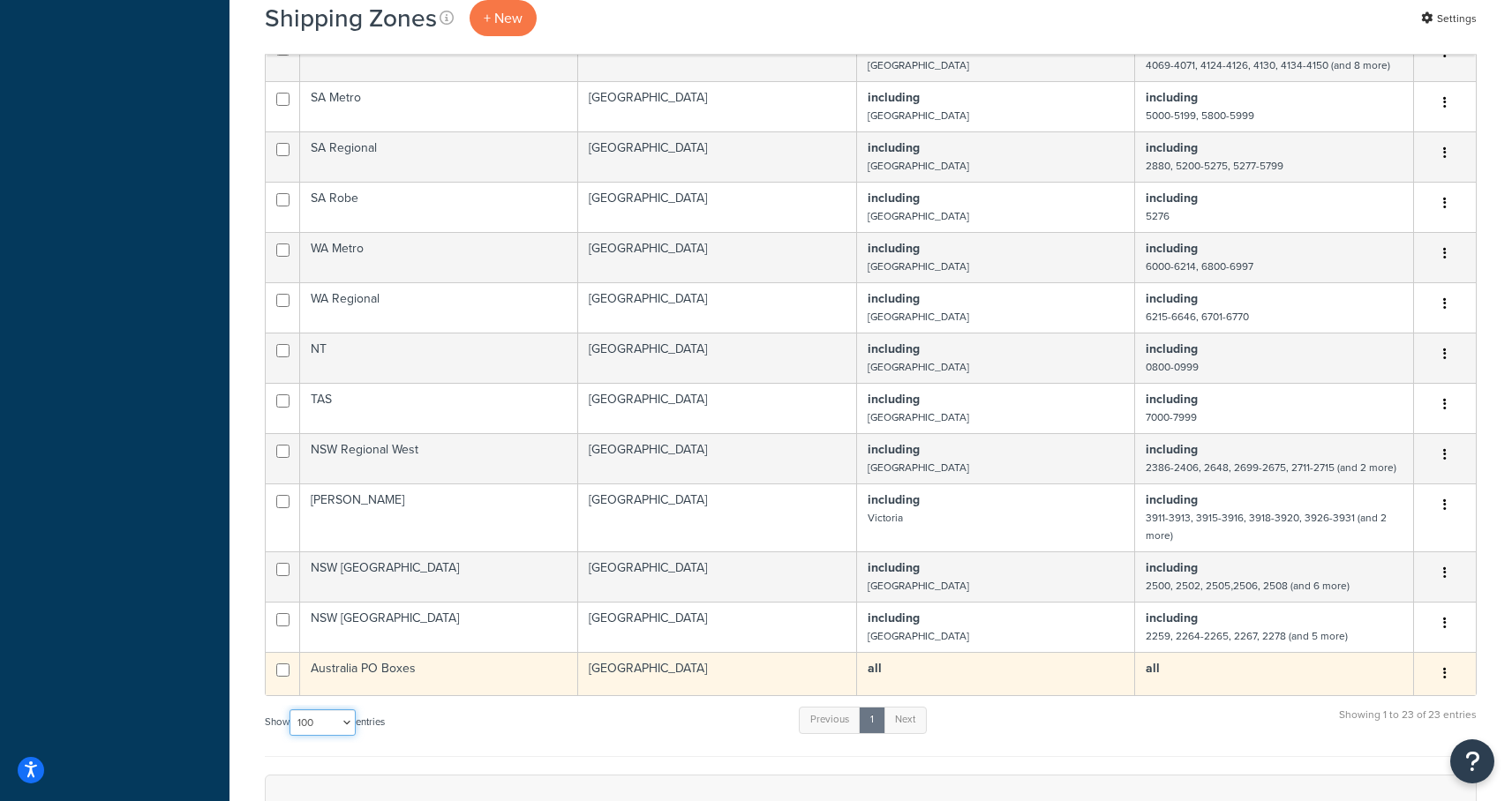
scroll to position [843, 0]
click at [352, 665] on td "Australia PO Boxes" at bounding box center [439, 676] width 278 height 43
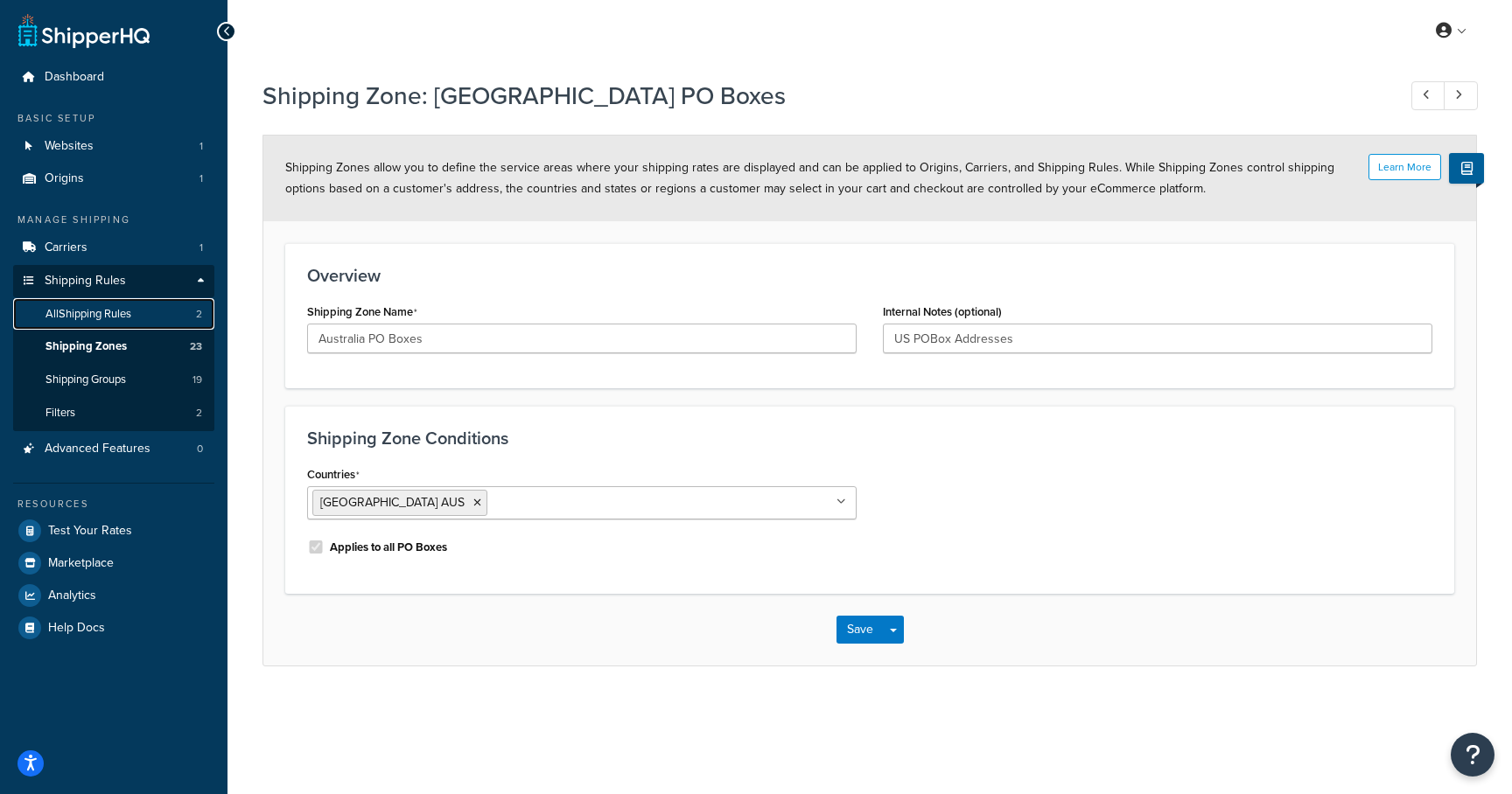
click at [87, 317] on span "All Shipping Rules" at bounding box center [89, 314] width 86 height 15
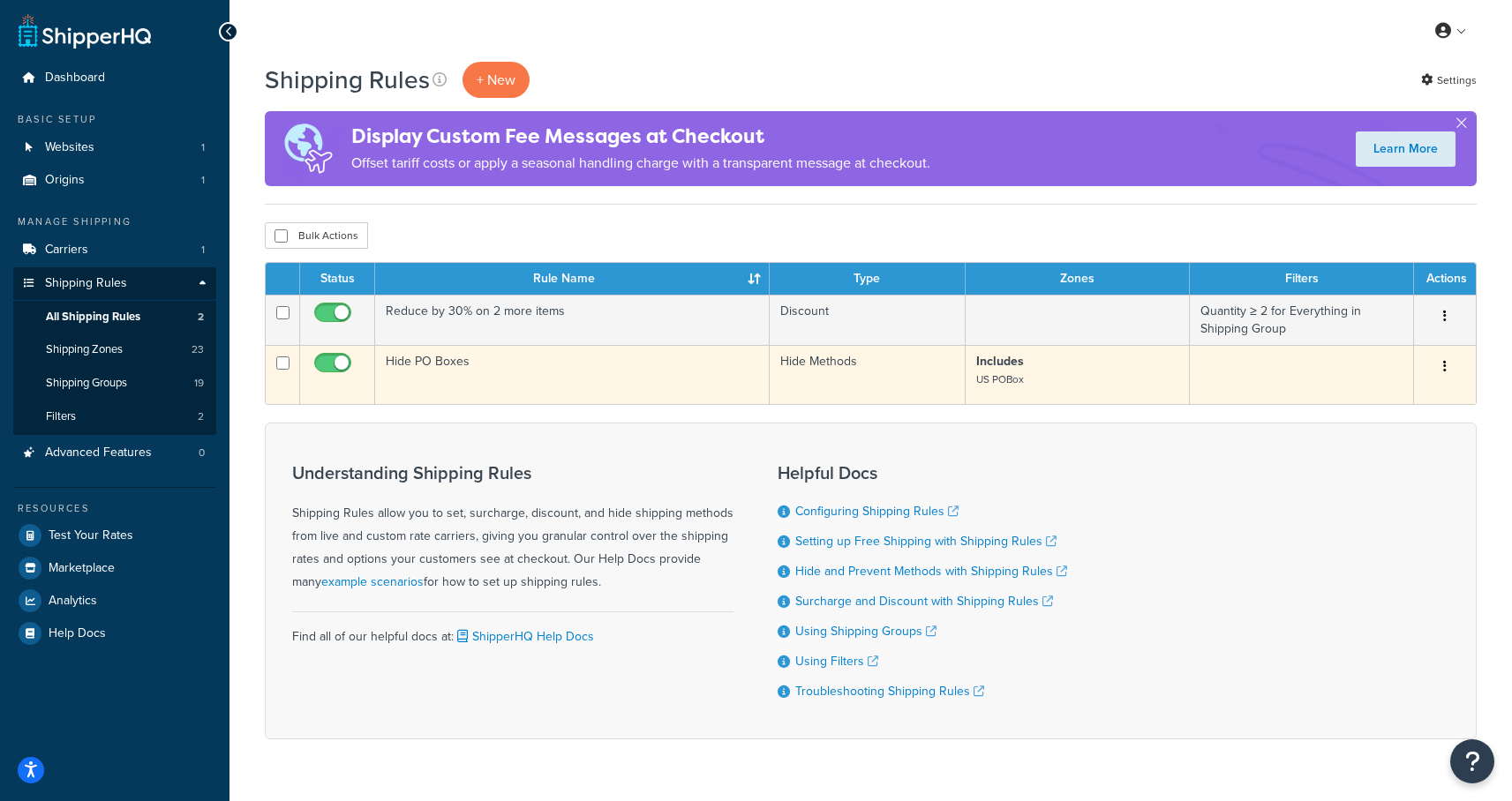
click at [433, 361] on td "Hide PO Boxes" at bounding box center [572, 375] width 395 height 59
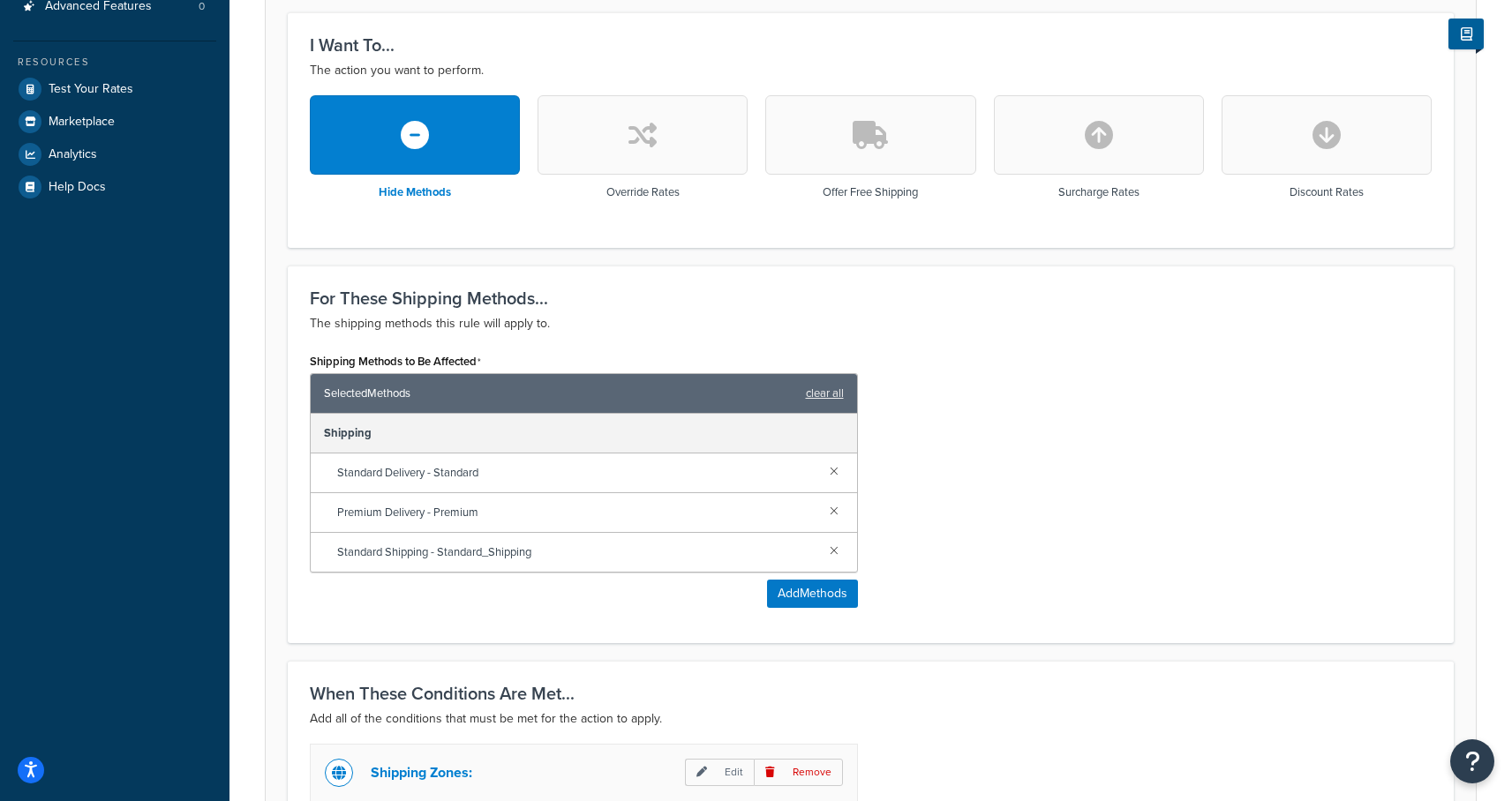
scroll to position [759, 0]
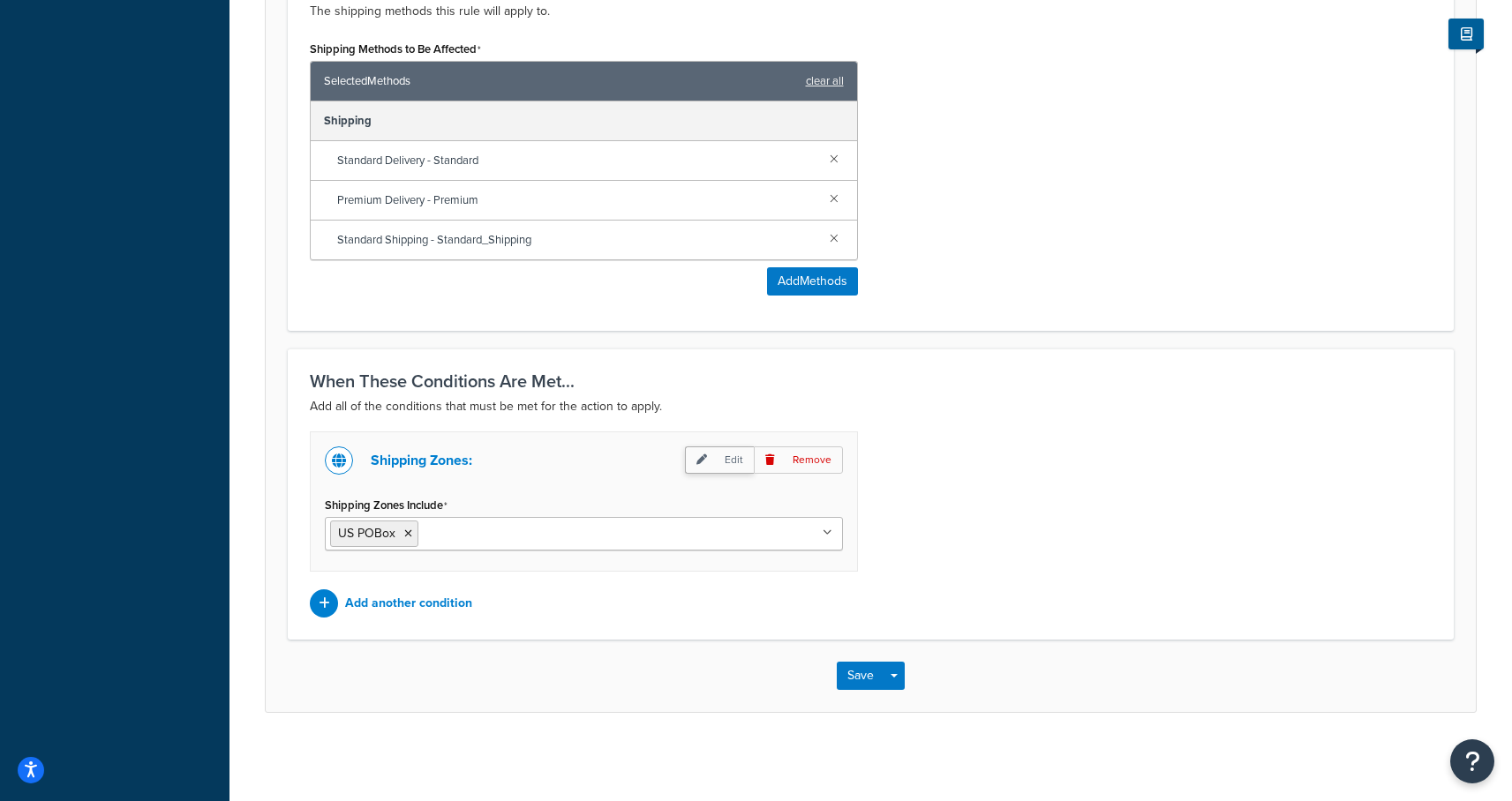
click at [732, 459] on p "Edit" at bounding box center [719, 459] width 69 height 27
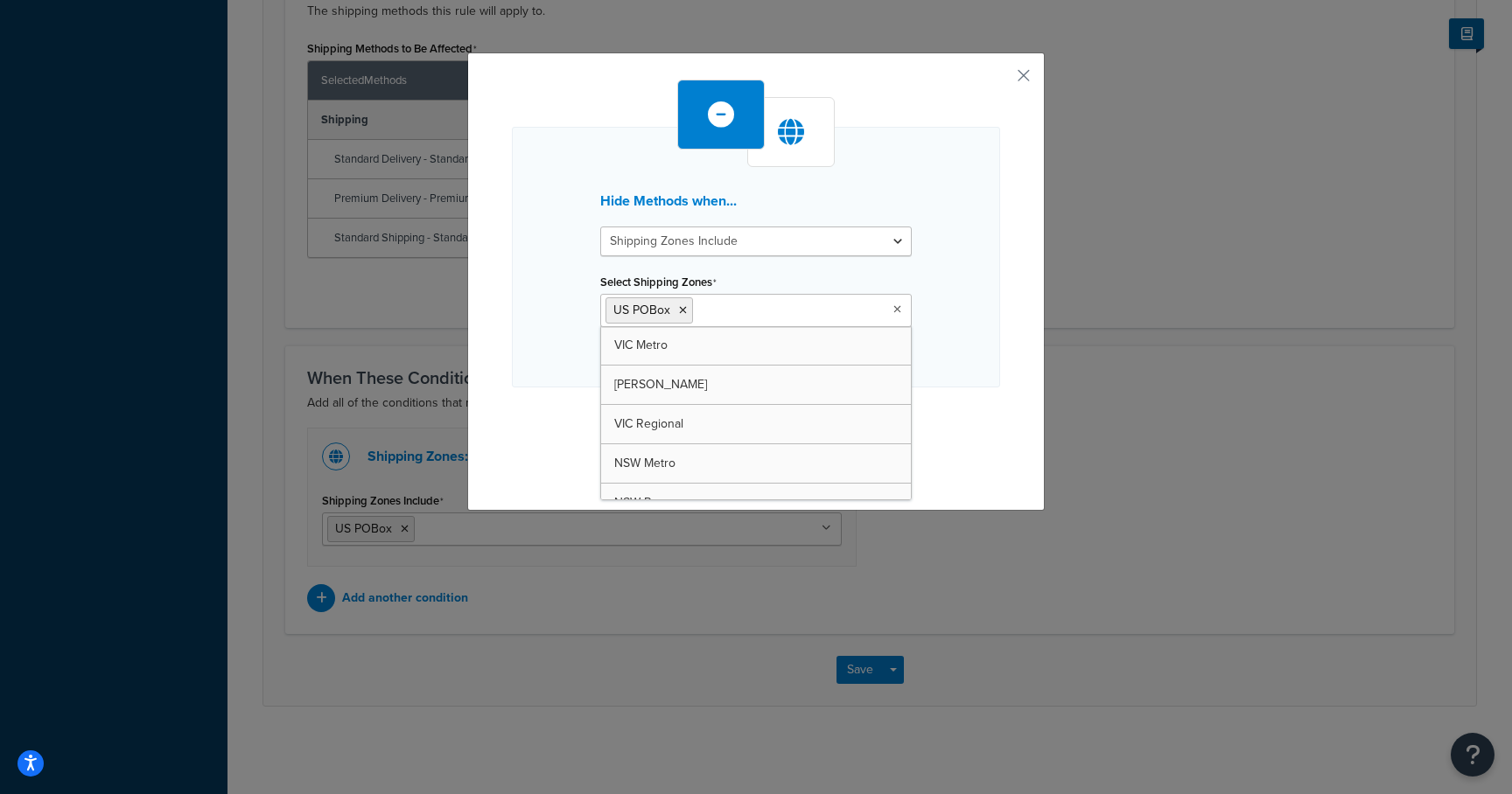
click at [710, 305] on input "Select Shipping Zones" at bounding box center [774, 310] width 154 height 20
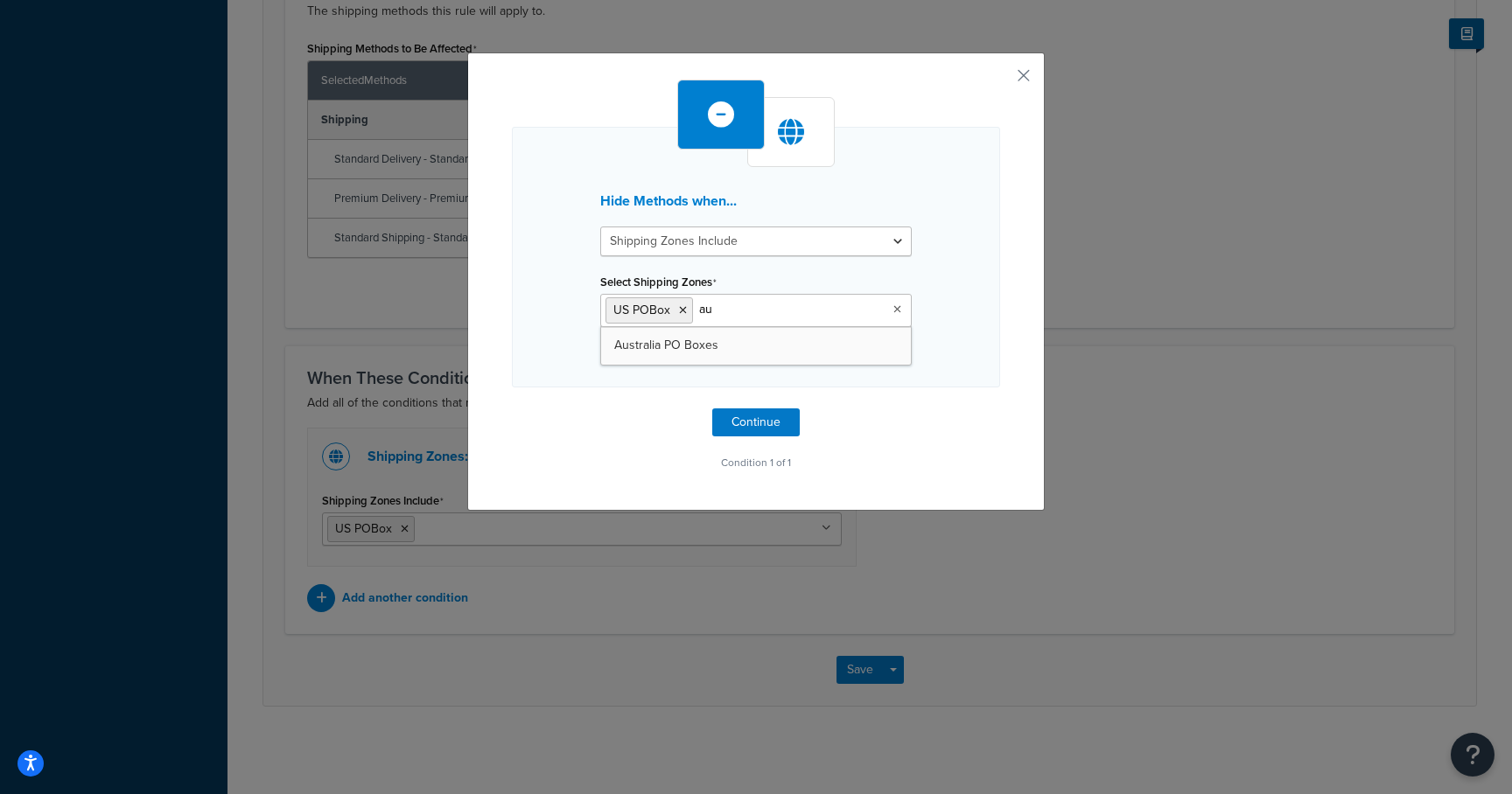
type input "aus"
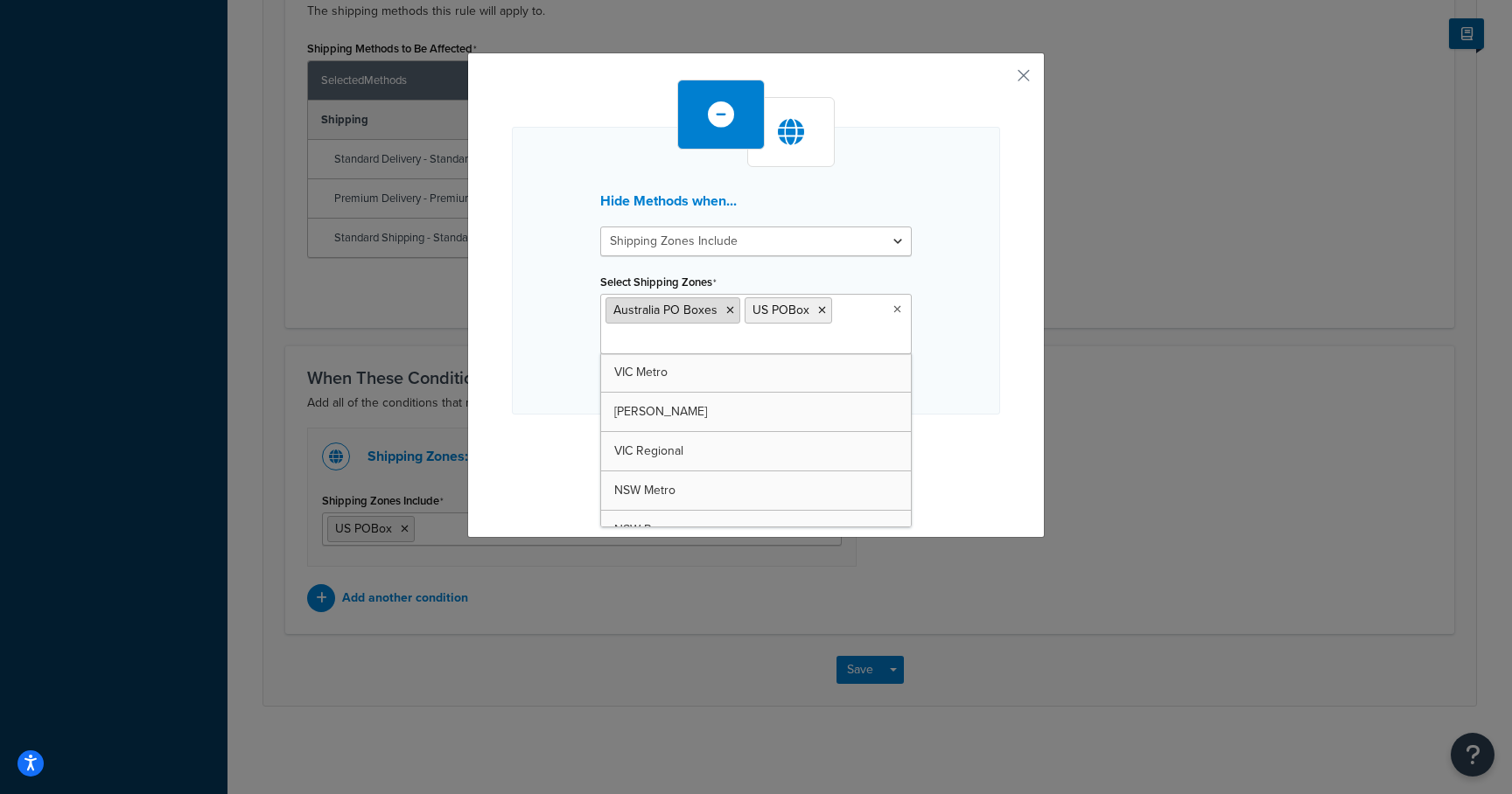
click at [725, 307] on li "Australia PO Boxes" at bounding box center [673, 310] width 135 height 26
click at [818, 312] on icon at bounding box center [821, 310] width 7 height 10
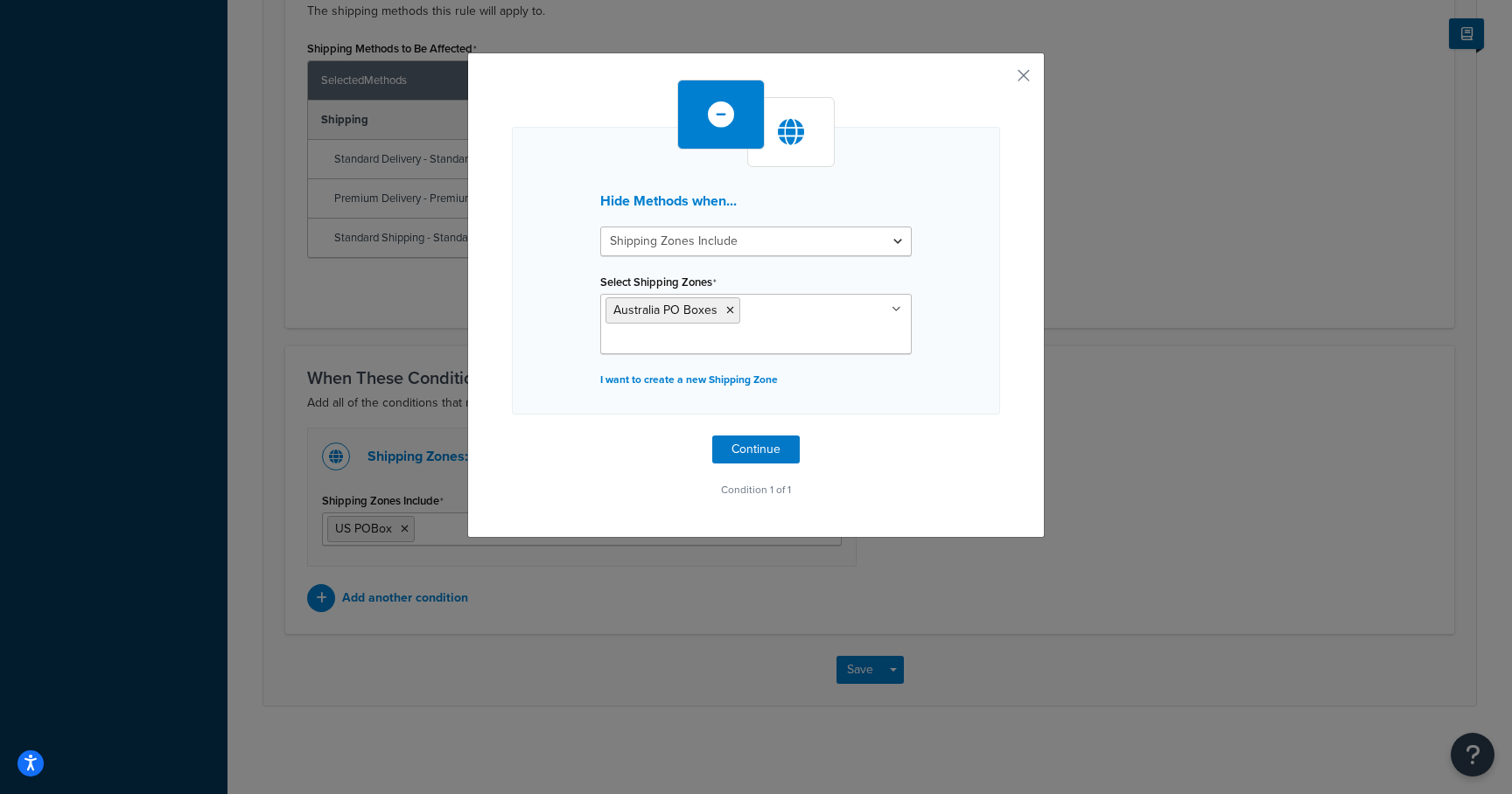
click at [1156, 408] on div "Hide Methods when... Shipping Zones Include Shipping Zones Do Not Include Selec…" at bounding box center [756, 397] width 1512 height 794
click at [772, 436] on button "Continue" at bounding box center [755, 450] width 87 height 28
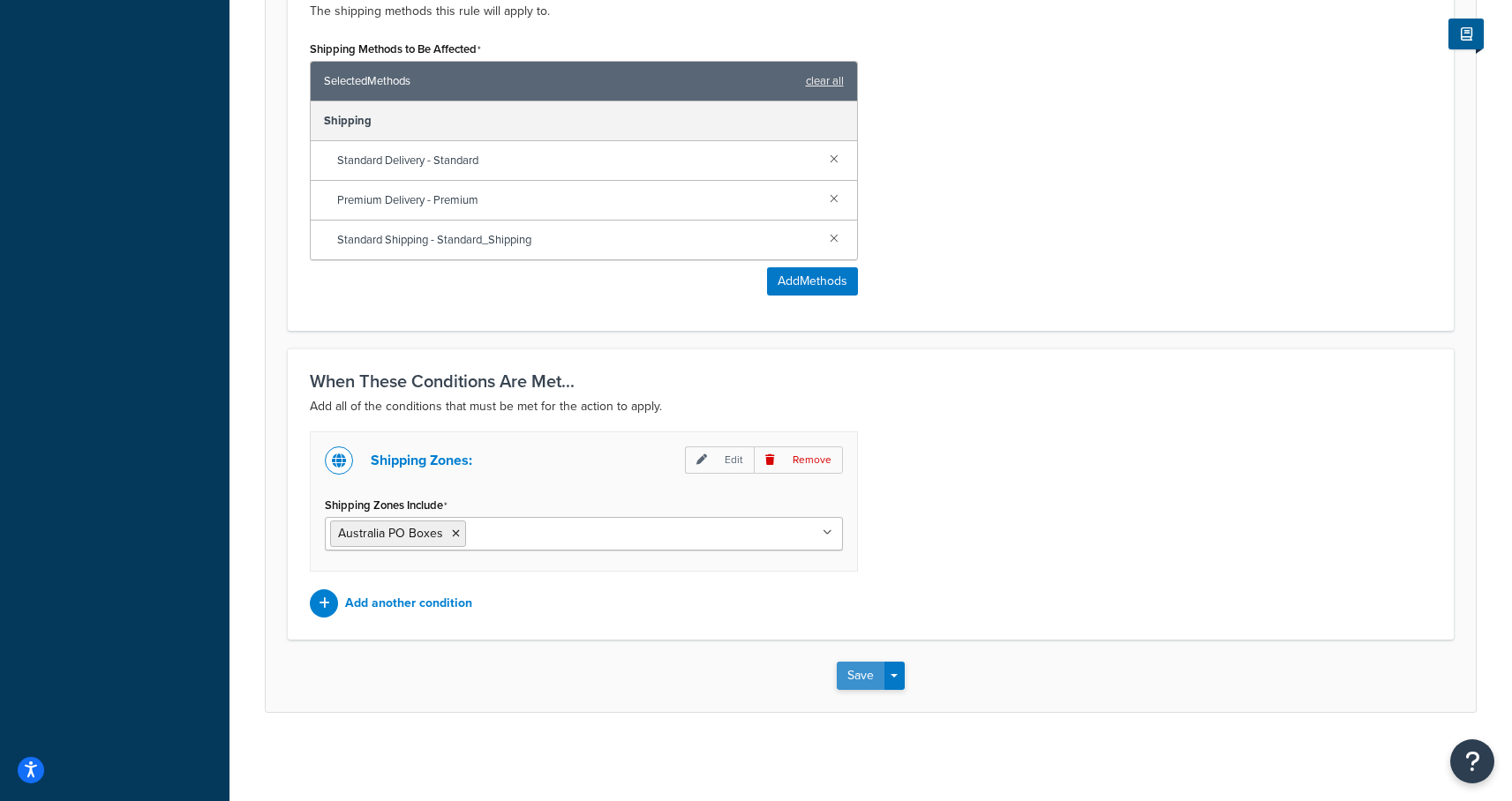
click at [861, 681] on button "Save" at bounding box center [860, 676] width 47 height 28
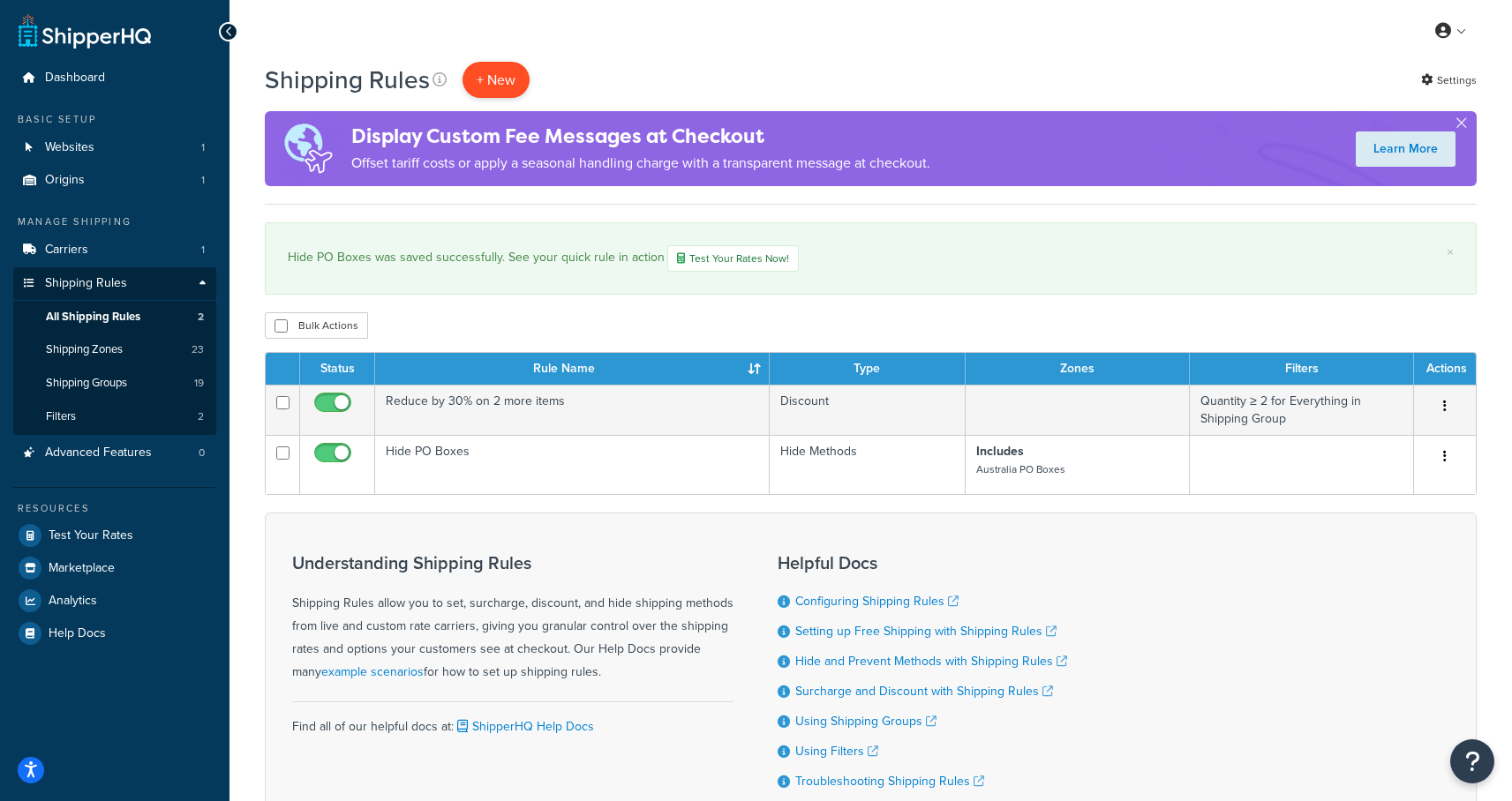
click at [512, 76] on p "+ New" at bounding box center [496, 79] width 67 height 36
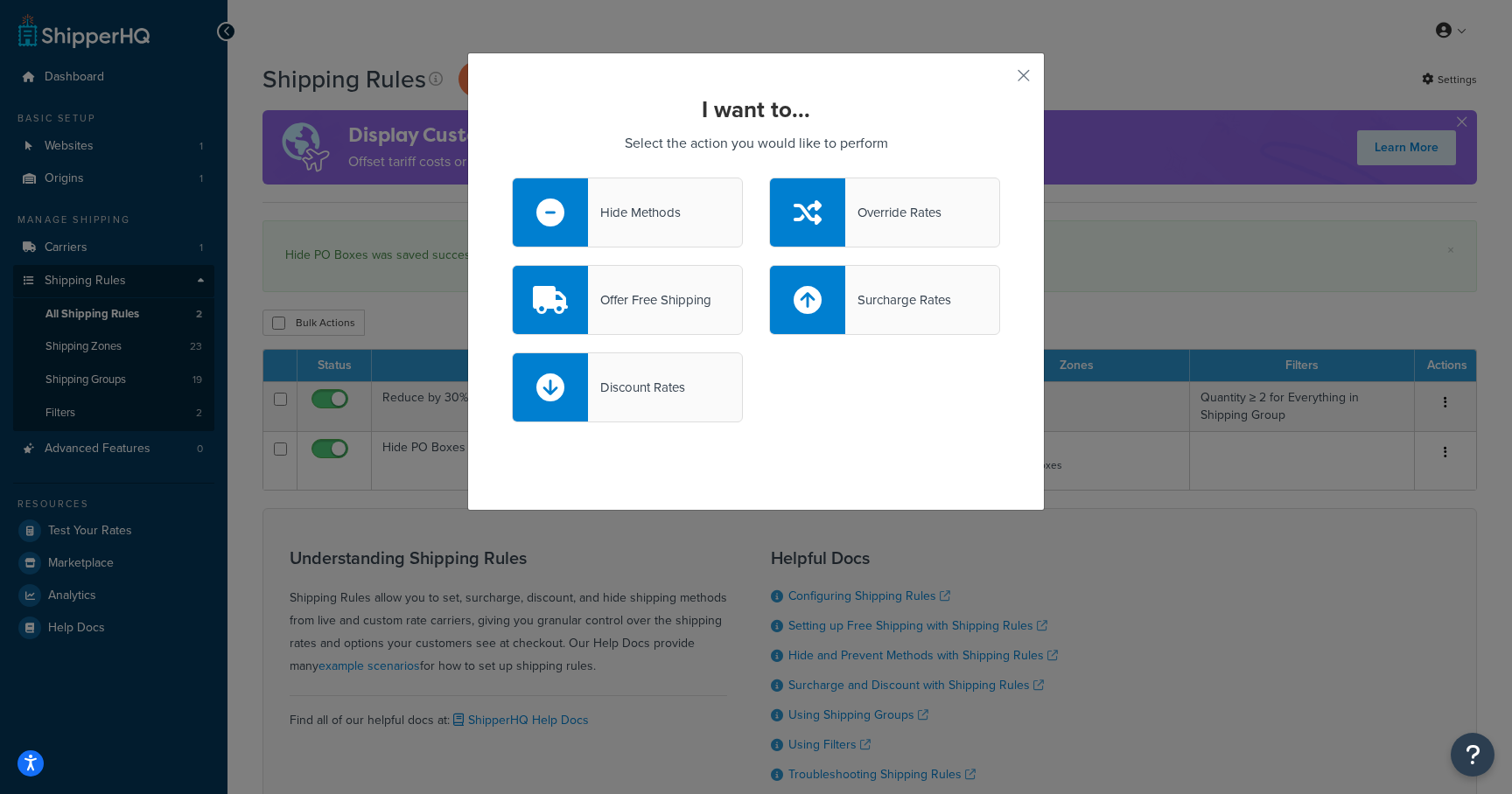
click at [587, 34] on div "I want to... Select the action you would like to perform Hide Methods Override …" at bounding box center [756, 397] width 1512 height 794
click at [1000, 79] on button "button" at bounding box center [997, 81] width 5 height 5
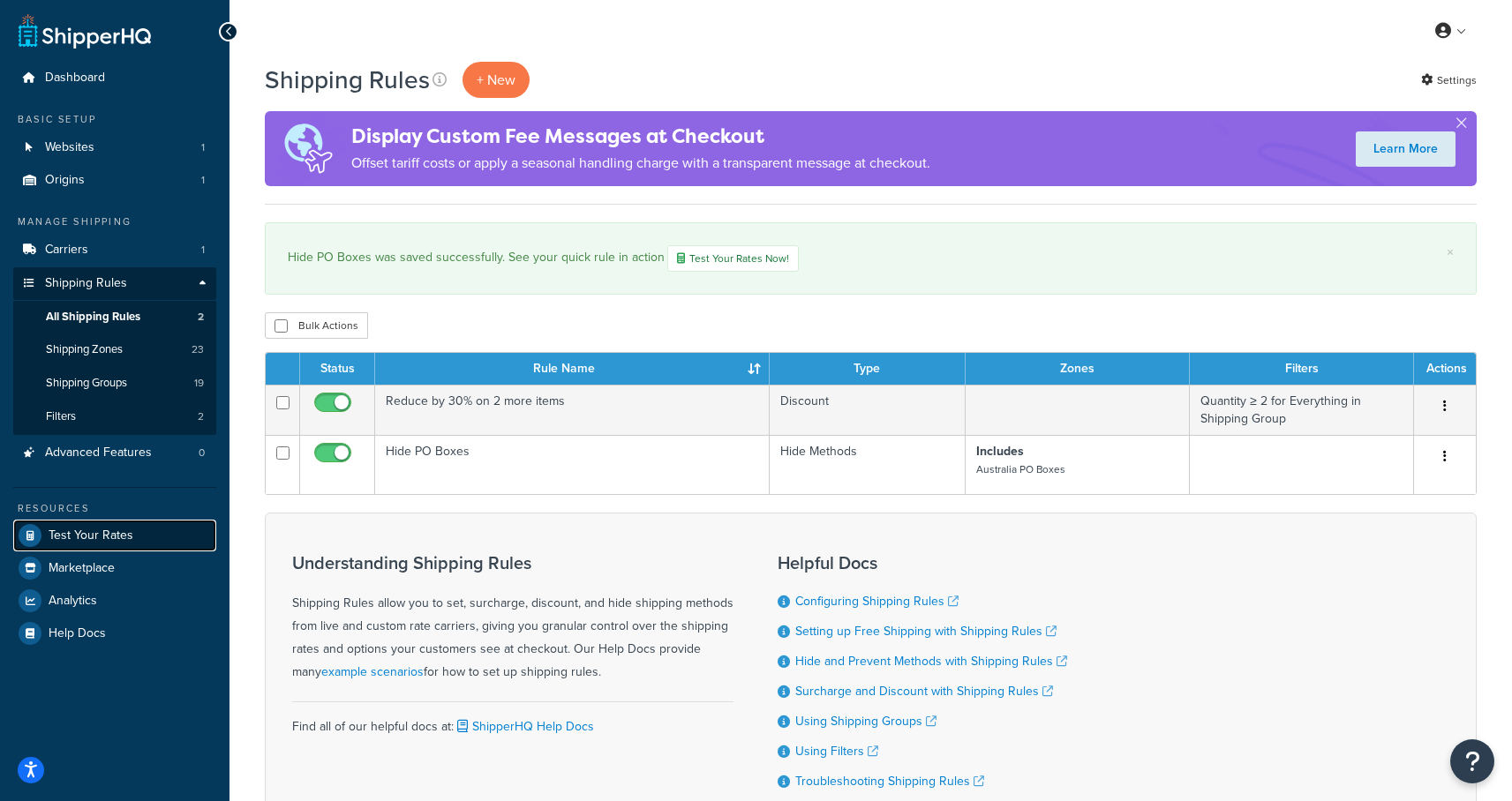
click at [98, 537] on span "Test Your Rates" at bounding box center [91, 536] width 85 height 15
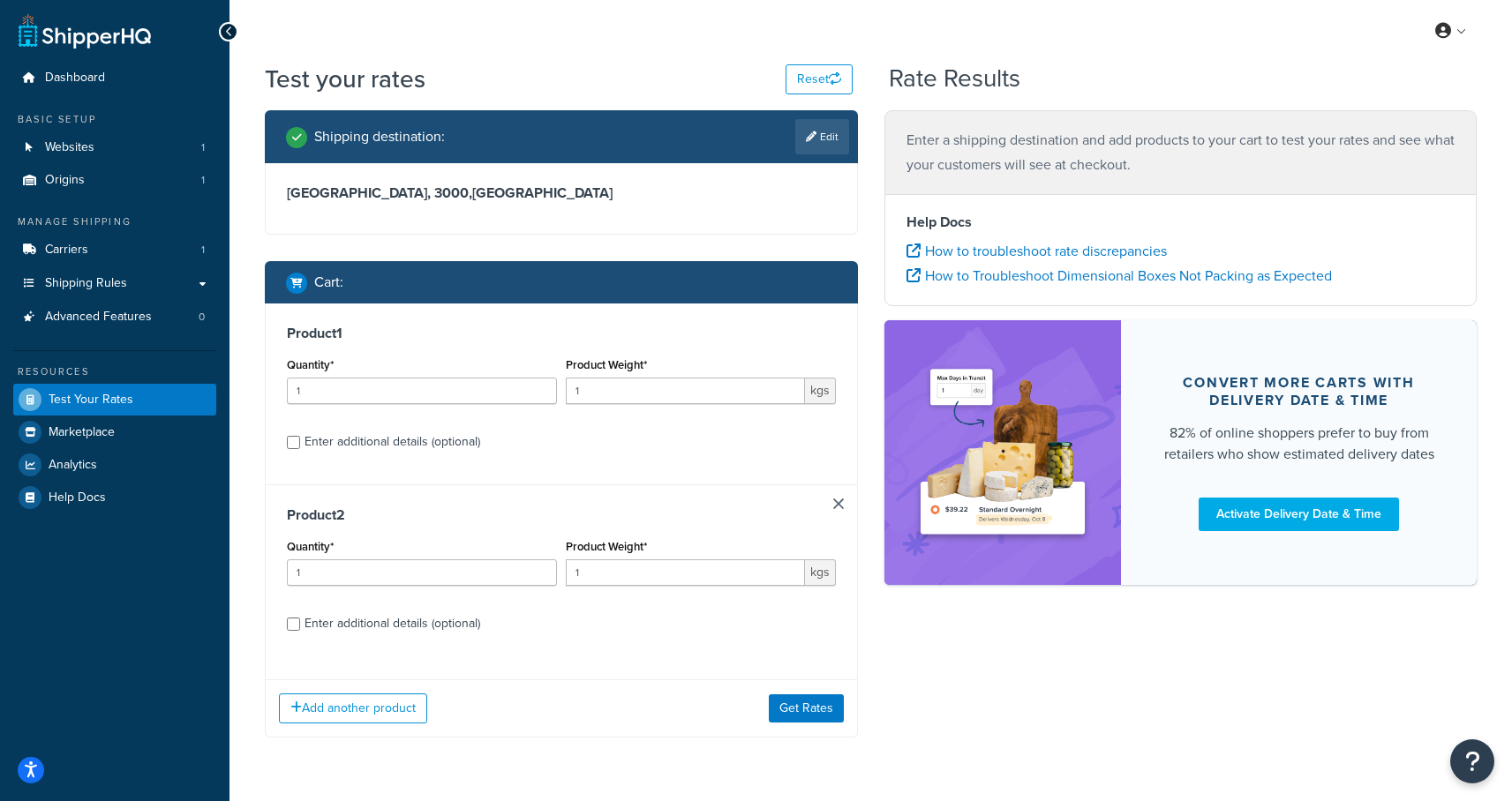
click at [838, 502] on link at bounding box center [838, 503] width 10 height 10
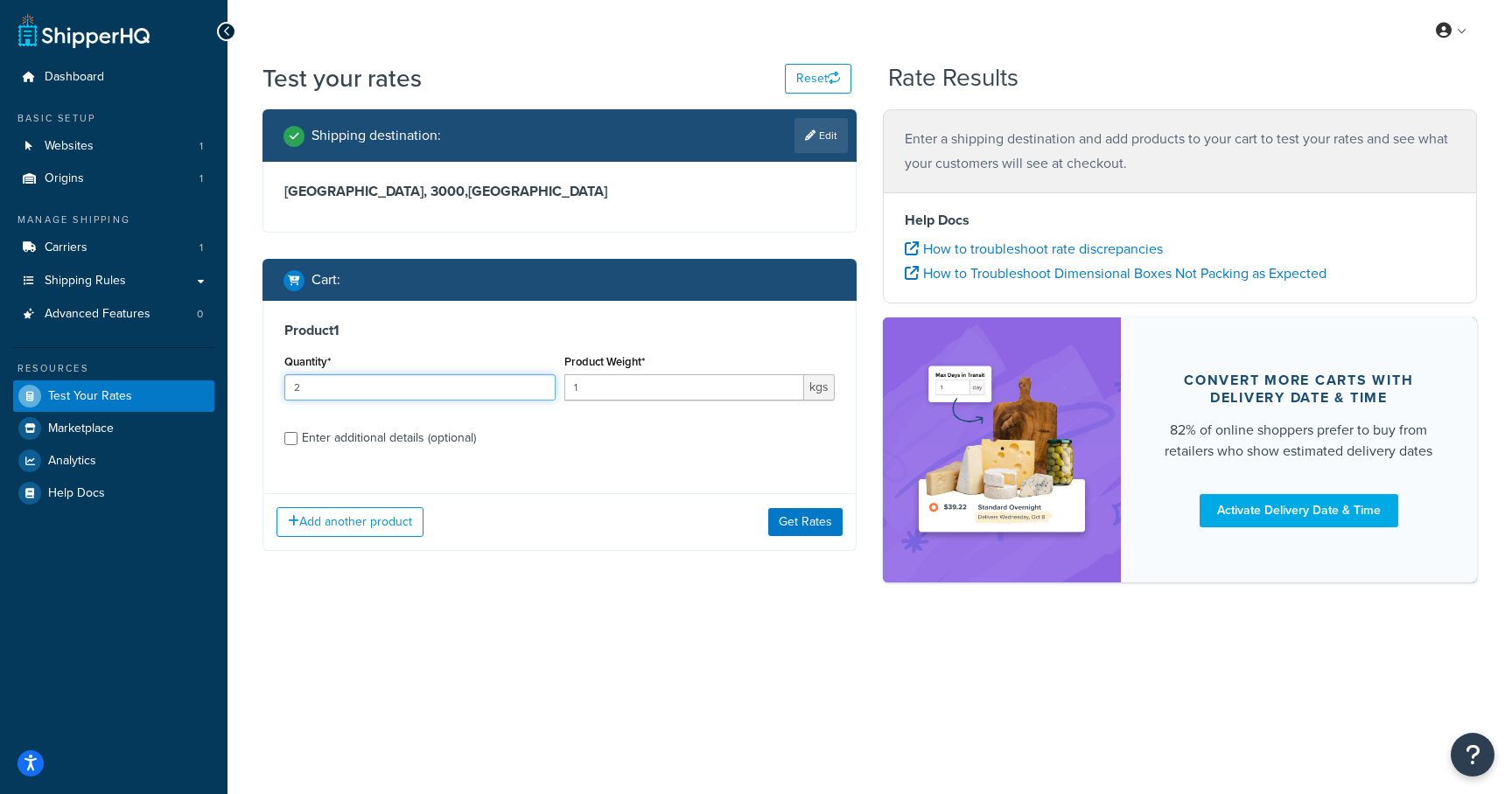
click at [540, 383] on input "2" at bounding box center [420, 387] width 271 height 26
click at [540, 383] on input "3" at bounding box center [420, 387] width 271 height 26
type input "4"
click at [540, 383] on input "4" at bounding box center [420, 387] width 271 height 26
click at [598, 301] on div "Product 1 Quantity* 4 Product Weight* 1 kgs Enter additional details (optional)" at bounding box center [559, 391] width 592 height 180
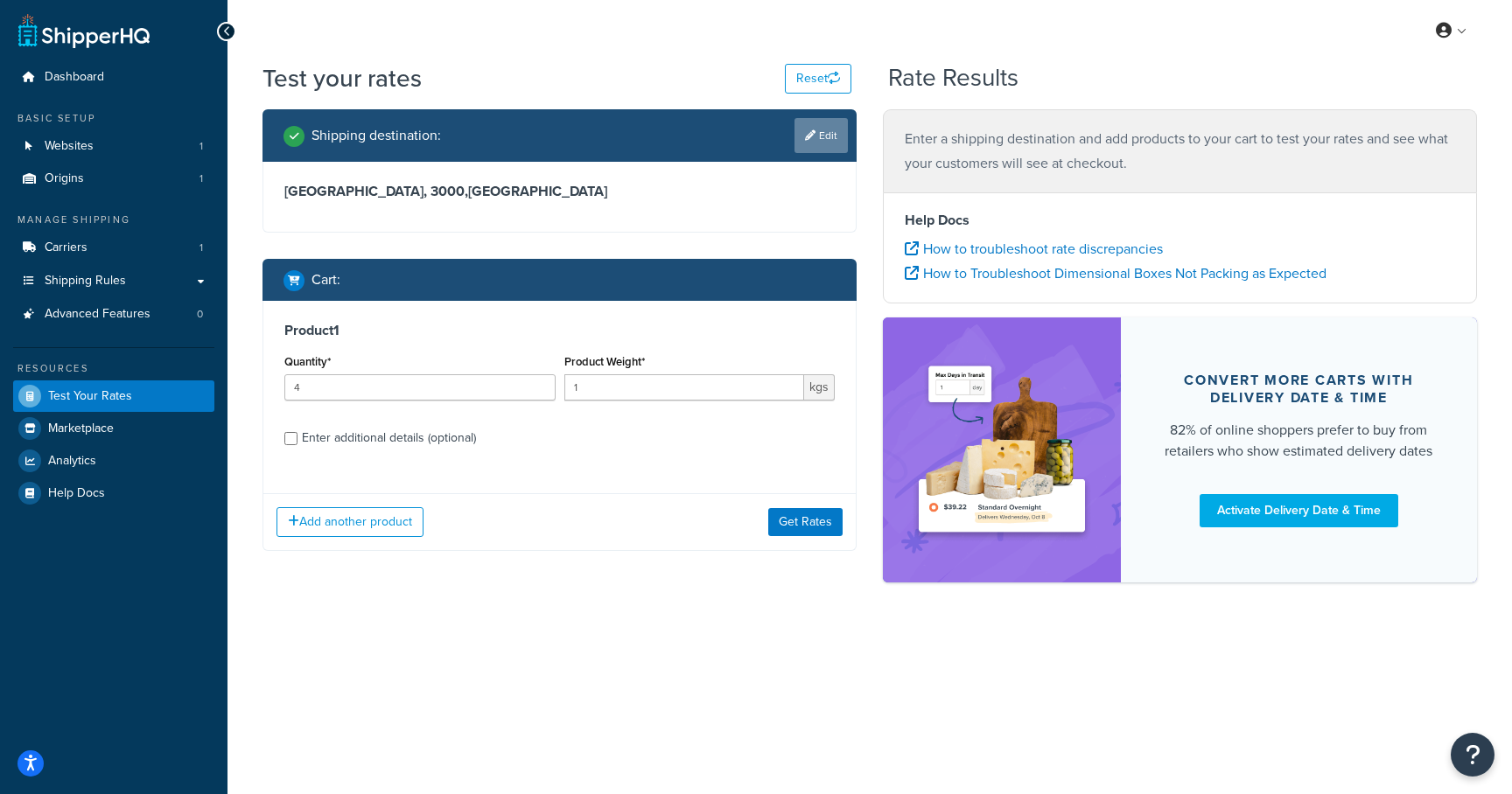
click at [816, 131] on link "Edit" at bounding box center [821, 135] width 53 height 35
select select "AU"
select select "VIC"
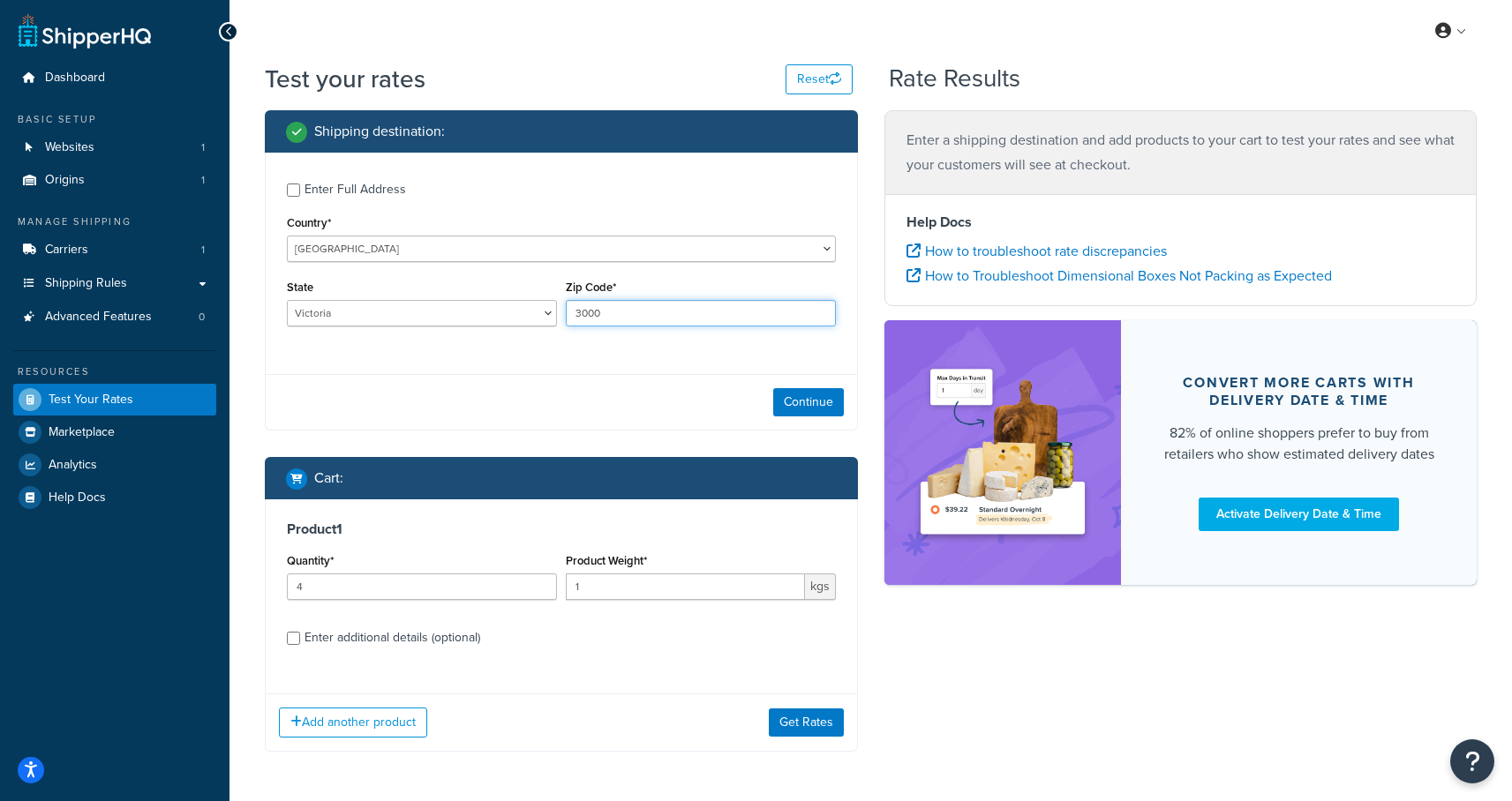
drag, startPoint x: 609, startPoint y: 316, endPoint x: 580, endPoint y: 317, distance: 29.0
click at [580, 317] on input "3000" at bounding box center [700, 313] width 270 height 26
type input "3927"
click at [798, 399] on button "Continue" at bounding box center [808, 402] width 71 height 28
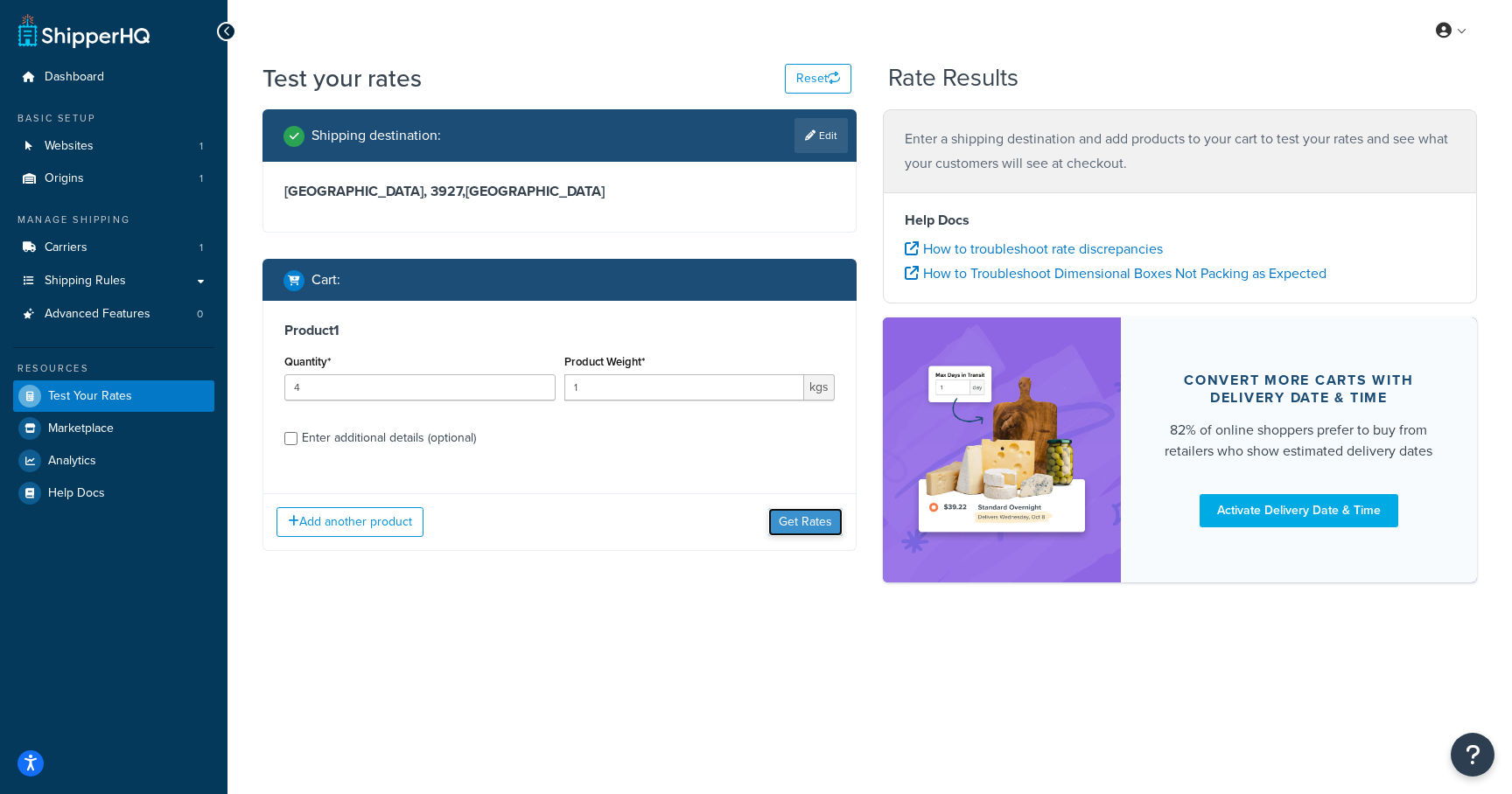
click at [809, 522] on button "Get Rates" at bounding box center [805, 522] width 74 height 28
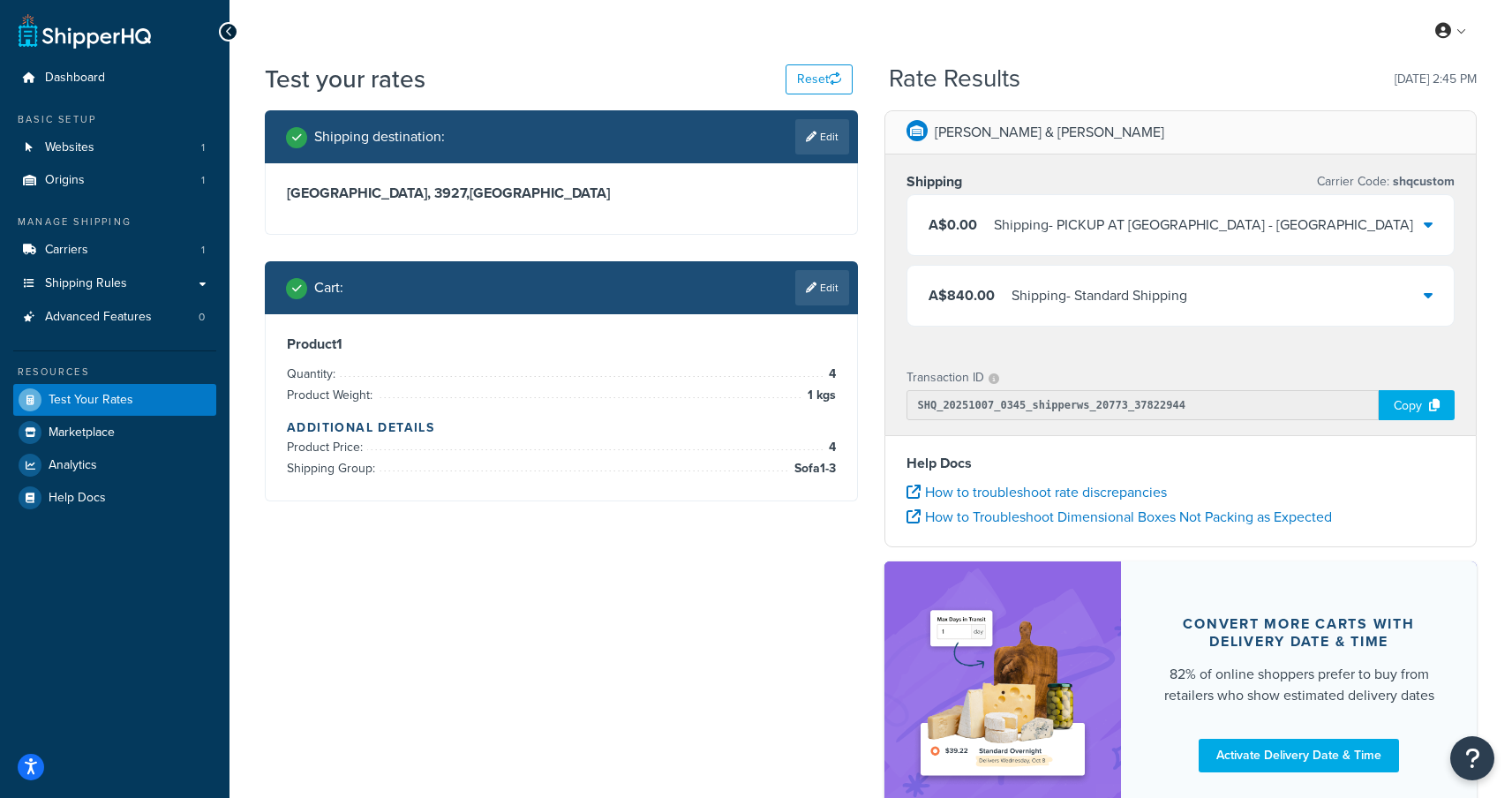
click at [1277, 309] on div "A$840.00 Shipping - Standard Shipping" at bounding box center [1181, 296] width 547 height 60
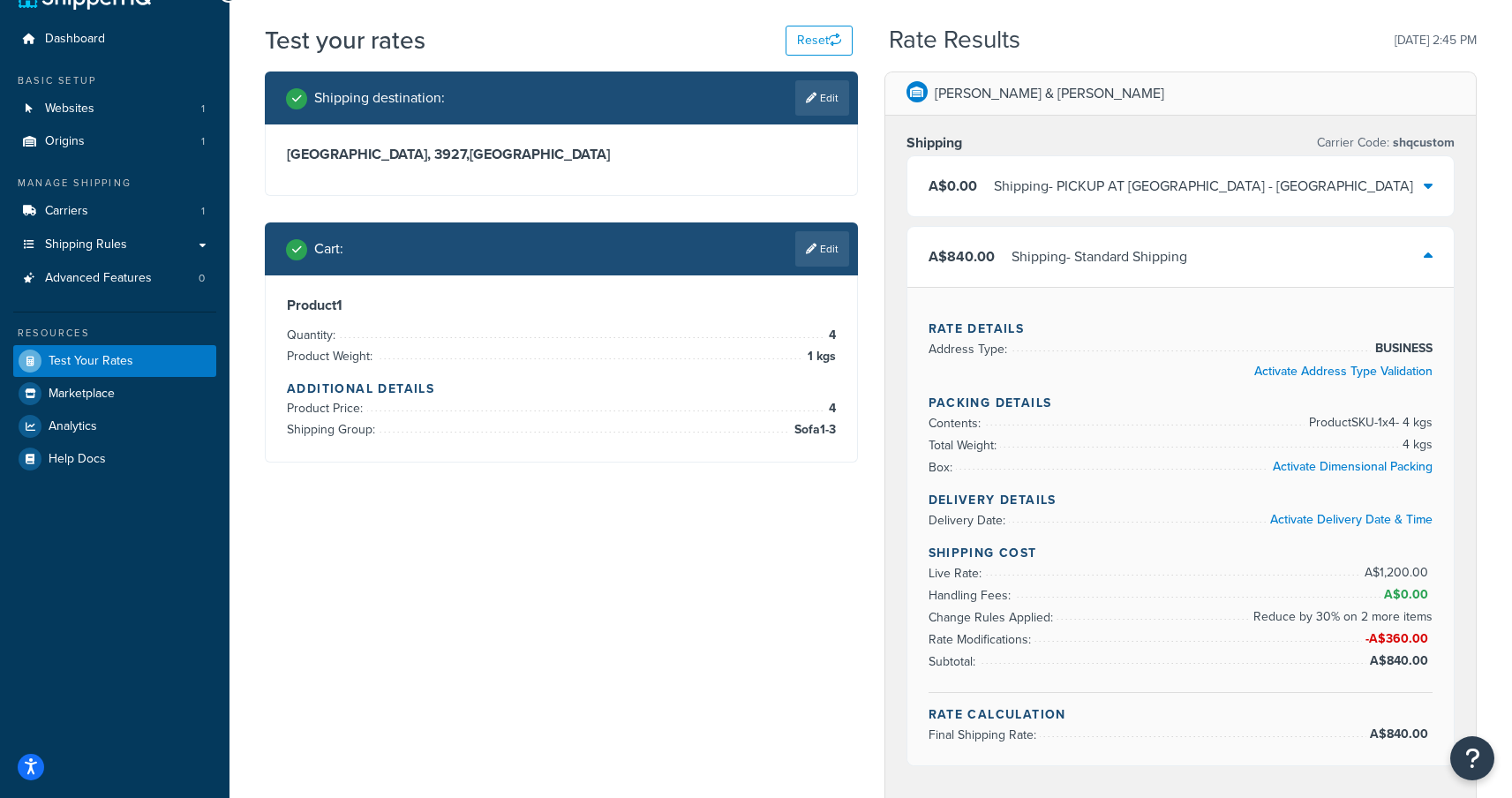
scroll to position [113, 0]
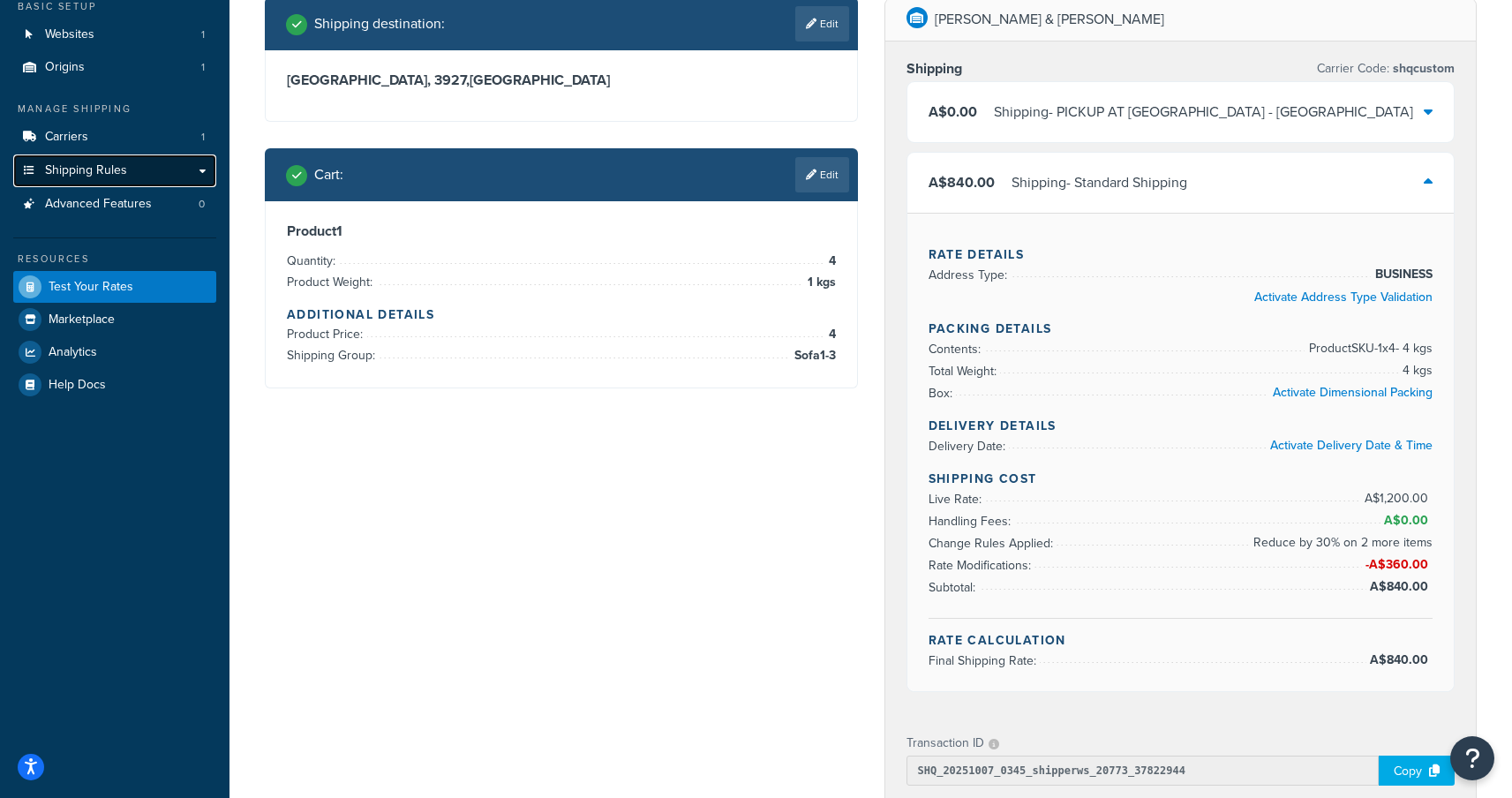
click at [154, 170] on link "Shipping Rules" at bounding box center [114, 171] width 203 height 33
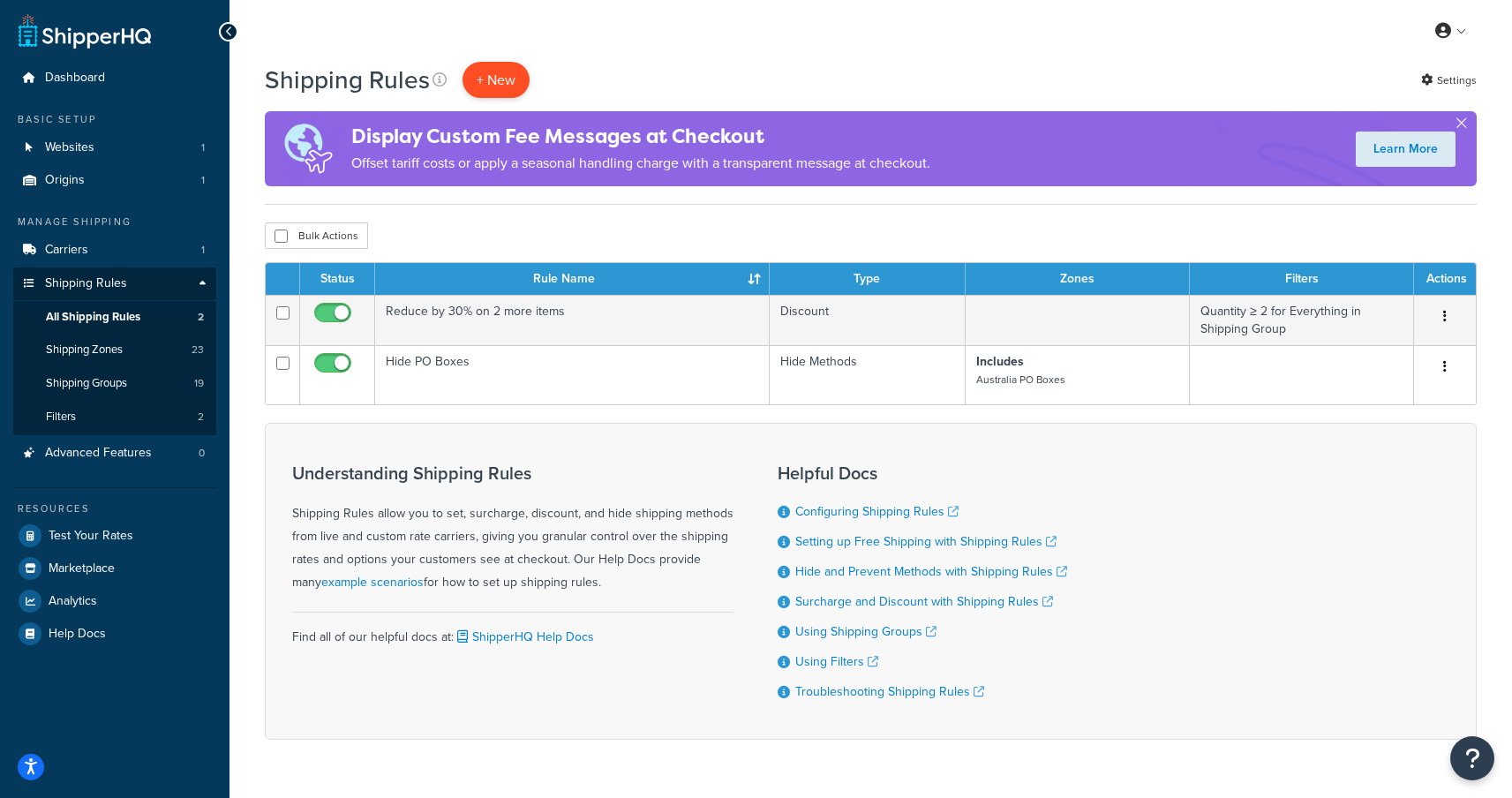
click at [496, 78] on p "+ New" at bounding box center [496, 79] width 67 height 36
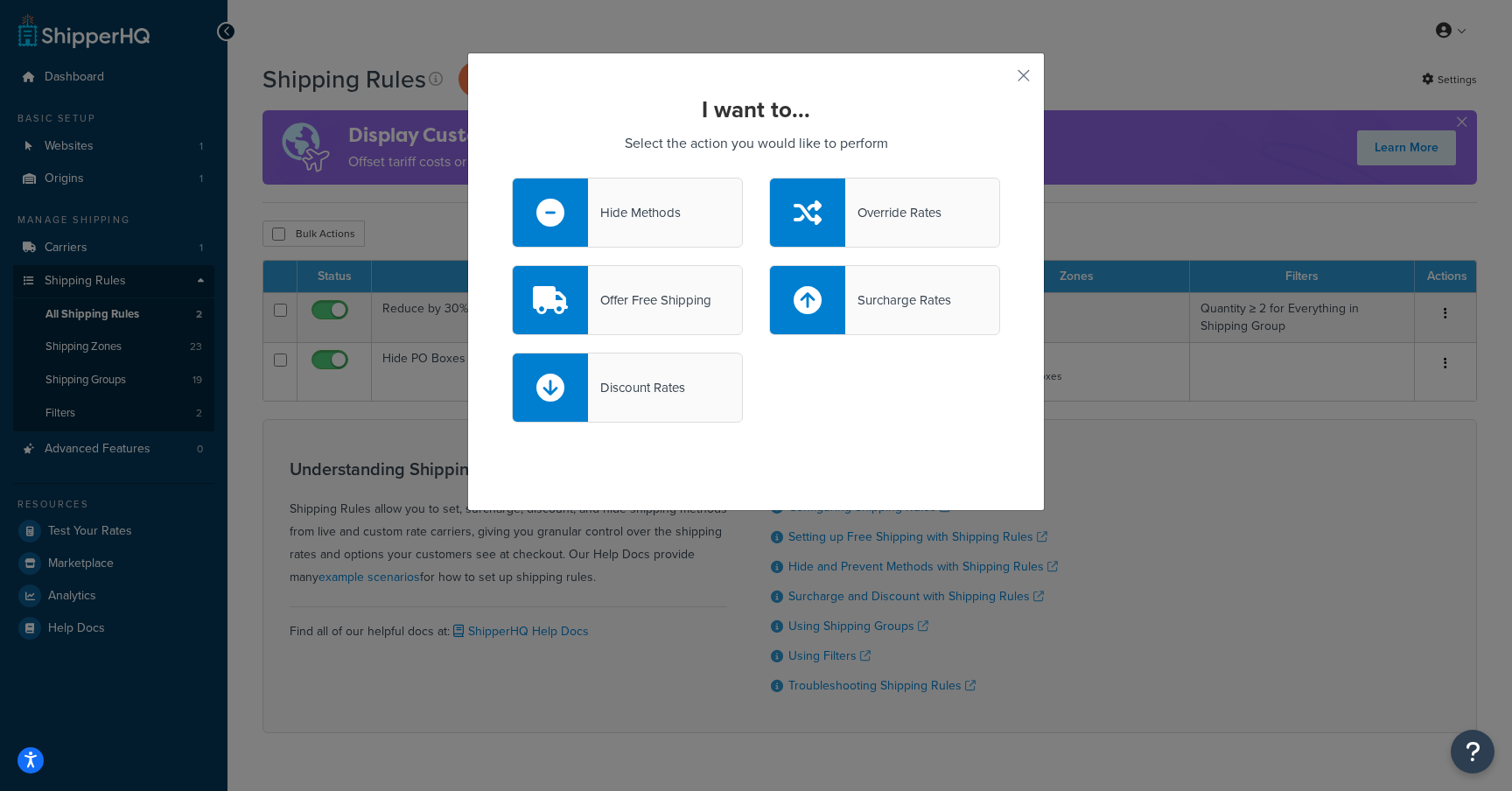
click at [596, 383] on div "Discount Rates" at bounding box center [636, 388] width 97 height 24
click at [0, 0] on input "Discount Rates" at bounding box center [0, 0] width 0 height 0
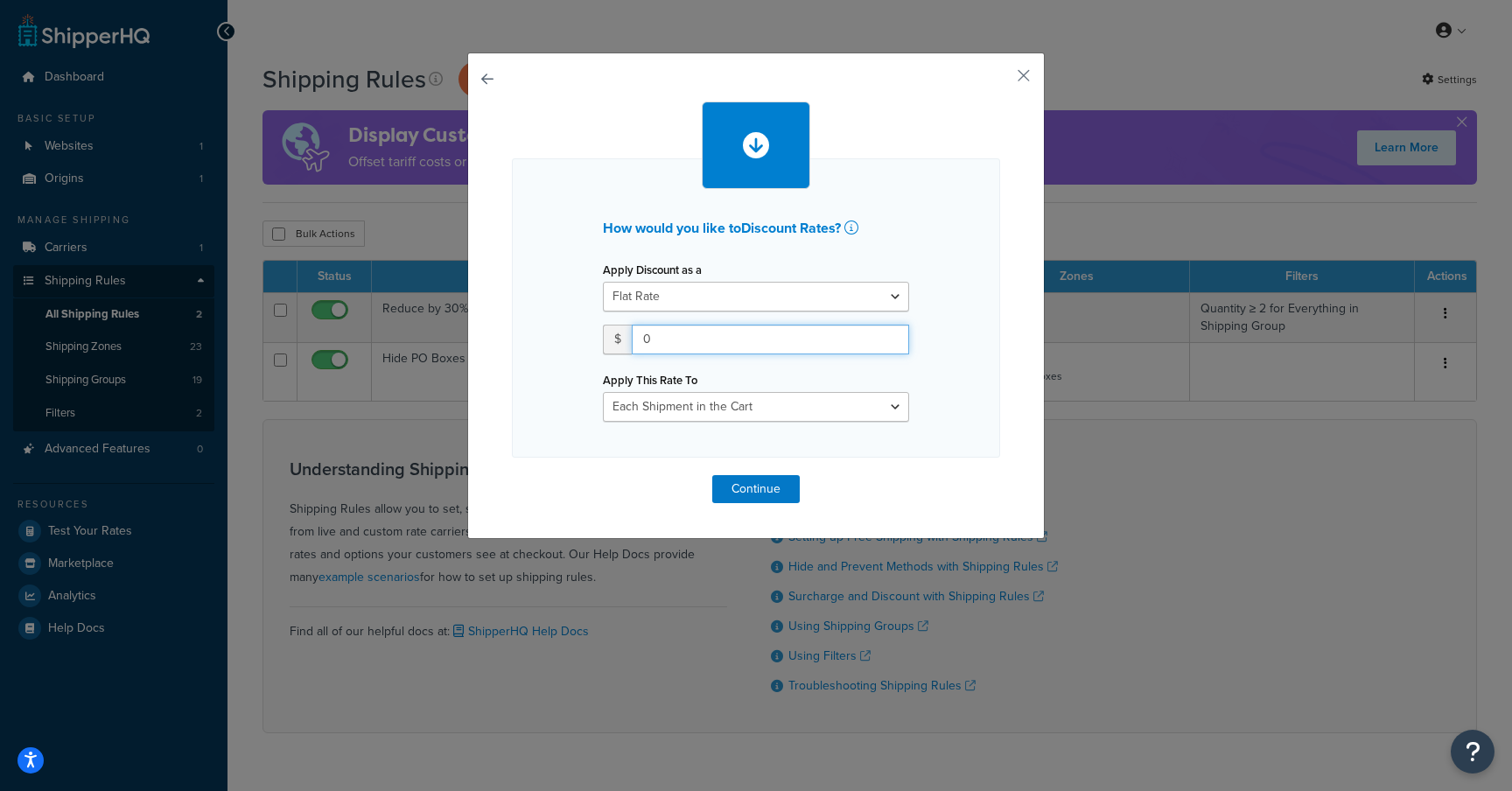
click at [664, 343] on input "0" at bounding box center [770, 340] width 277 height 30
click at [1000, 80] on button "button" at bounding box center [997, 81] width 5 height 5
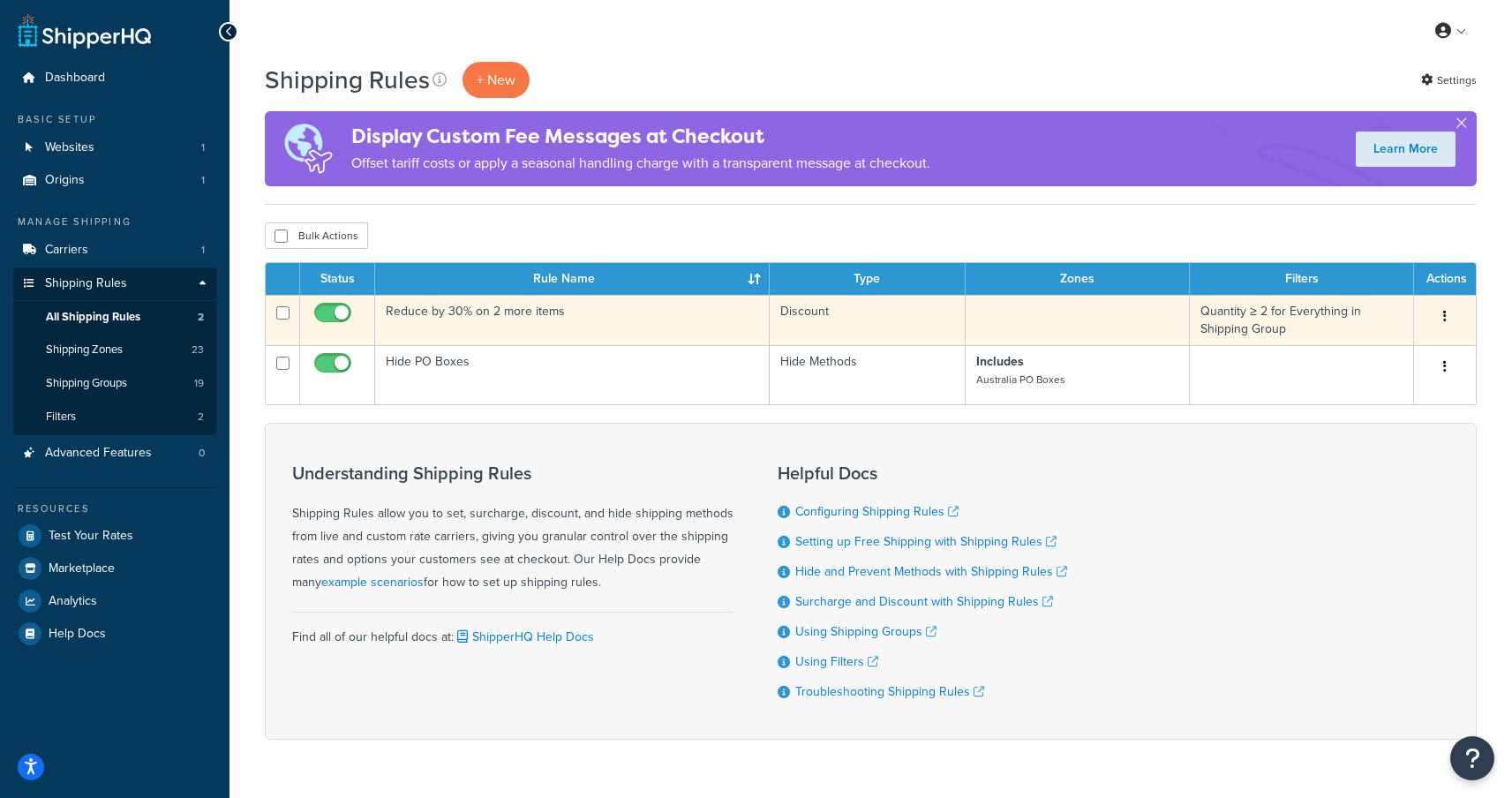
click at [596, 313] on td "Reduce by 30% on 2 more items" at bounding box center [572, 319] width 395 height 50
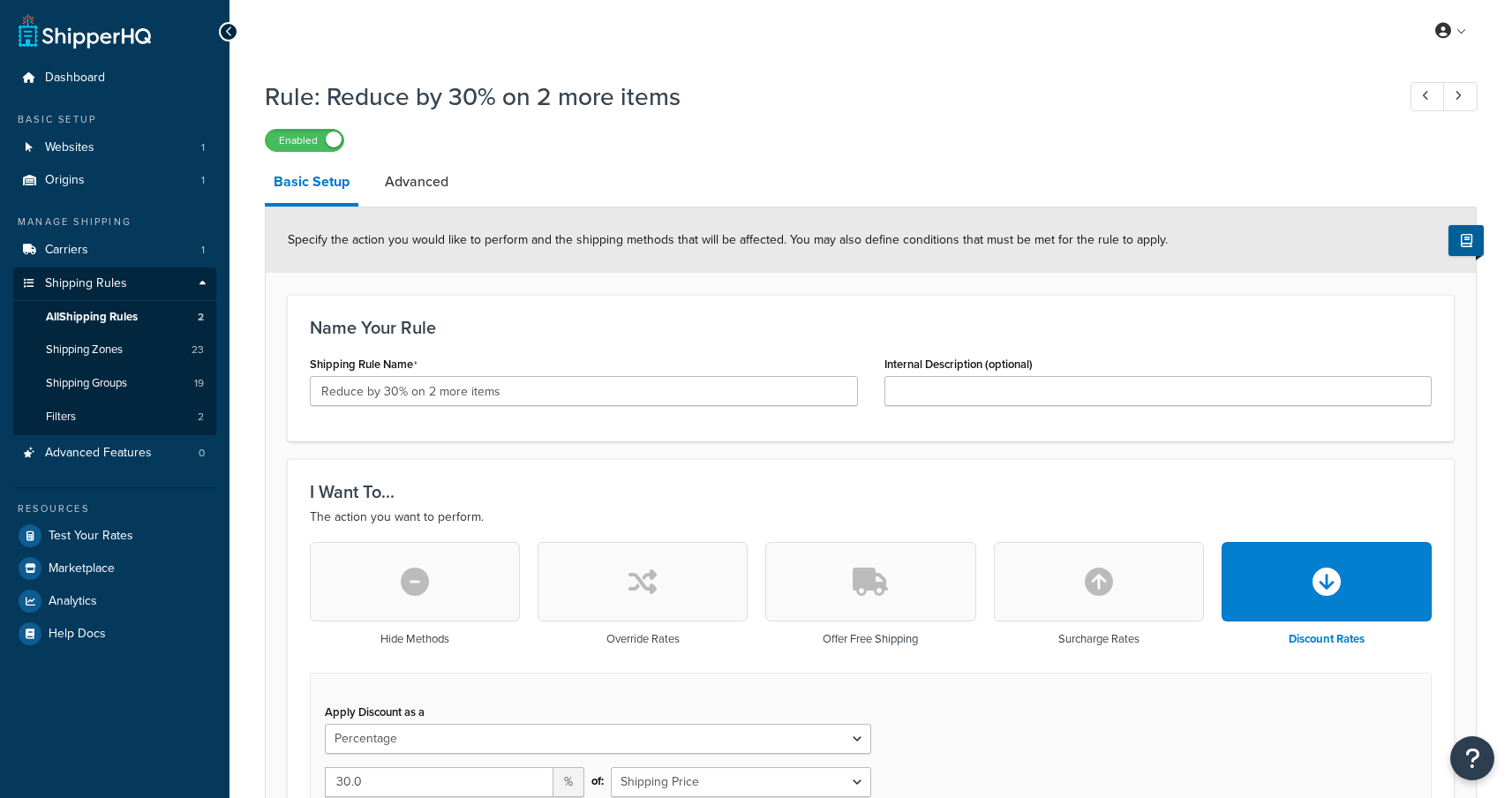
select select "PERCENTAGE"
click at [110, 310] on span "All Shipping Rules" at bounding box center [92, 317] width 92 height 15
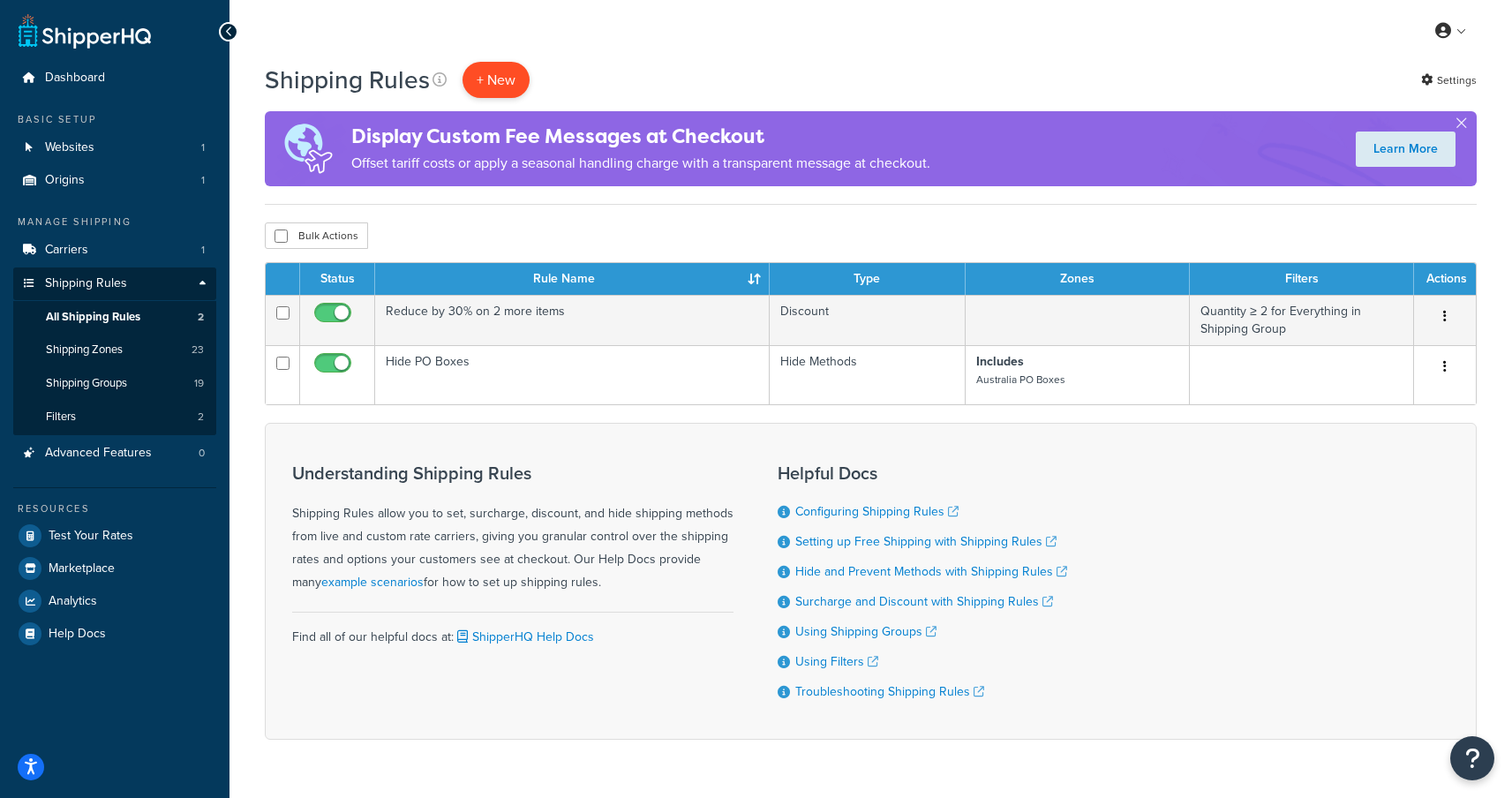
click at [505, 86] on p "+ New" at bounding box center [496, 79] width 67 height 36
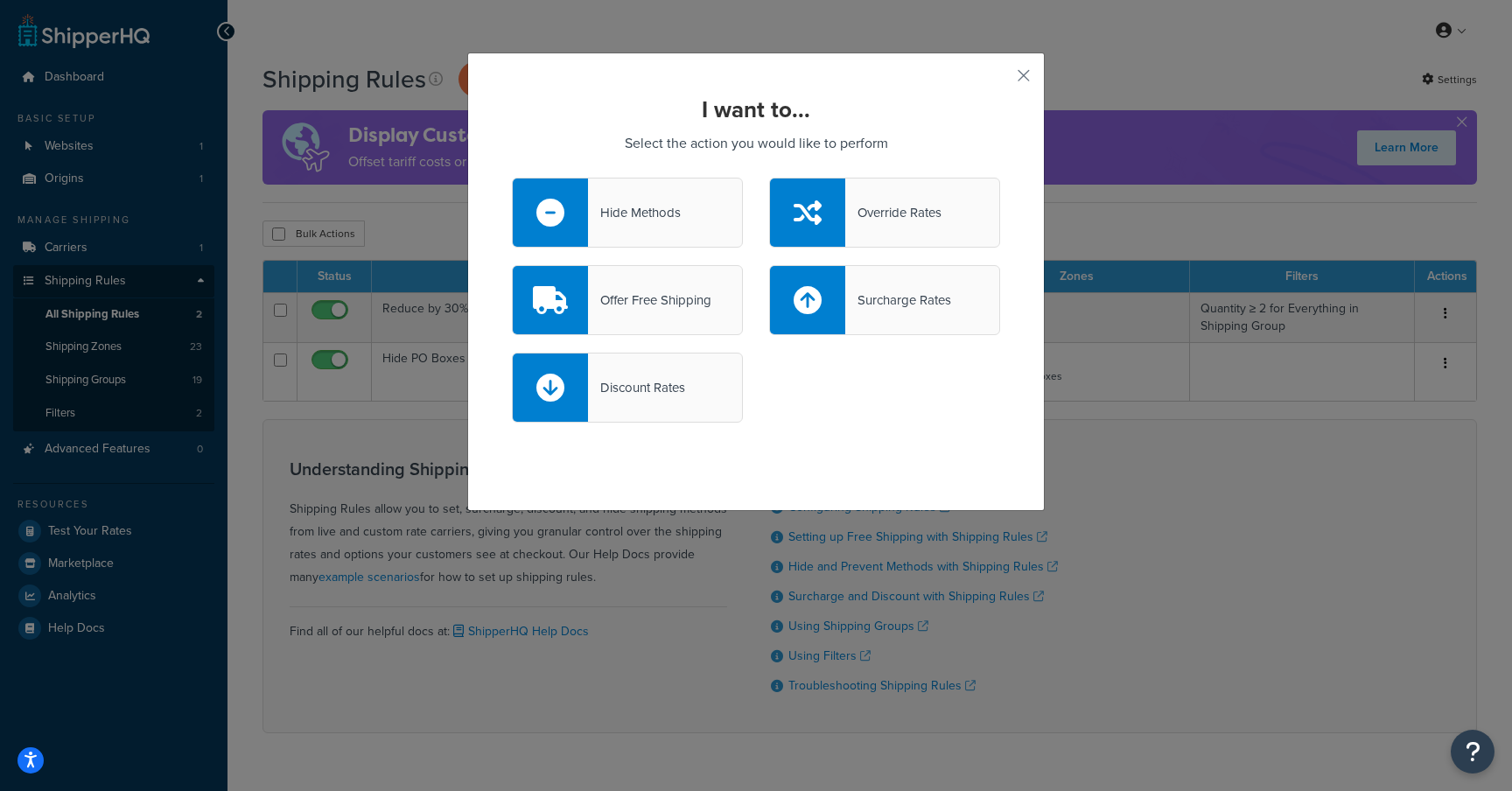
click at [632, 392] on div "Discount Rates" at bounding box center [636, 388] width 97 height 24
click at [0, 0] on input "Discount Rates" at bounding box center [0, 0] width 0 height 0
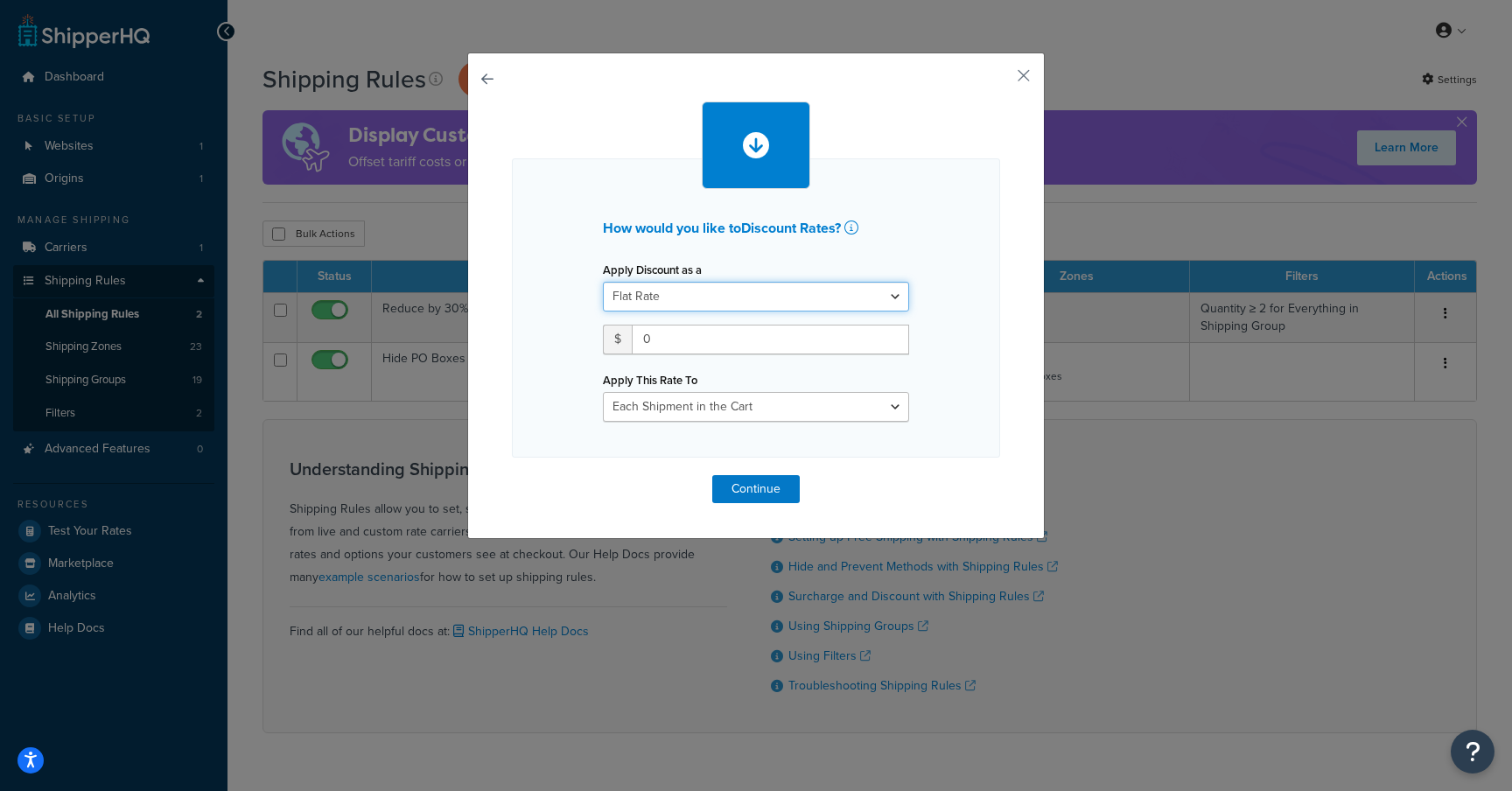
click at [683, 309] on select "Flat Rate Percentage Flat Rate & Percentage" at bounding box center [755, 297] width 306 height 30
click at [729, 289] on select "Flat Rate Percentage Flat Rate & Percentage" at bounding box center [755, 297] width 306 height 30
select select "PERCENTAGE"
click at [603, 282] on select "Flat Rate Percentage Flat Rate & Percentage" at bounding box center [755, 297] width 306 height 30
click at [661, 337] on input "number" at bounding box center [657, 340] width 109 height 30
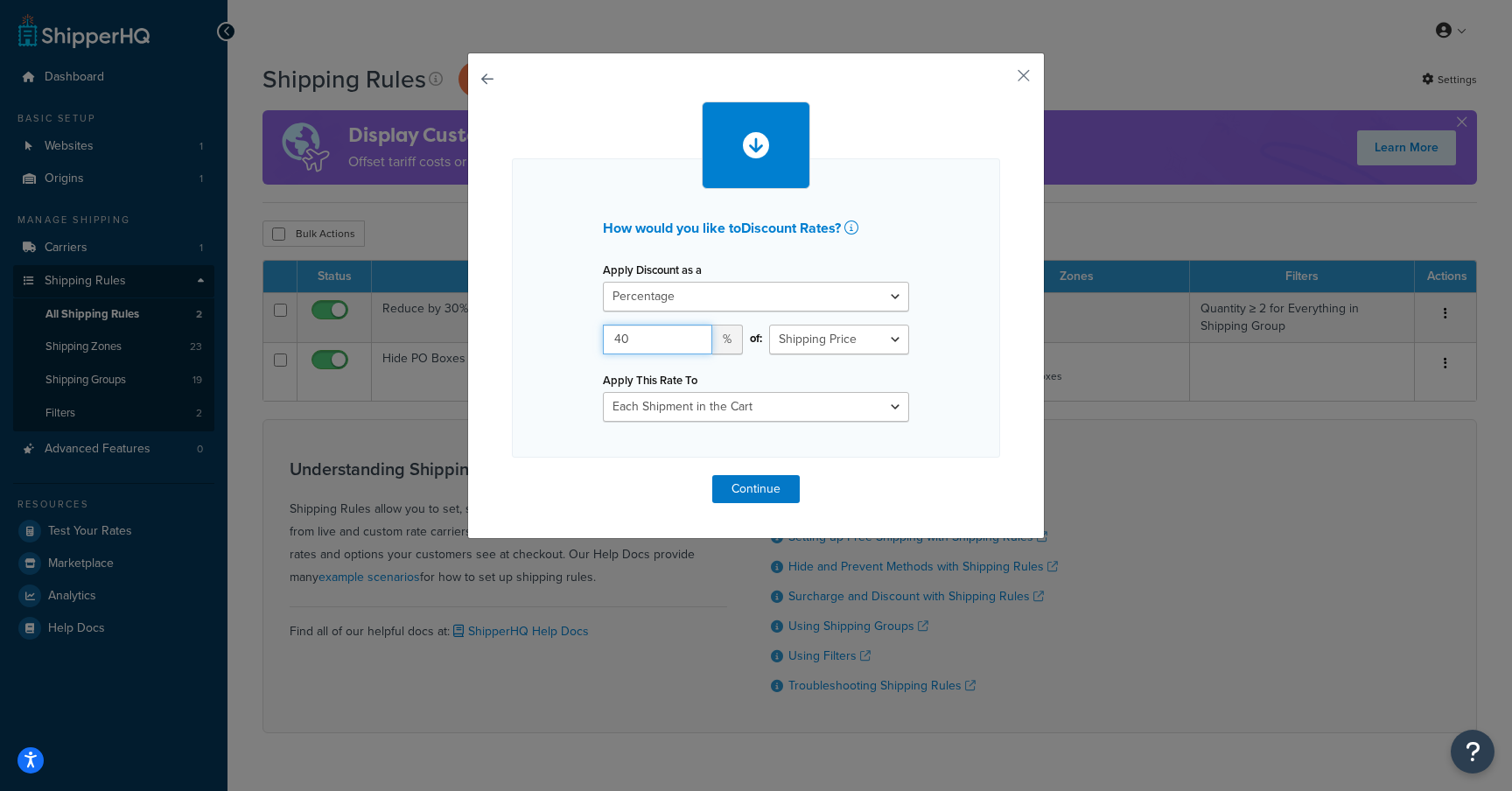
type input "40"
click at [941, 368] on div "How would you like to Discount Rates ? Apply Discount as a Flat Rate Percentage…" at bounding box center [756, 308] width 488 height 300
click at [854, 412] on select "Each Shipment in the Cart Each Shipping Group in the Cart Each Item within a Sh…" at bounding box center [755, 407] width 306 height 30
click at [754, 488] on button "Continue" at bounding box center [755, 490] width 87 height 28
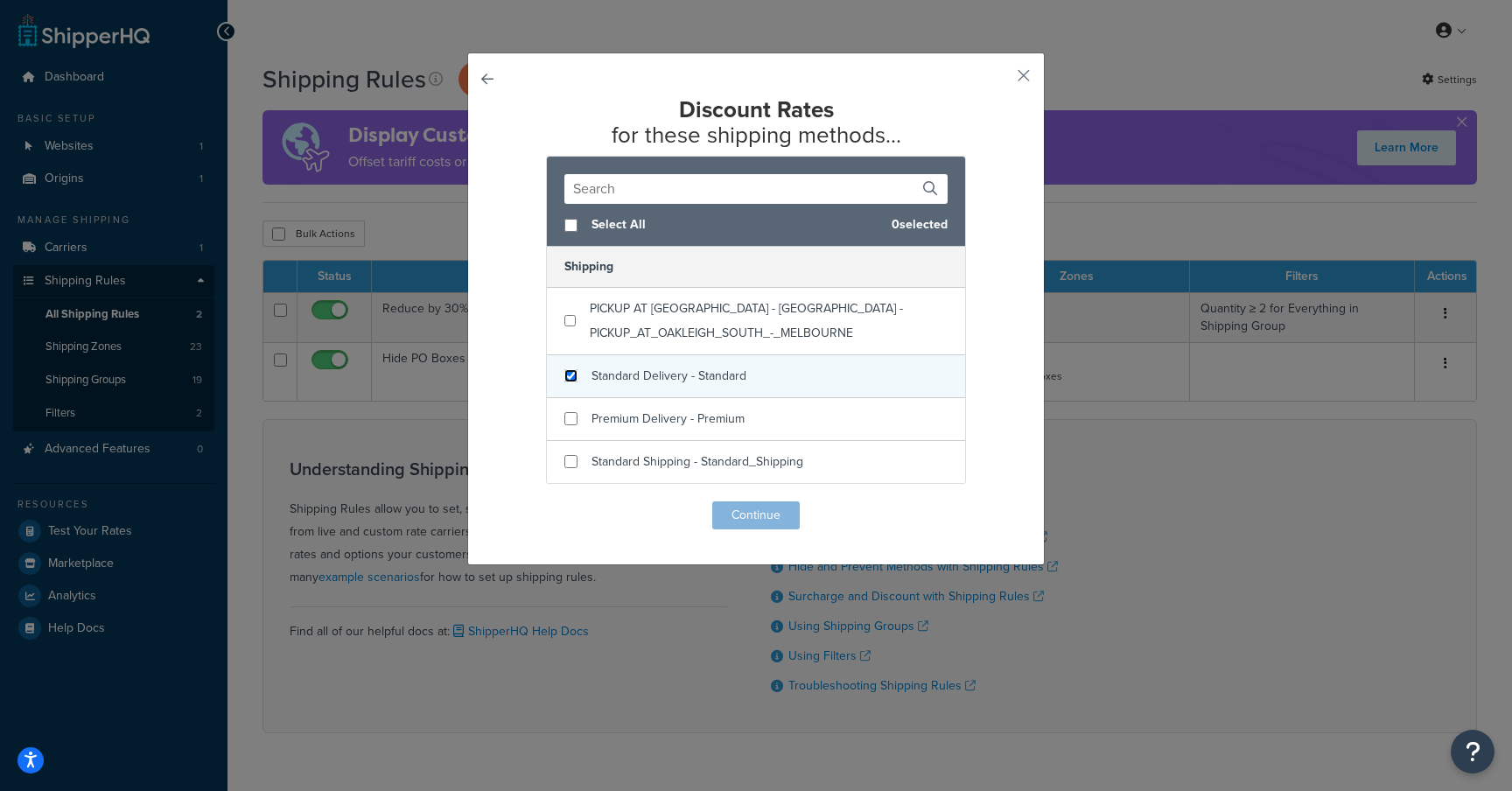
click at [568, 380] on input "checkbox" at bounding box center [571, 376] width 13 height 13
checkbox input "true"
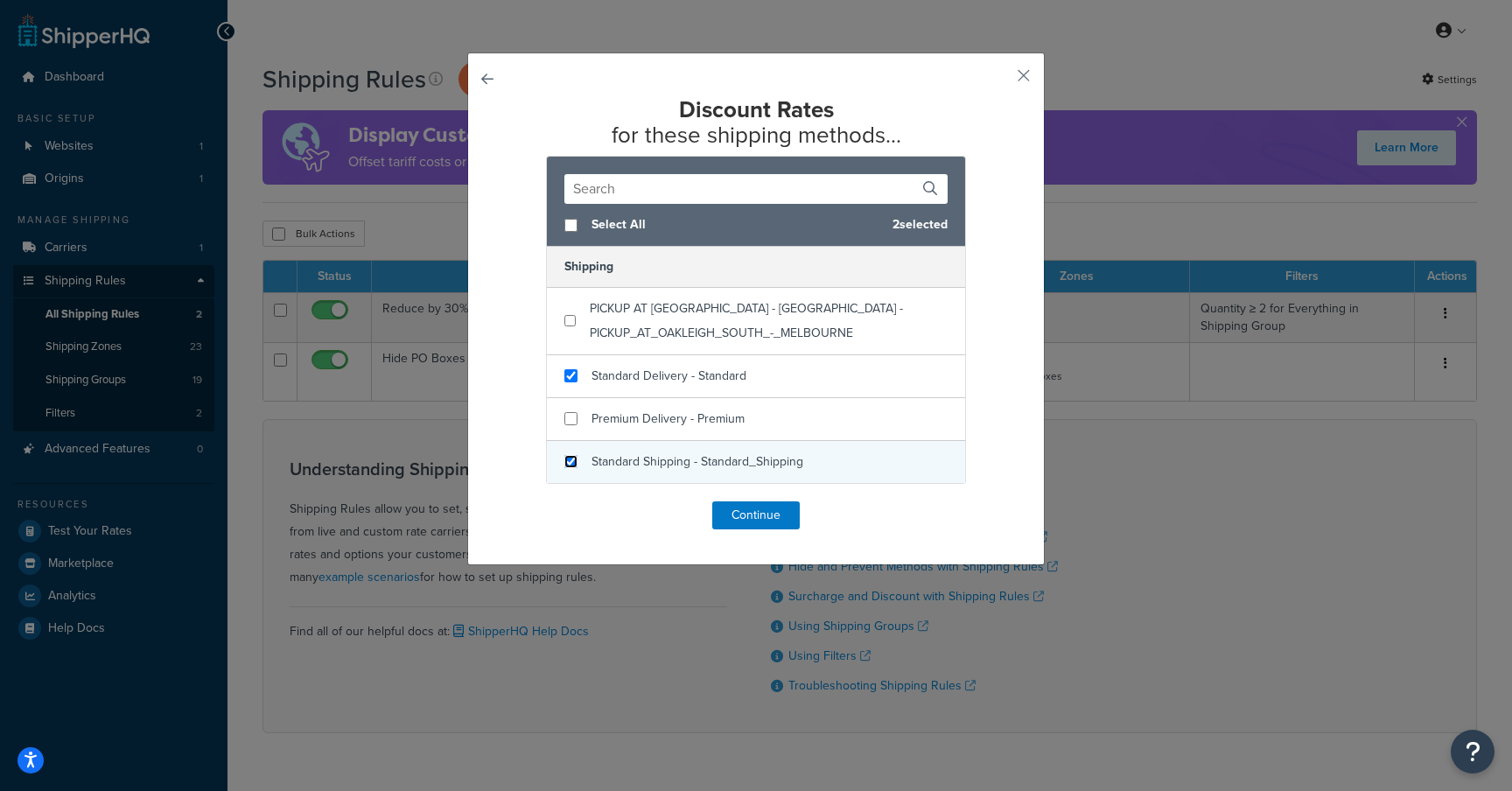
click at [564, 462] on input "checkbox" at bounding box center [571, 461] width 13 height 13
checkbox input "true"
click at [742, 509] on button "Continue" at bounding box center [755, 516] width 87 height 28
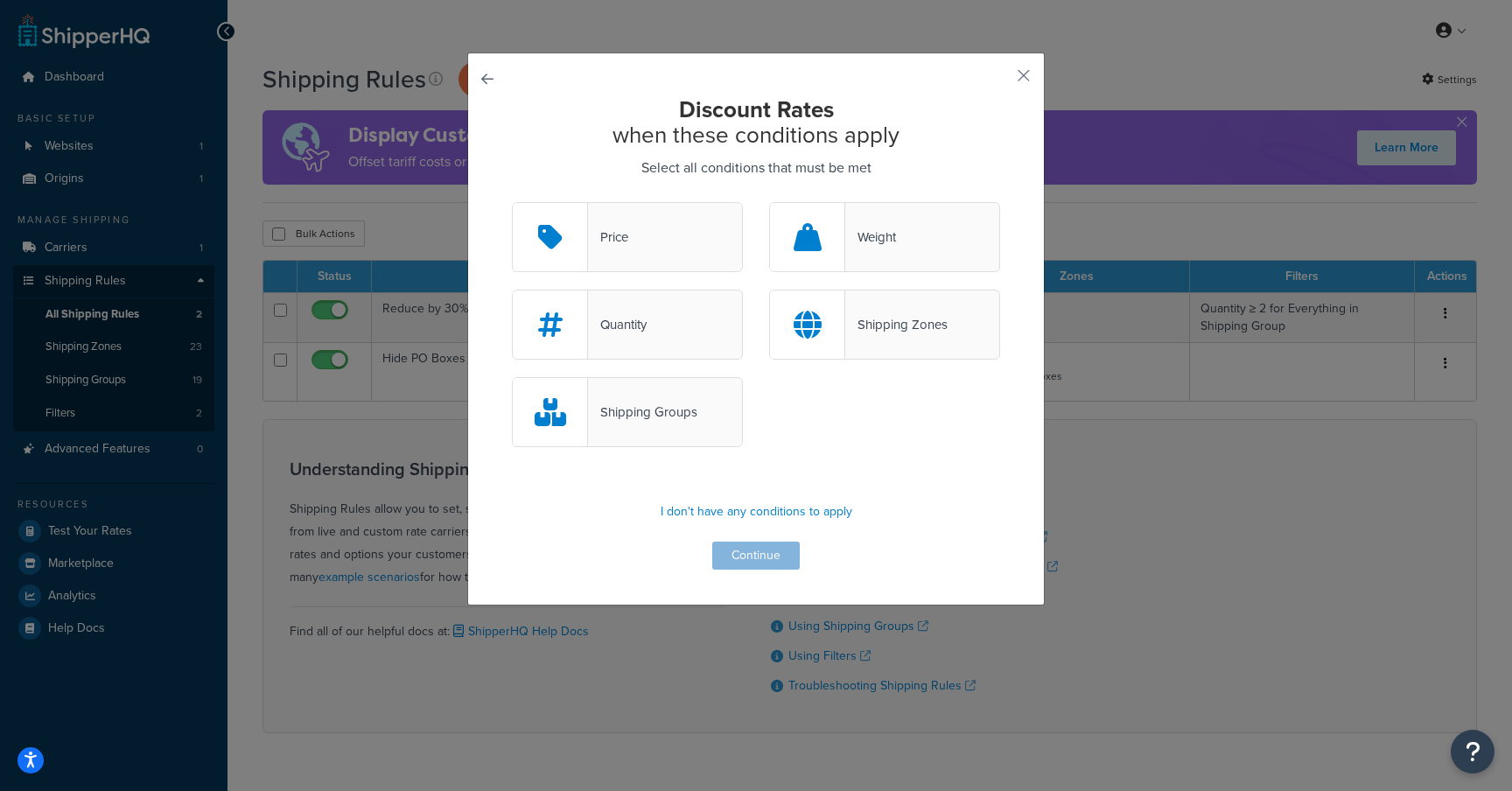
click at [612, 324] on div "Quantity" at bounding box center [617, 325] width 59 height 24
click at [0, 0] on input "Quantity" at bounding box center [0, 0] width 0 height 0
click at [738, 561] on button "Continue" at bounding box center [755, 556] width 87 height 28
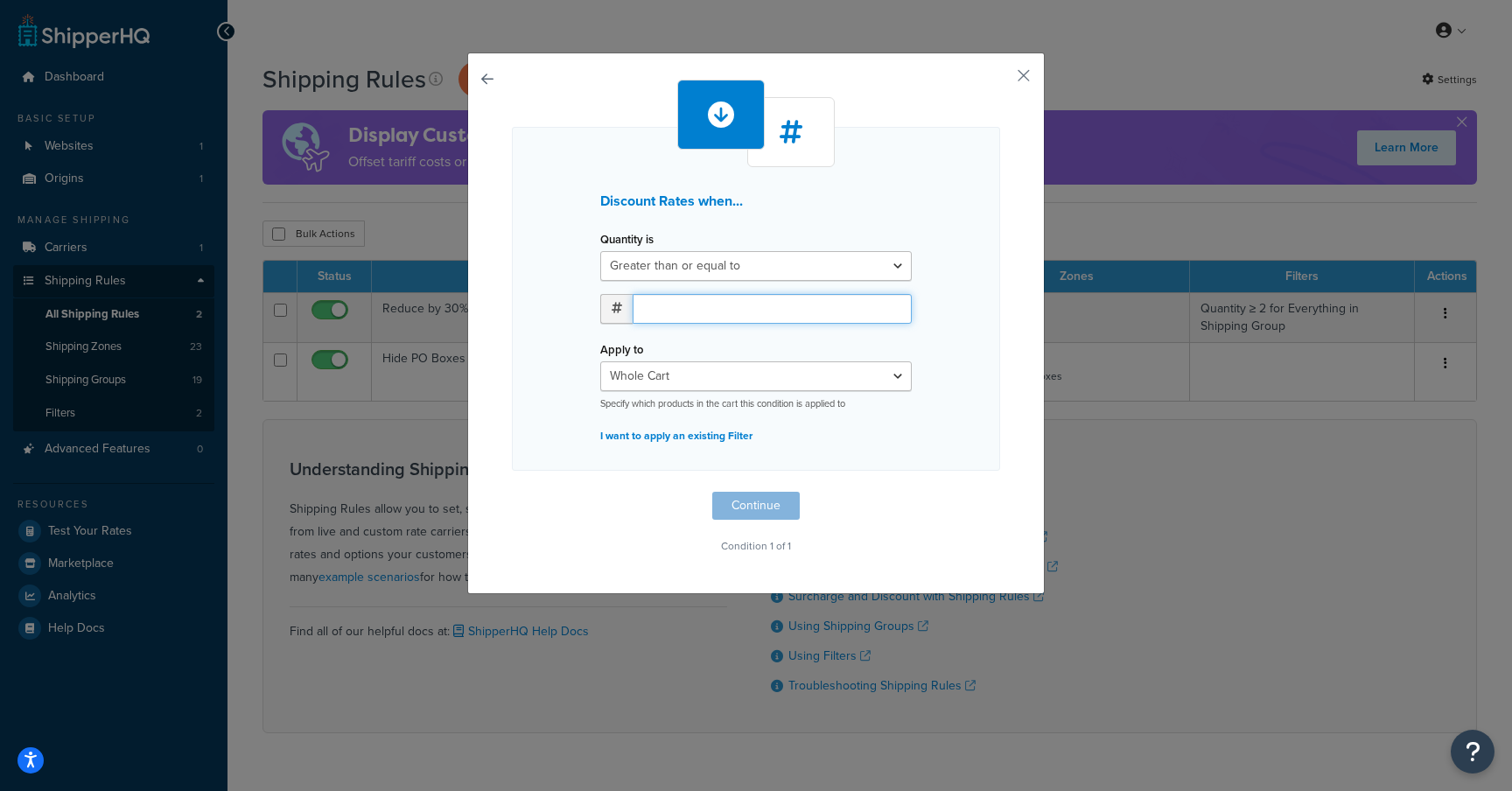
click at [674, 305] on input "number" at bounding box center [772, 309] width 279 height 30
type input "4"
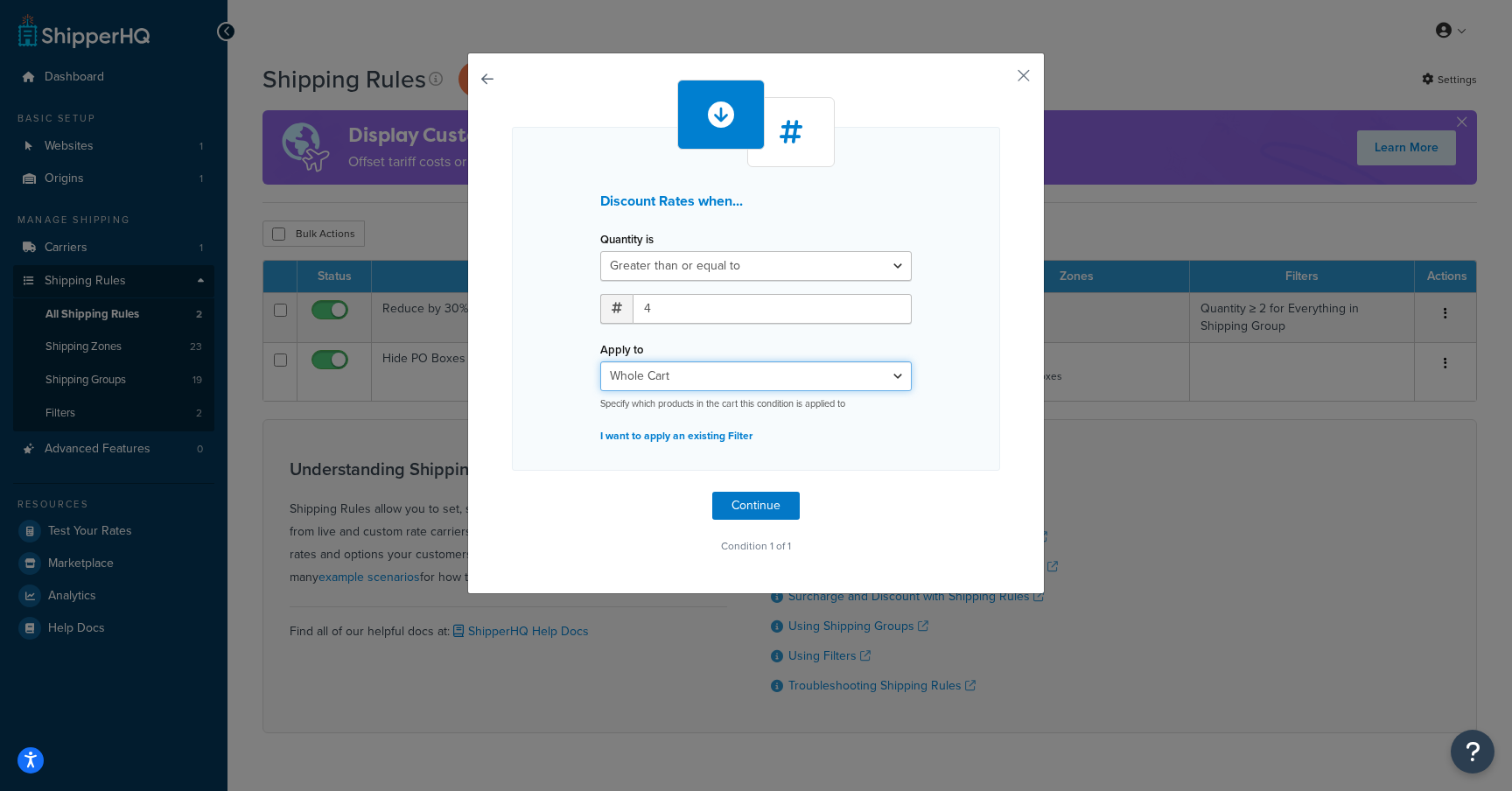
click at [685, 373] on select "Whole Cart Everything in Shipping Group Everything at Origin Each Item within S…" at bounding box center [755, 376] width 312 height 30
select select "SHIPPING_GROUP"
click at [600, 361] on select "Whole Cart Everything in Shipping Group Everything at Origin Each Item within S…" at bounding box center [755, 376] width 312 height 30
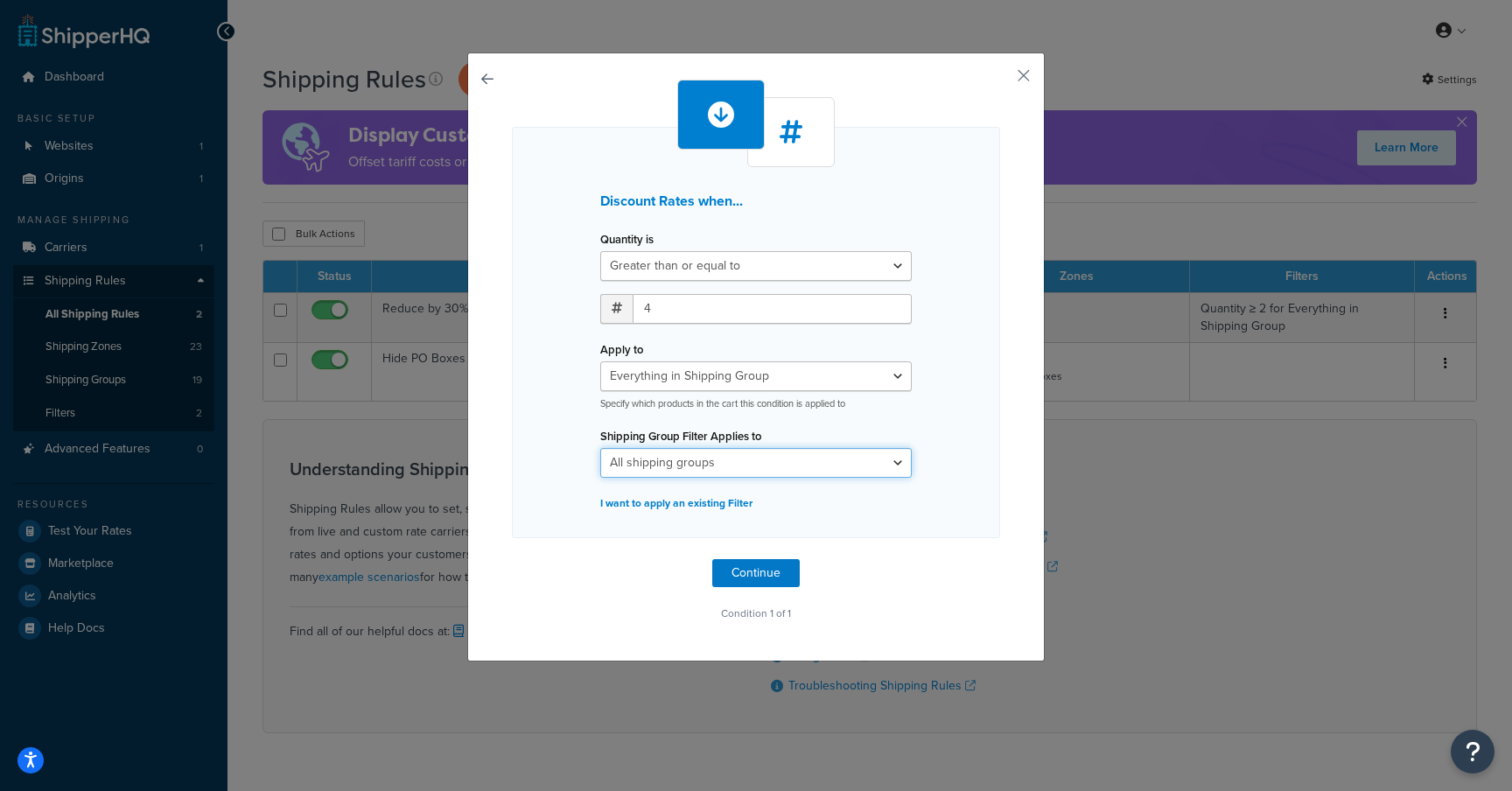
click at [736, 459] on select "All shipping groups ArtLarge ArtMedium ArtPrint ArtSmall ArtXLarge BarStool Din…" at bounding box center [755, 463] width 312 height 30
select select "302554"
click at [600, 448] on select "All shipping groups ArtLarge ArtMedium ArtPrint ArtSmall ArtXLarge BarStool Din…" at bounding box center [755, 463] width 312 height 30
click at [768, 464] on select "All shipping groups ArtLarge ArtMedium ArtPrint ArtSmall ArtXLarge BarStool Din…" at bounding box center [755, 463] width 312 height 30
click at [869, 463] on select "All shipping groups ArtLarge ArtMedium ArtPrint ArtSmall ArtXLarge BarStool Din…" at bounding box center [755, 463] width 312 height 30
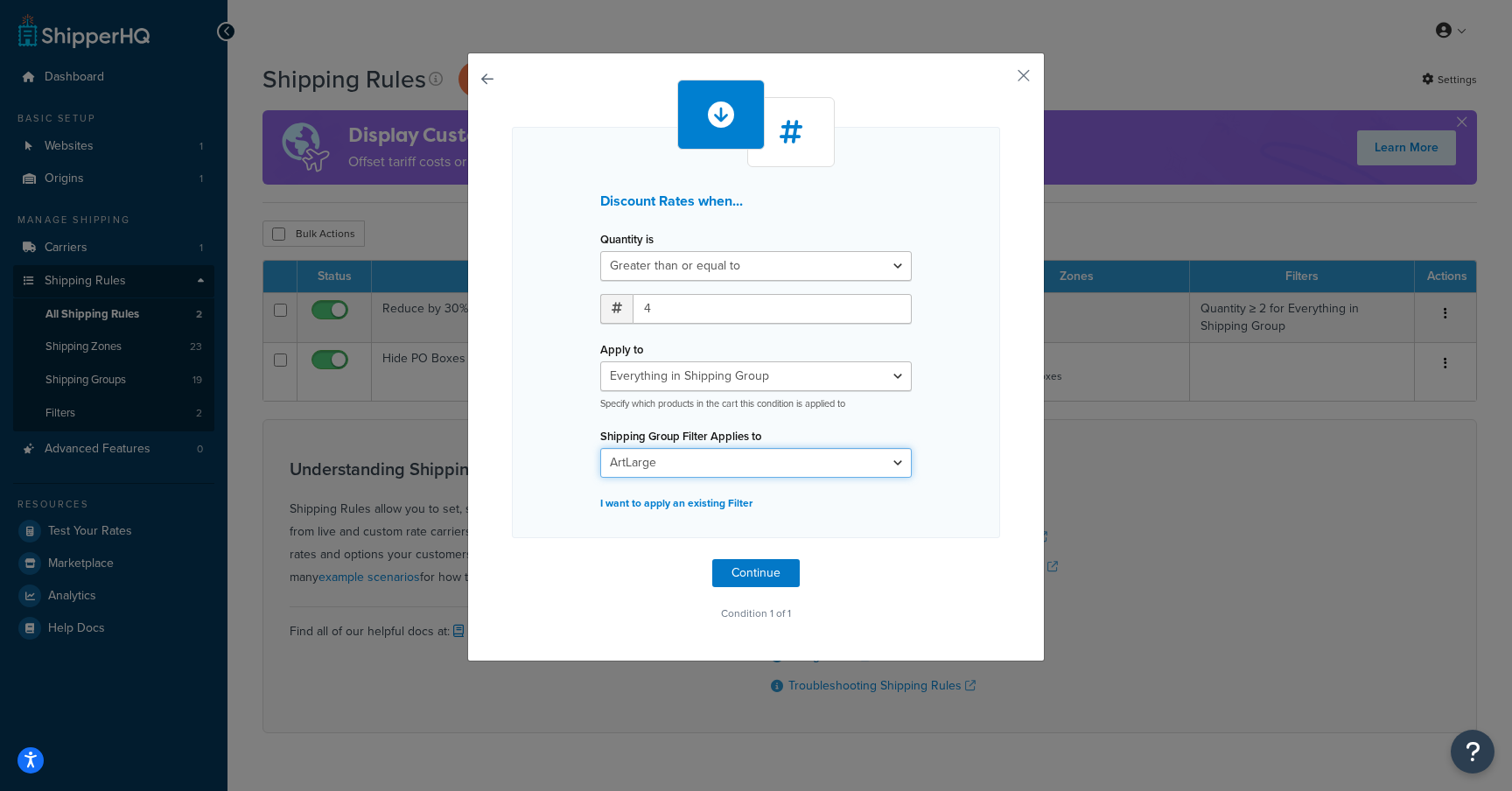
select select
click at [600, 448] on select "All shipping groups ArtLarge ArtMedium ArtPrint ArtSmall ArtXLarge BarStool Din…" at bounding box center [755, 463] width 312 height 30
click at [853, 378] on select "Whole Cart Everything in Shipping Group Everything at Origin Each Item within S…" at bounding box center [755, 376] width 312 height 30
select select "ITEM"
click at [600, 361] on select "Whole Cart Everything in Shipping Group Everything at Origin Each Item within S…" at bounding box center [755, 376] width 312 height 30
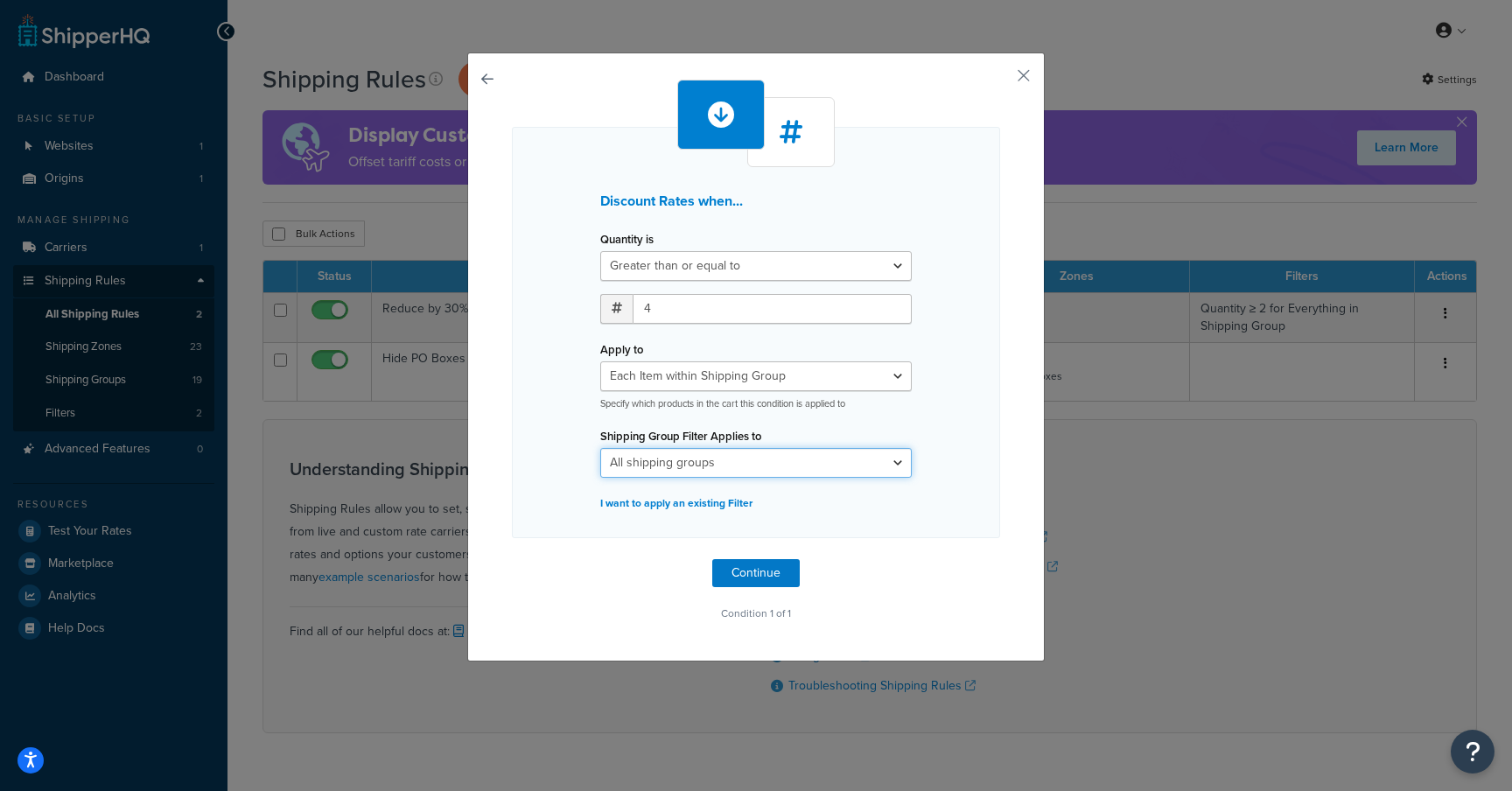
click at [766, 469] on select "All shipping groups ArtLarge ArtMedium ArtPrint ArtSmall ArtXLarge BarStool Din…" at bounding box center [755, 463] width 312 height 30
select select "302554"
click at [600, 448] on select "All shipping groups ArtLarge ArtMedium ArtPrint ArtSmall ArtXLarge BarStool Din…" at bounding box center [755, 463] width 312 height 30
click at [768, 462] on select "All shipping groups ArtLarge ArtMedium ArtPrint ArtSmall ArtXLarge BarStool Din…" at bounding box center [755, 463] width 312 height 30
click at [823, 370] on select "Whole Cart Everything in Shipping Group Everything at Origin Each Item within S…" at bounding box center [755, 376] width 312 height 30
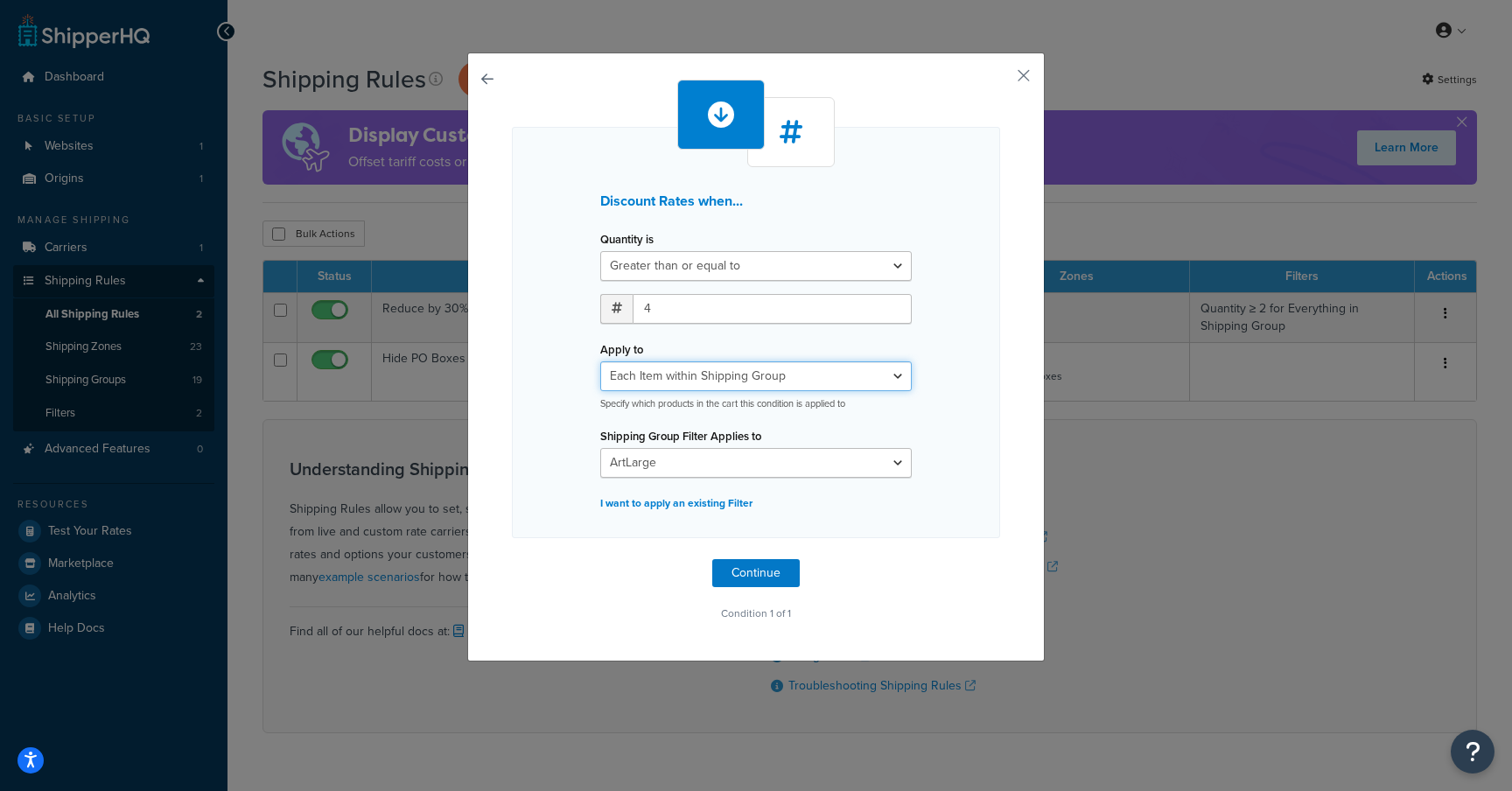
select select "CART"
click at [600, 361] on select "Whole Cart Everything in Shipping Group Everything at Origin Each Item within S…" at bounding box center [755, 376] width 312 height 30
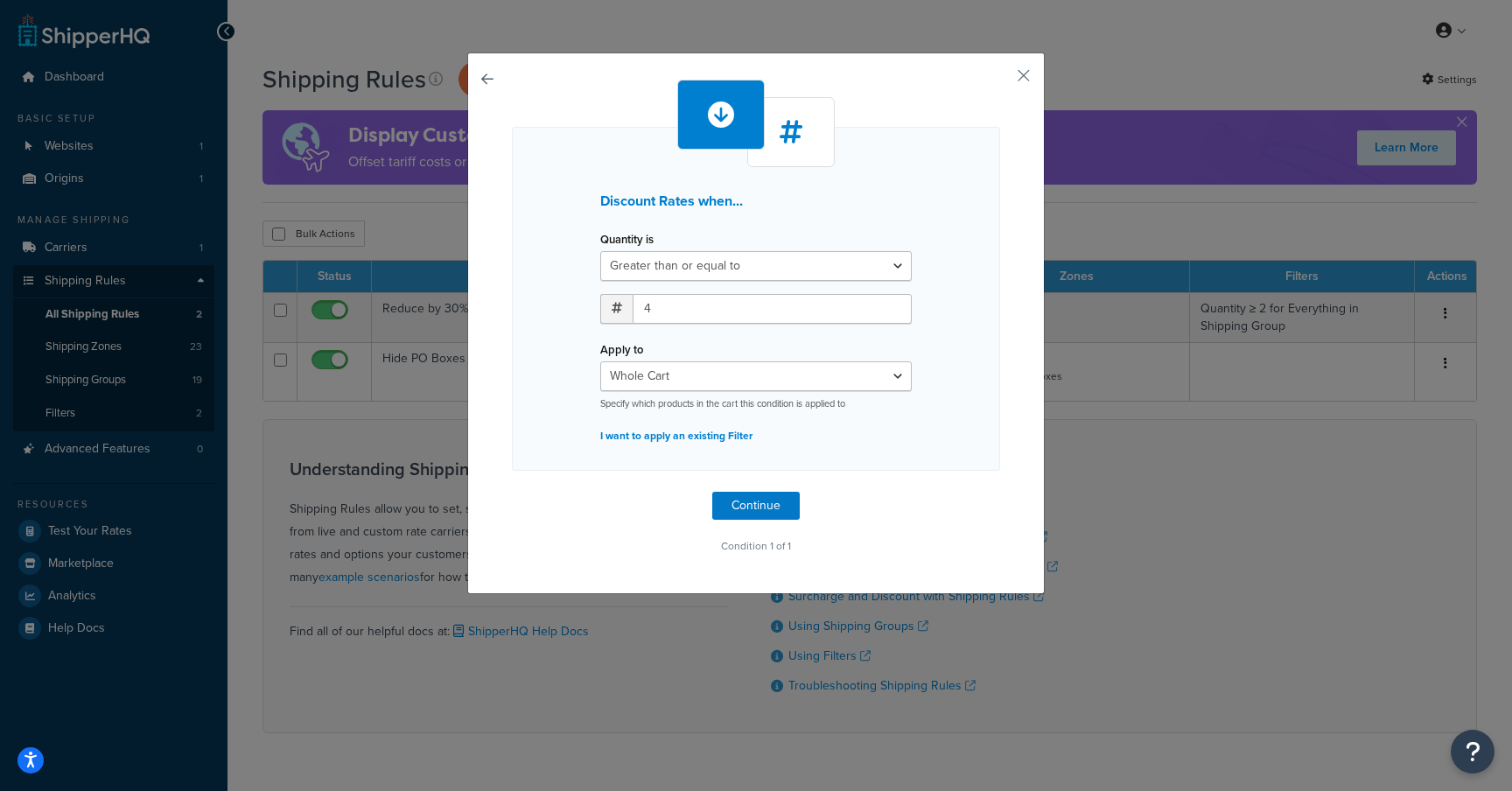
click at [725, 431] on p "I want to apply an existing Filter" at bounding box center [755, 436] width 312 height 24
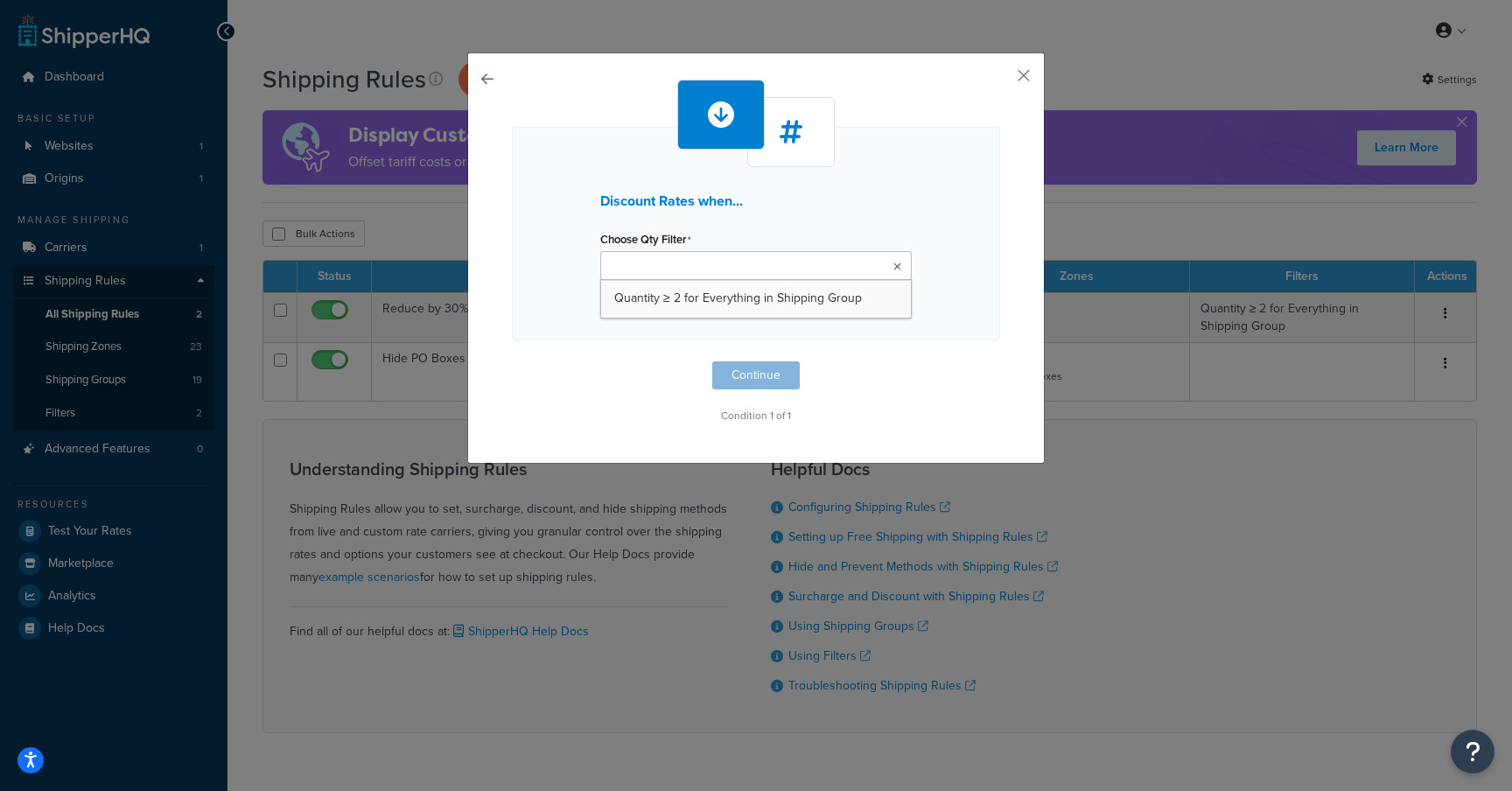
click at [730, 271] on input "Choose Qty Filter" at bounding box center [682, 267] width 154 height 20
click at [1000, 80] on button "button" at bounding box center [997, 81] width 5 height 5
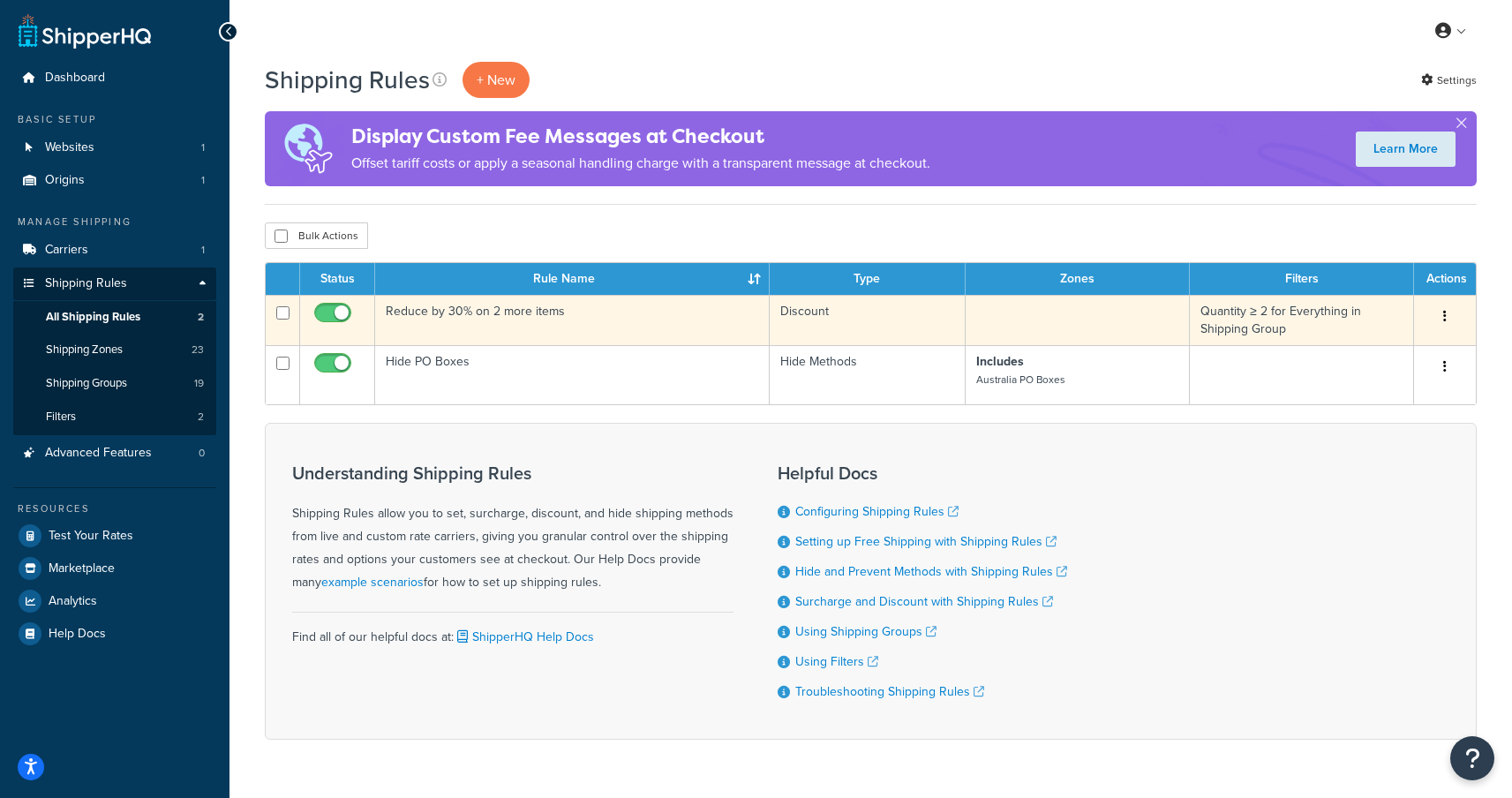
click at [456, 309] on td "Reduce by 30% on 2 more items" at bounding box center [572, 319] width 395 height 50
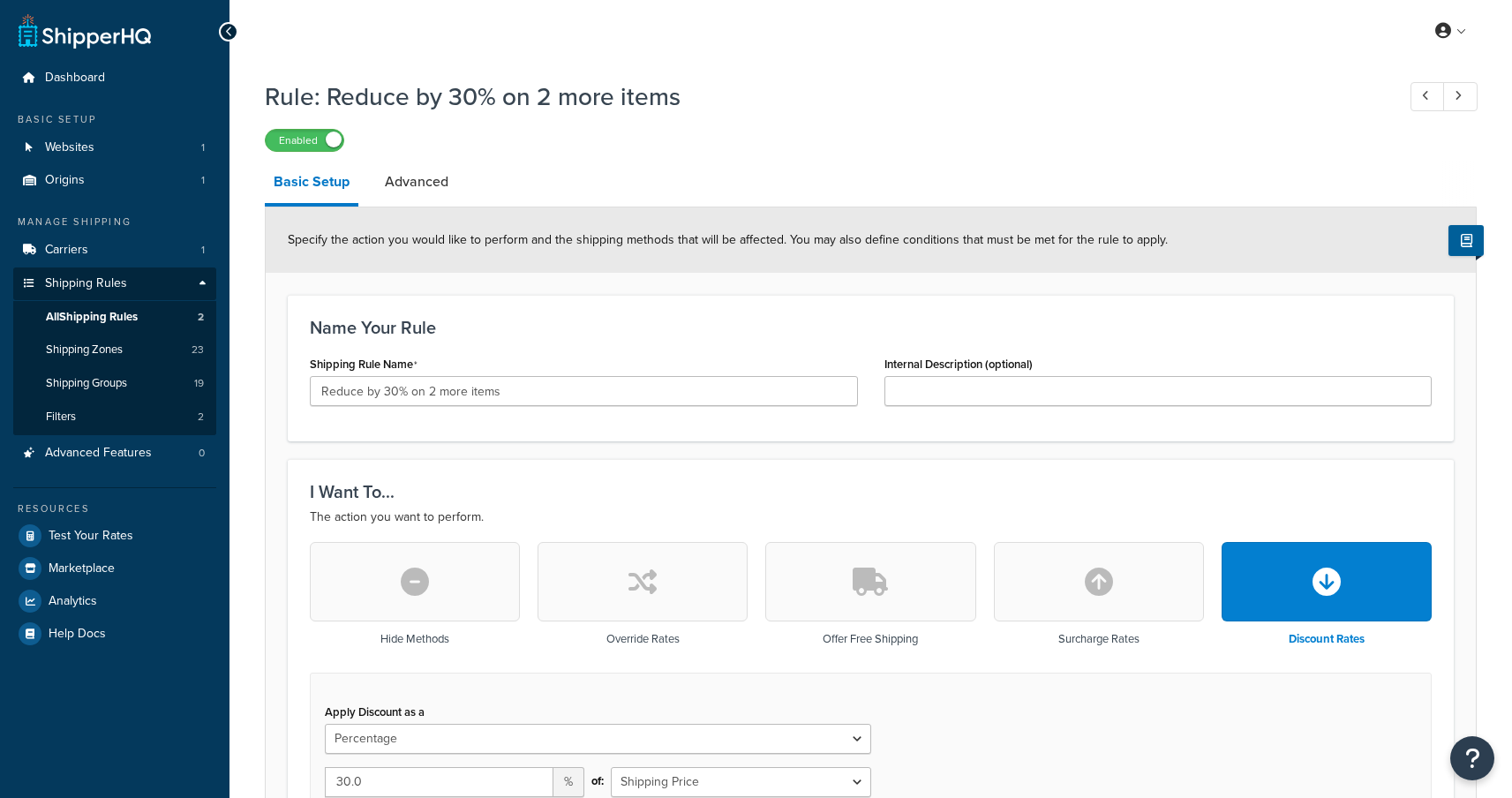
select select "PERCENTAGE"
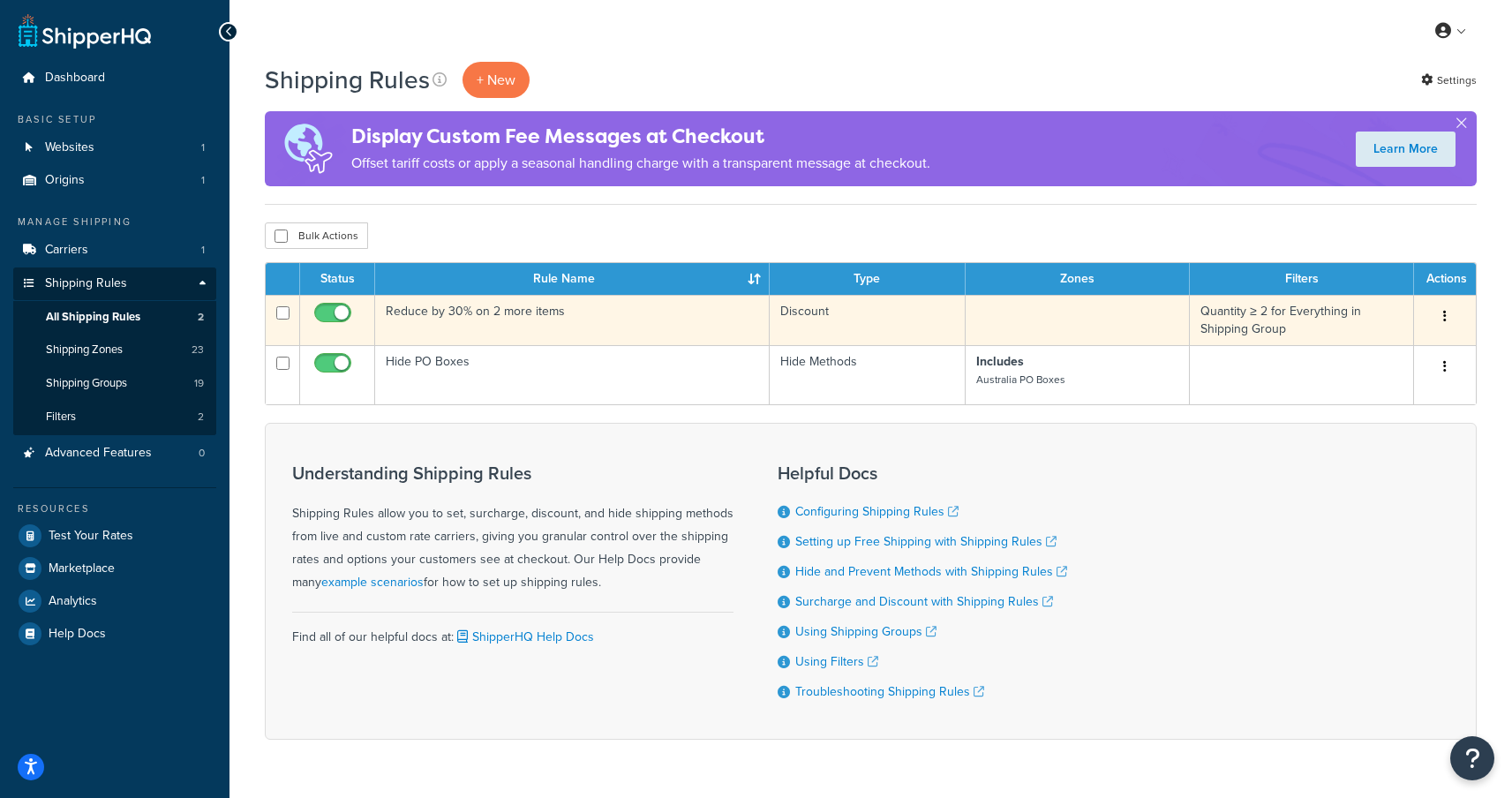
click at [1441, 315] on button "button" at bounding box center [1444, 317] width 25 height 28
click at [1387, 382] on link "Duplicate" at bounding box center [1386, 386] width 140 height 36
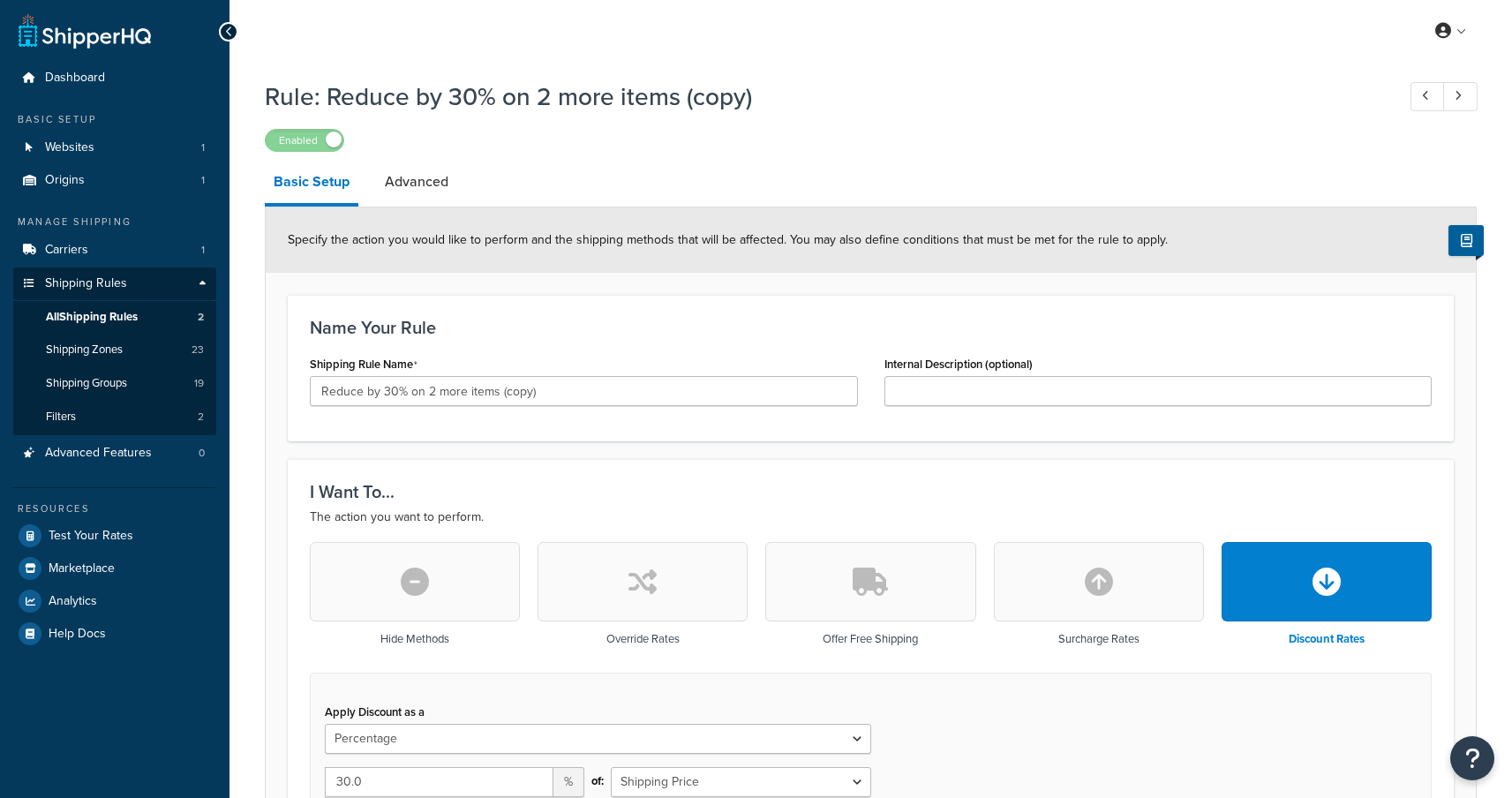
select select "PERCENTAGE"
click at [384, 393] on input "Reduce by 30% on 2 more items (copy)" at bounding box center [583, 391] width 548 height 30
click at [428, 394] on input "Reduce by 40% on 2 more items (copy)" at bounding box center [583, 391] width 548 height 30
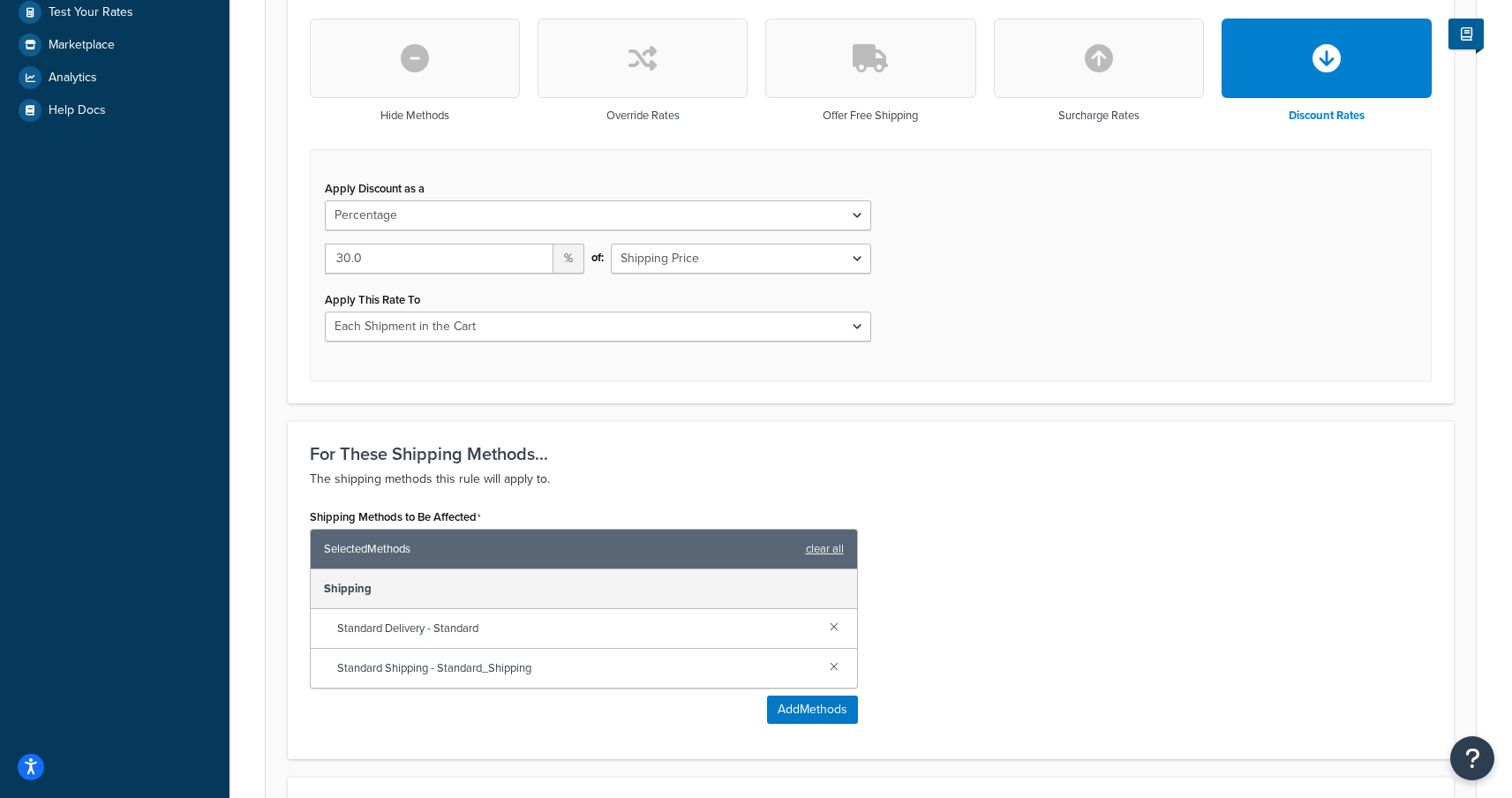
scroll to position [612, 0]
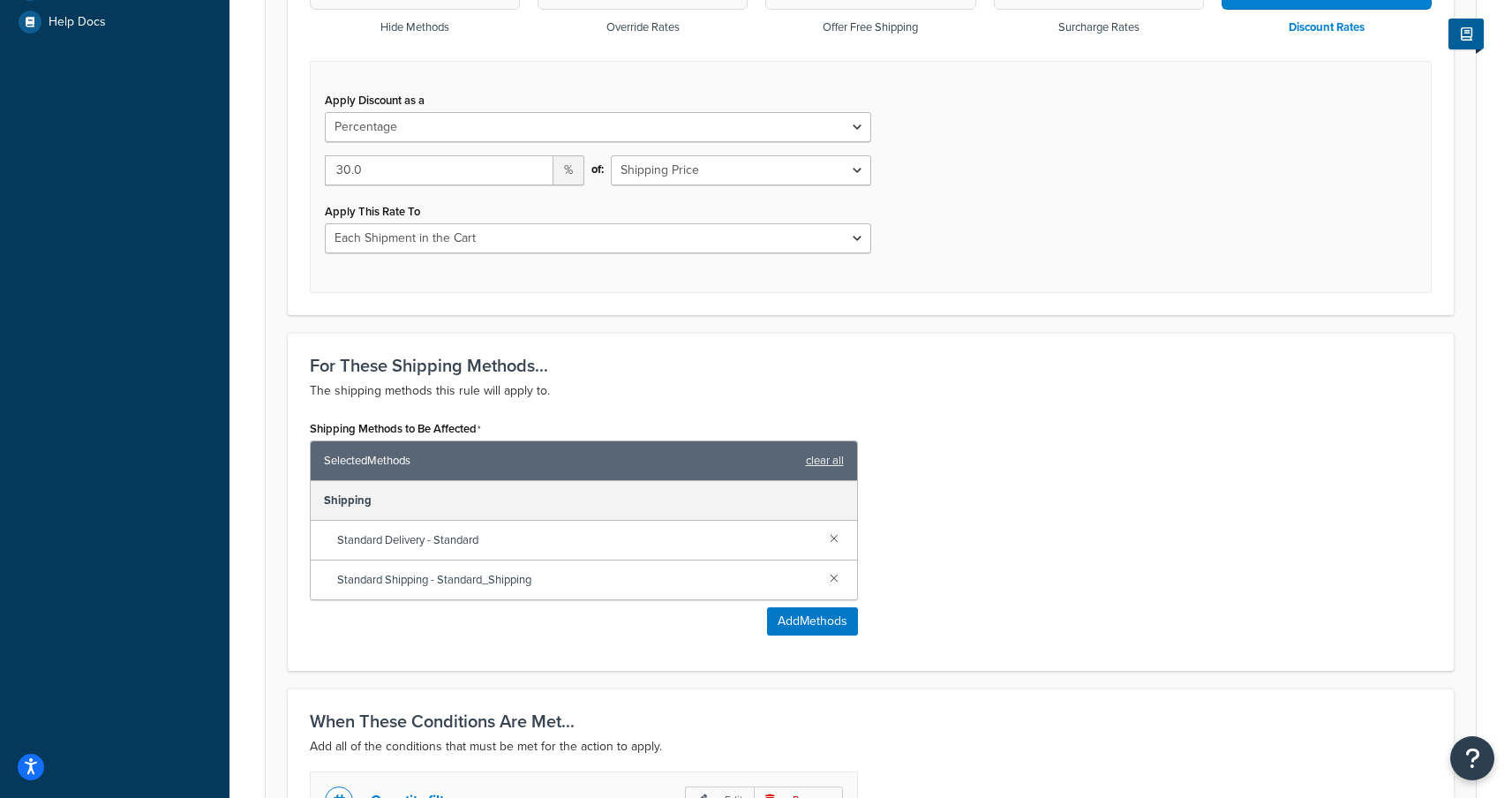
type input "Reduce by 40% on 4 more items (copy)"
click at [334, 172] on input "30.0" at bounding box center [439, 171] width 228 height 30
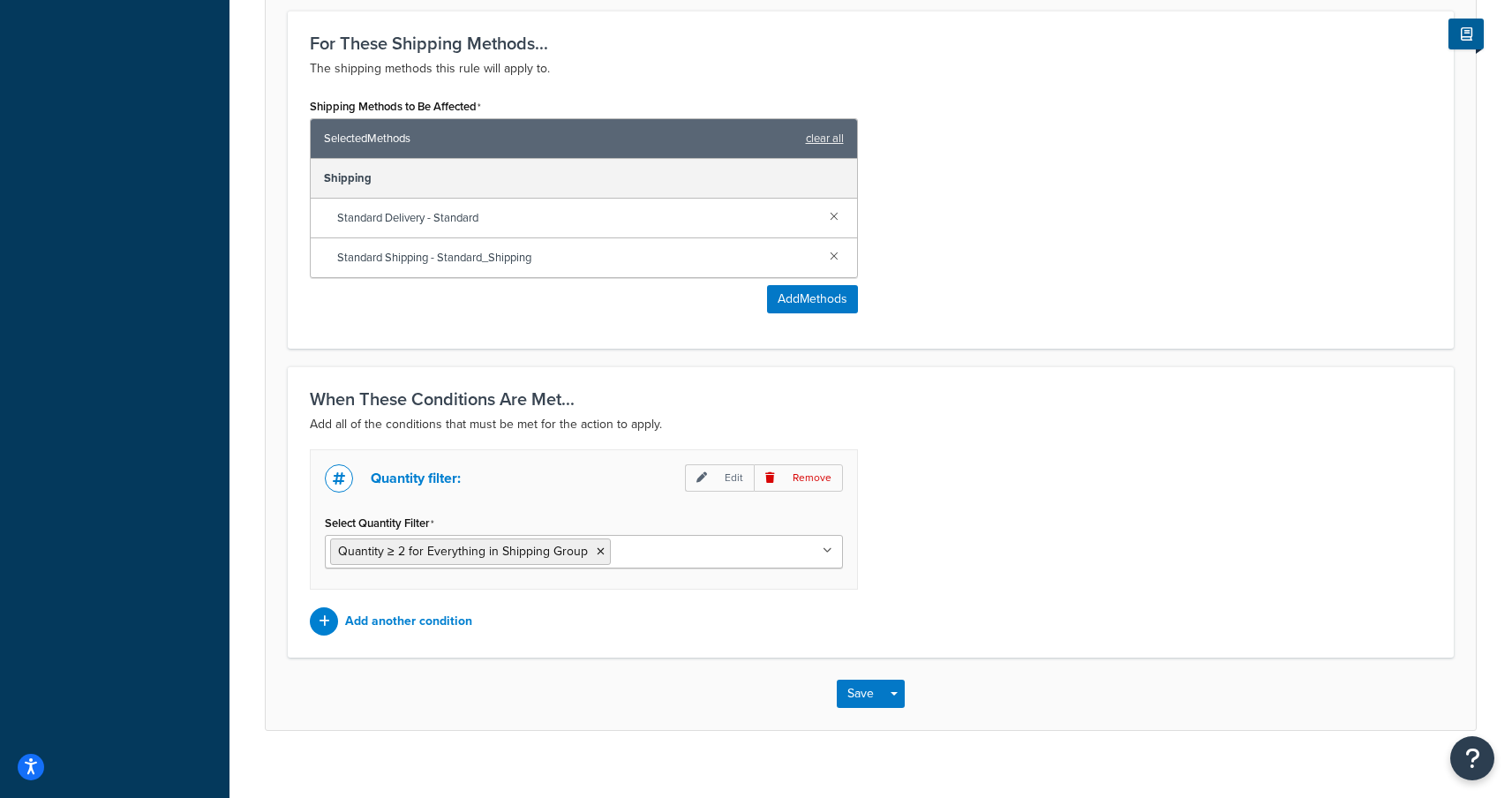
scroll to position [957, 0]
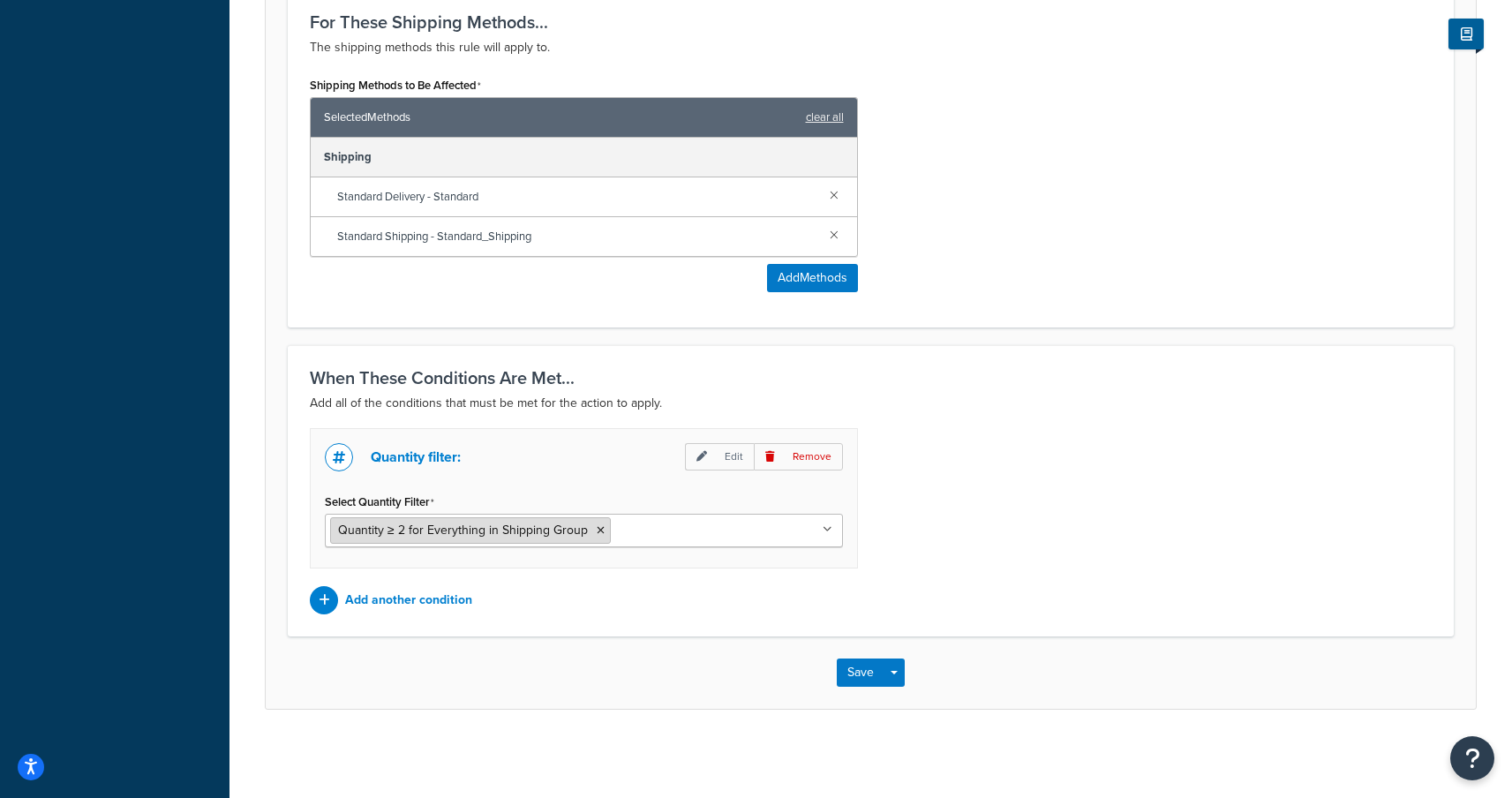
type input "37"
click at [525, 526] on span "Quantity ≥ 2 for Everything in Shipping Group" at bounding box center [462, 531] width 250 height 19
click at [725, 454] on p "Edit" at bounding box center [719, 456] width 69 height 27
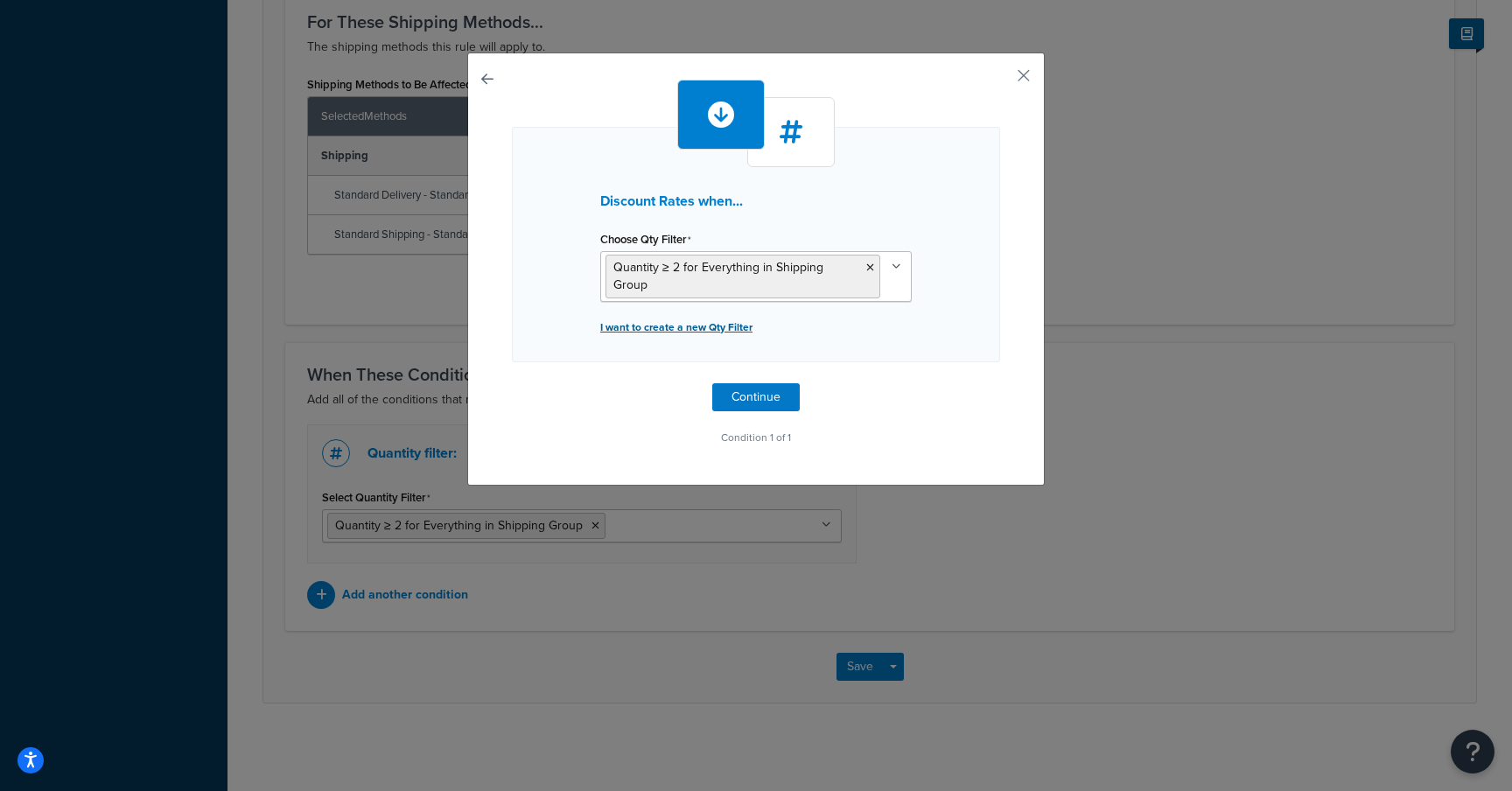
click at [690, 315] on p "I want to create a new Qty Filter" at bounding box center [755, 328] width 312 height 24
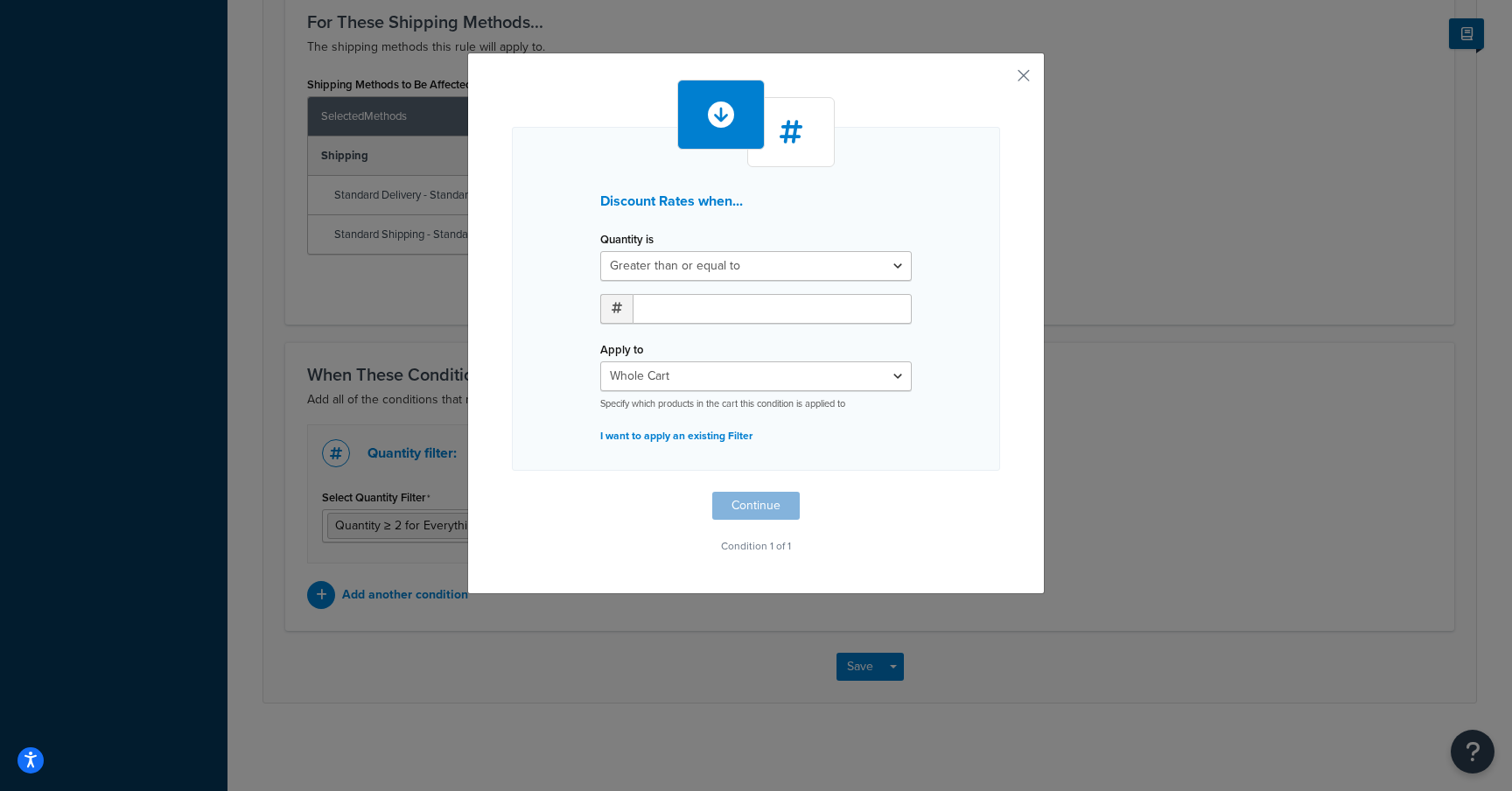
click at [1012, 61] on div "Discount Rates when... Quantity is Greater than or equal to Between or equal to…" at bounding box center [755, 323] width 577 height 542
click at [1000, 80] on button "button" at bounding box center [997, 81] width 5 height 5
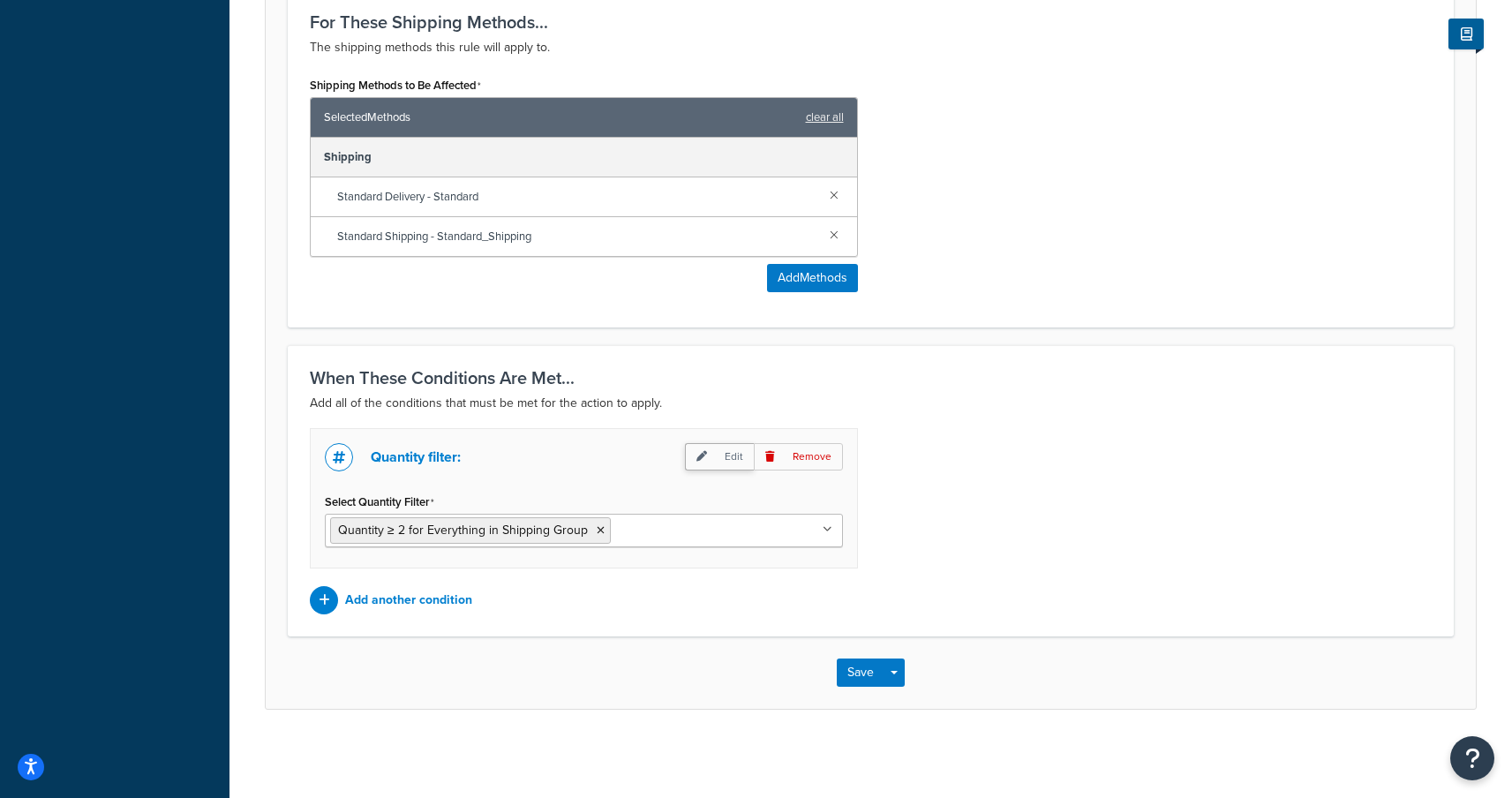
click at [724, 454] on p "Edit" at bounding box center [719, 456] width 69 height 27
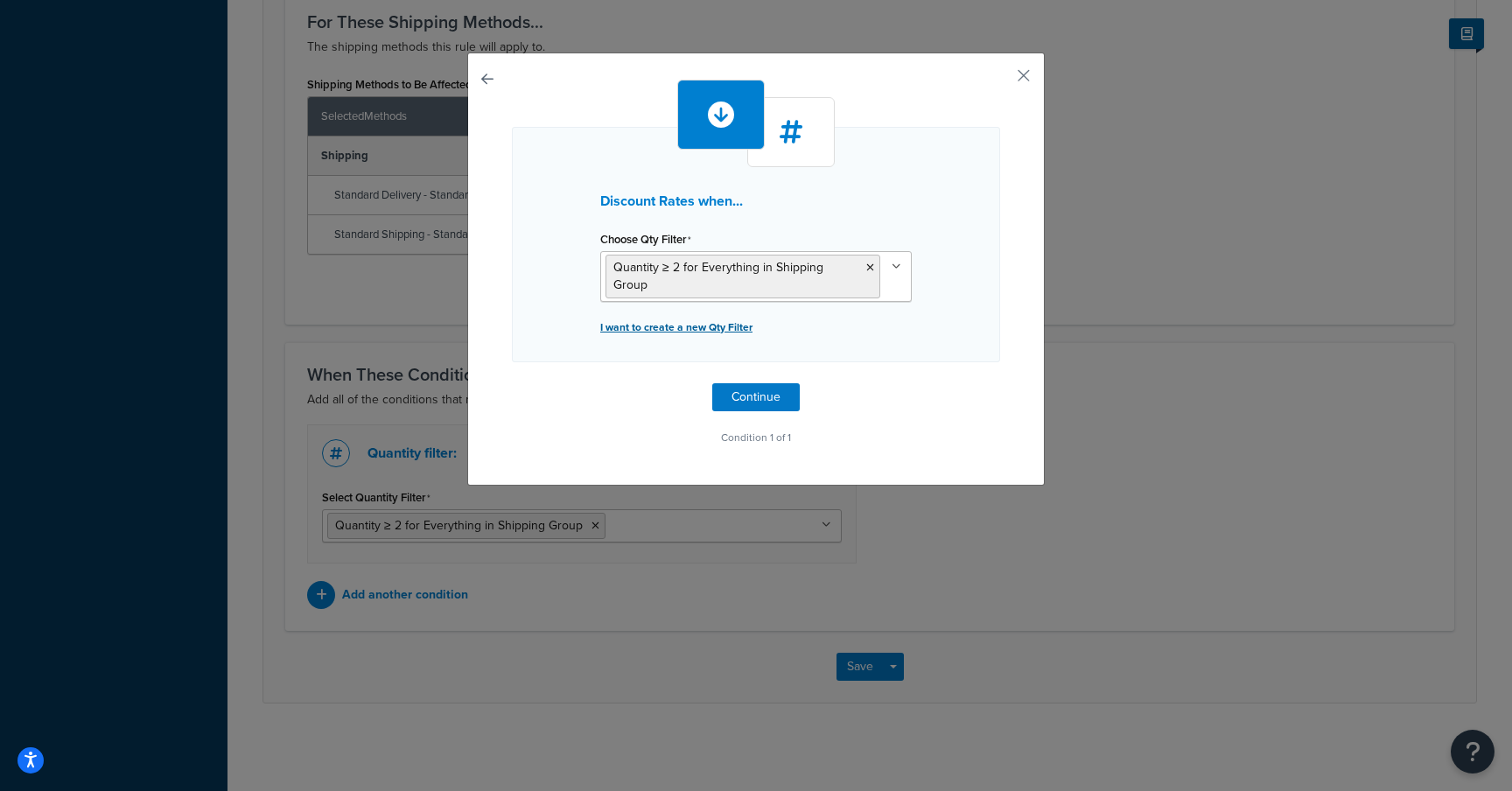
click at [718, 315] on p "I want to create a new Qty Filter" at bounding box center [755, 328] width 312 height 24
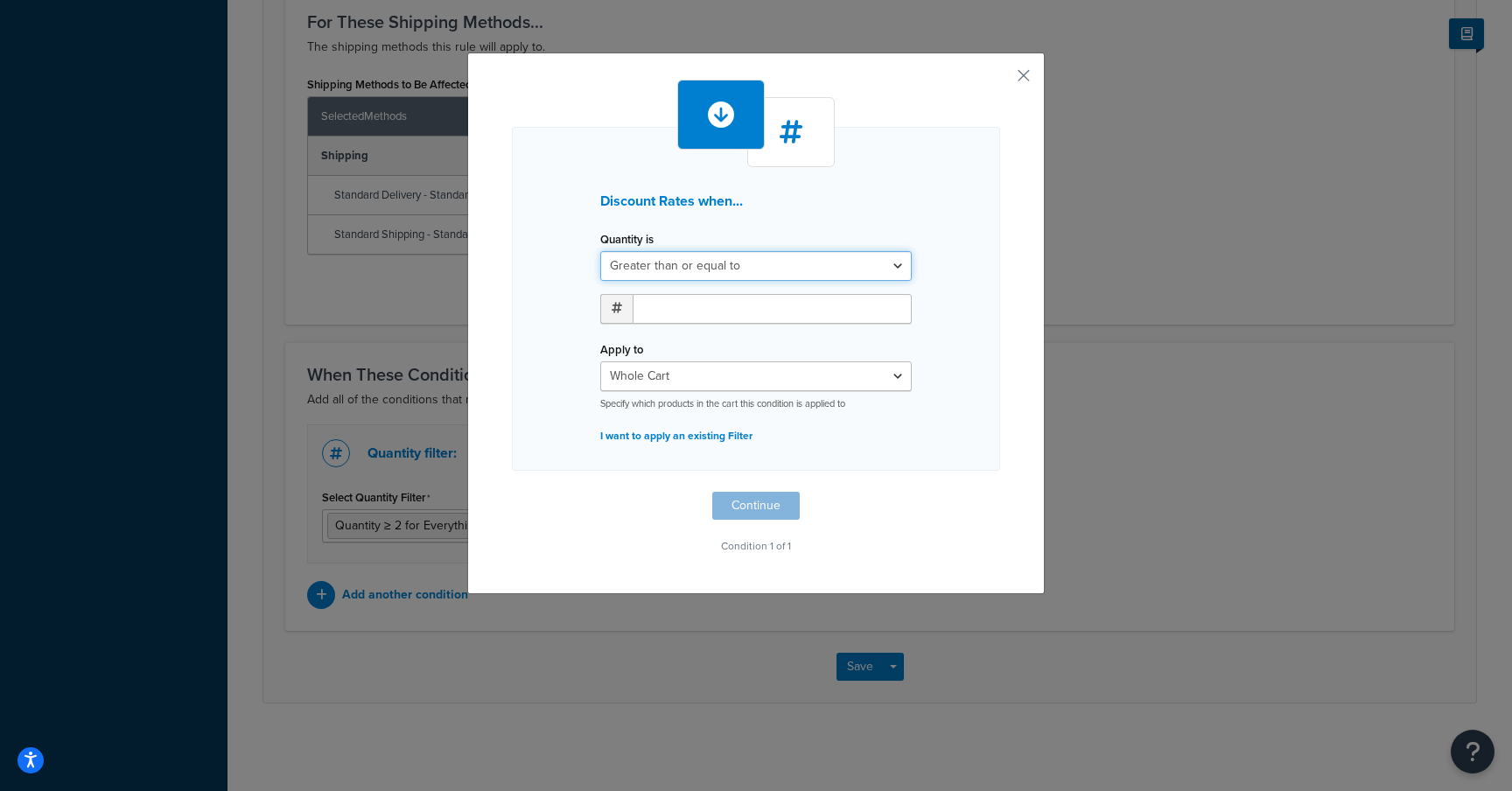
click at [725, 258] on select "Greater than or equal to Between or equal to Less than or equal to" at bounding box center [755, 266] width 312 height 30
click at [690, 306] on input "number" at bounding box center [772, 309] width 279 height 30
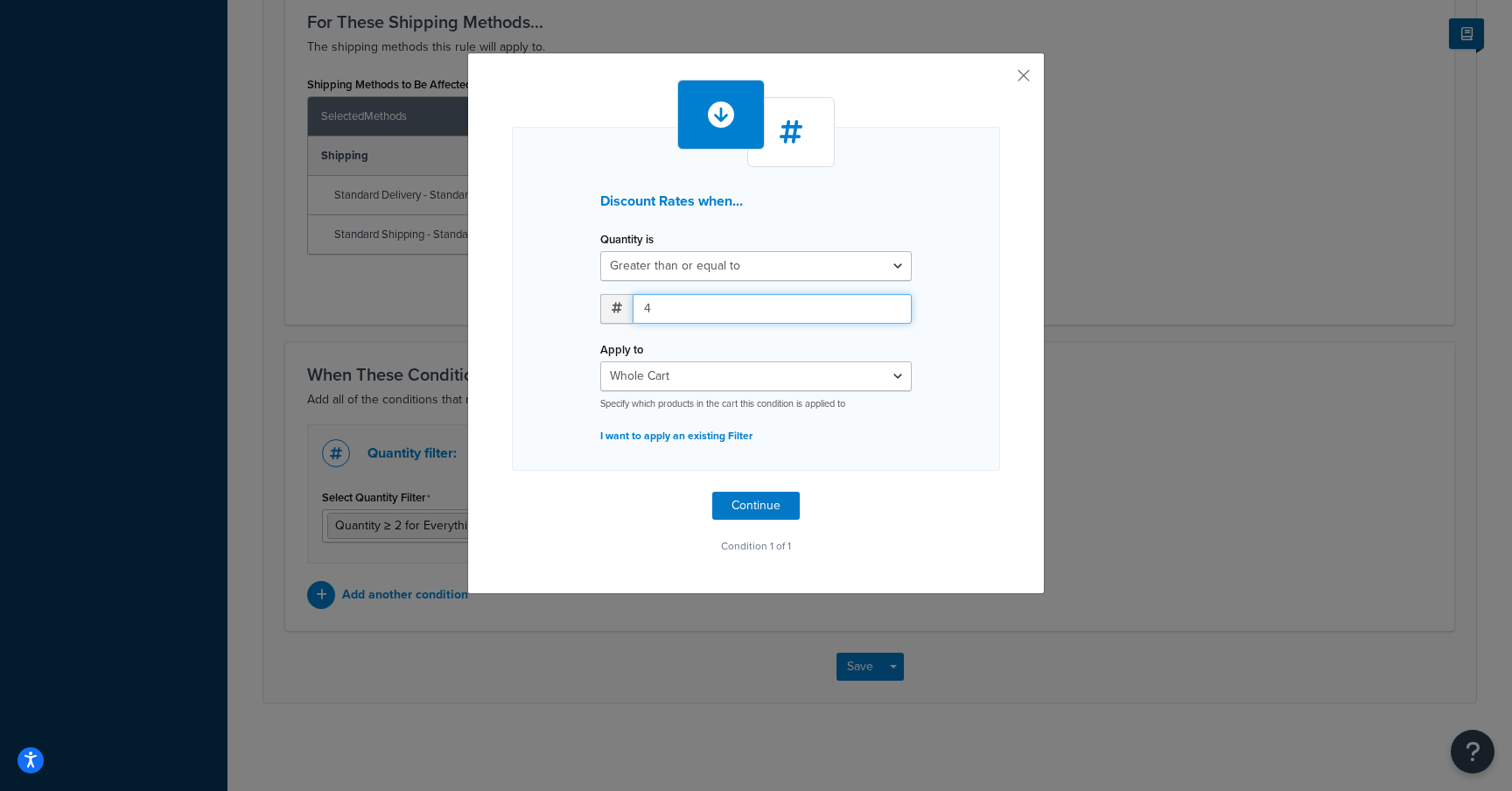
type input "4"
click at [655, 362] on select "Whole Cart Everything in Shipping Group Everything at Origin Each Item within S…" at bounding box center [755, 376] width 312 height 30
select select "SHIPPING_GROUP"
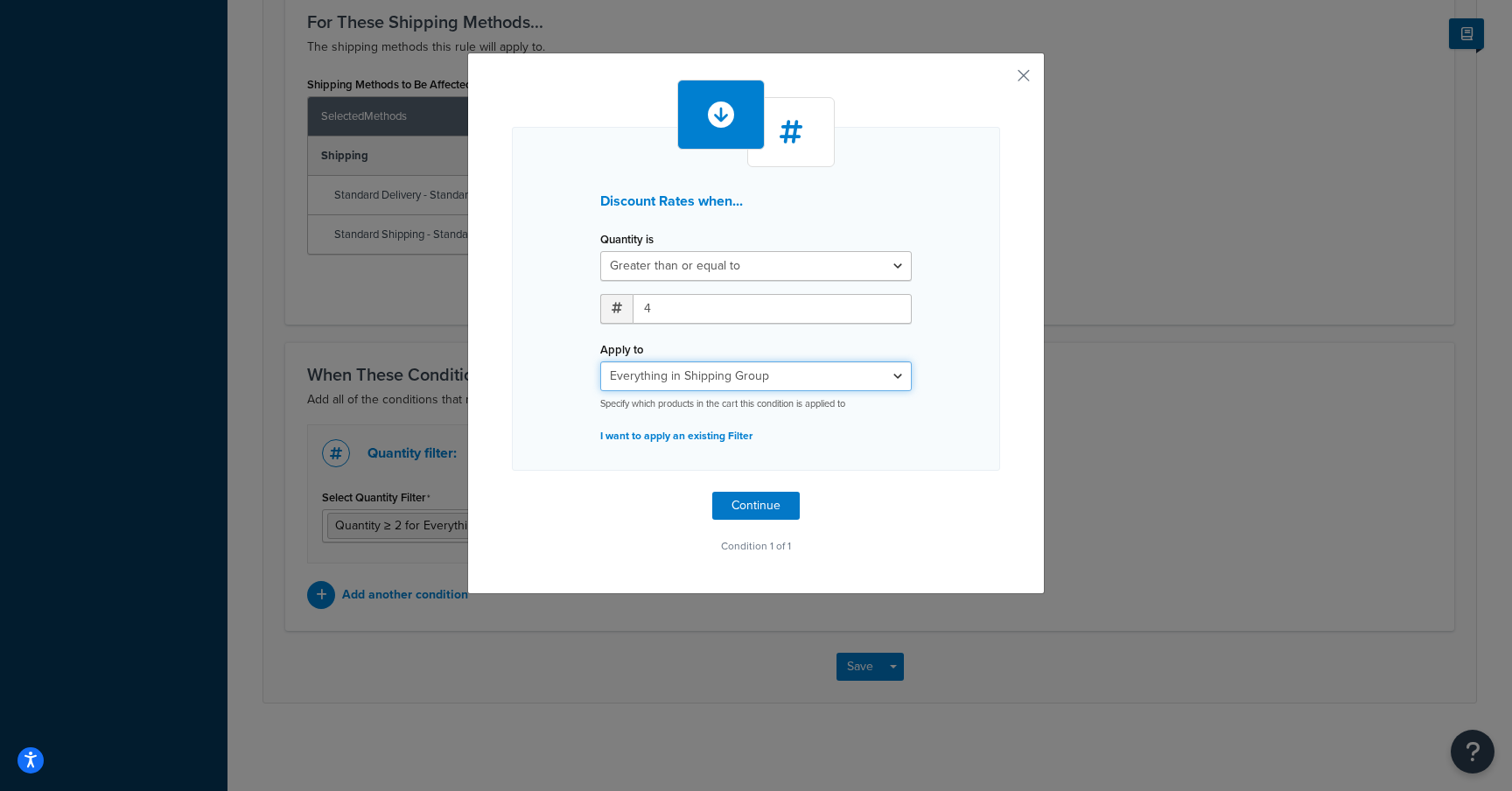
click at [600, 361] on select "Whole Cart Everything in Shipping Group Everything at Origin Each Item within S…" at bounding box center [755, 376] width 312 height 30
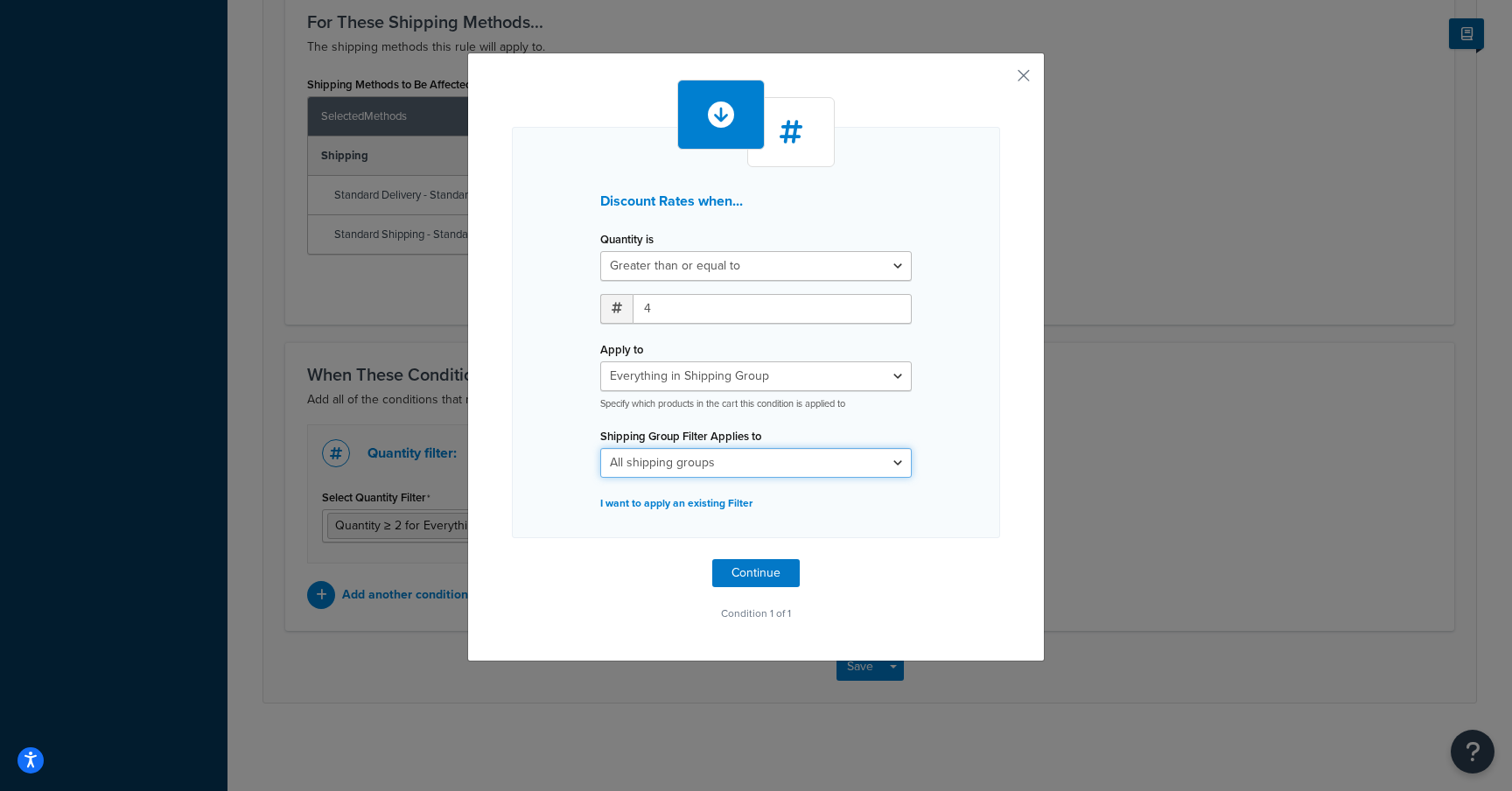
click at [746, 461] on select "All shipping groups ArtLarge ArtMedium ArtPrint ArtSmall ArtXLarge BarStool Din…" at bounding box center [755, 463] width 312 height 30
select select "302545"
click at [600, 448] on select "All shipping groups ArtLarge ArtMedium ArtPrint ArtSmall ArtXLarge BarStool Din…" at bounding box center [755, 463] width 312 height 30
click at [743, 572] on button "Continue" at bounding box center [755, 573] width 87 height 28
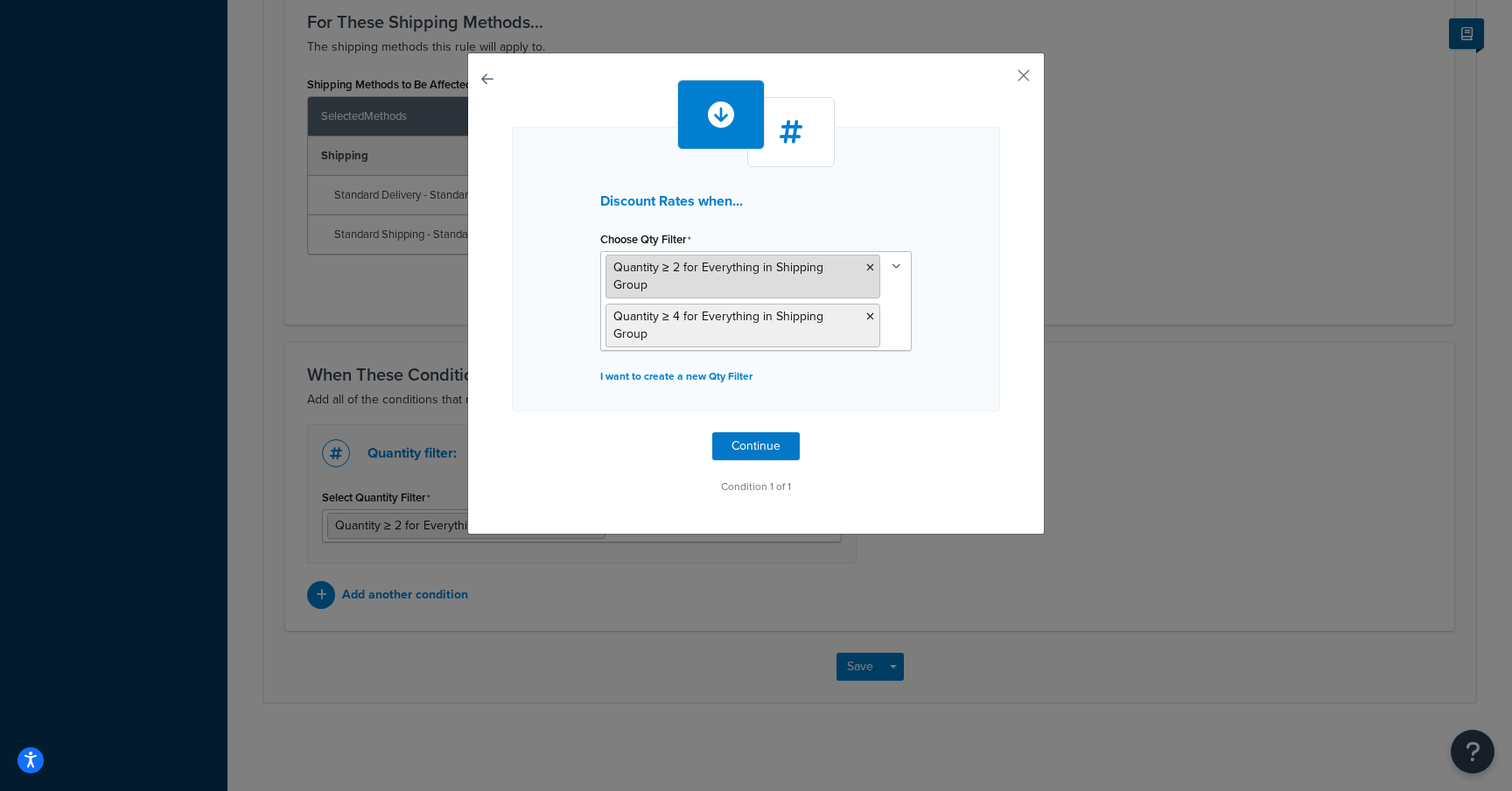
click at [866, 263] on icon at bounding box center [870, 267] width 7 height 10
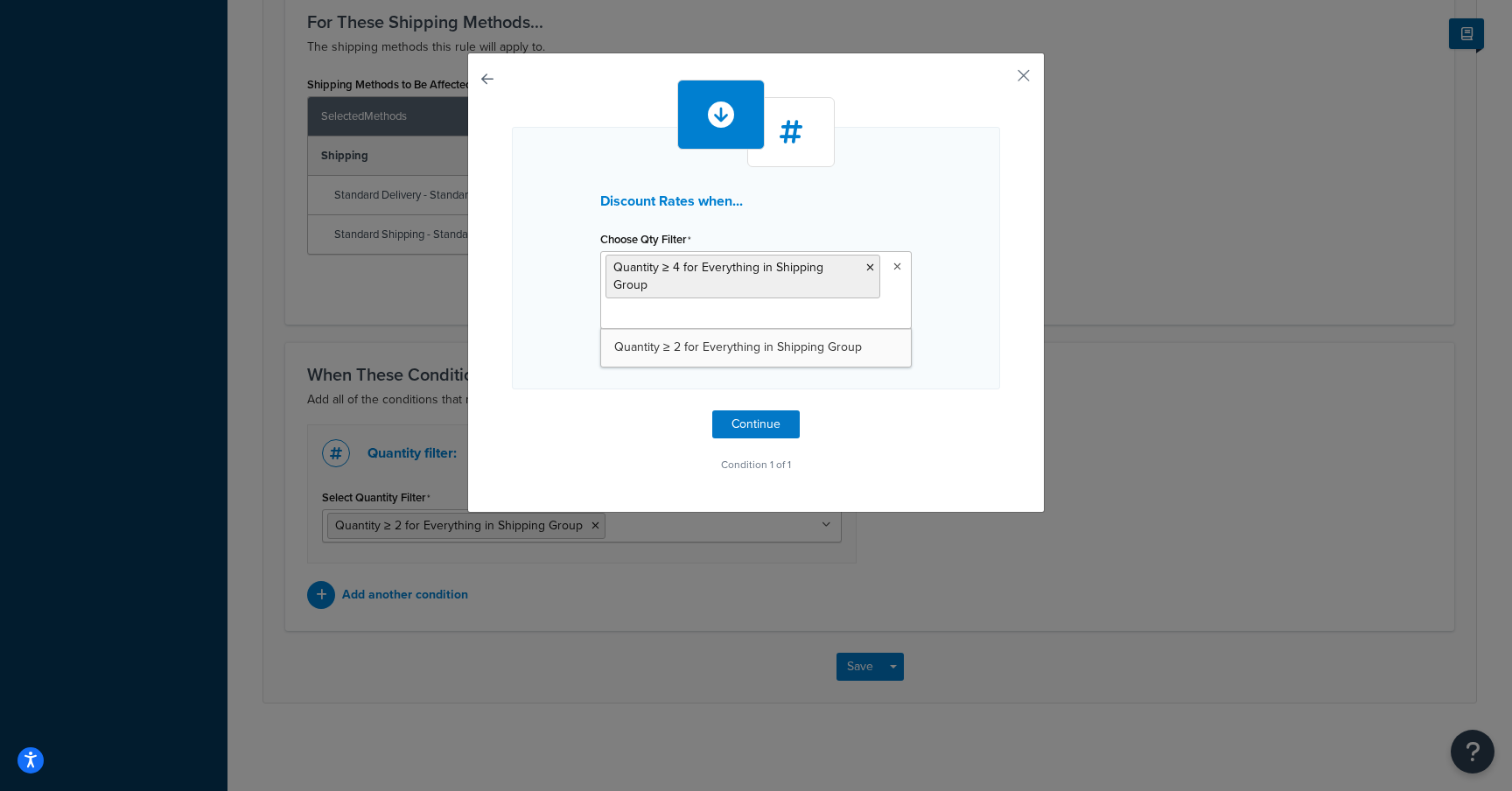
click at [938, 346] on div "Discount Rates when... Choose Qty Filter Quantity ≥ 4 for Everything in Shippin…" at bounding box center [756, 258] width 488 height 262
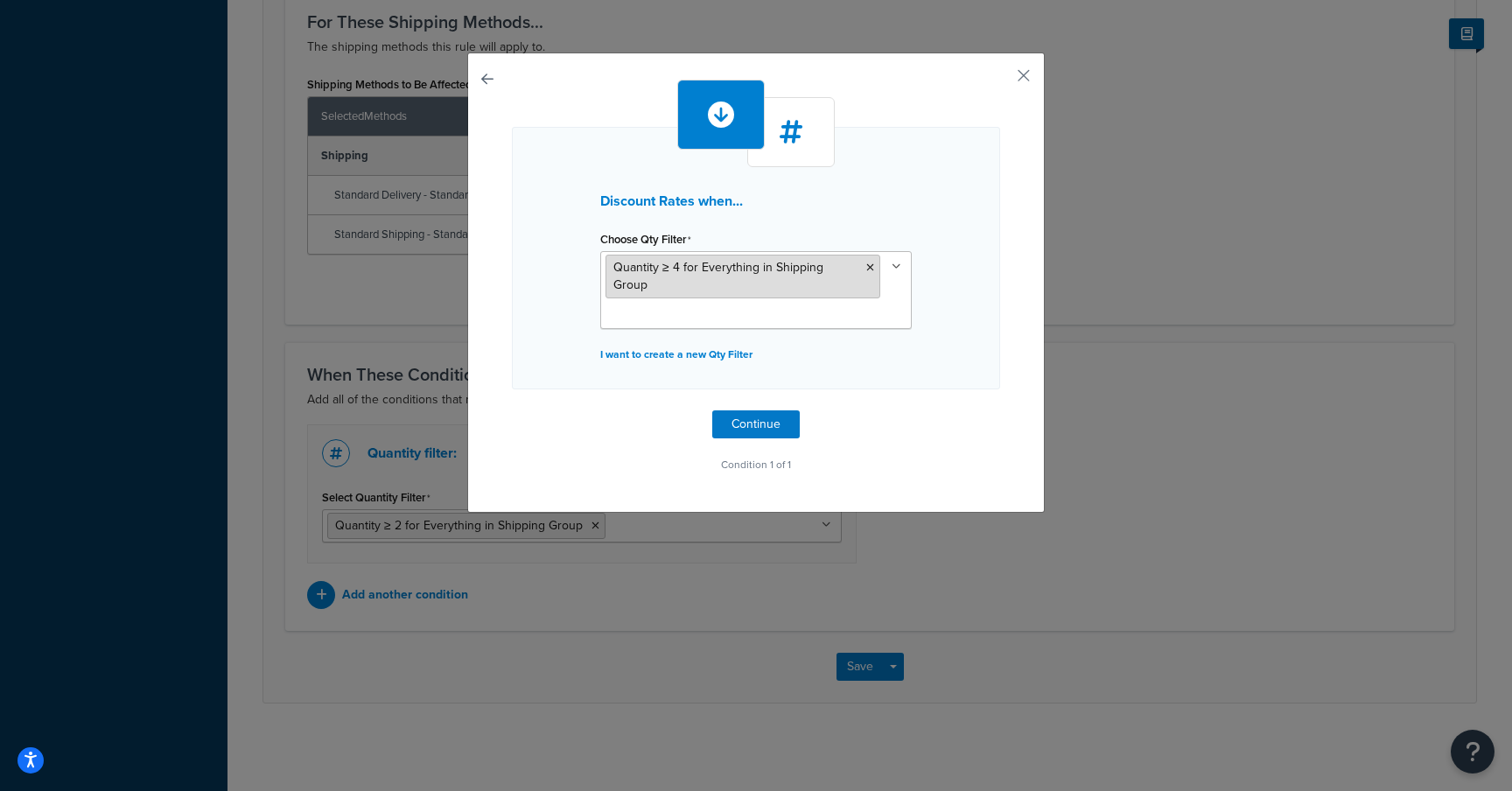
click at [823, 269] on span "Quantity ≥ 4 for Everything in Shipping Group" at bounding box center [718, 276] width 210 height 36
click at [749, 413] on button "Continue" at bounding box center [755, 424] width 87 height 28
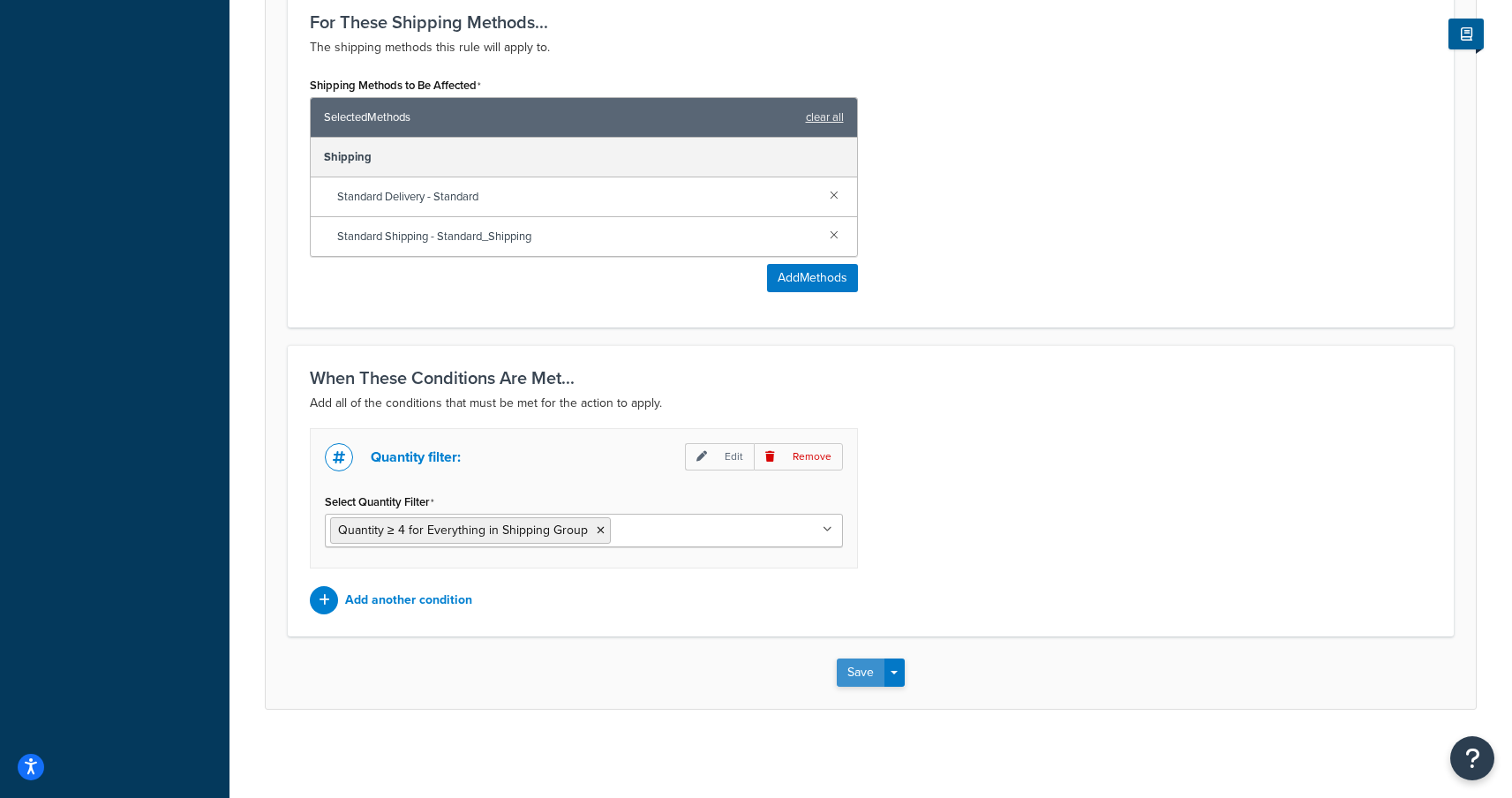
click at [859, 671] on button "Save" at bounding box center [860, 672] width 47 height 28
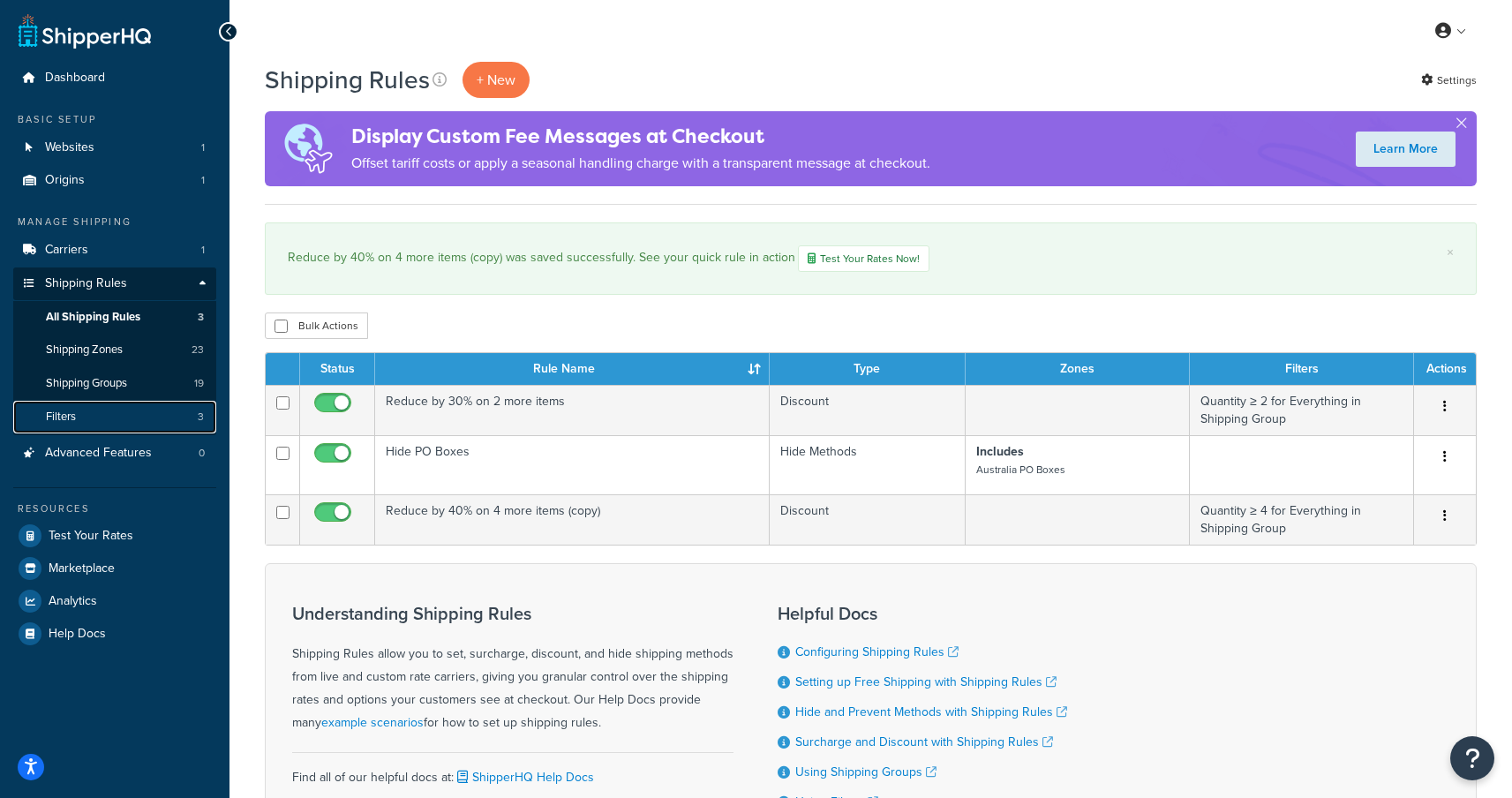
click at [77, 417] on link "Filters 3" at bounding box center [114, 416] width 203 height 33
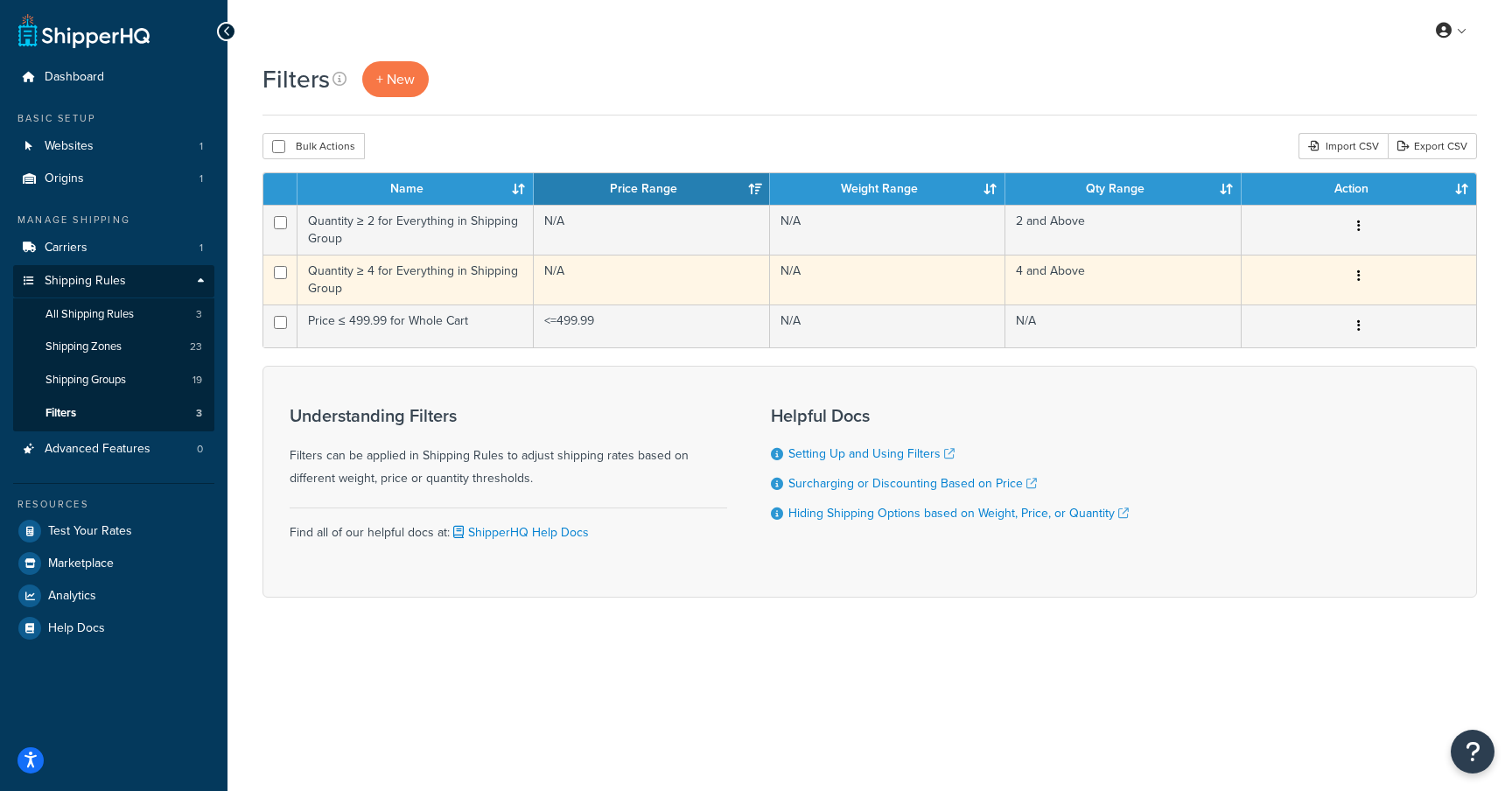
click at [411, 268] on td "Quantity ≥ 4 for Everything in Shipping Group" at bounding box center [415, 279] width 236 height 50
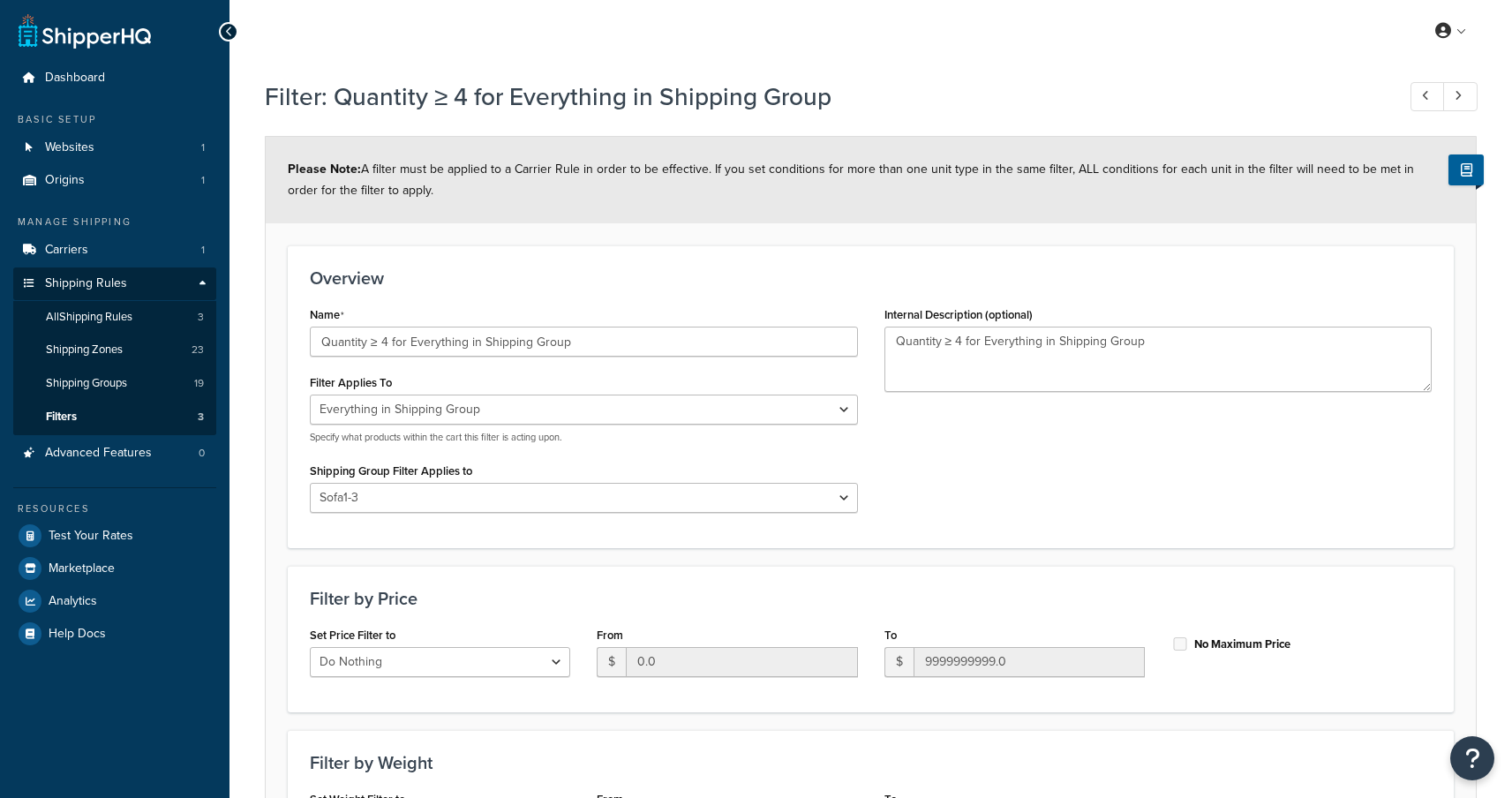
select select "SHIPPING_GROUP"
select select "302545"
select select "range"
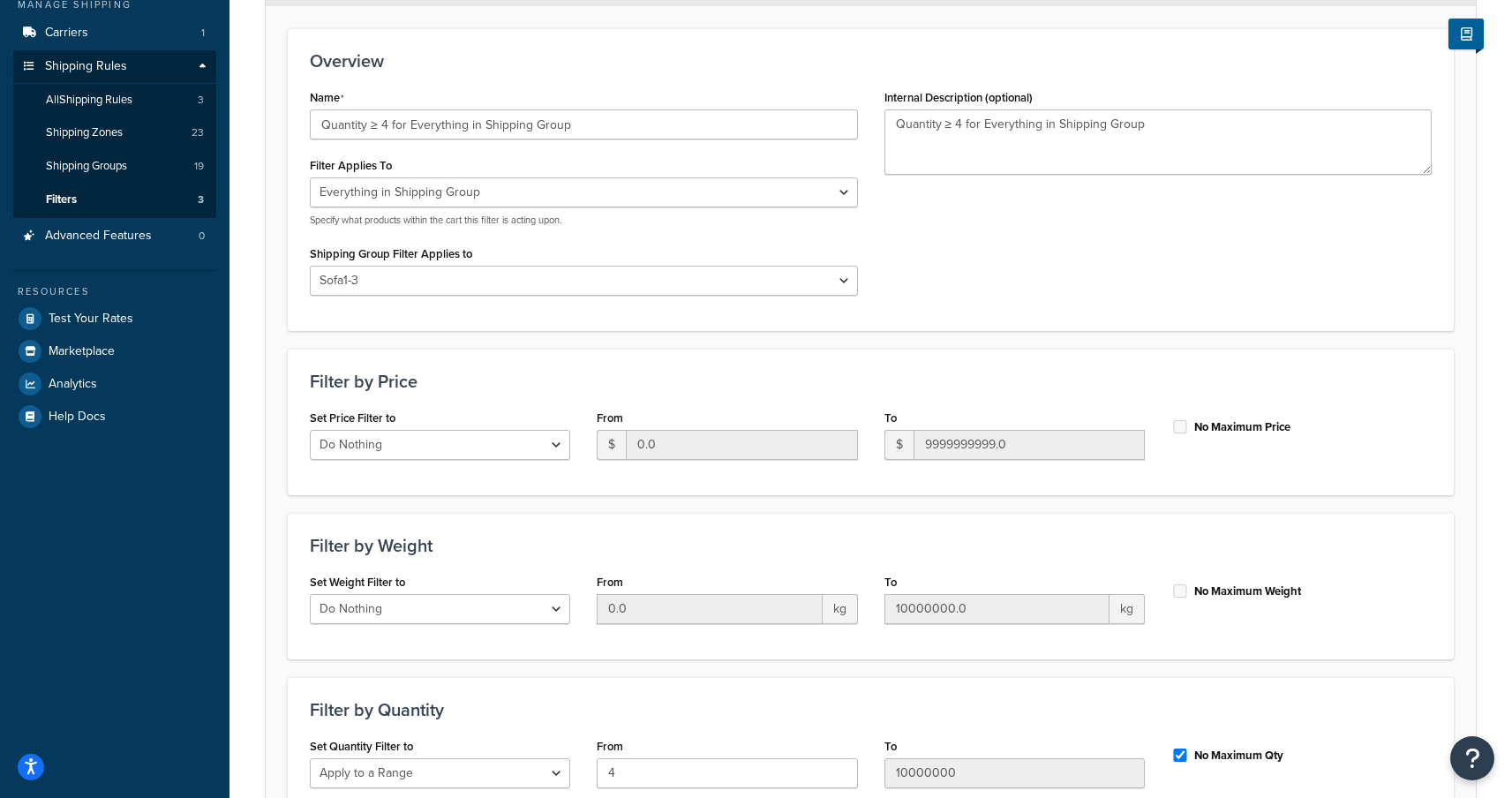
scroll to position [132, 0]
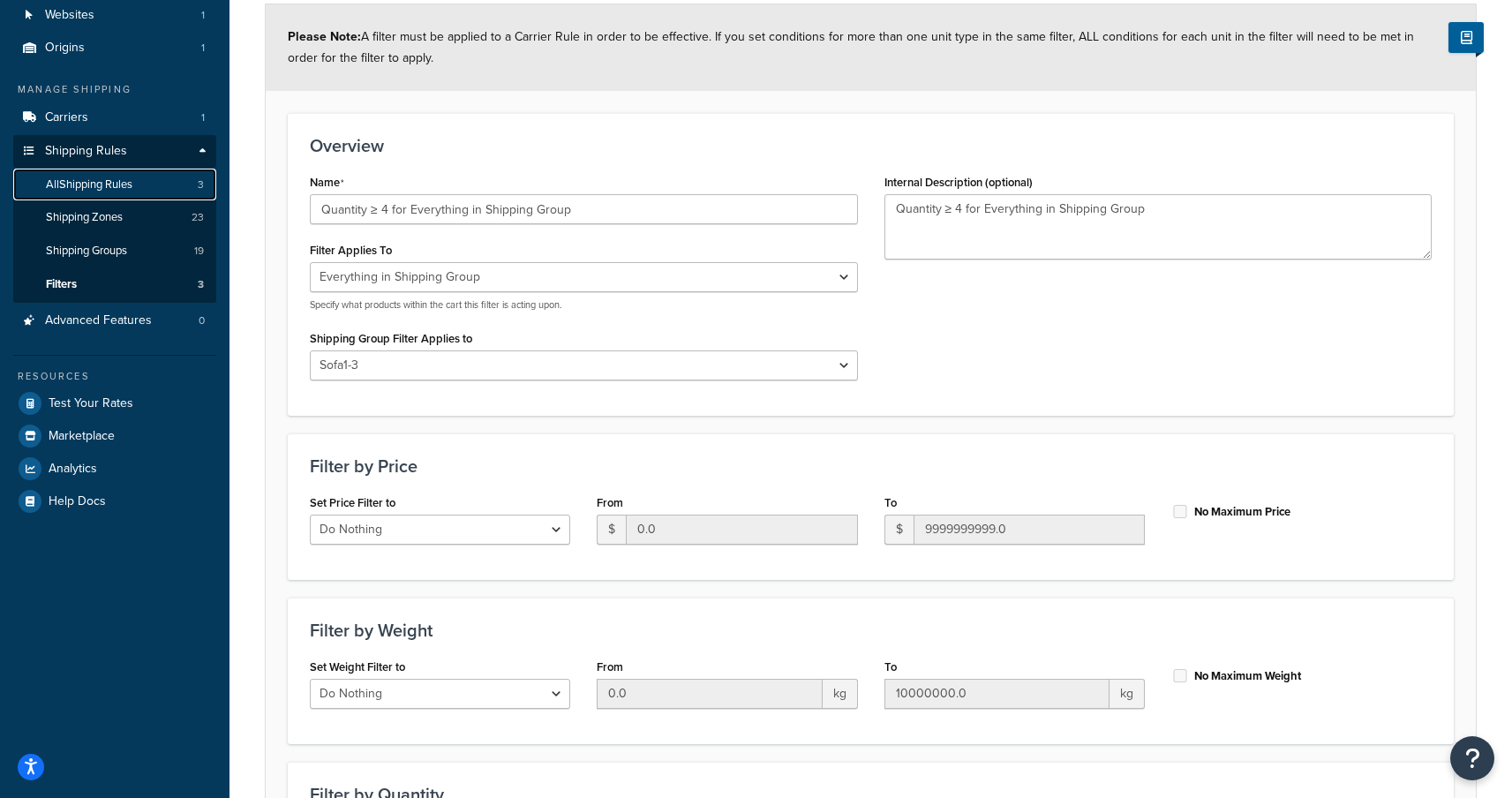
click at [86, 187] on span "All Shipping Rules" at bounding box center [90, 185] width 87 height 15
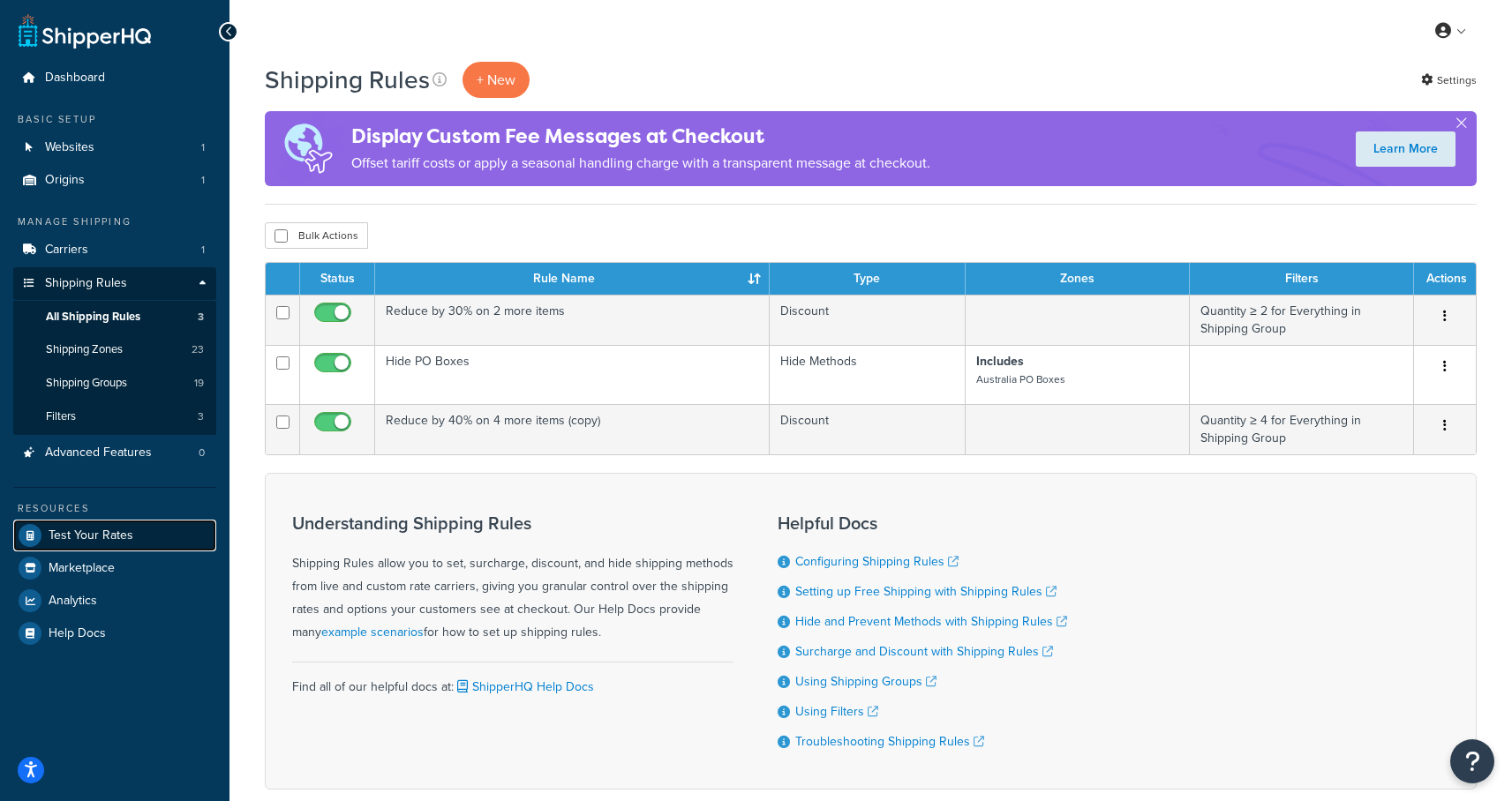
click at [82, 536] on span "Test Your Rates" at bounding box center [91, 536] width 85 height 15
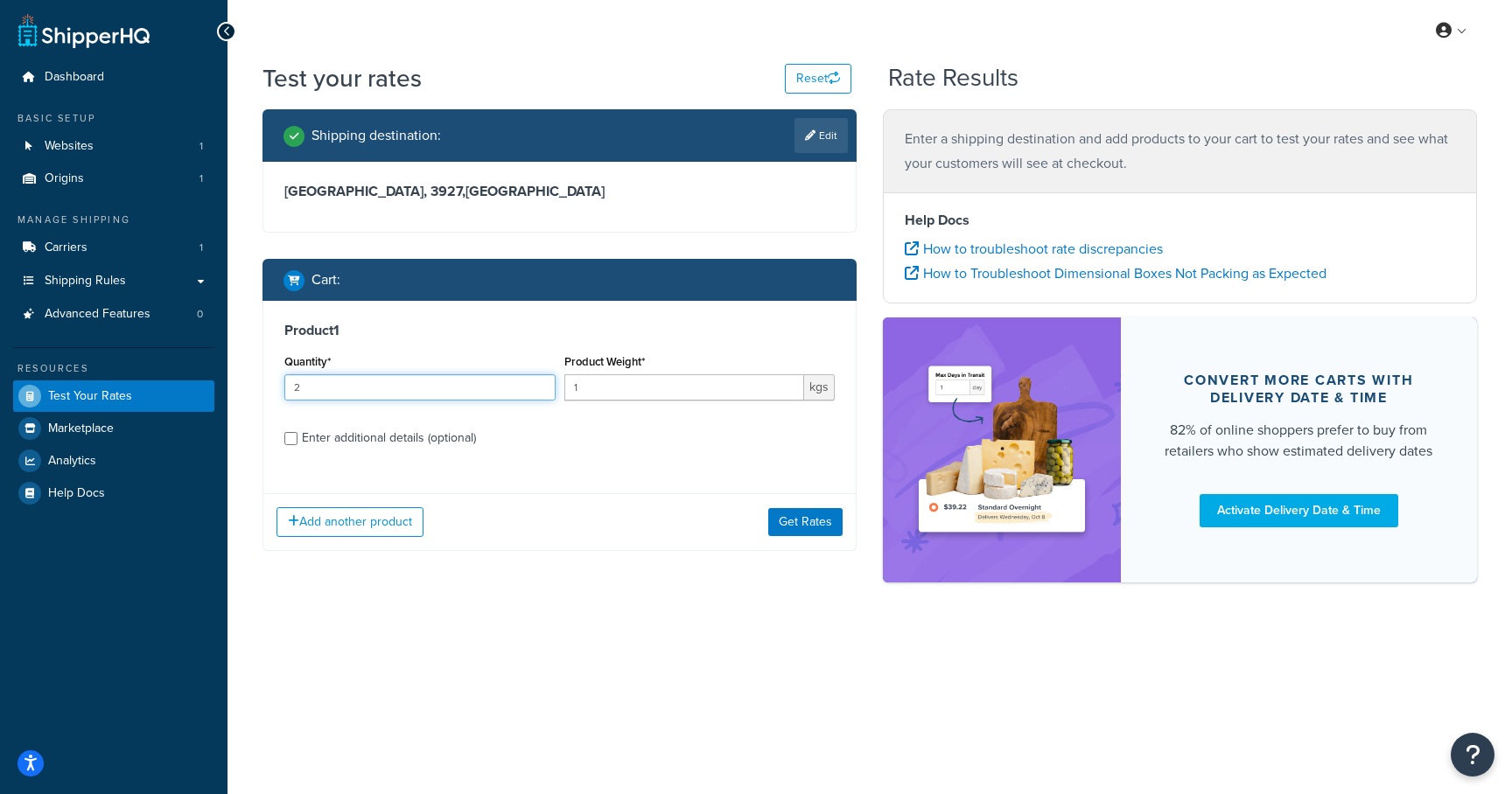
click at [540, 381] on input "2" at bounding box center [420, 387] width 271 height 26
click at [540, 381] on input "3" at bounding box center [420, 387] width 271 height 26
type input "4"
click at [540, 381] on input "4" at bounding box center [420, 387] width 271 height 26
click at [817, 519] on button "Get Rates" at bounding box center [805, 522] width 74 height 28
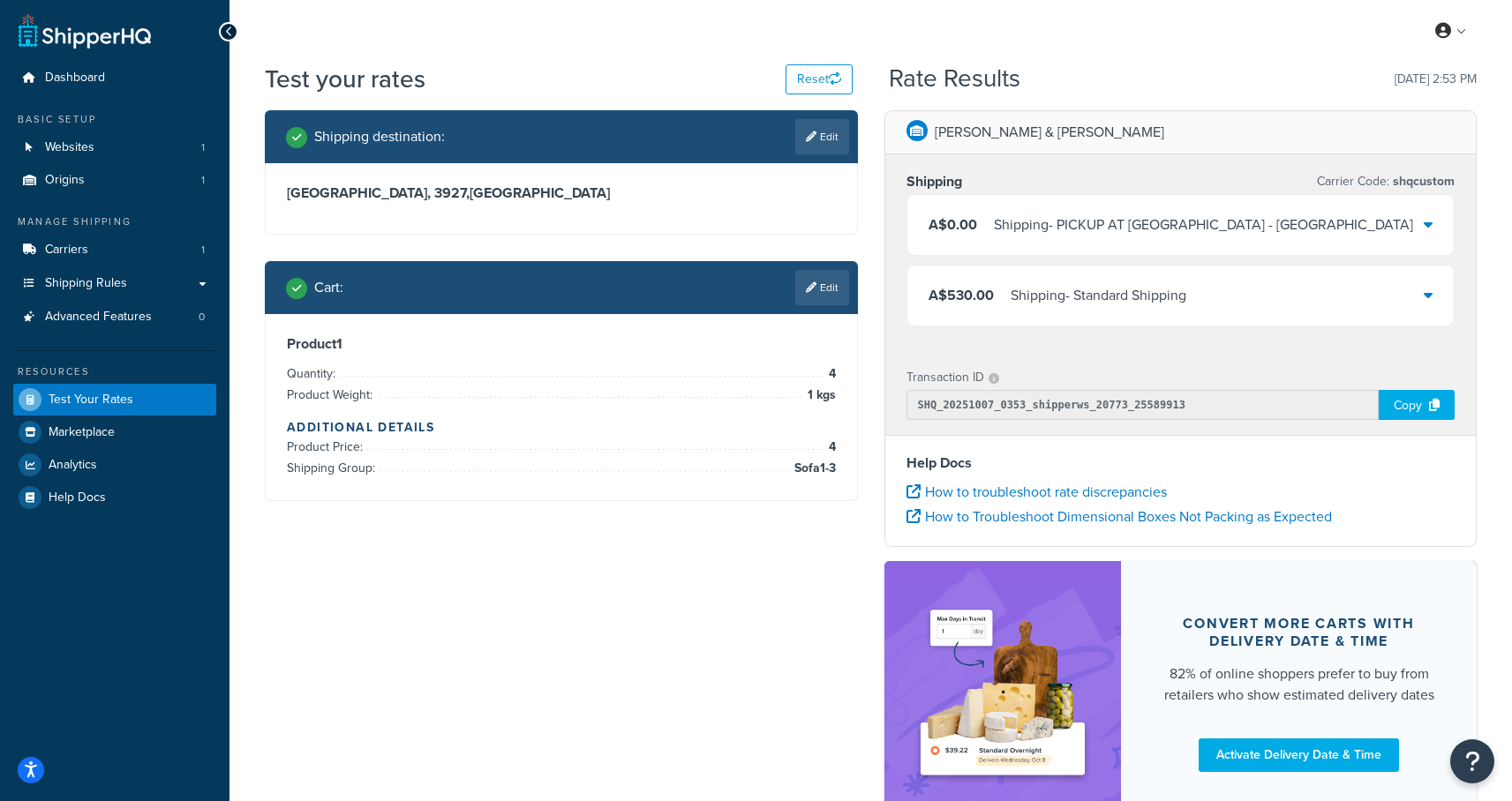
click at [1119, 307] on div "Shipping - Standard Shipping" at bounding box center [1098, 295] width 176 height 25
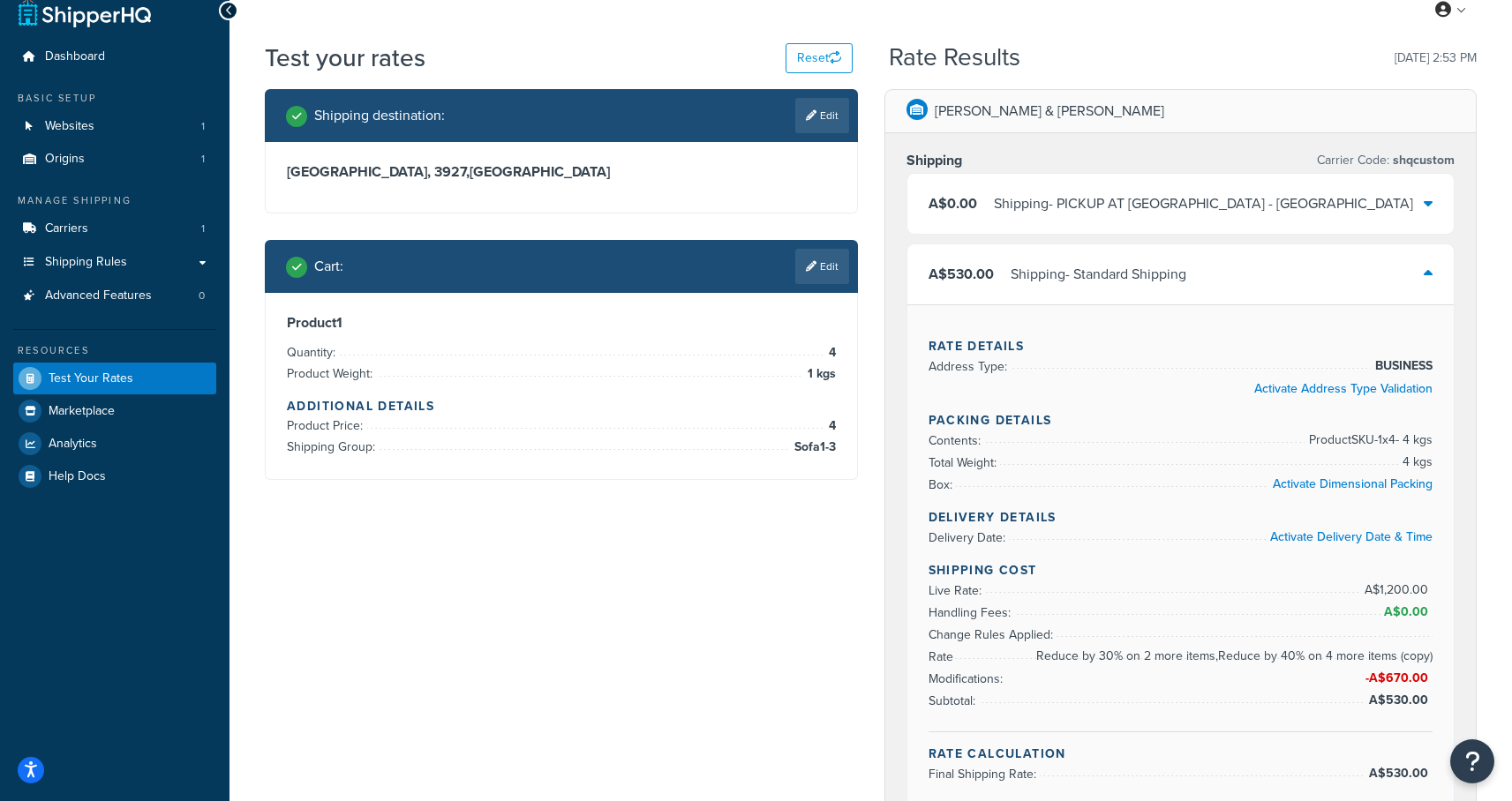
scroll to position [26, 0]
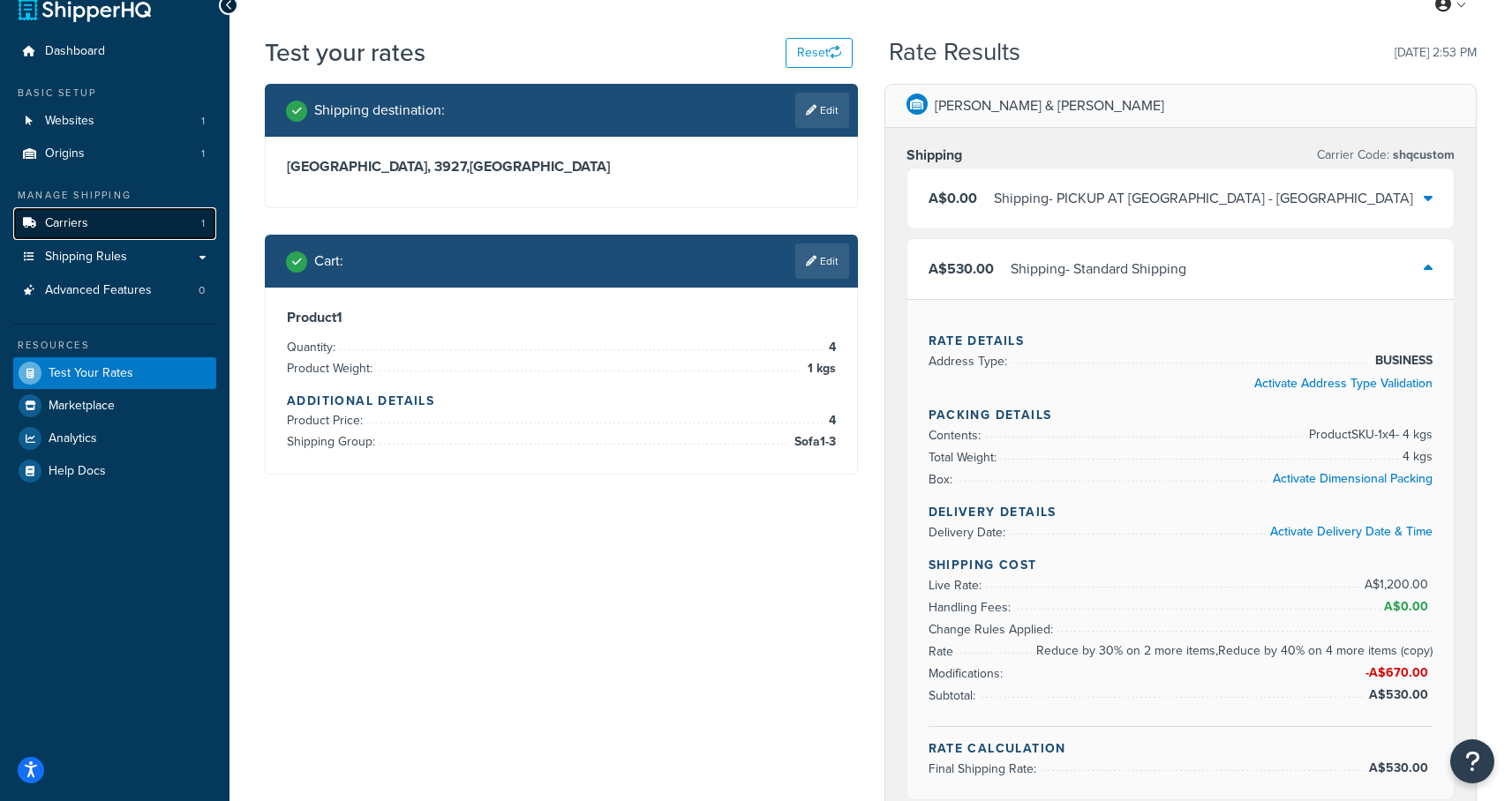
click at [92, 224] on link "Carriers 1" at bounding box center [114, 224] width 203 height 33
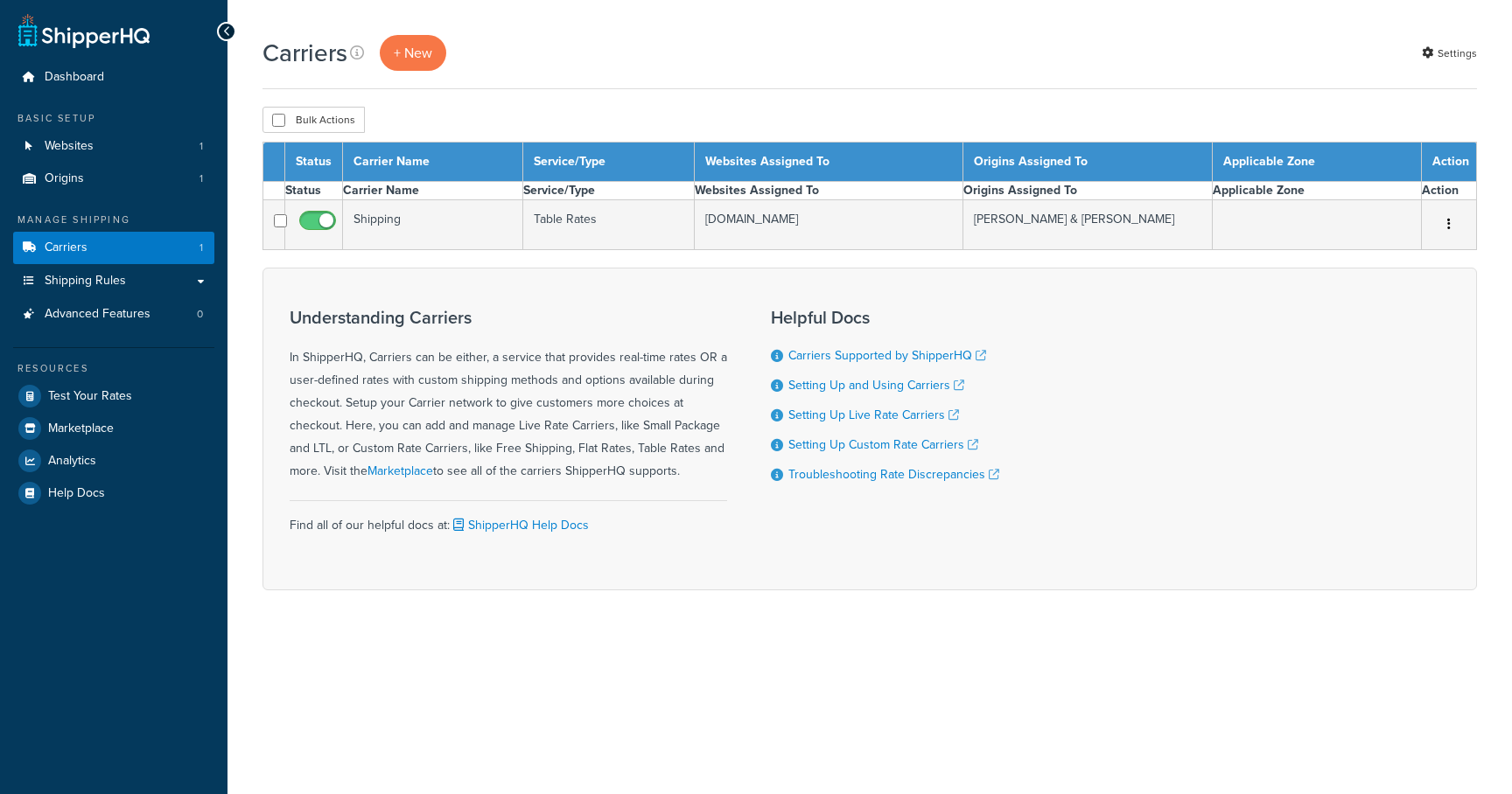
click at [74, 256] on link "Carriers 1" at bounding box center [113, 248] width 201 height 33
